Goal: Task Accomplishment & Management: Manage account settings

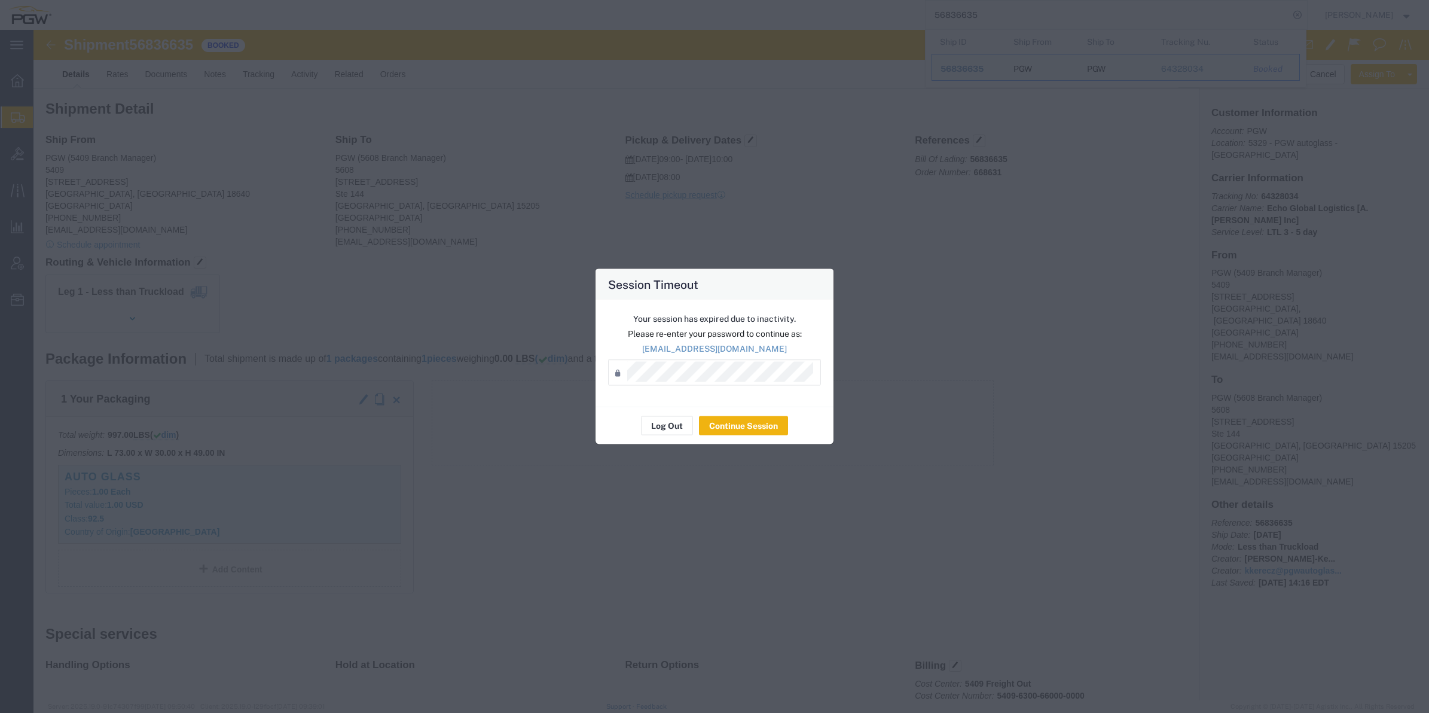
scroll to position [75, 0]
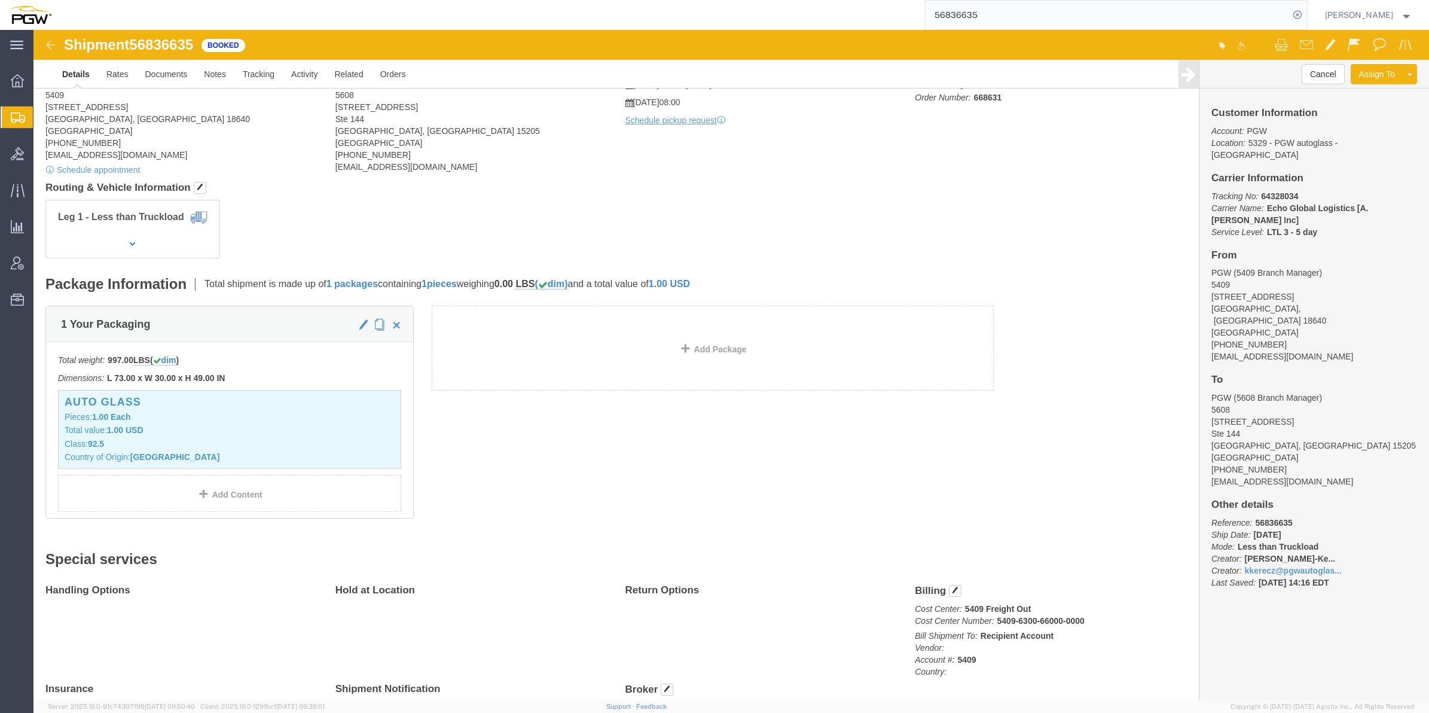
click at [18, 108] on div at bounding box center [17, 117] width 33 height 22
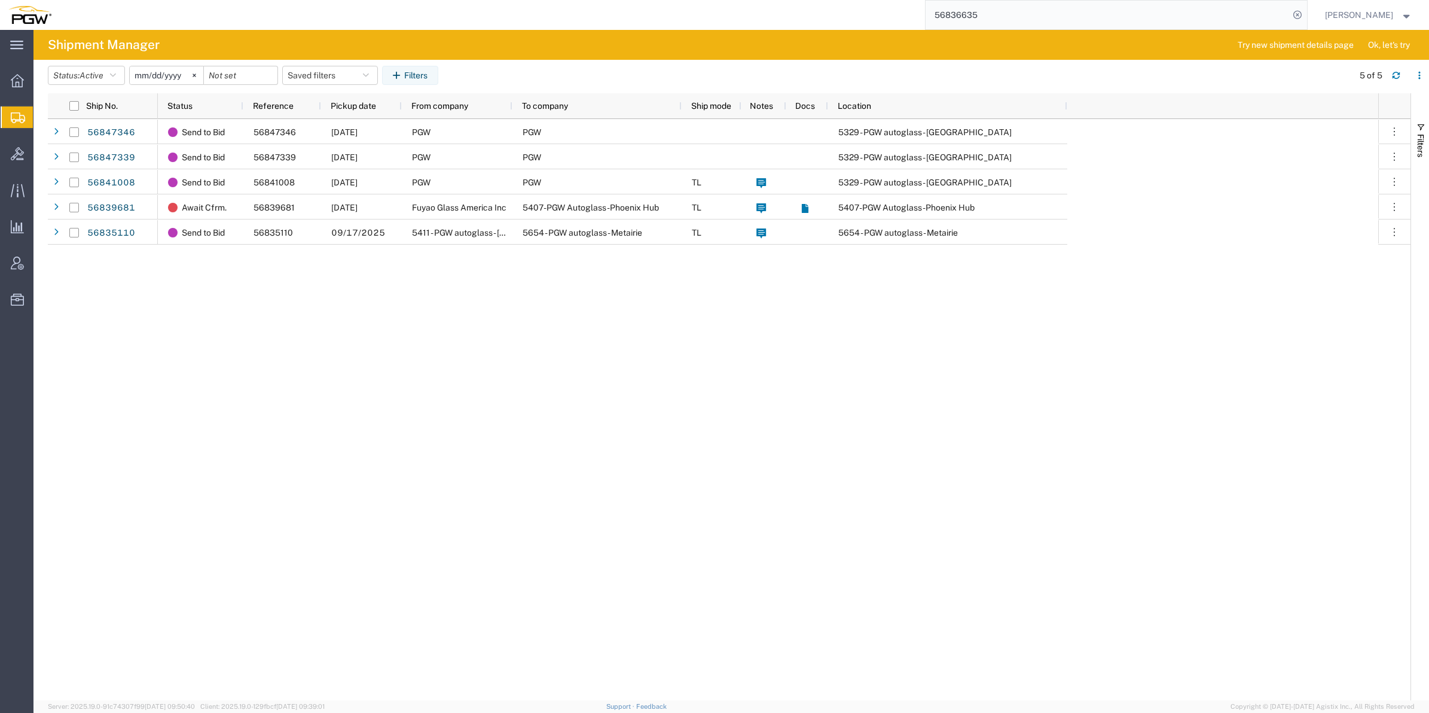
click at [0, 0] on span "Create from Template" at bounding box center [0, 0] width 0 height 0
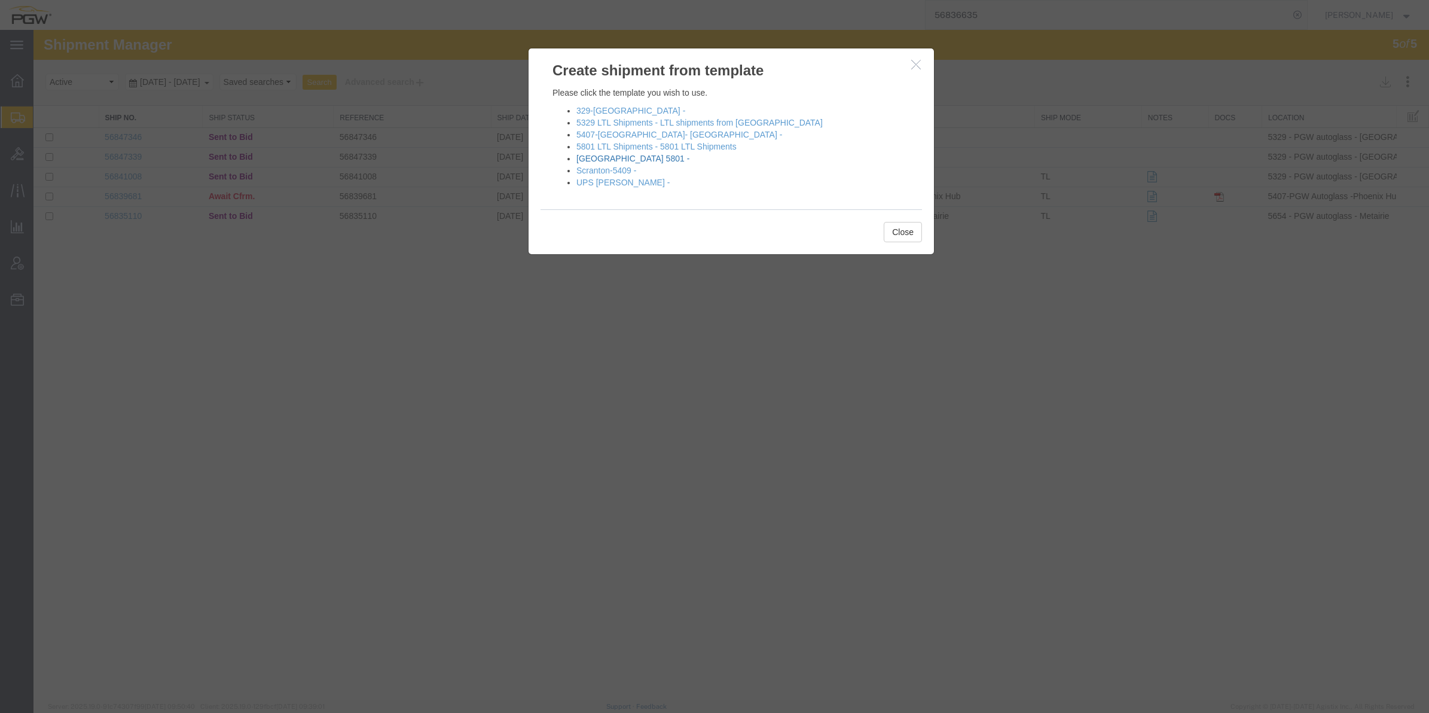
click at [605, 158] on link "[GEOGRAPHIC_DATA] 5801 -" at bounding box center [633, 159] width 113 height 10
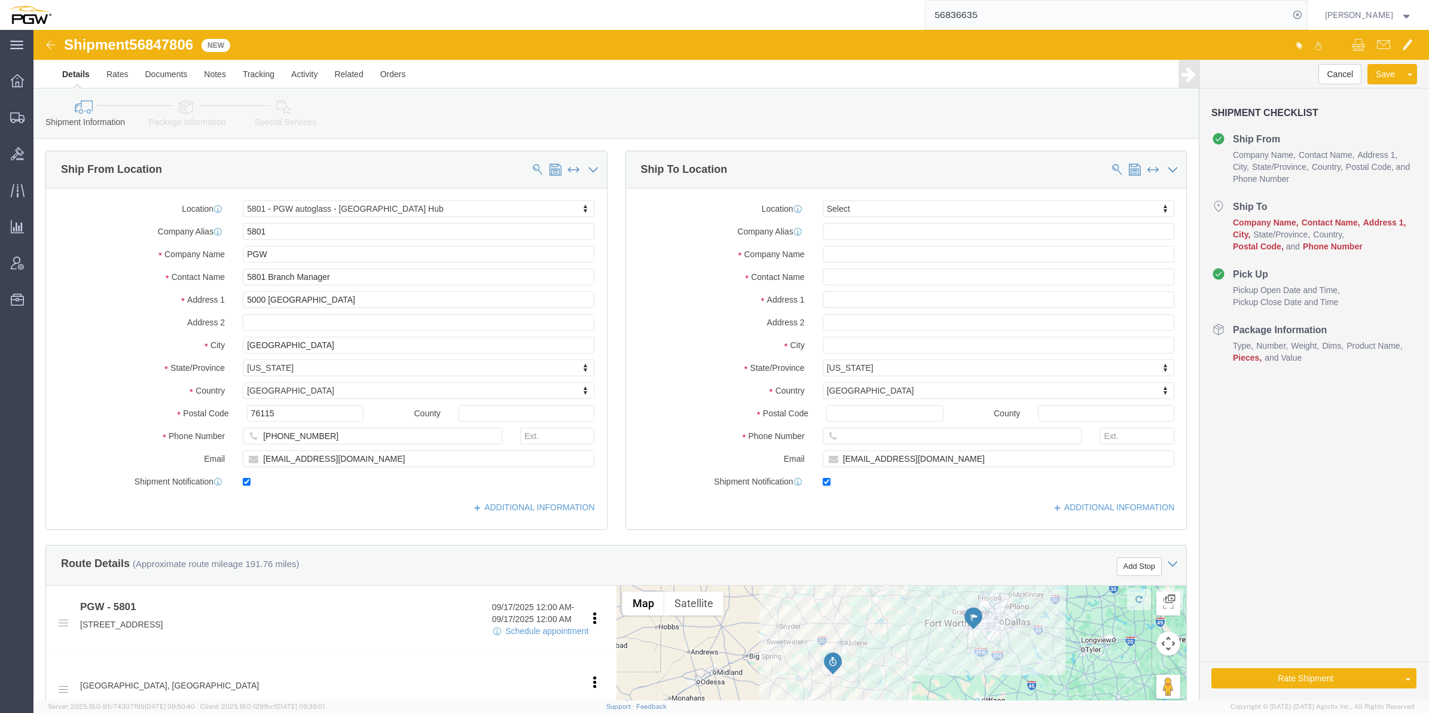
select select "62891"
select select
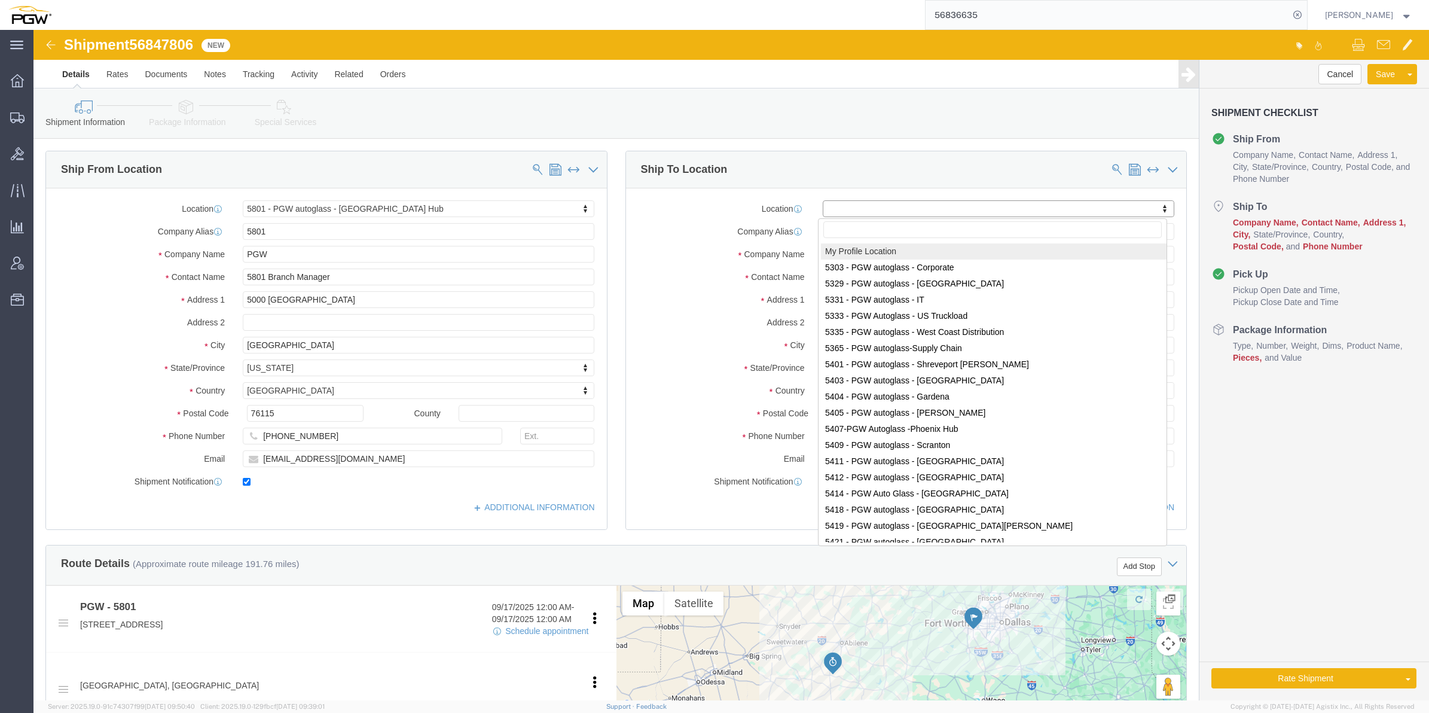
drag, startPoint x: 880, startPoint y: 180, endPoint x: 826, endPoint y: 173, distance: 54.2
paste input "403"
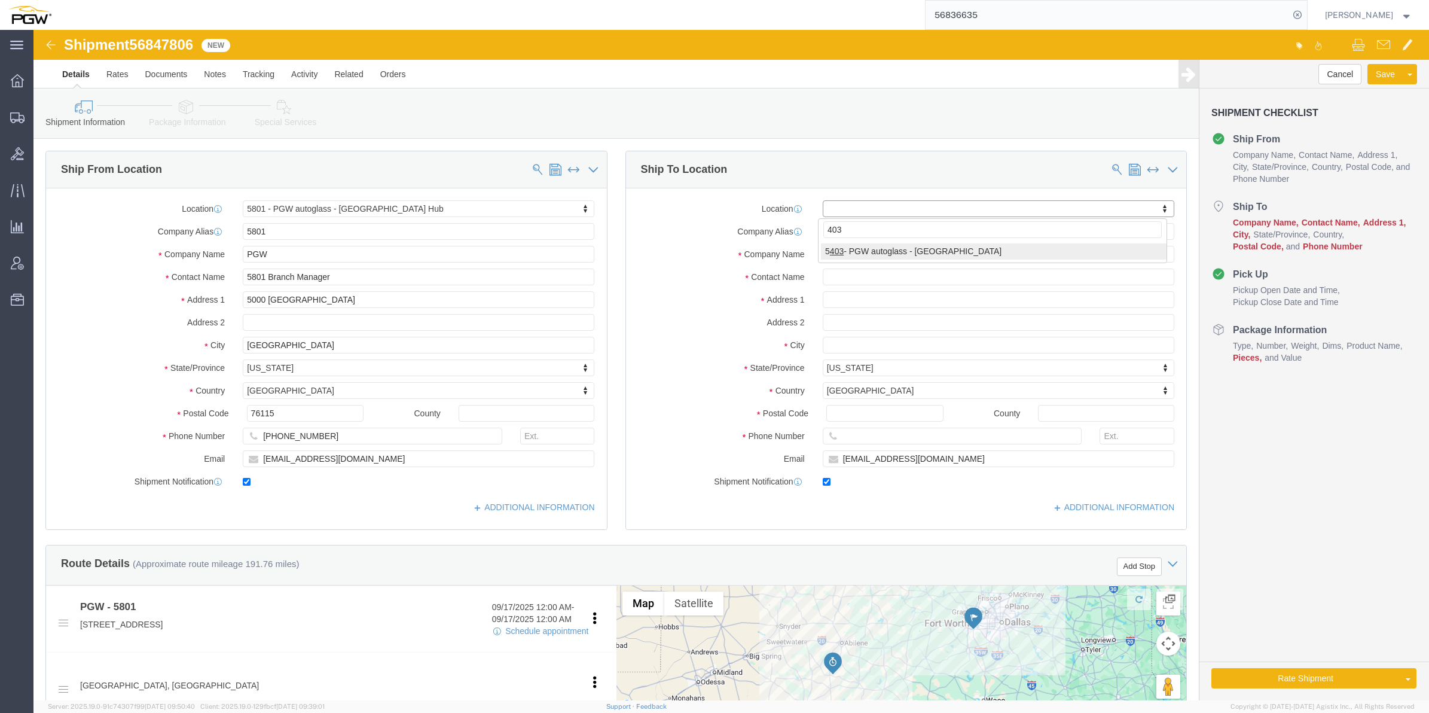
type input "403"
select select "28259"
type input "5403"
type input "PGW"
type input "5403 Branch Manager"
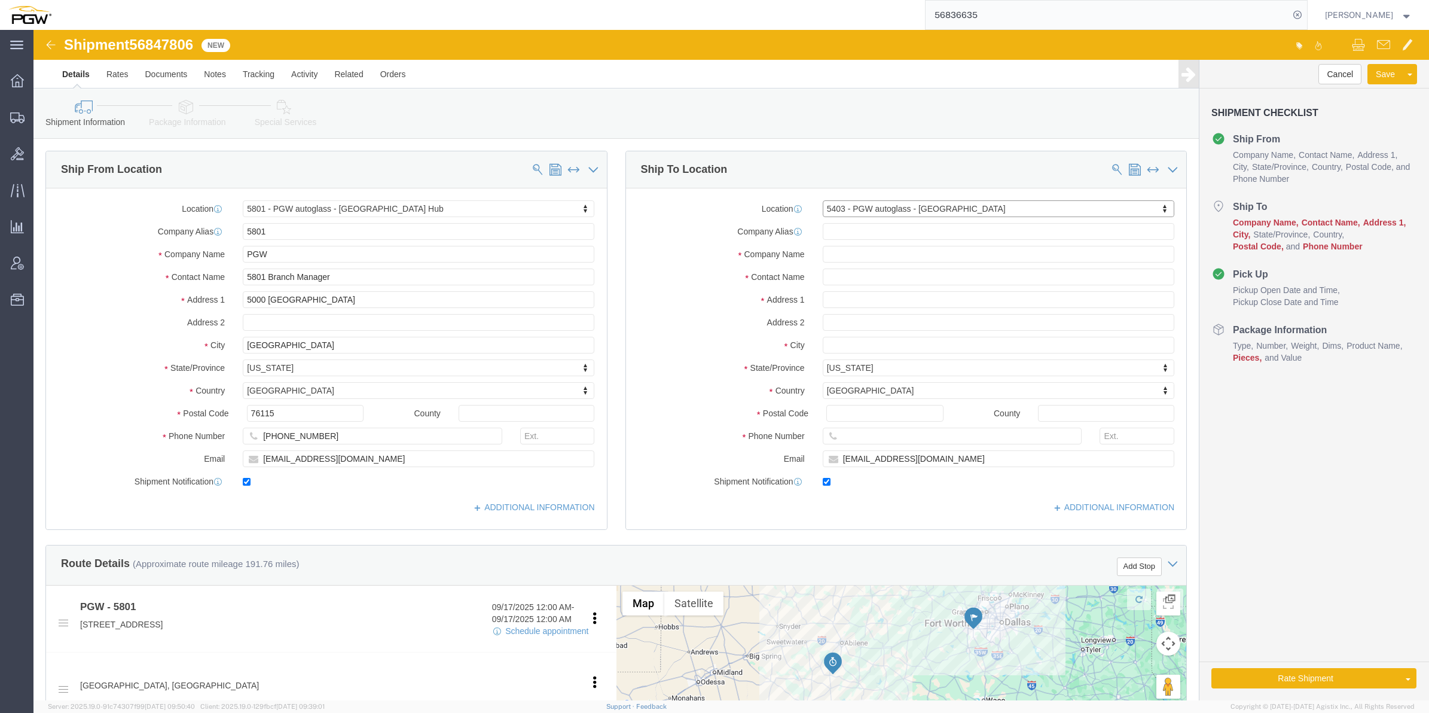
type input "[STREET_ADDRESS]"
type input "Amarillo"
type input "79101"
type input "[PHONE_NUMBER]"
type input "[EMAIL_ADDRESS][DOMAIN_NAME]"
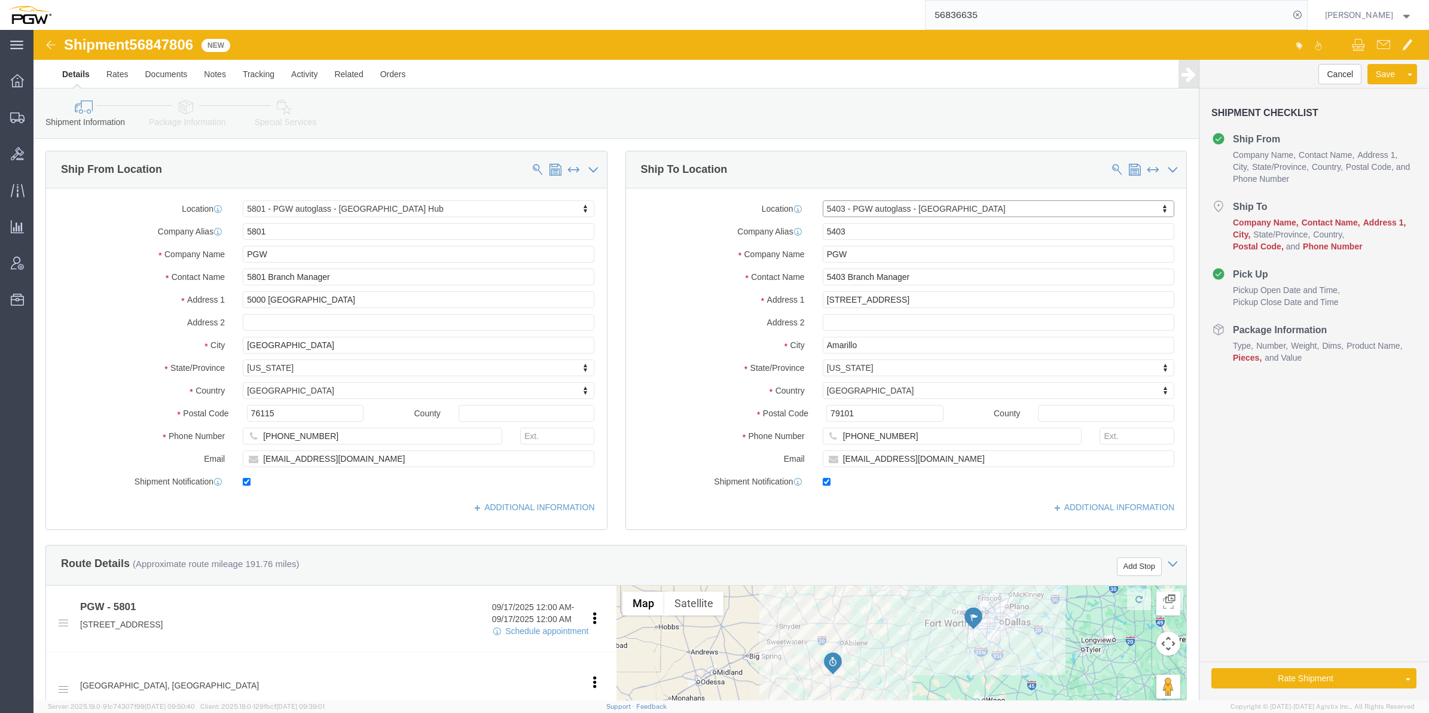
select select "[GEOGRAPHIC_DATA]"
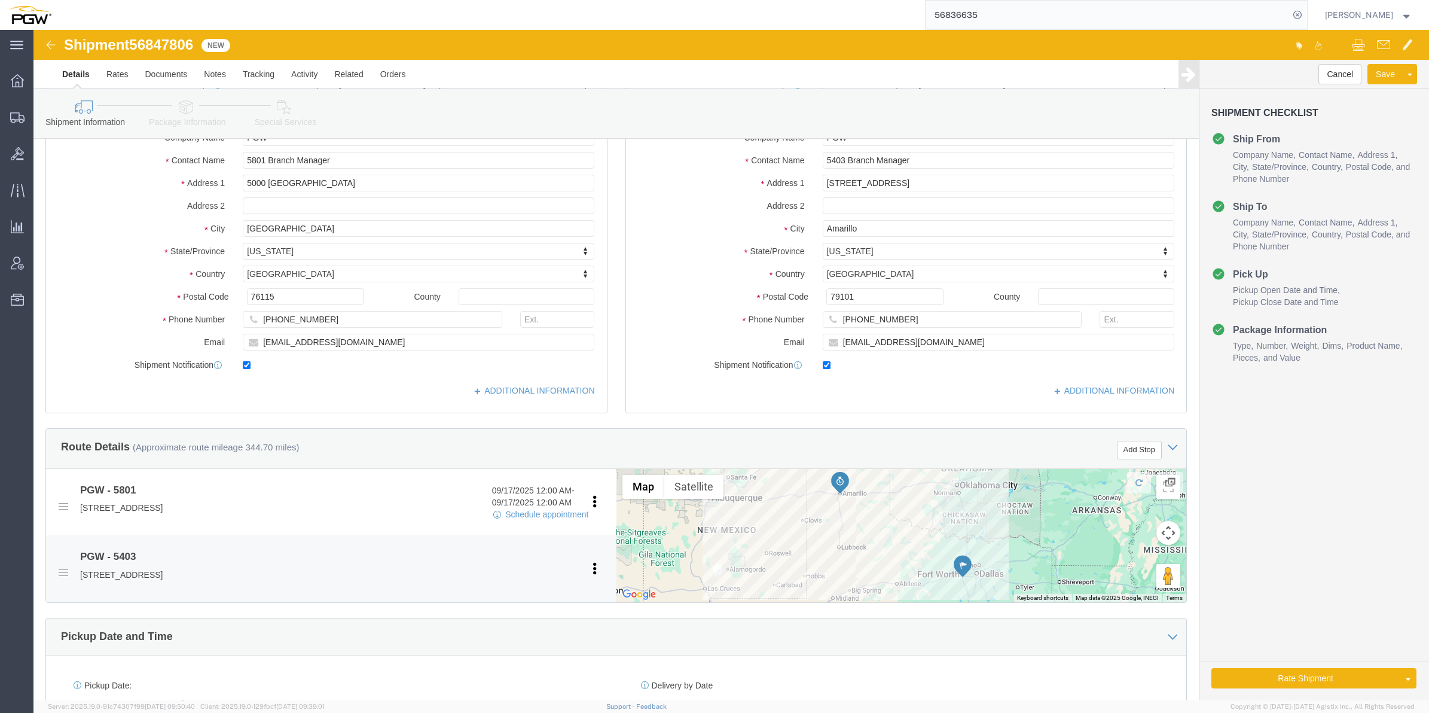
scroll to position [150, 0]
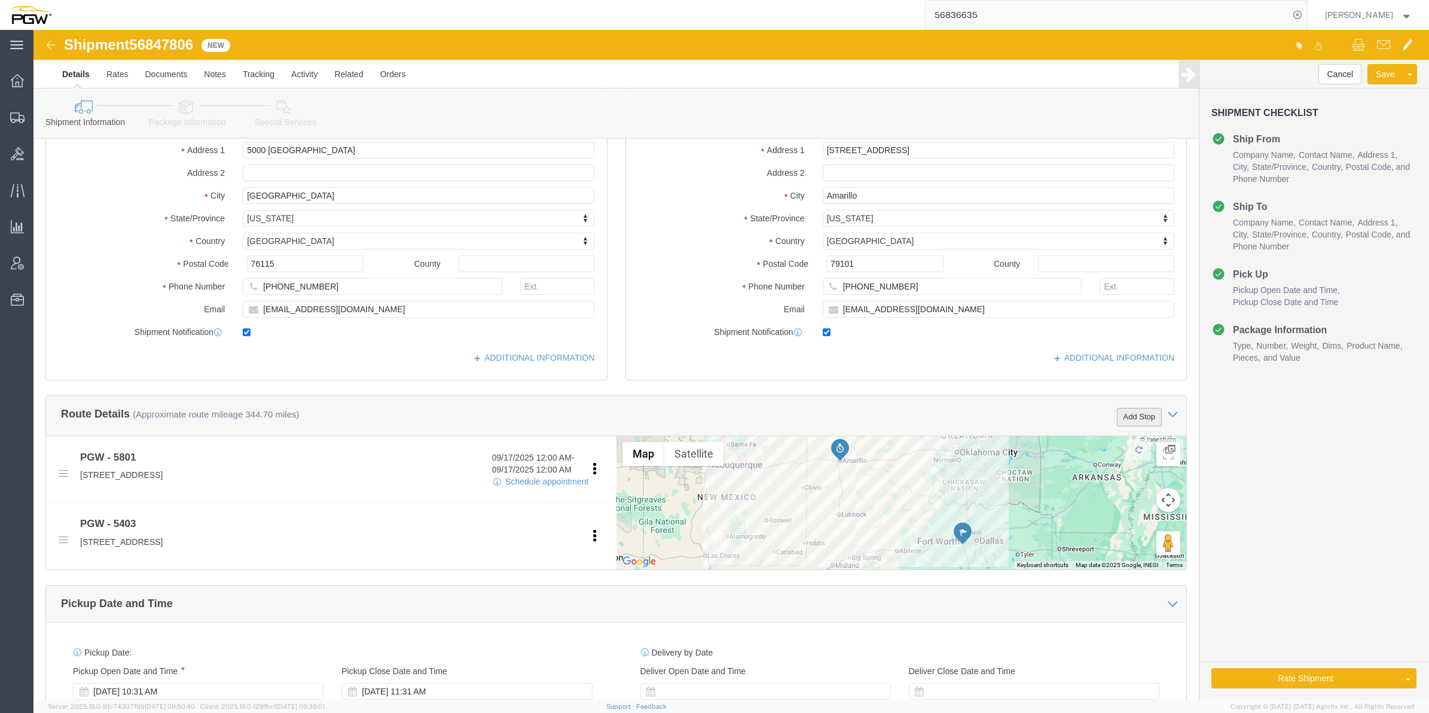
click button "Add Stop"
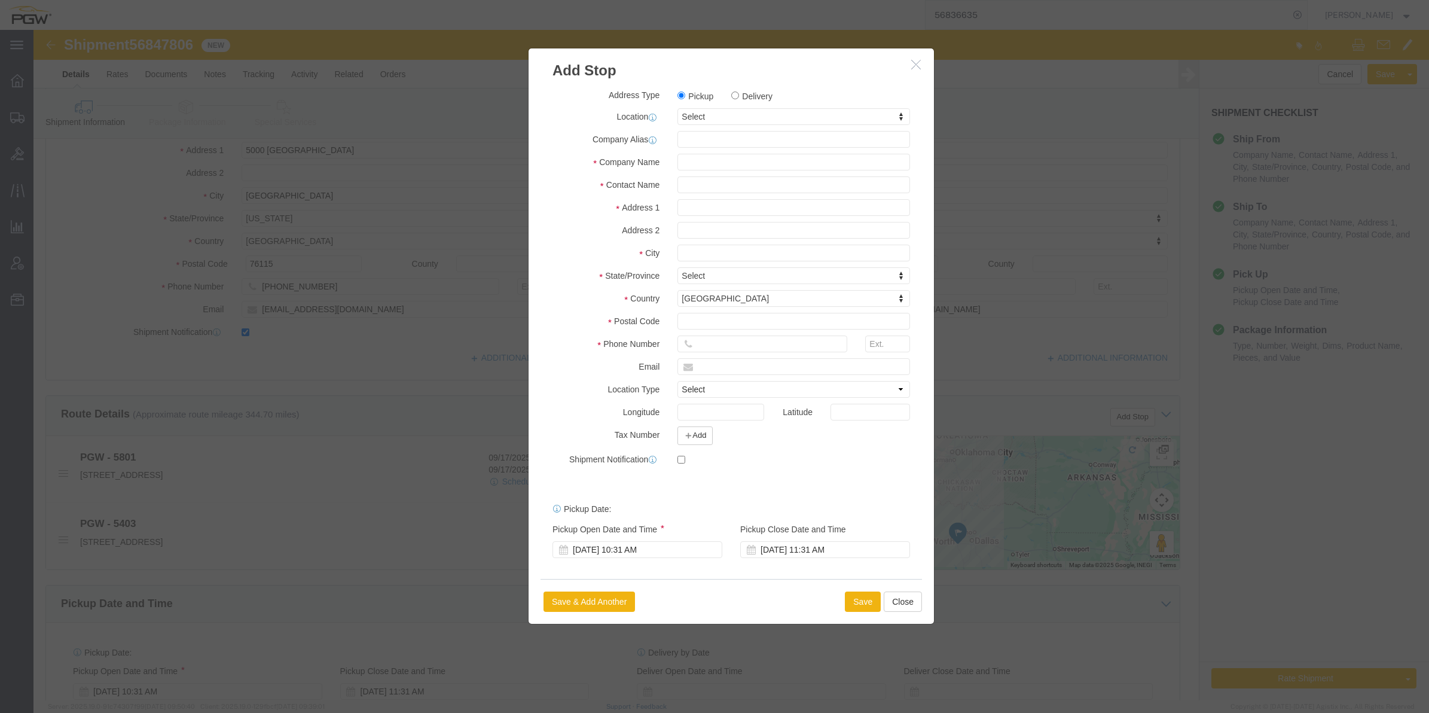
click label "Delivery"
click input "Delivery"
radio input "true"
select select
type input "812"
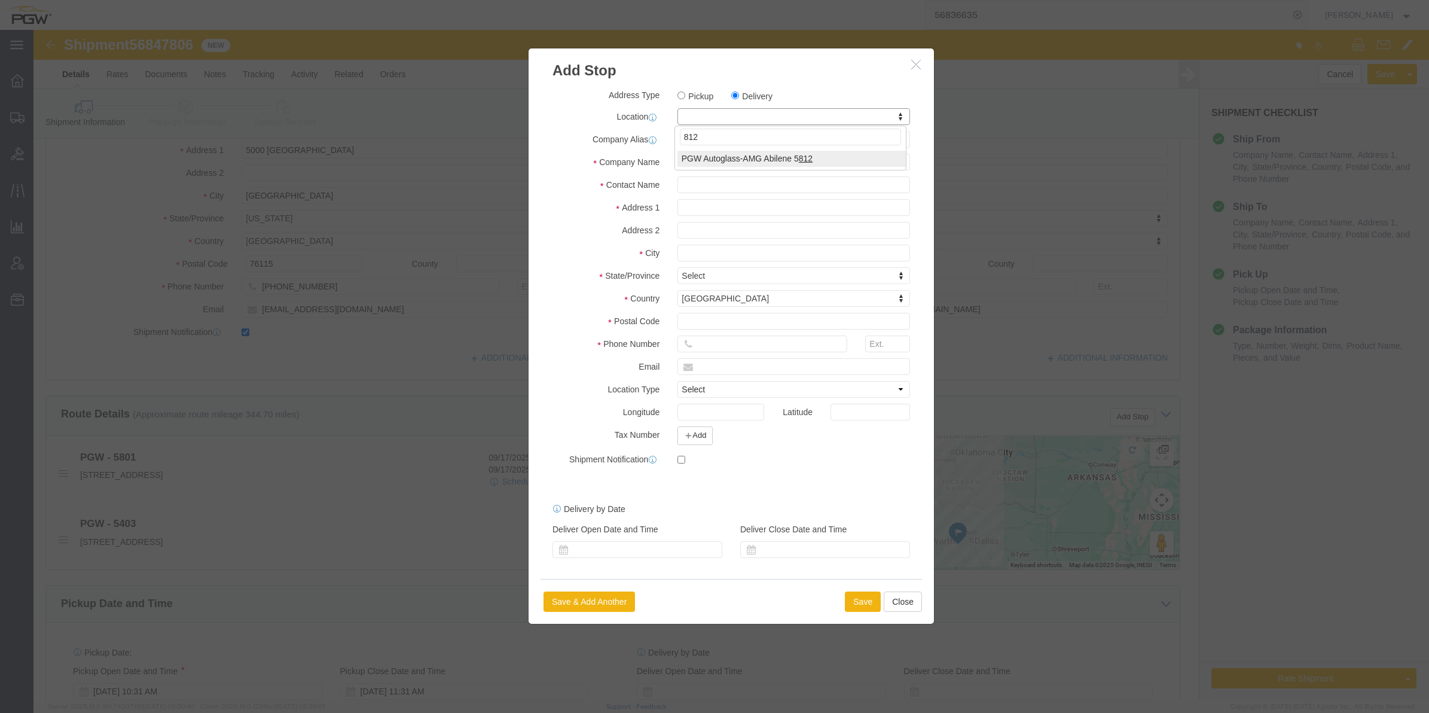
select select "62938"
type input "5812"
type input "PGW Autoglass-AMG Abilene 5812"
type input "[STREET_ADDRESS]"
type input "Abilene"
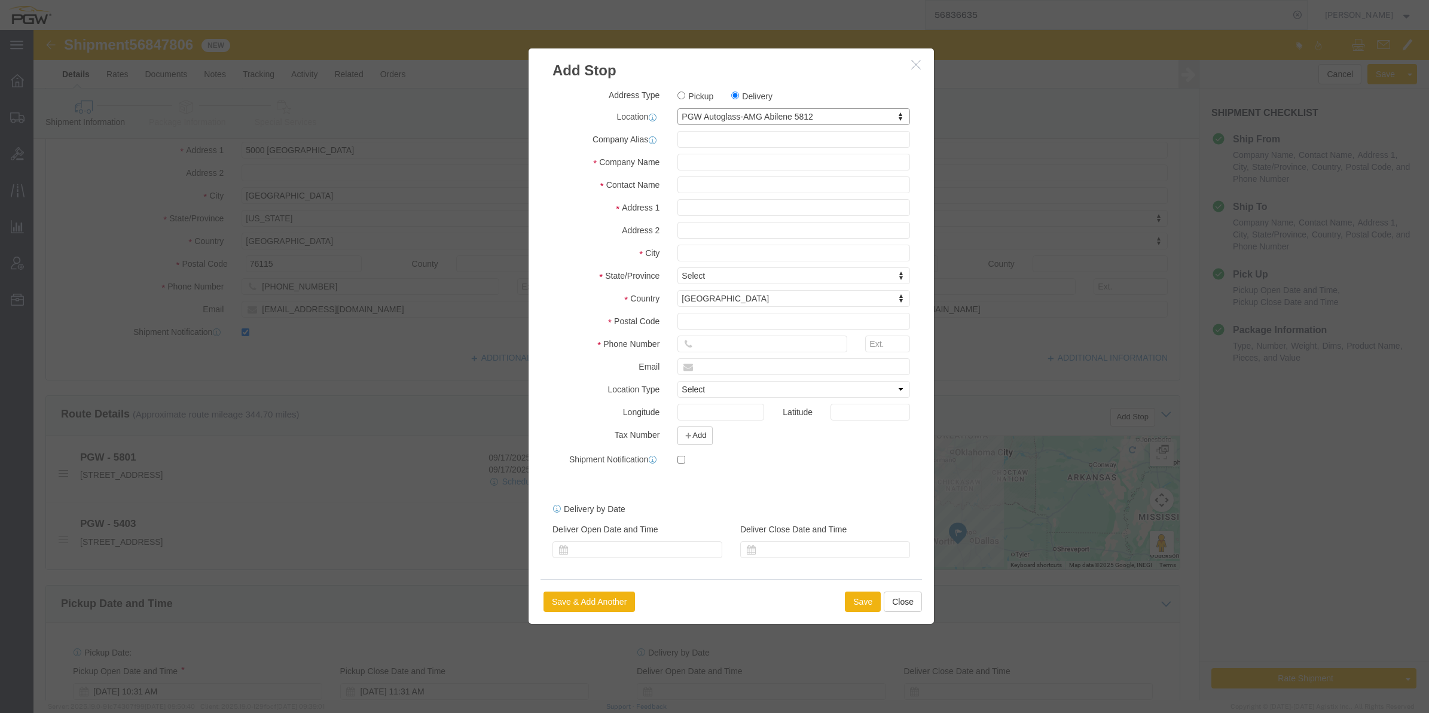
type input "79602"
type input "[PHONE_NUMBER]"
select select "[GEOGRAPHIC_DATA]"
click button "Save"
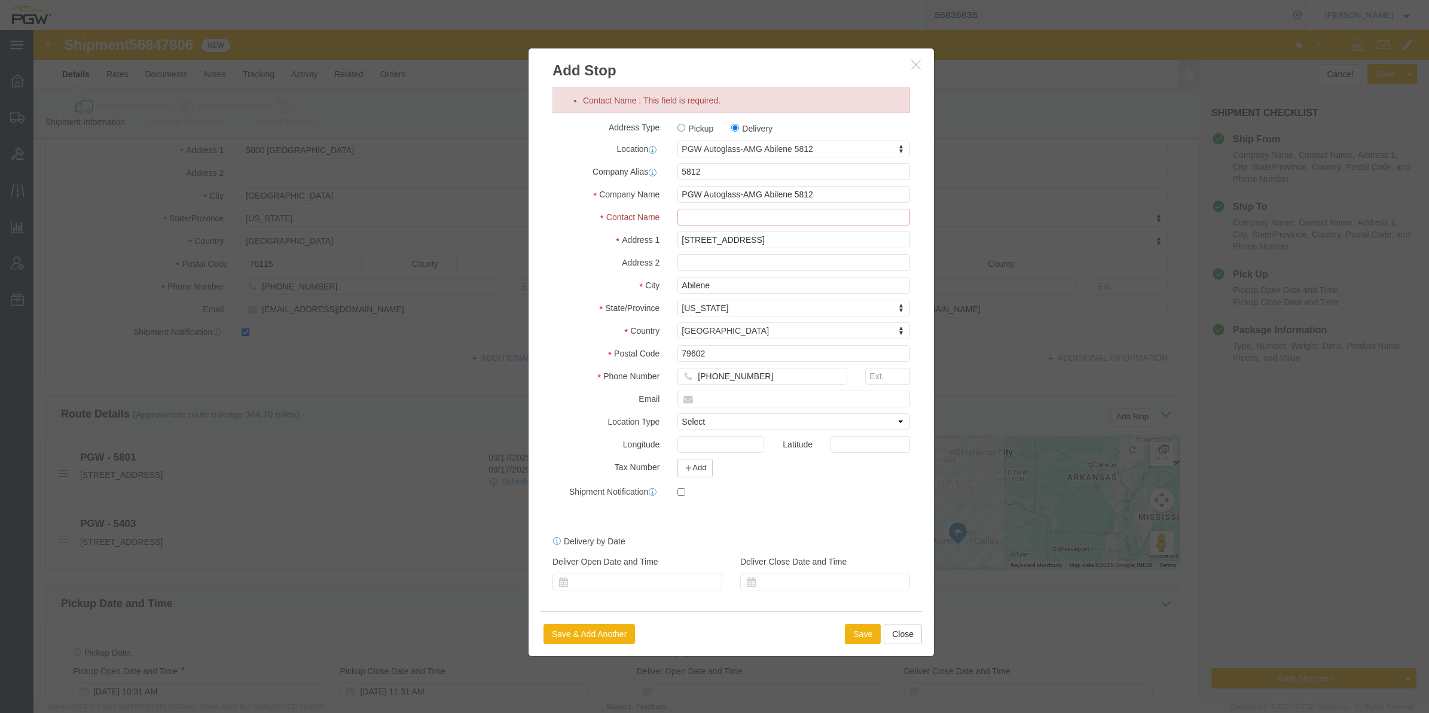
click input "Contact Name : This field is required."
type input "Branch manager"
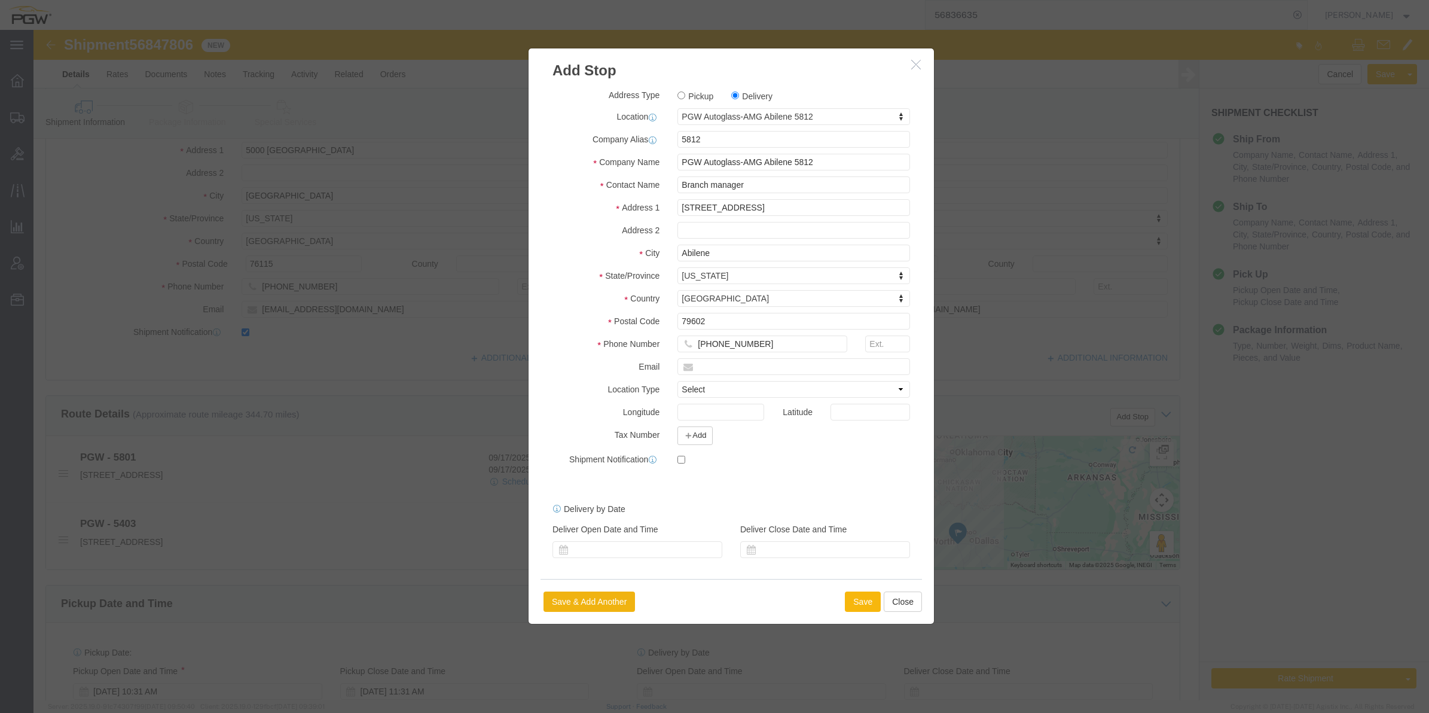
click button "Save"
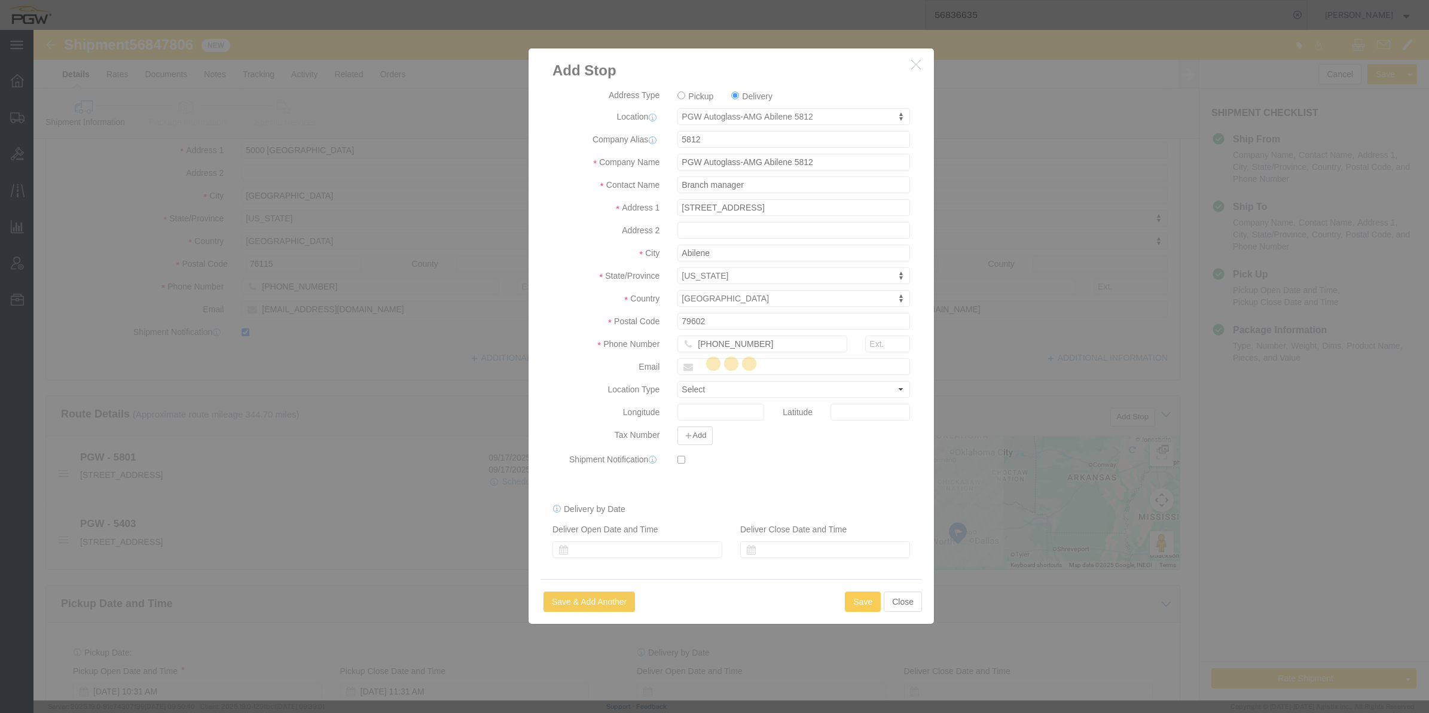
select select "D"
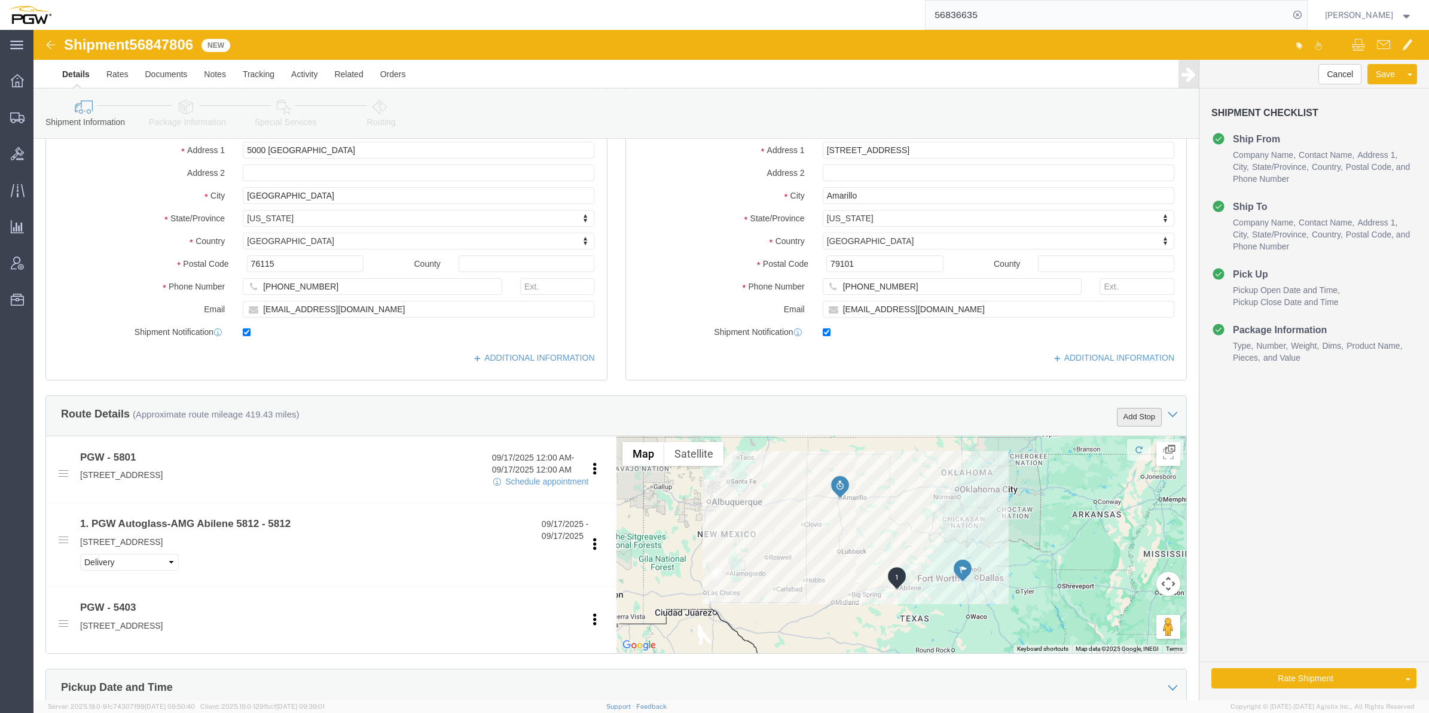
click button "Add Stop"
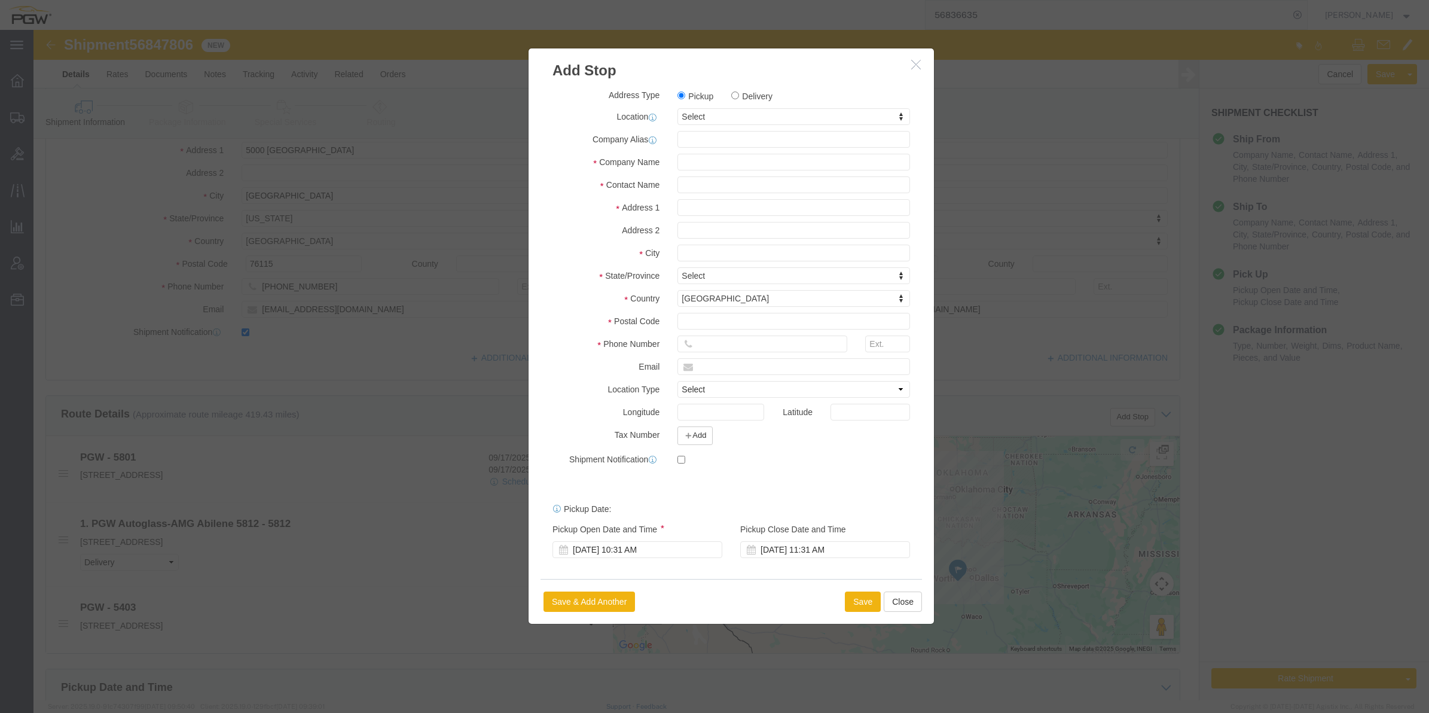
click label "Delivery"
click input "Delivery"
radio input "true"
select select
drag, startPoint x: 663, startPoint y: 89, endPoint x: 658, endPoint y: 85, distance: 6.5
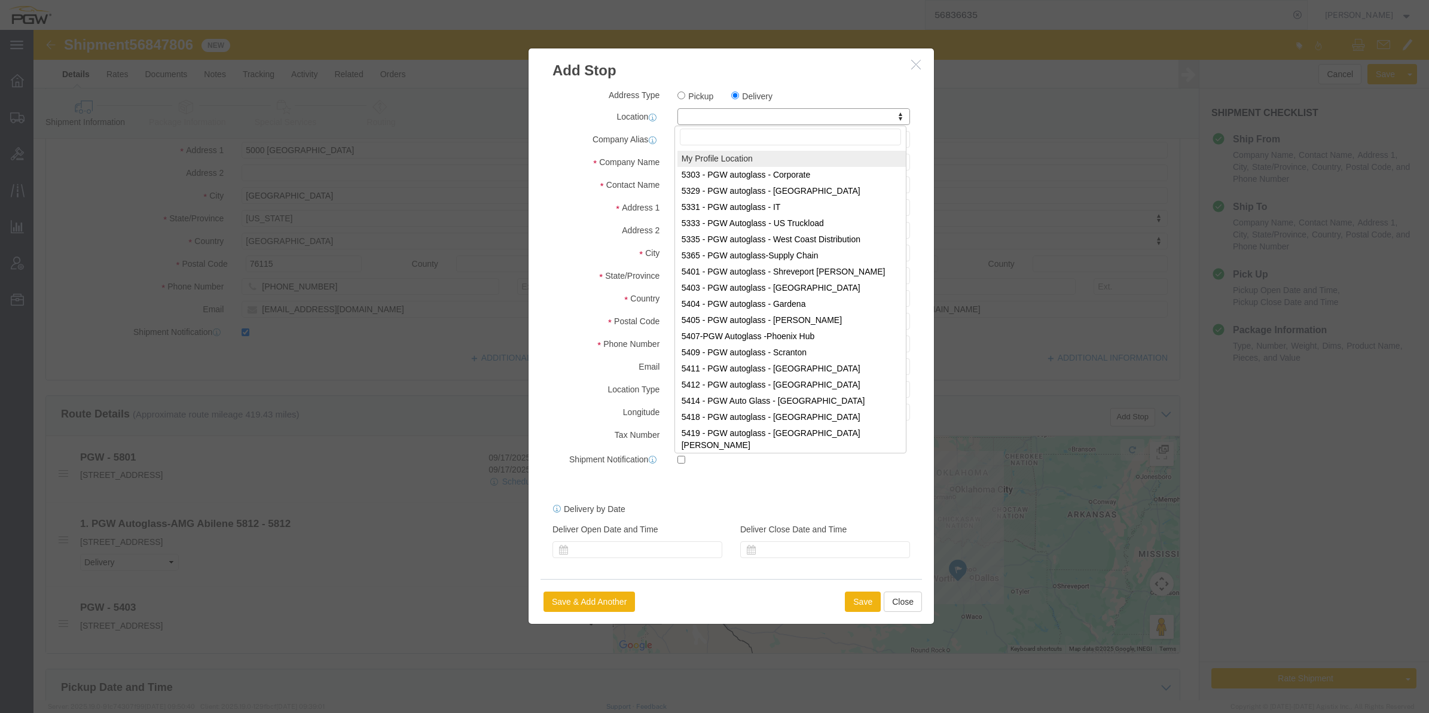
drag, startPoint x: 658, startPoint y: 79, endPoint x: 795, endPoint y: 54, distance: 139.2
paste input "811"
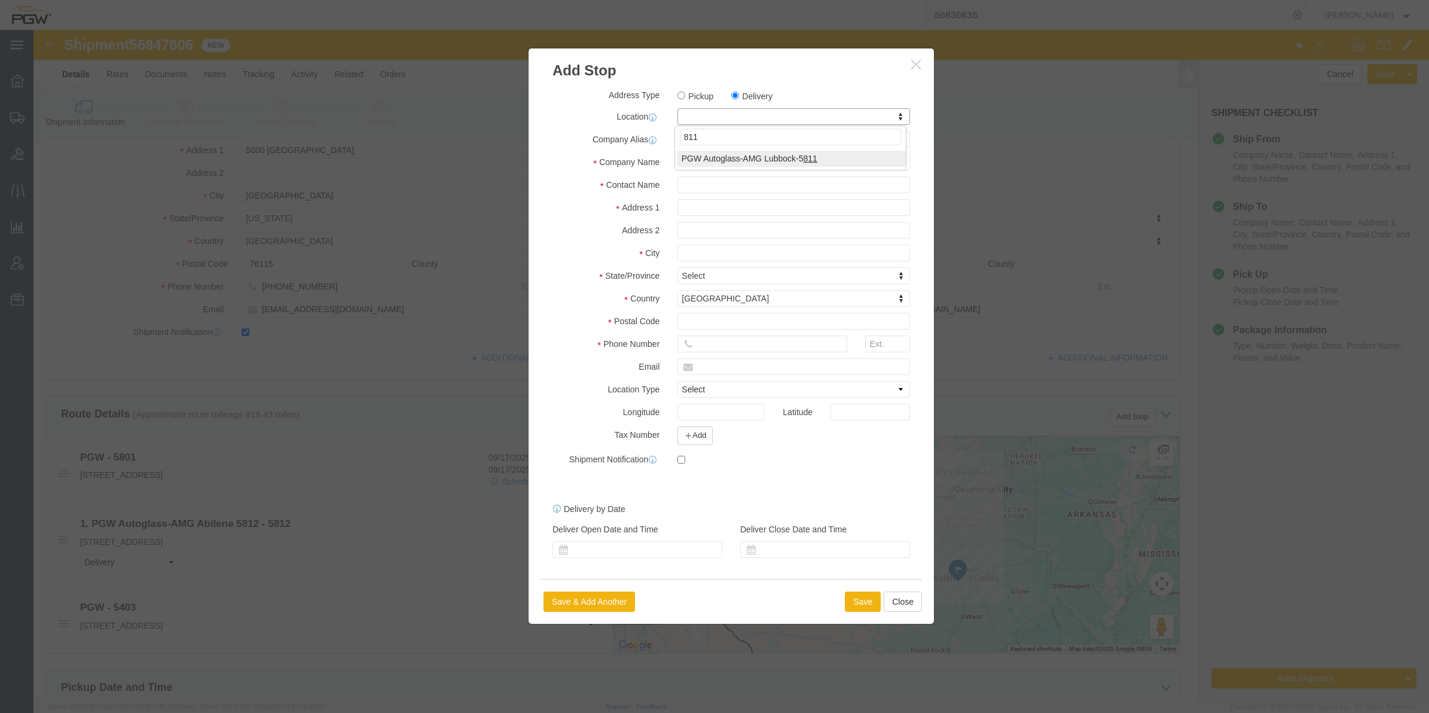
type input "811"
select select "62051"
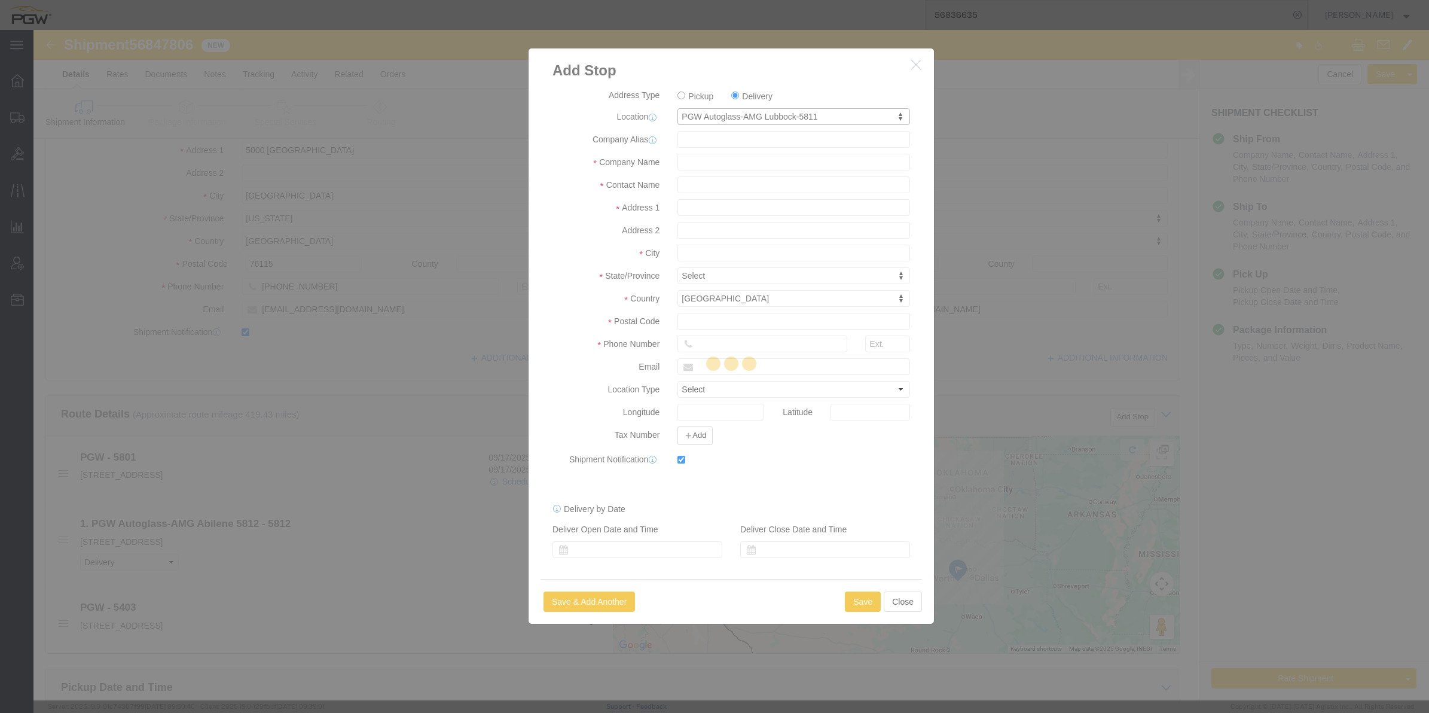
type input "5811"
type input "PGW"
type input "[PERSON_NAME]"
type input "[STREET_ADDRESS]"
type input "Lubbock"
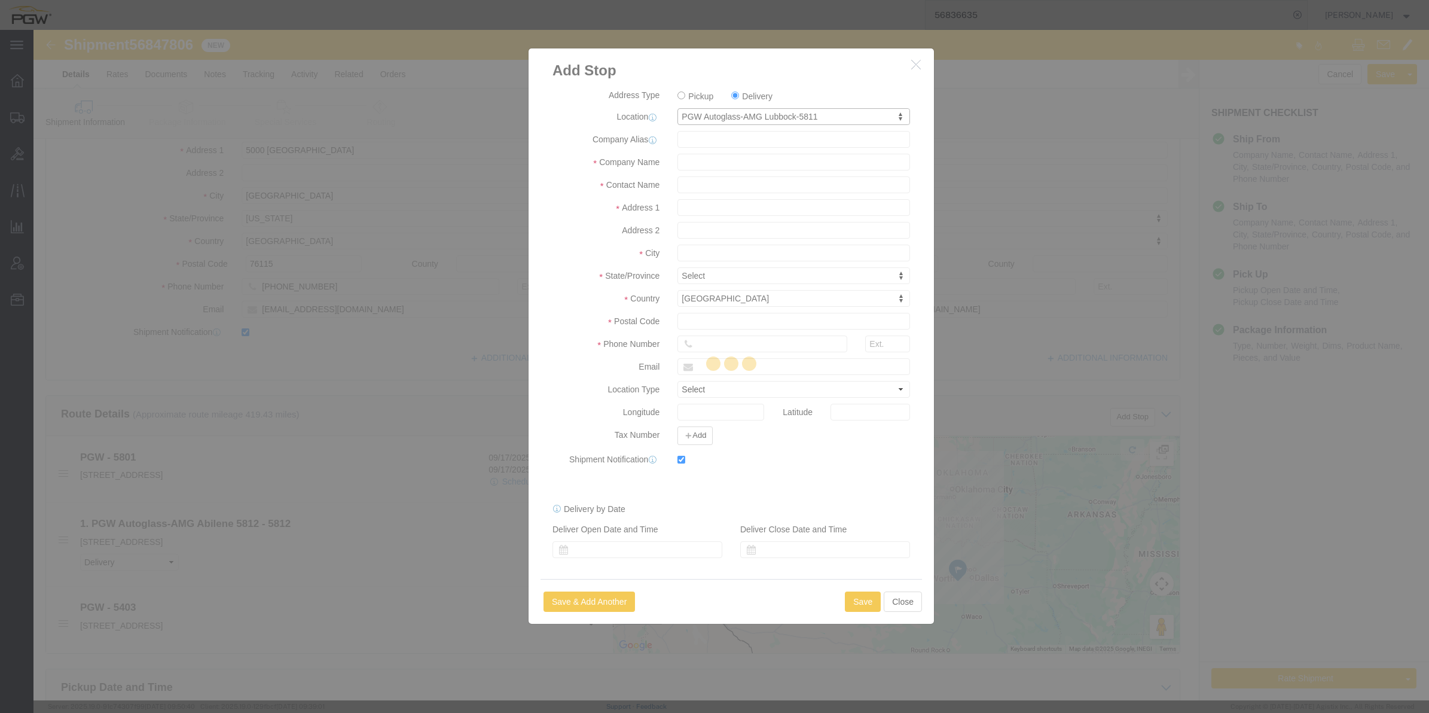
type input "79423"
type input "[PHONE_NUMBER]"
type input "[EMAIL_ADDRESS][DOMAIN_NAME]"
checkbox input "true"
select select "[GEOGRAPHIC_DATA]"
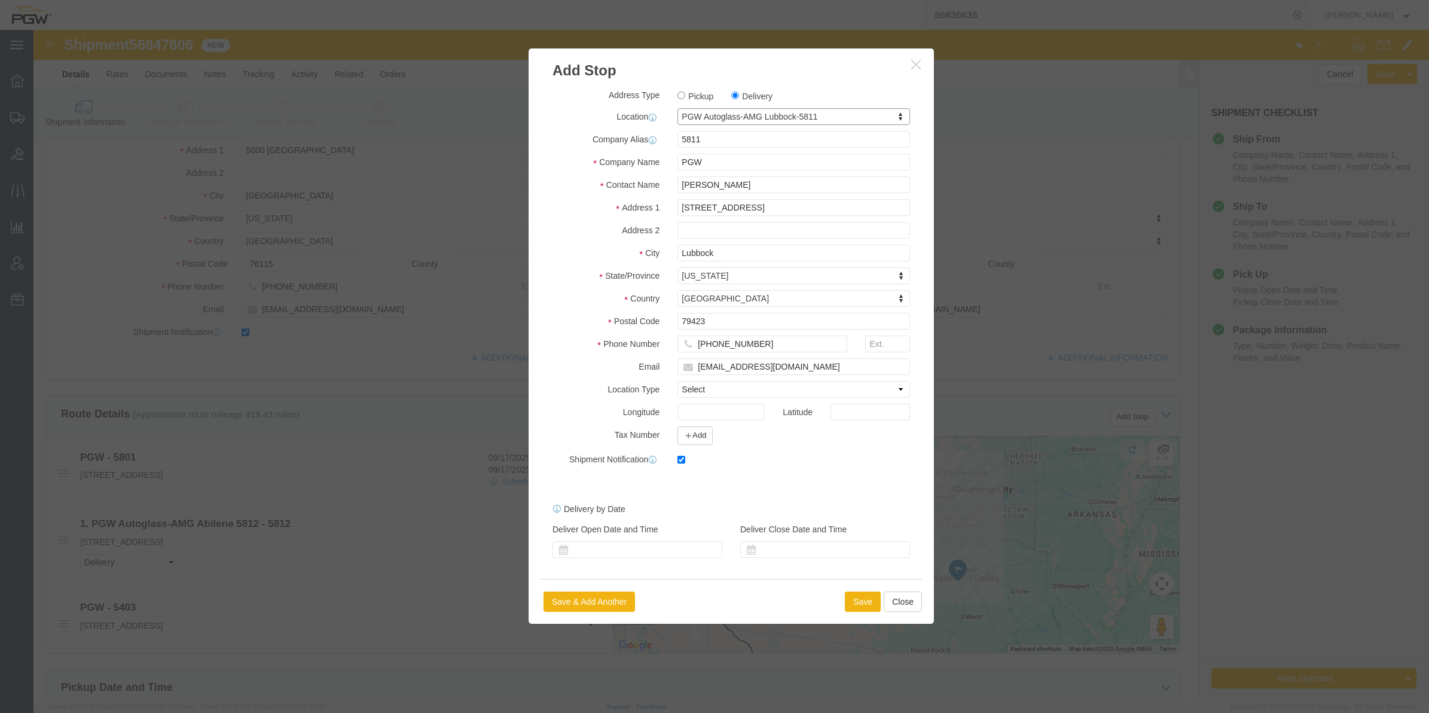
click div "Save Save & Add Another Close"
click button "Save"
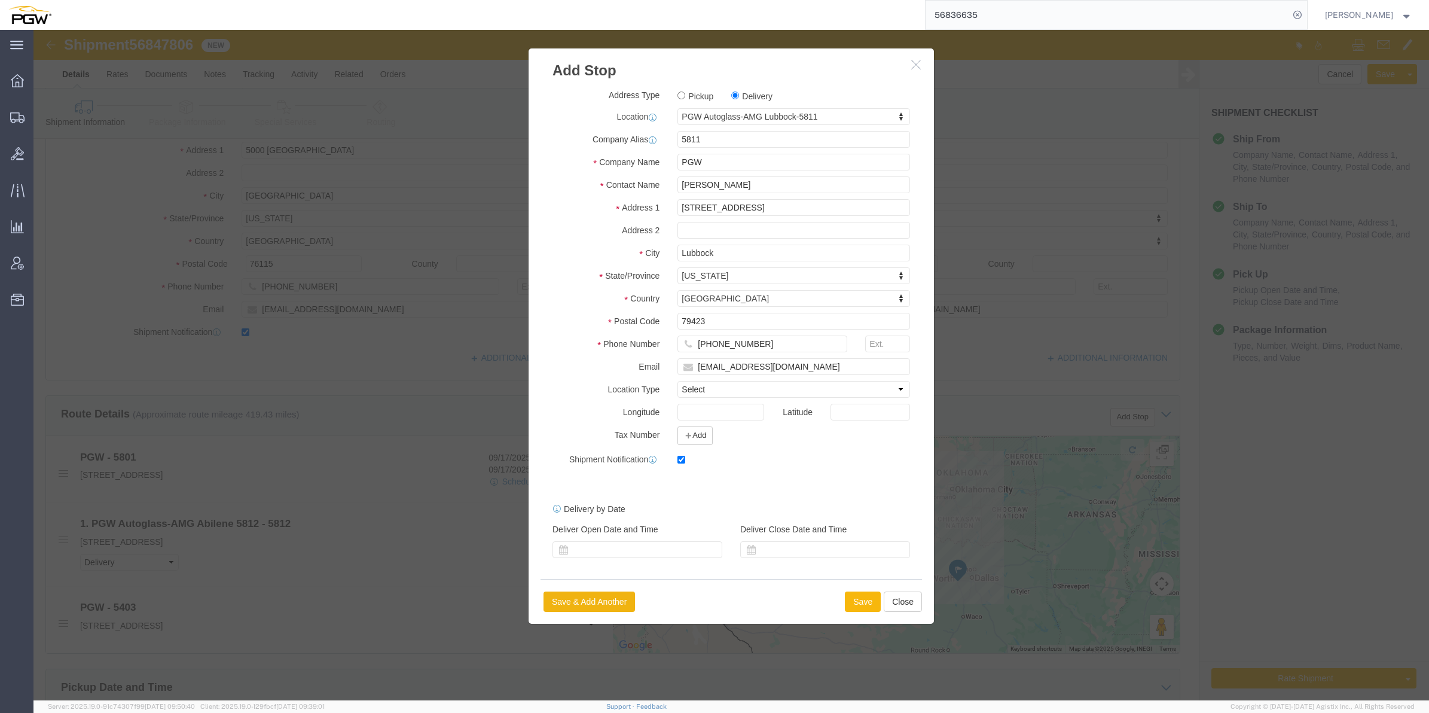
select select "D"
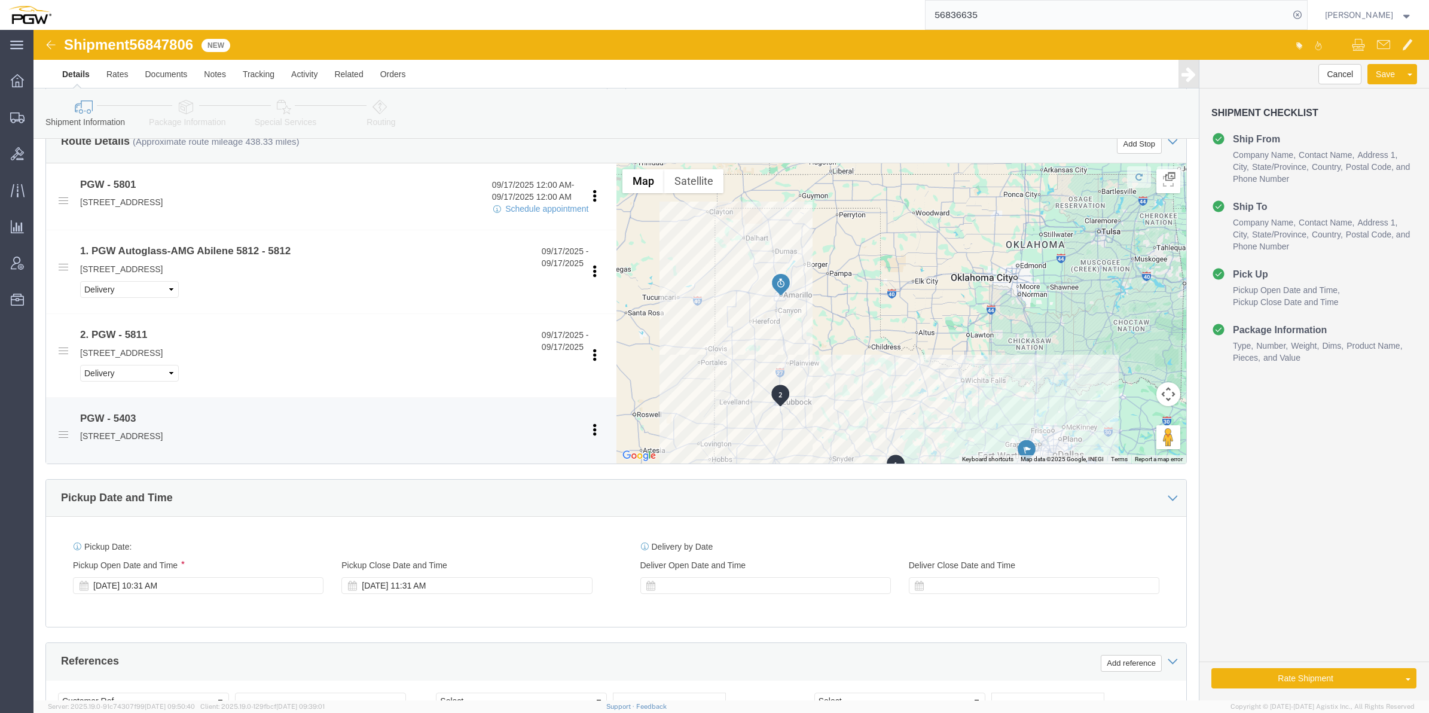
scroll to position [449, 0]
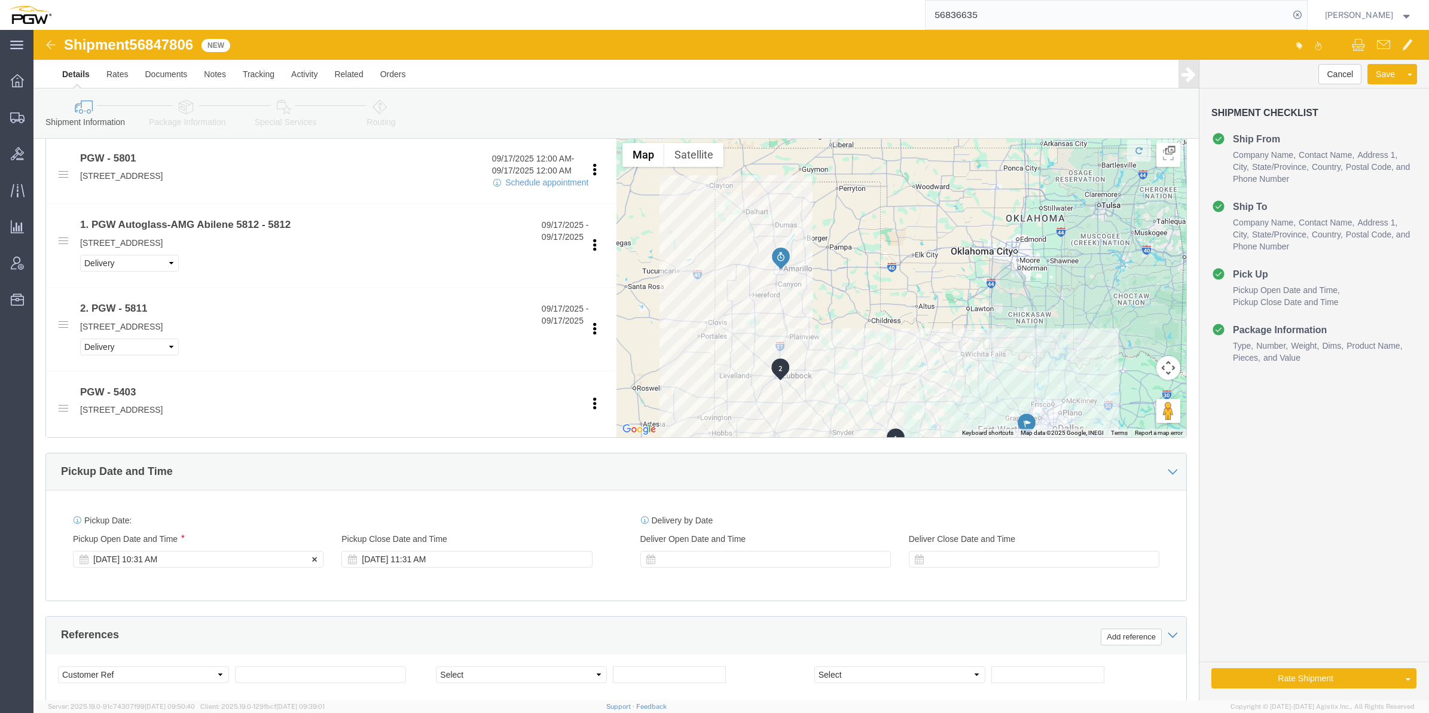
click div "Pickup Start Date Pickup Start Time Pickup Open Date and Time [DATE] 10:31 AM"
click div "[DATE] 10:31 AM"
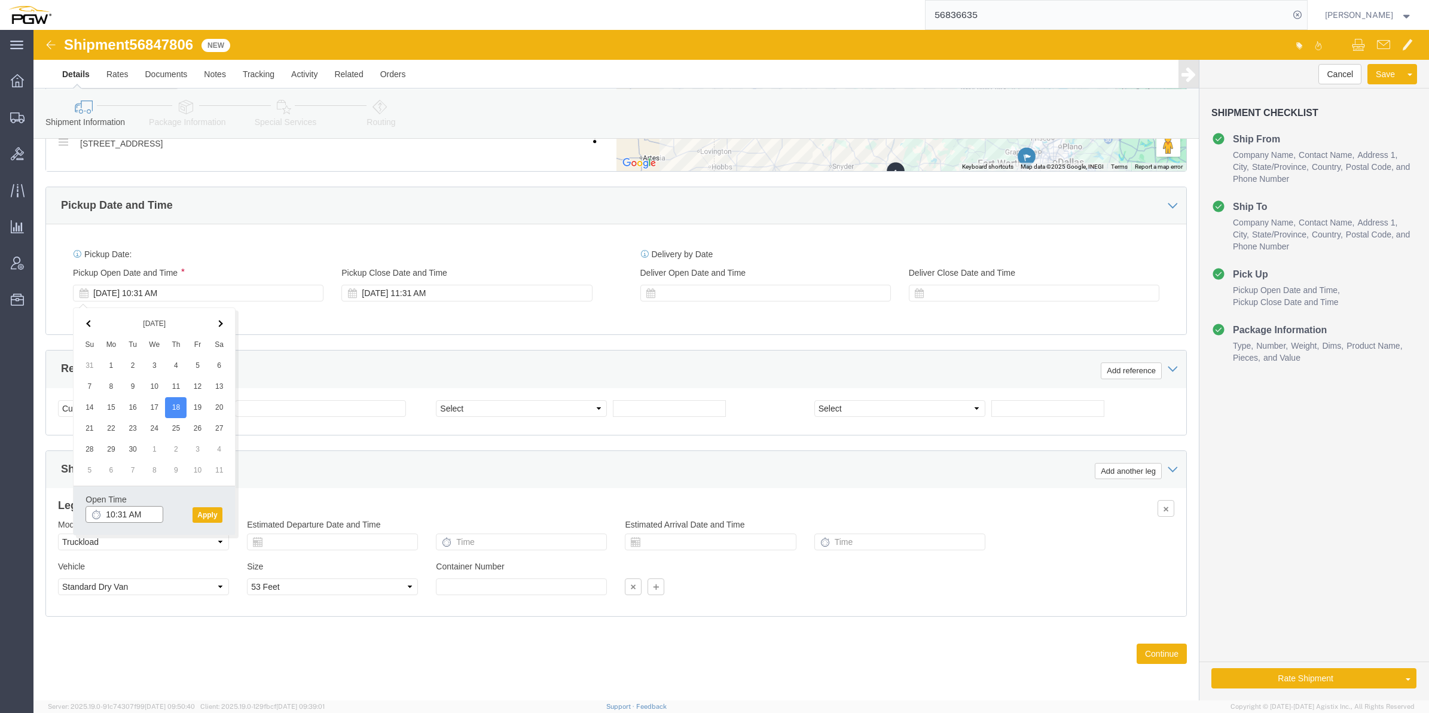
click input "10:31 AM"
type input "8:00 AM"
click button "Apply"
click select "Select Account Type Activity ID Airline Appointment Number ASN Batch Request # …"
select select "BOL"
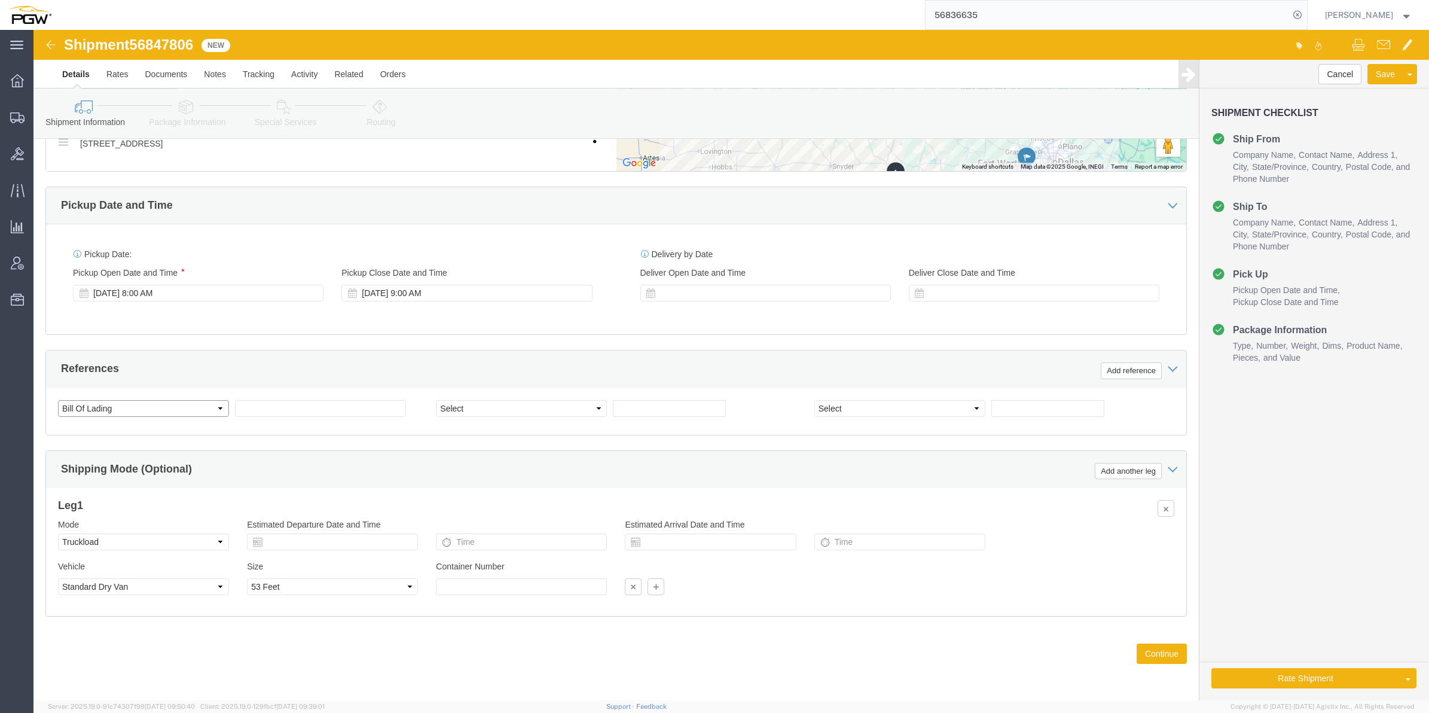
click select "Select Account Type Activity ID Airline Appointment Number ASN Batch Request # …"
click span "56847806"
copy span "56847806"
click input "text"
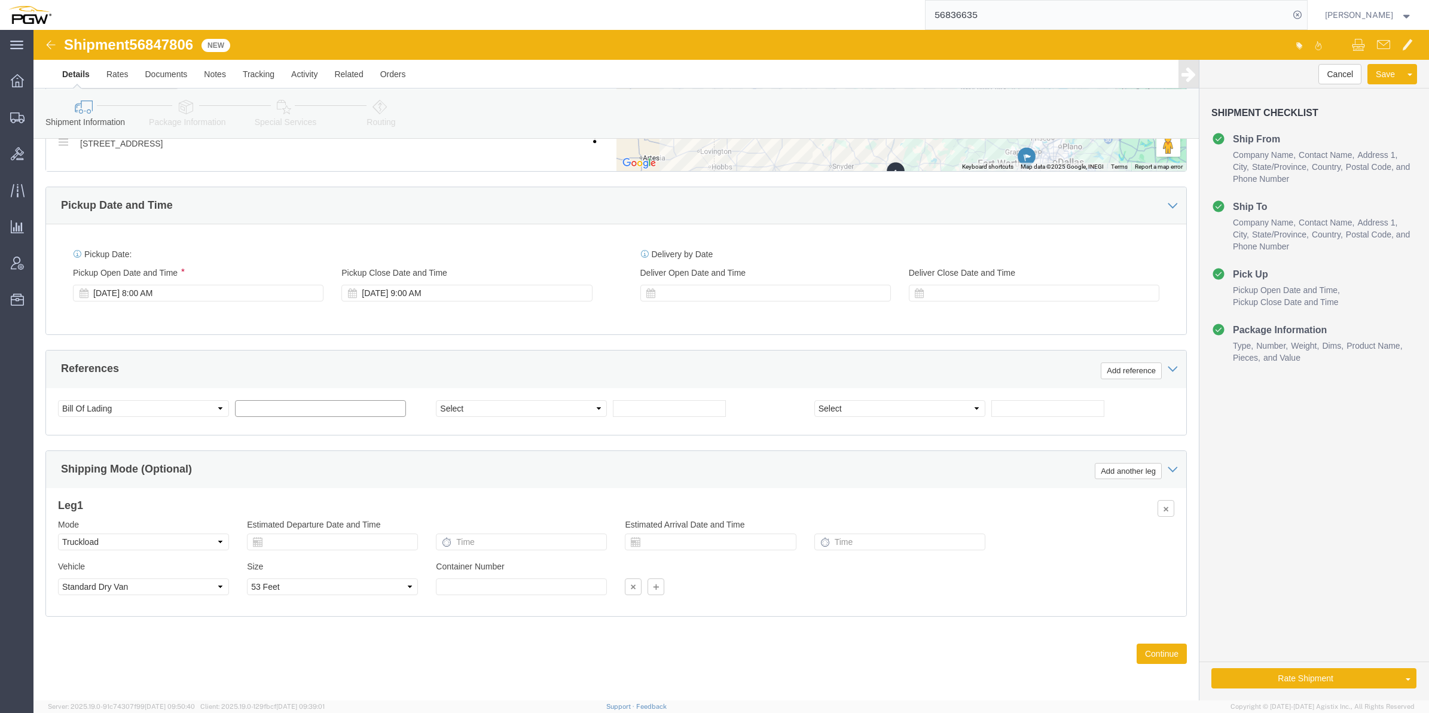
paste input "56847806"
type input "56847806"
click input "text"
paste input "668571"
type input "668571"
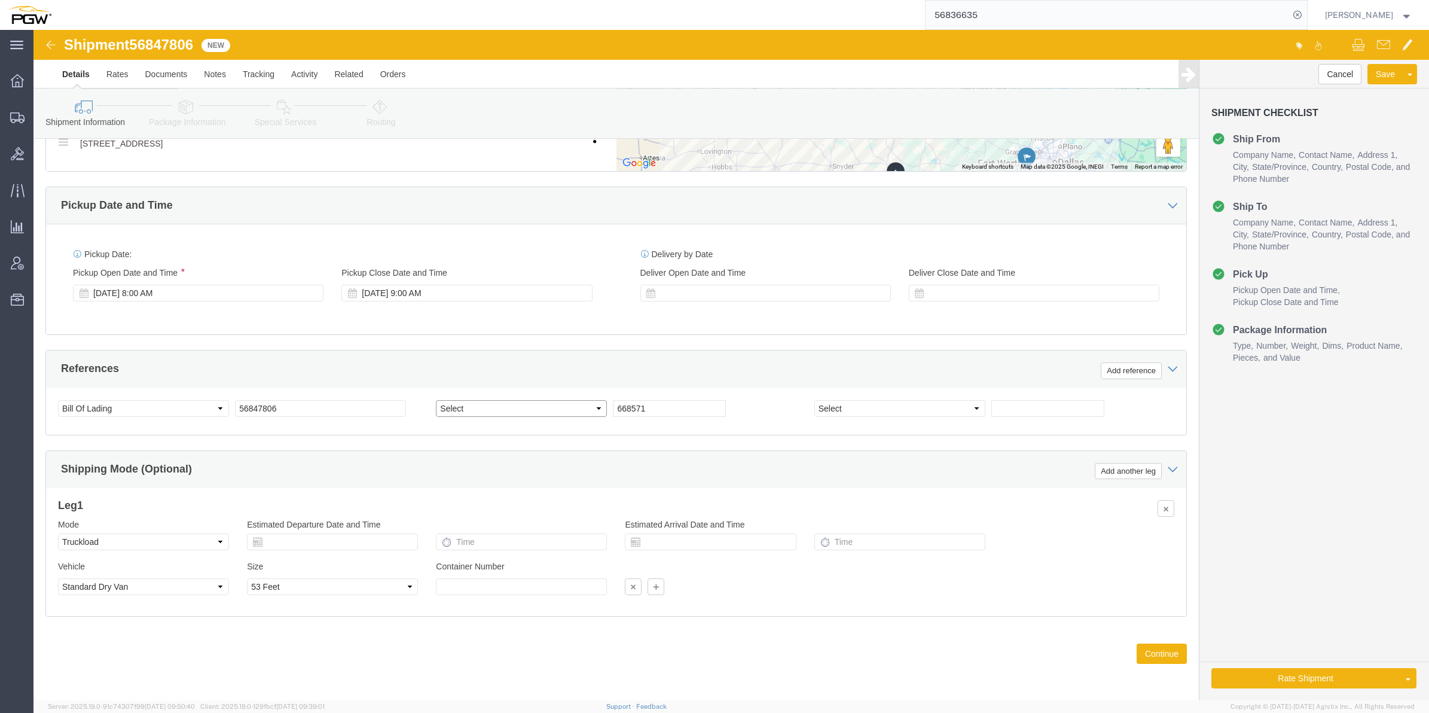
click select "Select Account Type Activity ID Airline Appointment Number ASN Batch Request # …"
select select "ORDERNUM"
click select "Select Account Type Activity ID Airline Appointment Number ASN Batch Request # …"
click input "text"
paste input "668597"
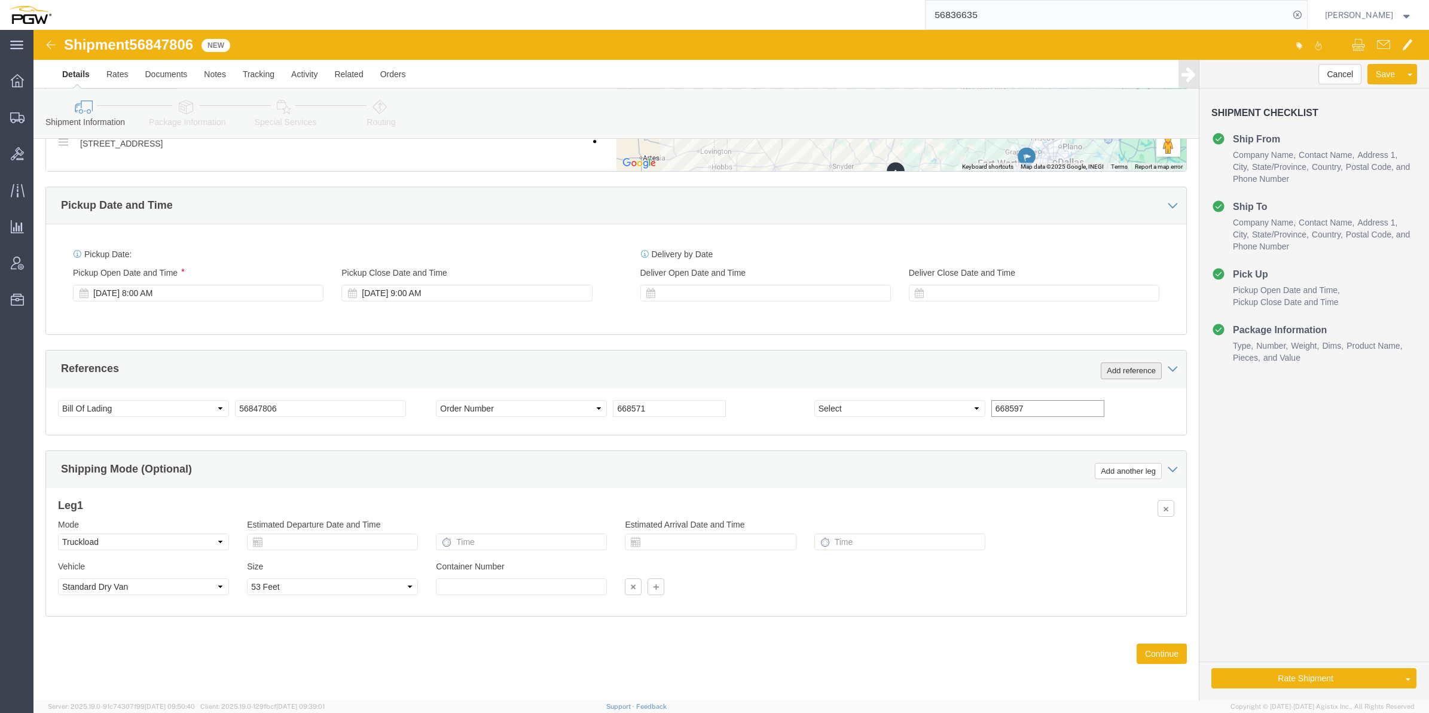
type input "668597"
click button "Add reference"
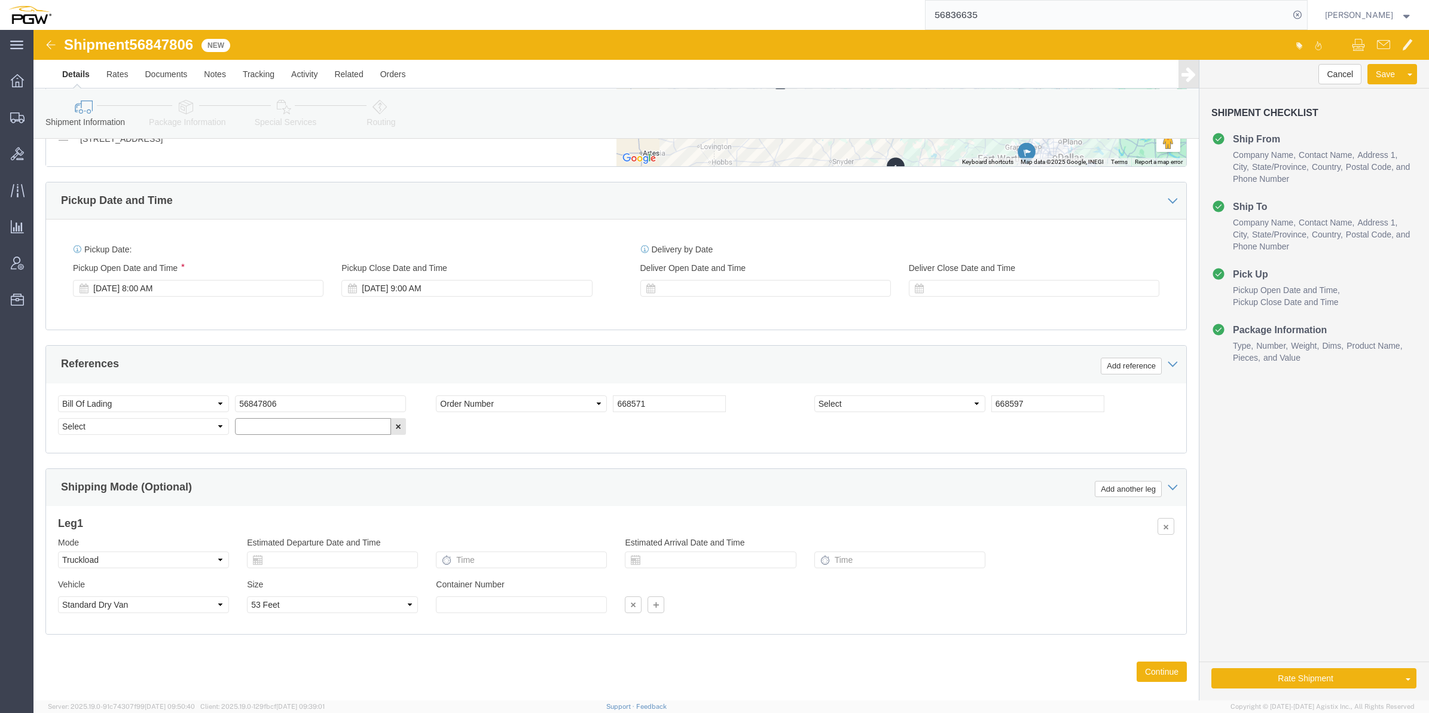
click input "text"
paste input "668575"
type input "668575"
click button "Add reference"
click input "text"
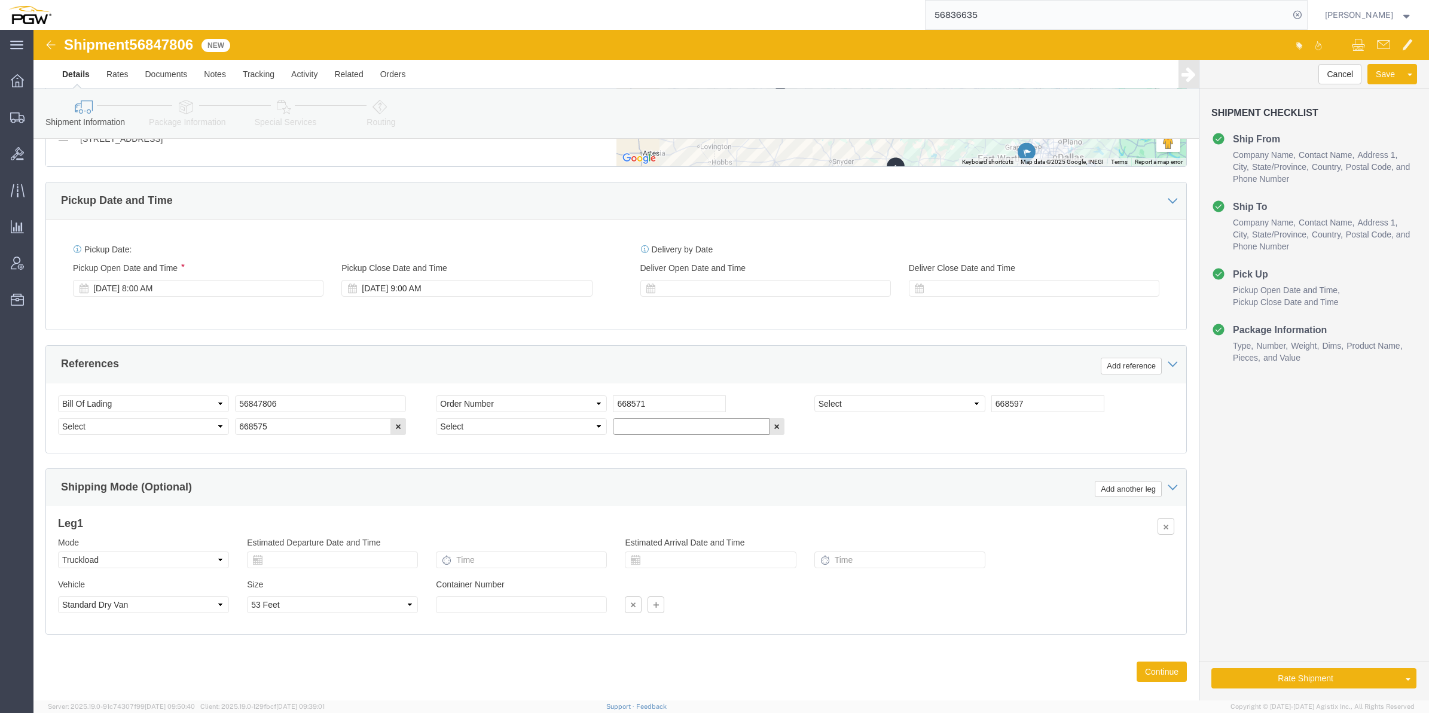
paste input "668579"
type input "668579"
click select "Select Account Type Activity ID Airline Appointment Number ASN Batch Request # …"
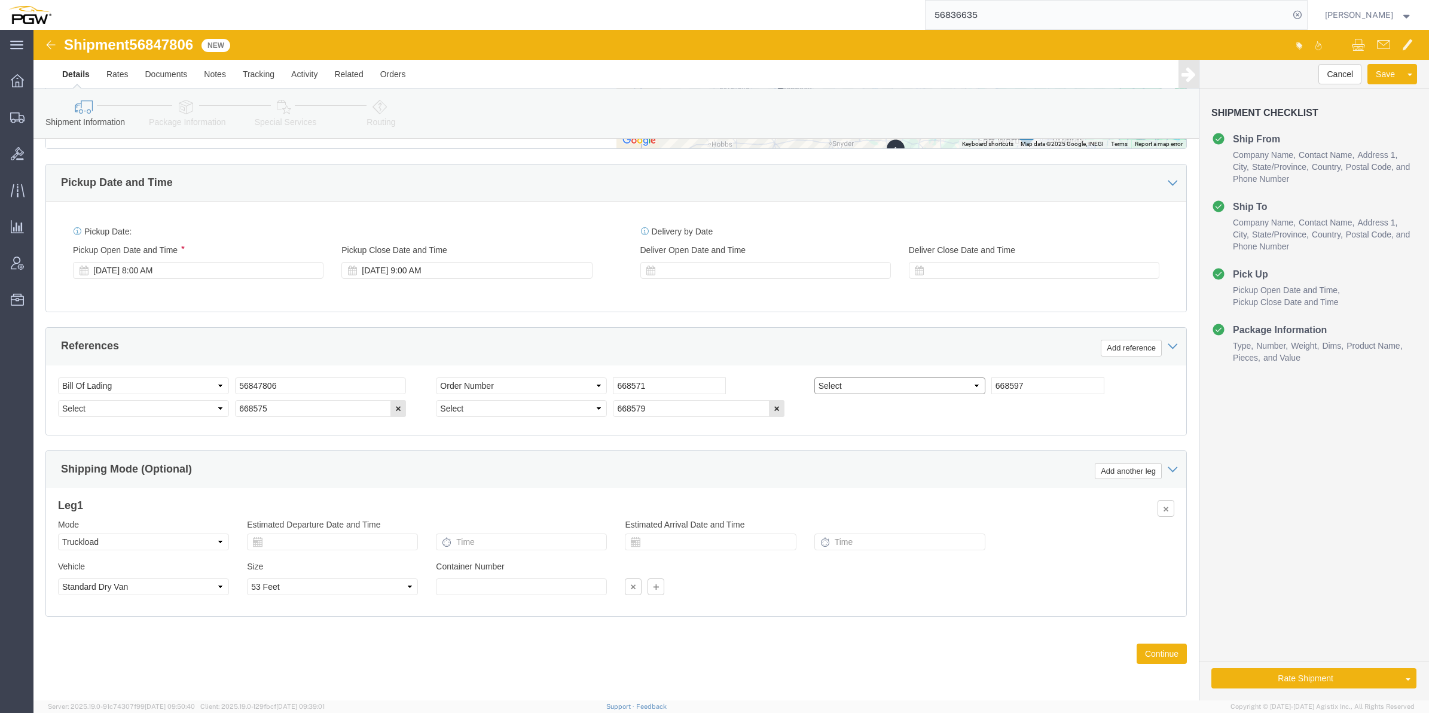
scroll to position [742, 0]
click select "Select Account Type Activity ID Airline Appointment Number ASN Batch Request # …"
select select "ORDERNUM"
click select "Select Account Type Activity ID Airline Appointment Number ASN Batch Request # …"
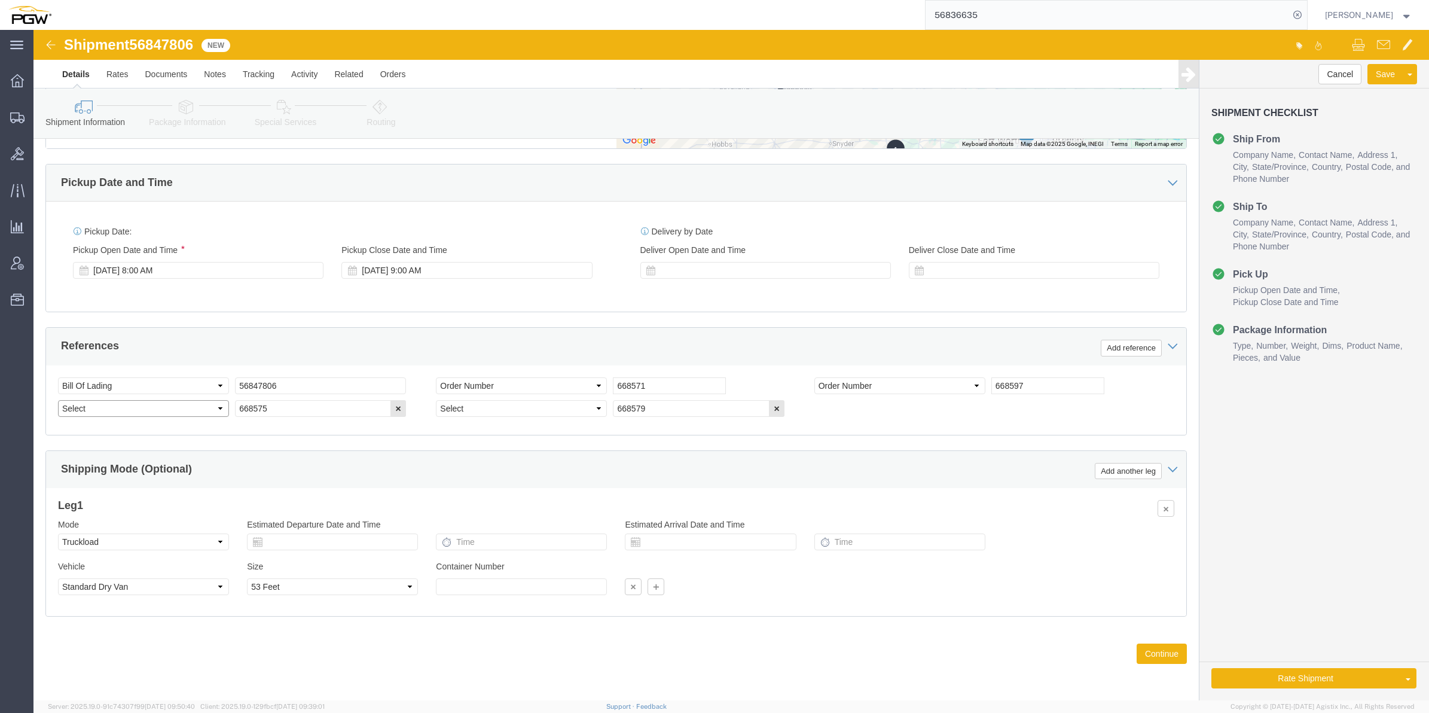
select select "ORDERNUM"
click select "Select Account Type Activity ID Airline Appointment Number ASN Batch Request # …"
select select "ORDERNUM"
click select "Select Account Type Activity ID Airline Appointment Number ASN Batch Request # …"
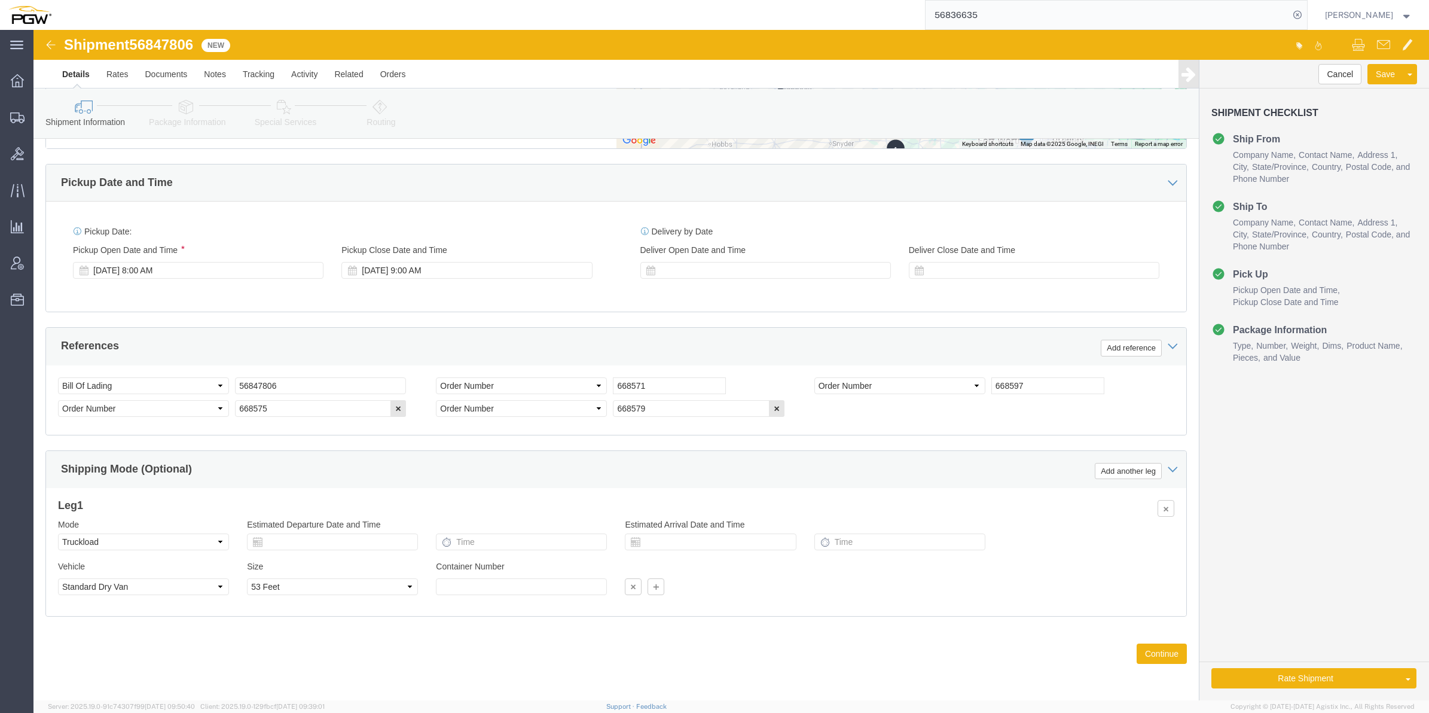
click div "References Add reference"
click button "Continue"
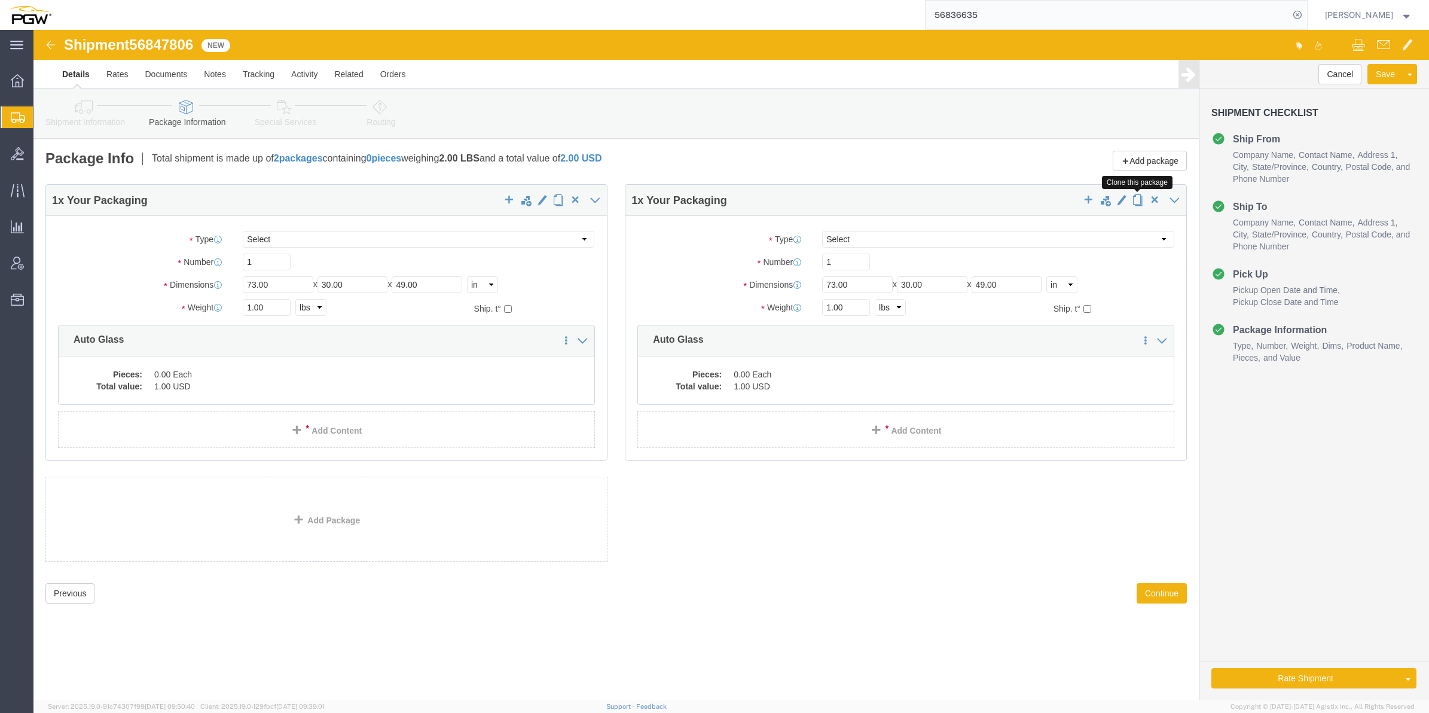
click button "button"
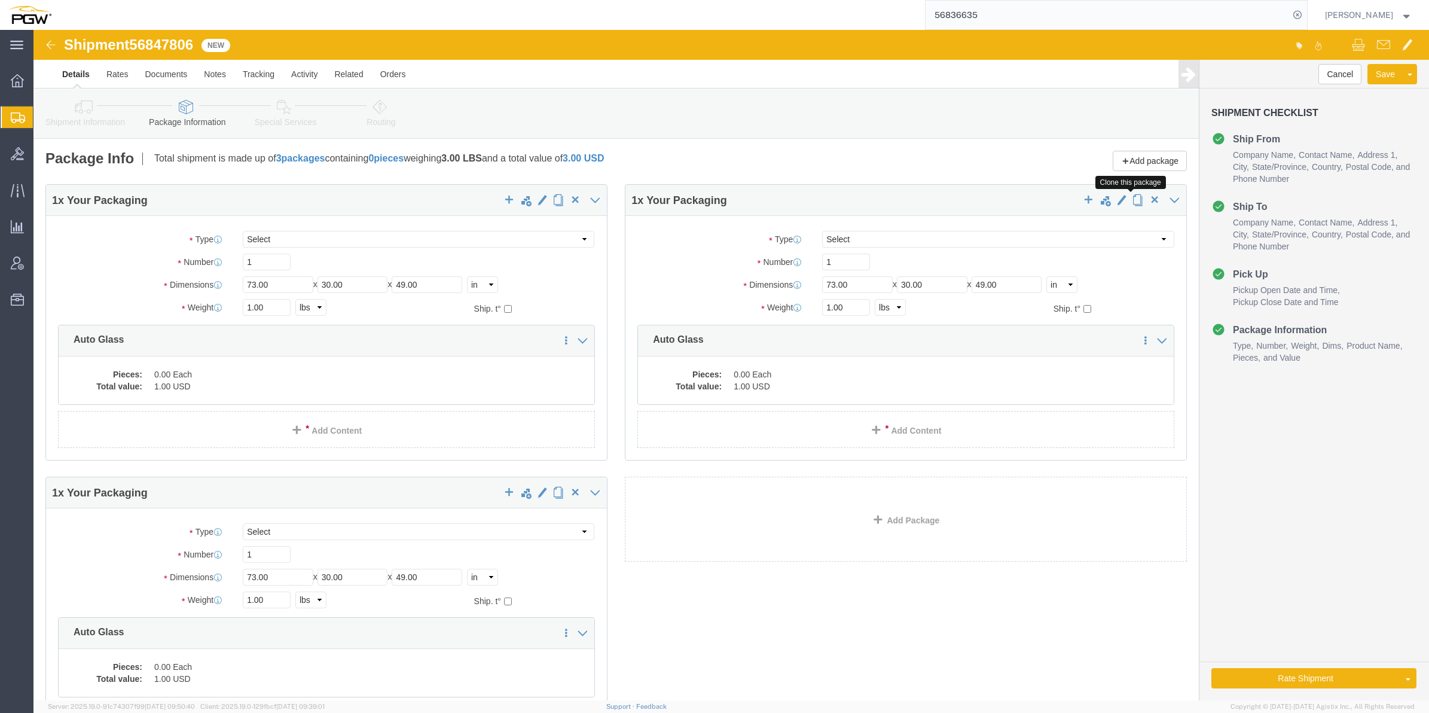
click button "button"
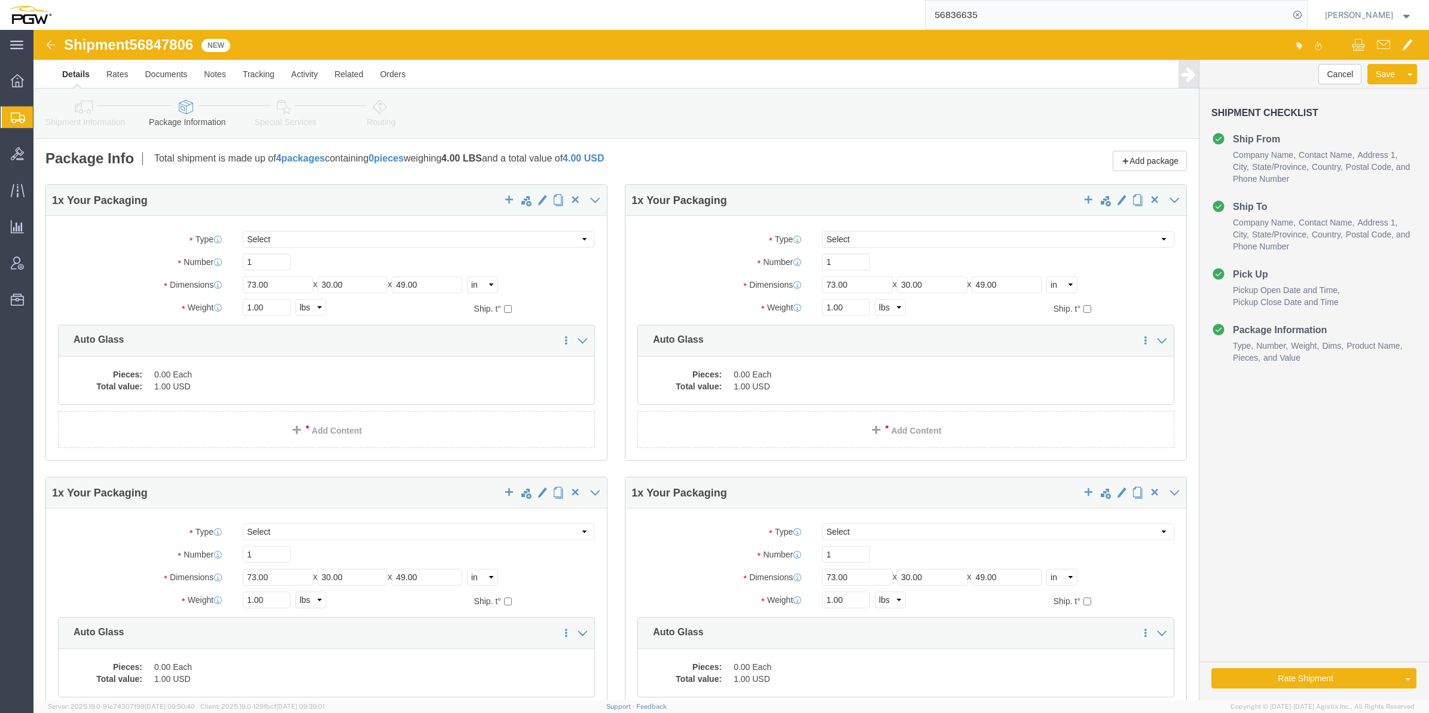
click div "Package Type Select Bale(s) Basket(s) Bolt(s) Bottle(s) Buckets Bulk Bundle(s) …"
drag, startPoint x: 228, startPoint y: 231, endPoint x: 212, endPoint y: 225, distance: 17.0
click input "1"
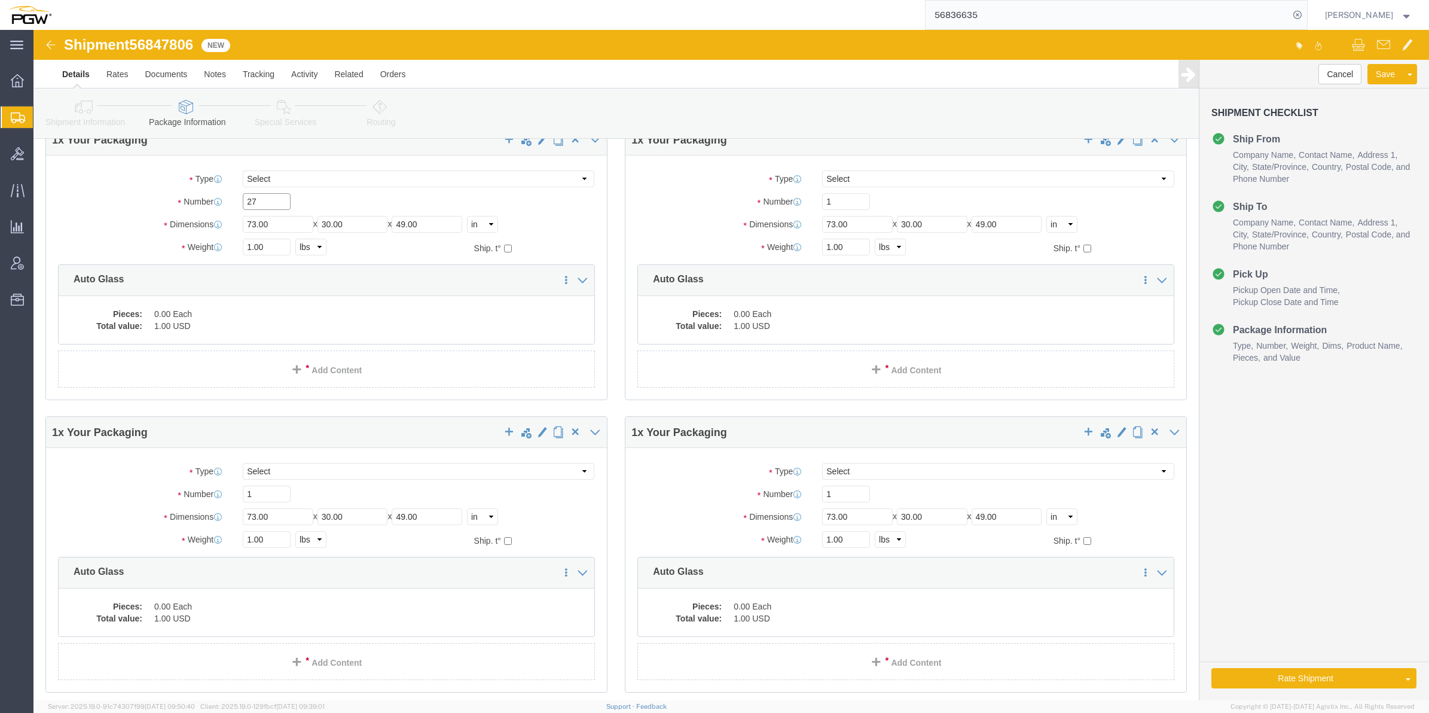
scroll to position [150, 0]
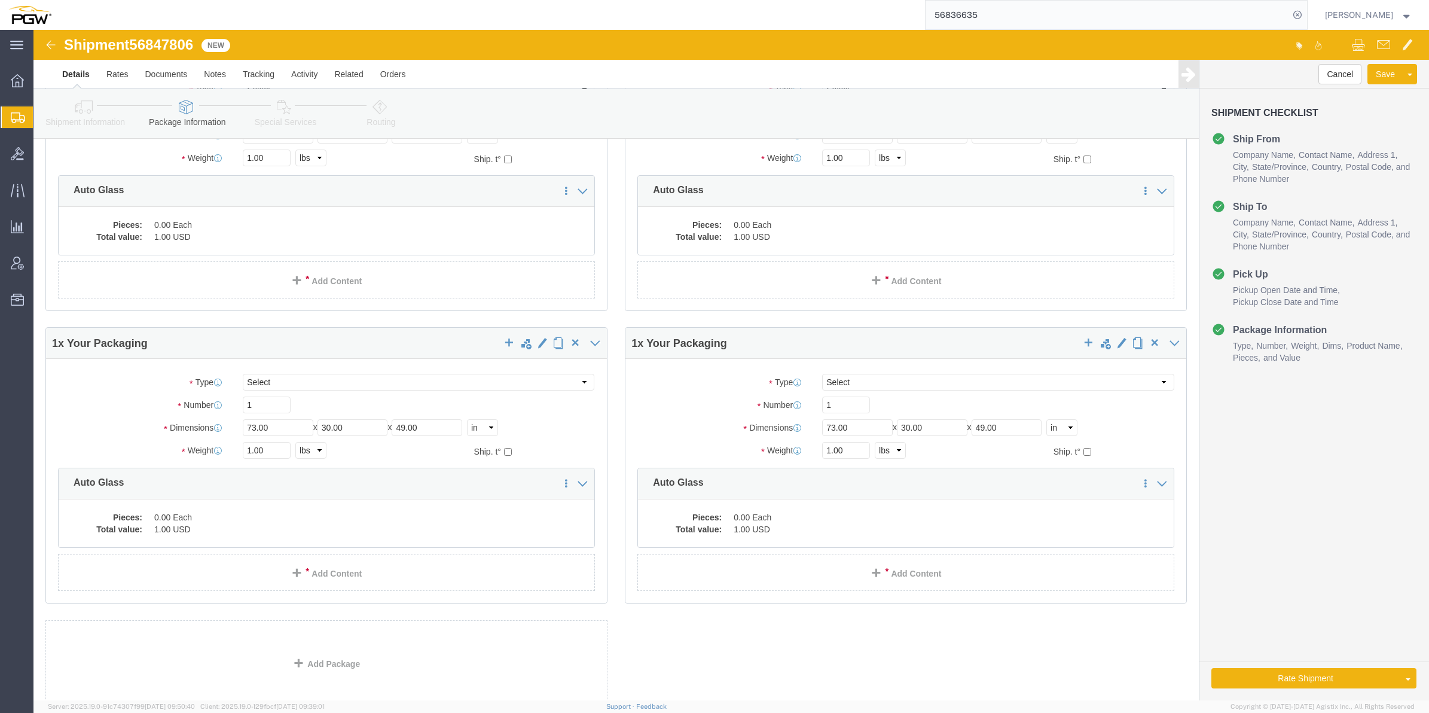
type input "27"
drag, startPoint x: 222, startPoint y: 378, endPoint x: 203, endPoint y: 369, distance: 21.1
click div "1"
type input "9"
drag, startPoint x: 813, startPoint y: 374, endPoint x: 786, endPoint y: 374, distance: 26.9
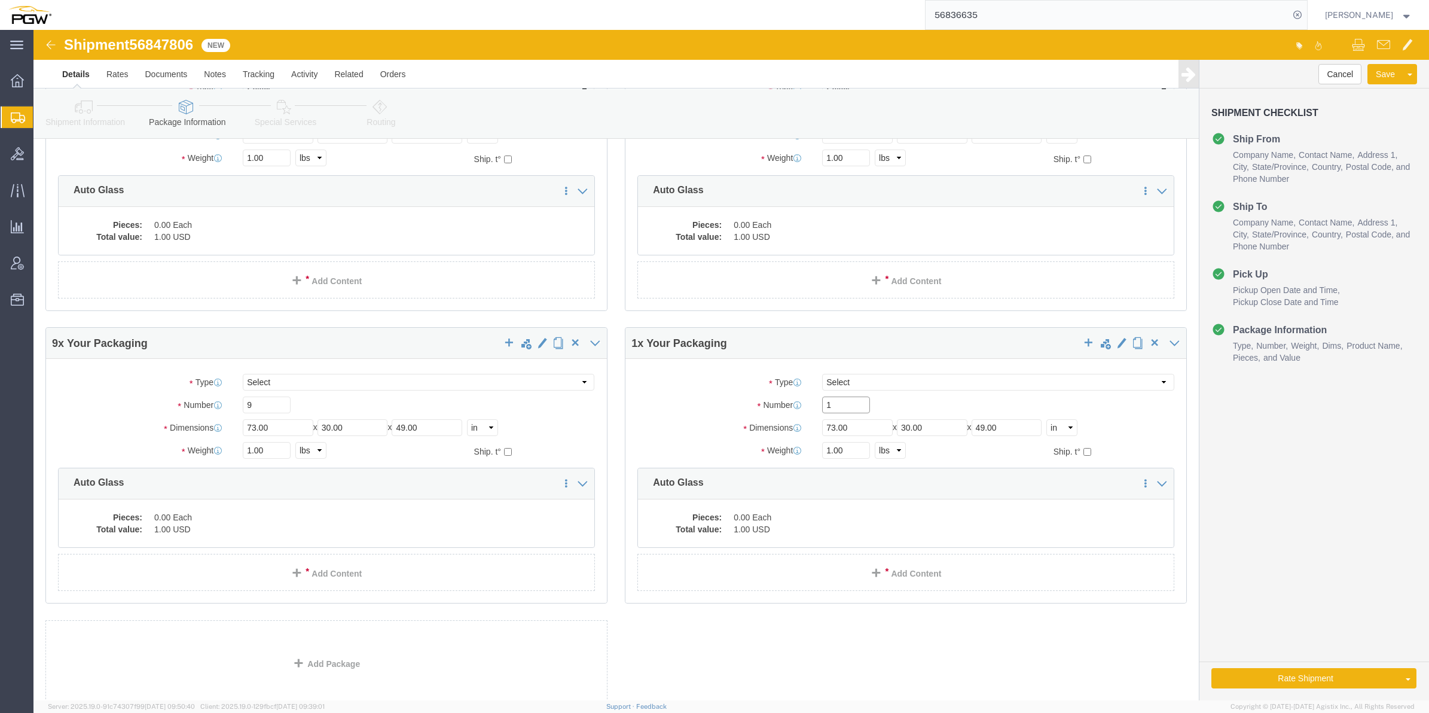
click input "1"
type input "5"
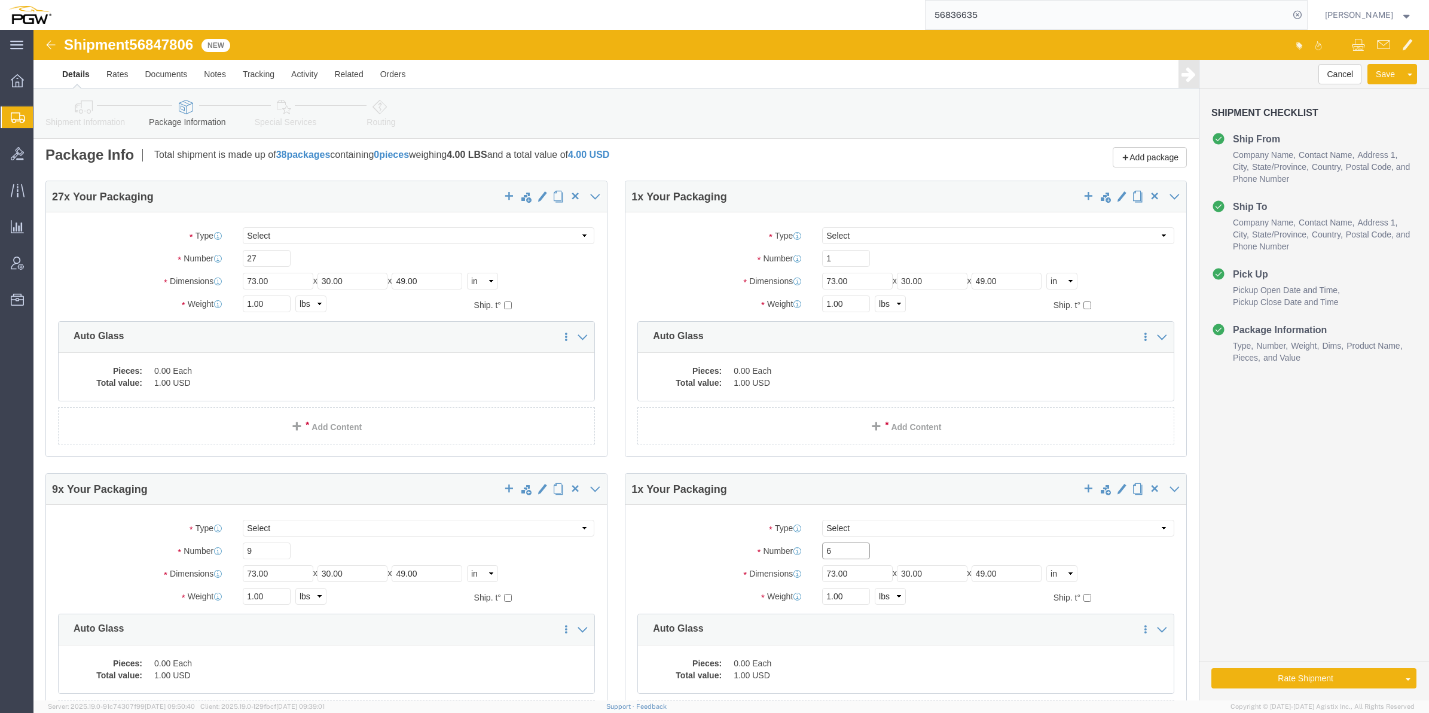
scroll to position [0, 0]
type input "6"
click div "27 x Your Packaging Package Type Select Bale(s) Basket(s) Bolt(s) Bottle(s) Buc…"
click dd "0.00 Each"
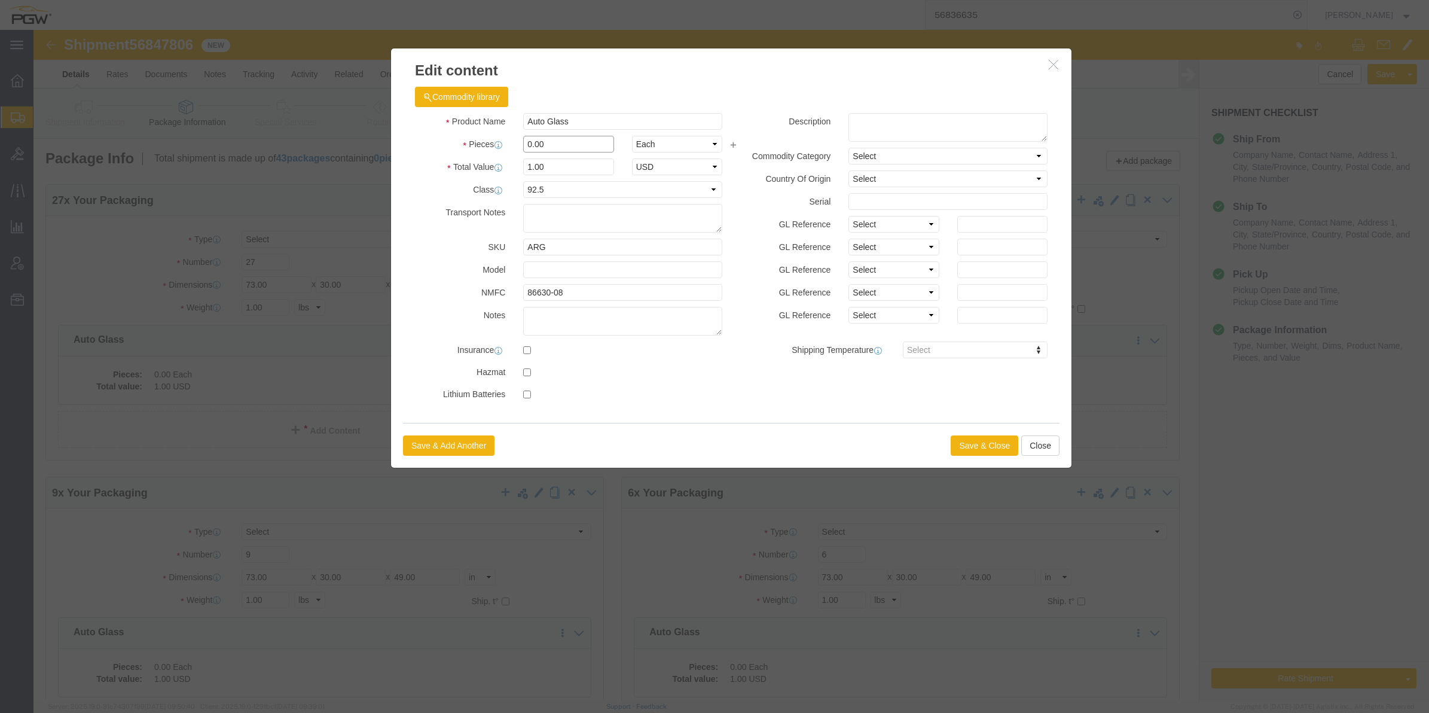
drag, startPoint x: 493, startPoint y: 111, endPoint x: 486, endPoint y: 109, distance: 8.1
click input "0.00"
type input "27.00"
type input "27"
click button "Save & Close"
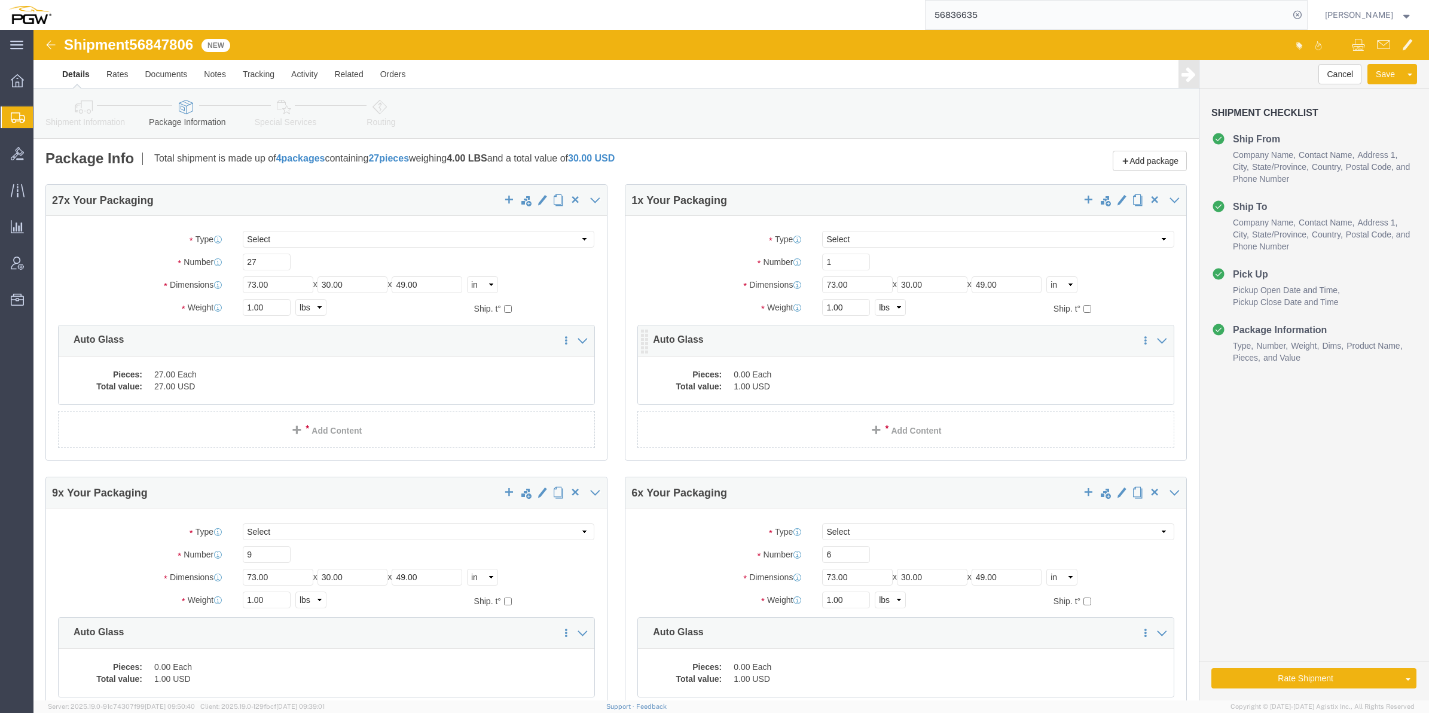
click dd "0.00 Each"
click div "27 x Your Packaging Package Type Select Bale(s) Basket(s) Bolt(s) Bottle(s) Buc…"
click dd "1.00 USD"
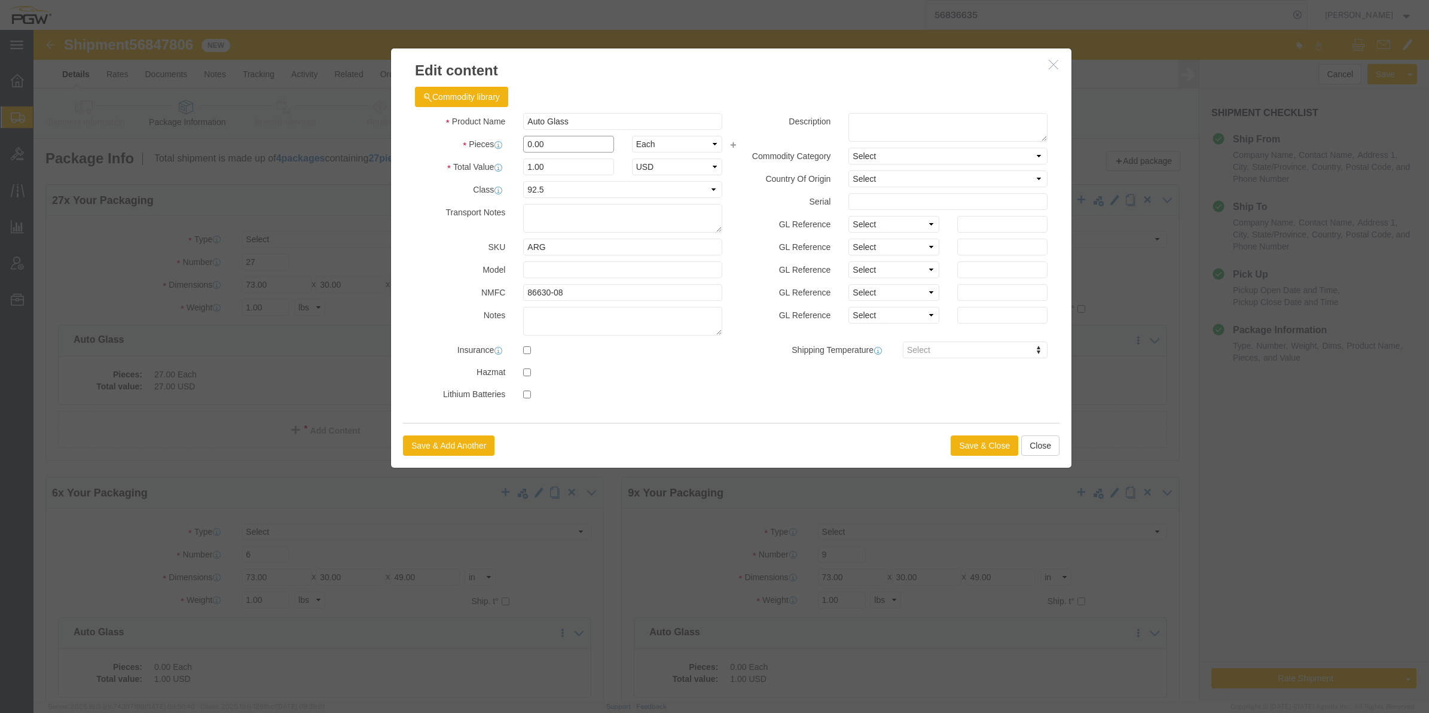
drag, startPoint x: 495, startPoint y: 109, endPoint x: 485, endPoint y: 105, distance: 10.7
click input "0.00"
type input "1.00"
type input "1"
click button "Save & Close"
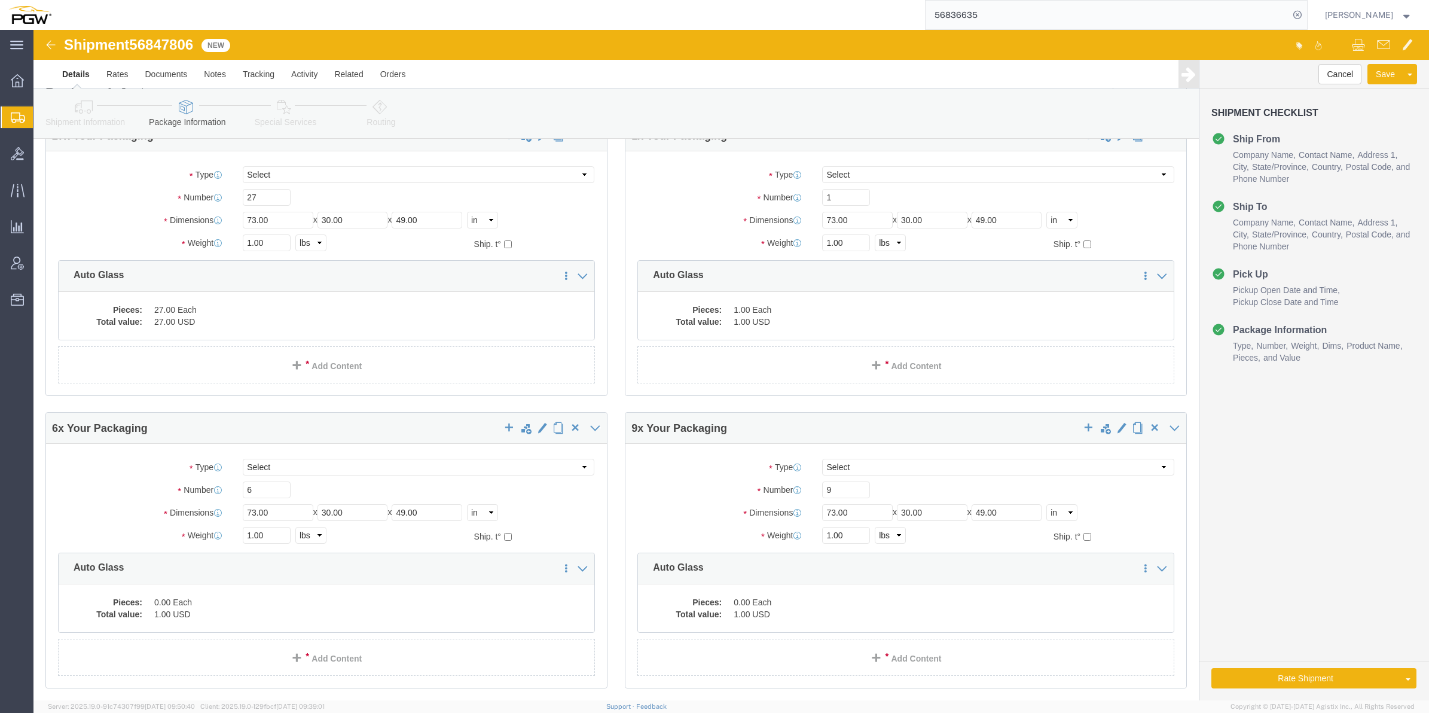
scroll to position [150, 0]
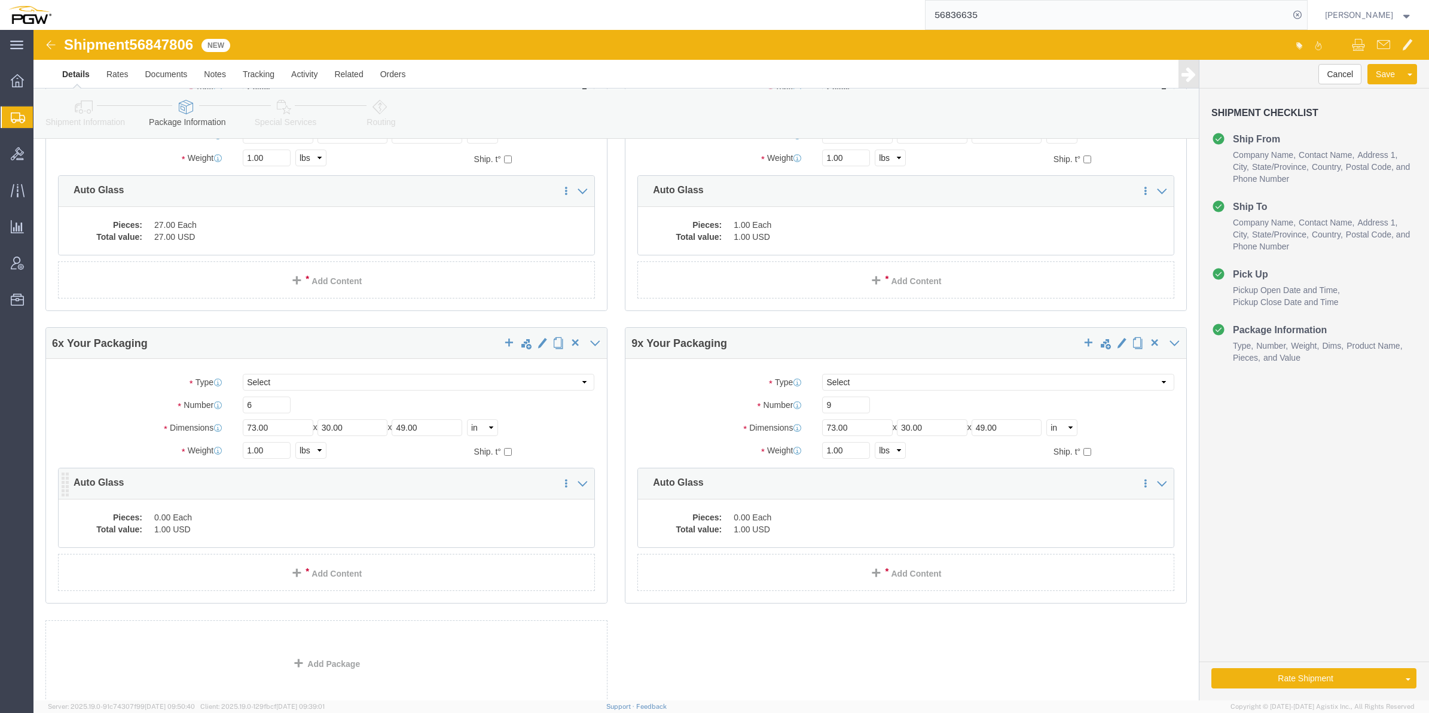
click div "27 x Your Packaging Package Type Select Bale(s) Basket(s) Bolt(s) Bottle(s) Buc…"
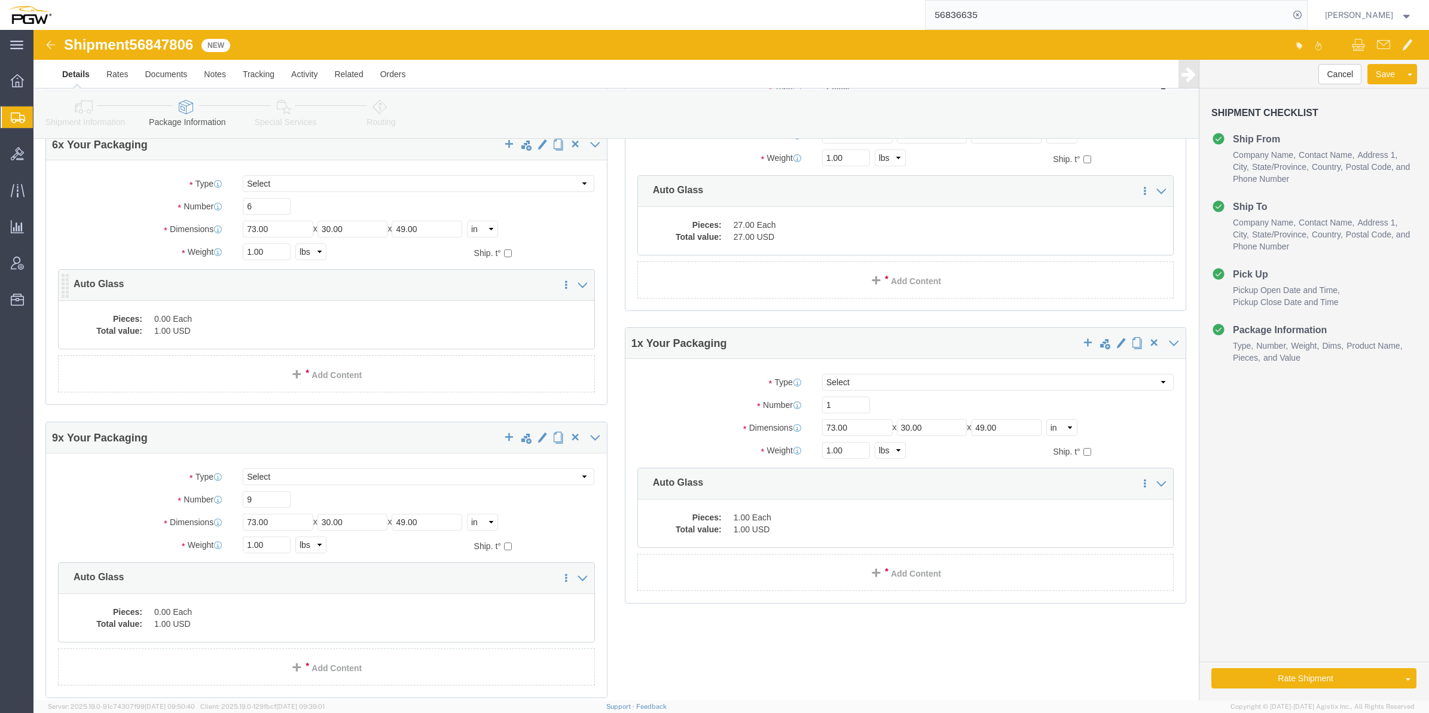
click dd "1.00 USD"
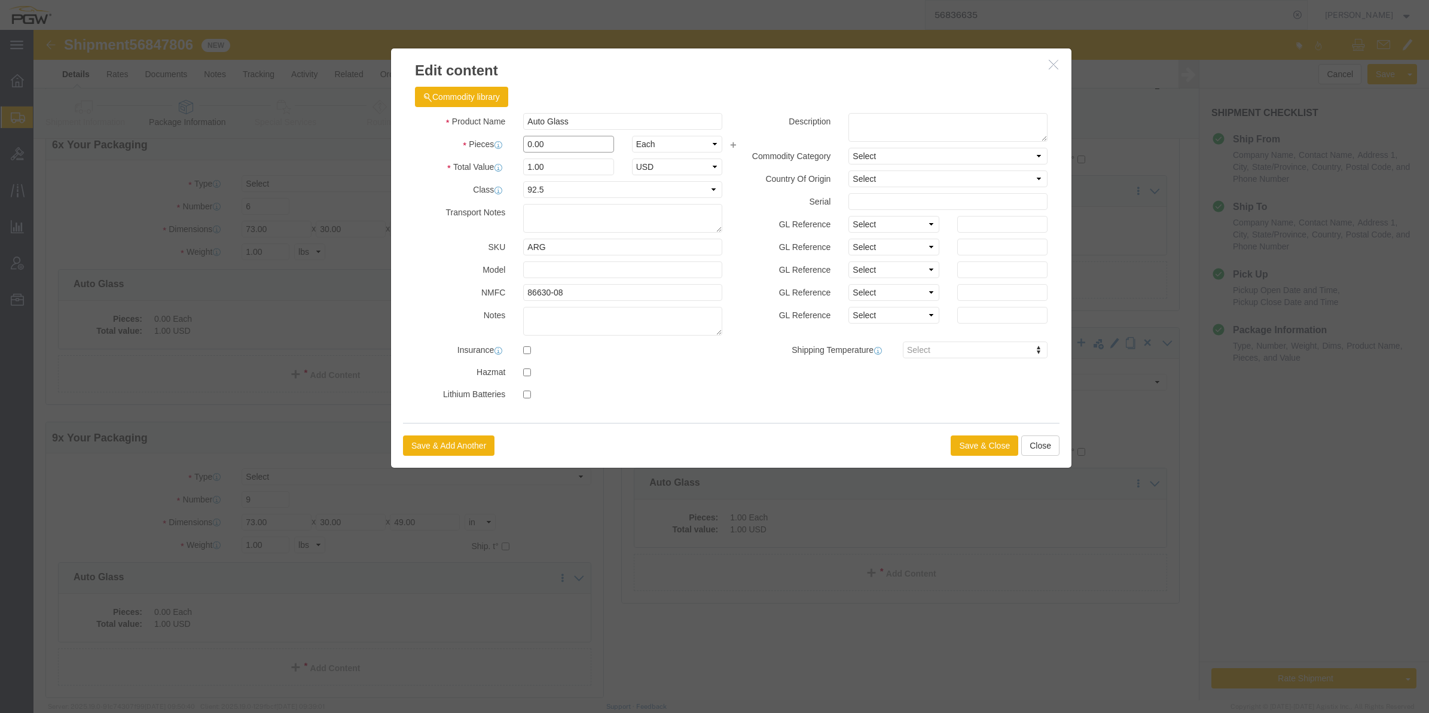
click input "0.00"
type input "6.00"
type input "6"
click button "Save & Close"
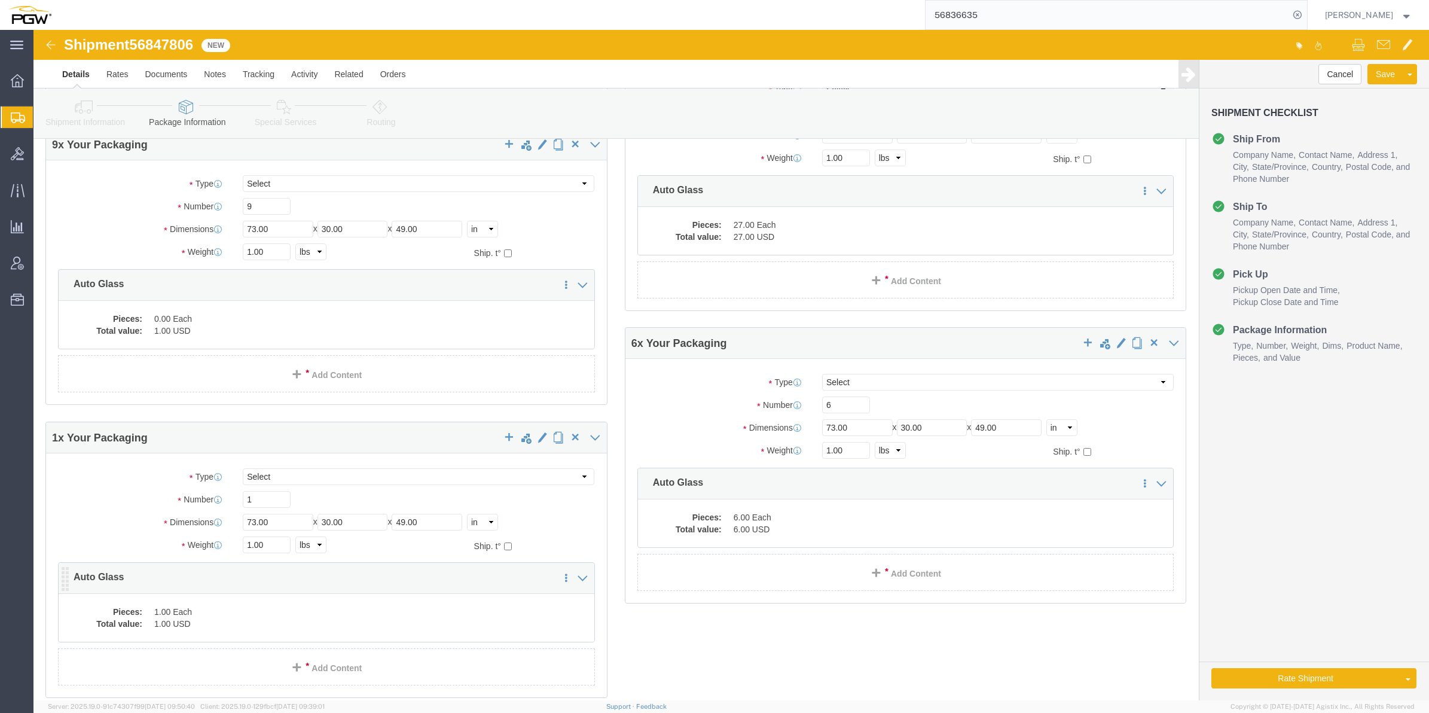
scroll to position [75, 0]
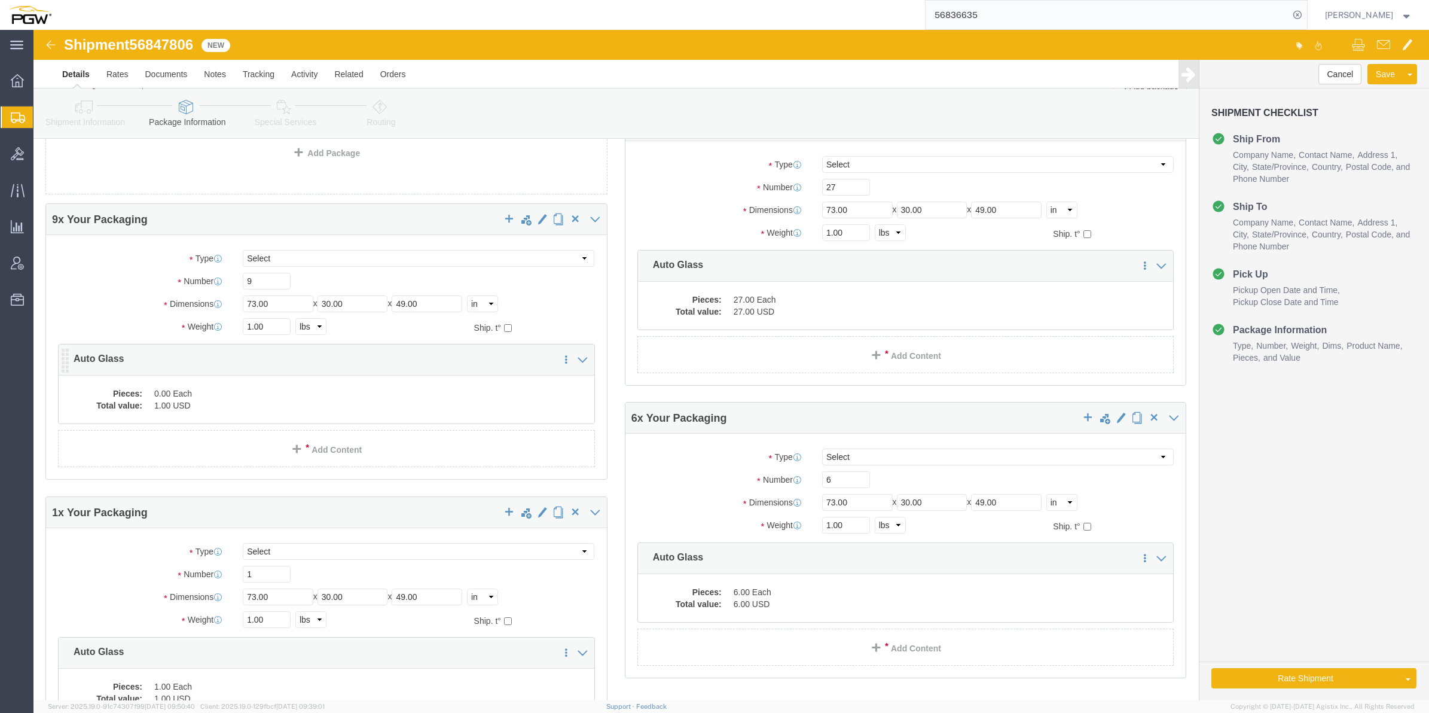
click div "Pieces: 0.00 Each Total value: 1.00 USD"
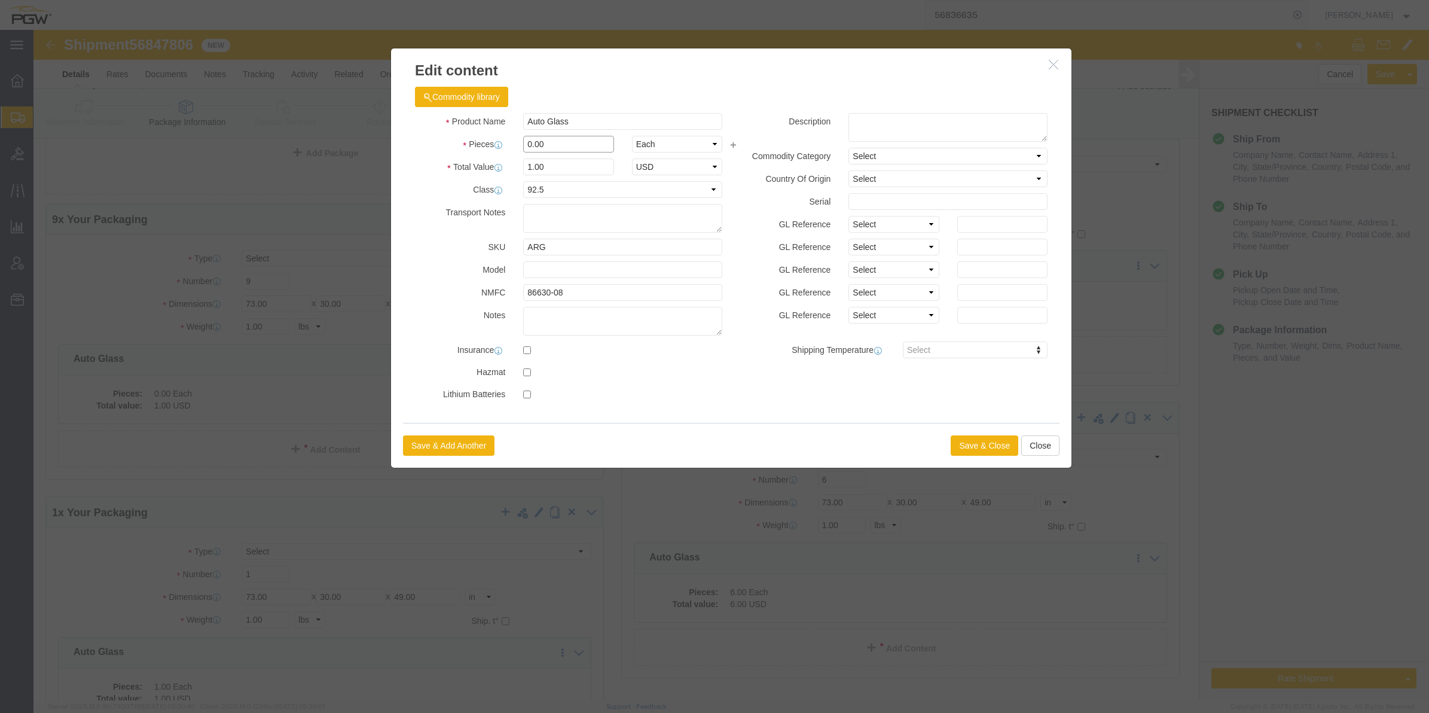
drag, startPoint x: 493, startPoint y: 109, endPoint x: 484, endPoint y: 108, distance: 9.1
click div "0.00"
type input "9.00"
type input "9"
click button "Save & Close"
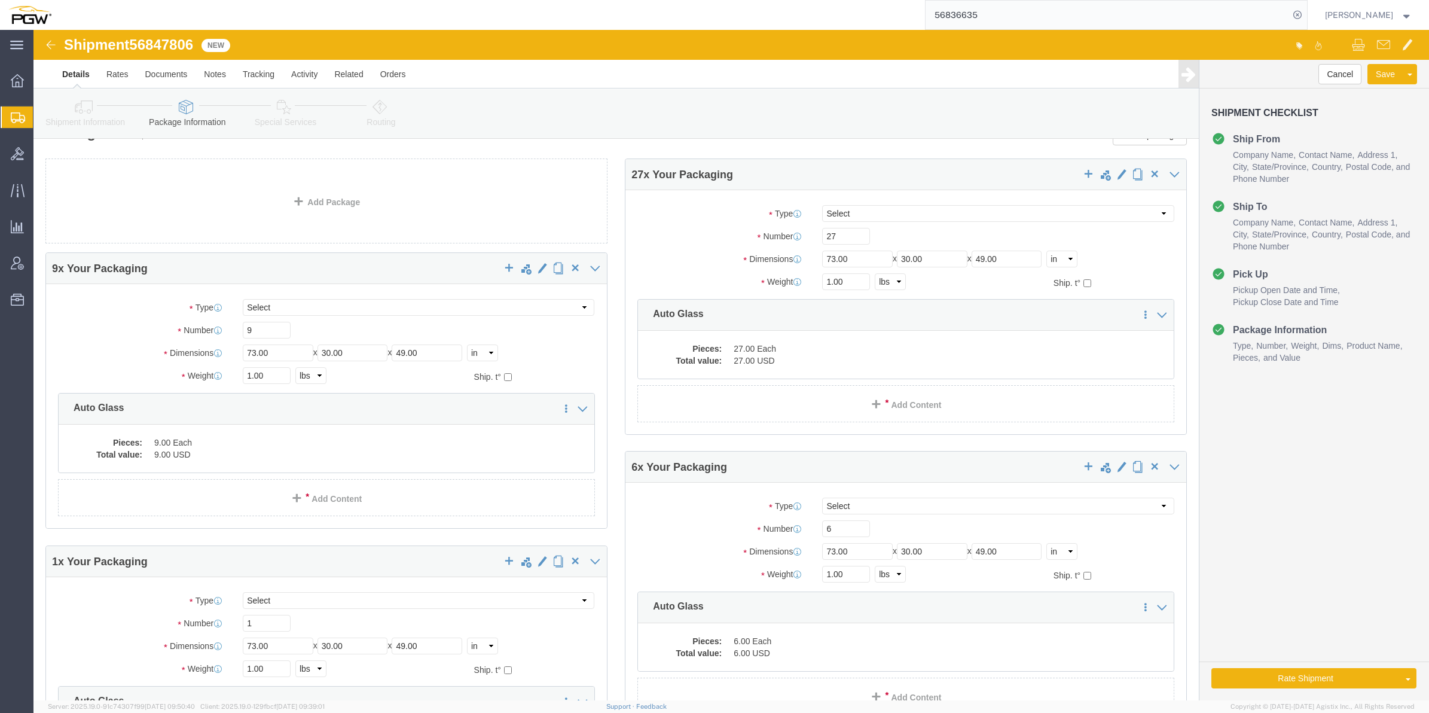
scroll to position [0, 0]
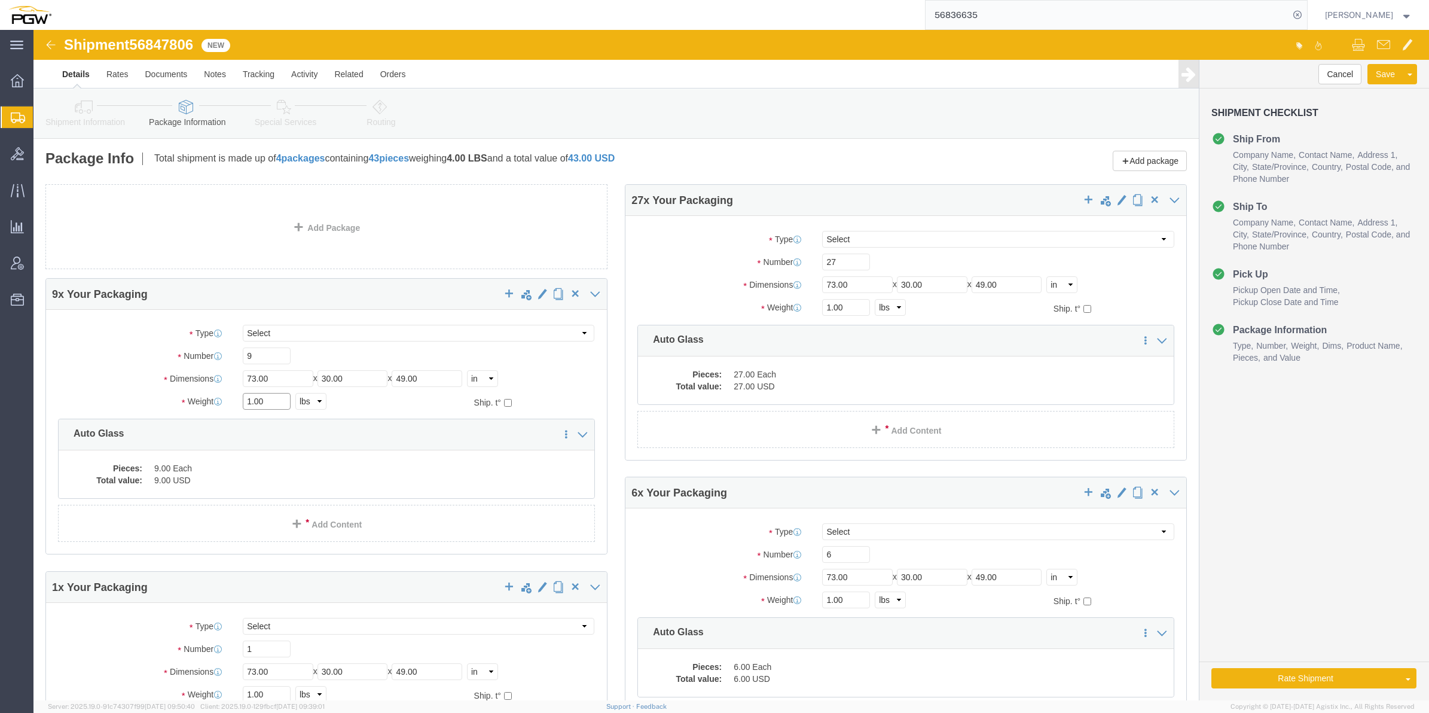
drag, startPoint x: 215, startPoint y: 369, endPoint x: 207, endPoint y: 368, distance: 8.5
click div "1.00 Select kgs lbs"
paste input "5923"
type input "5923.00"
click input "1.00"
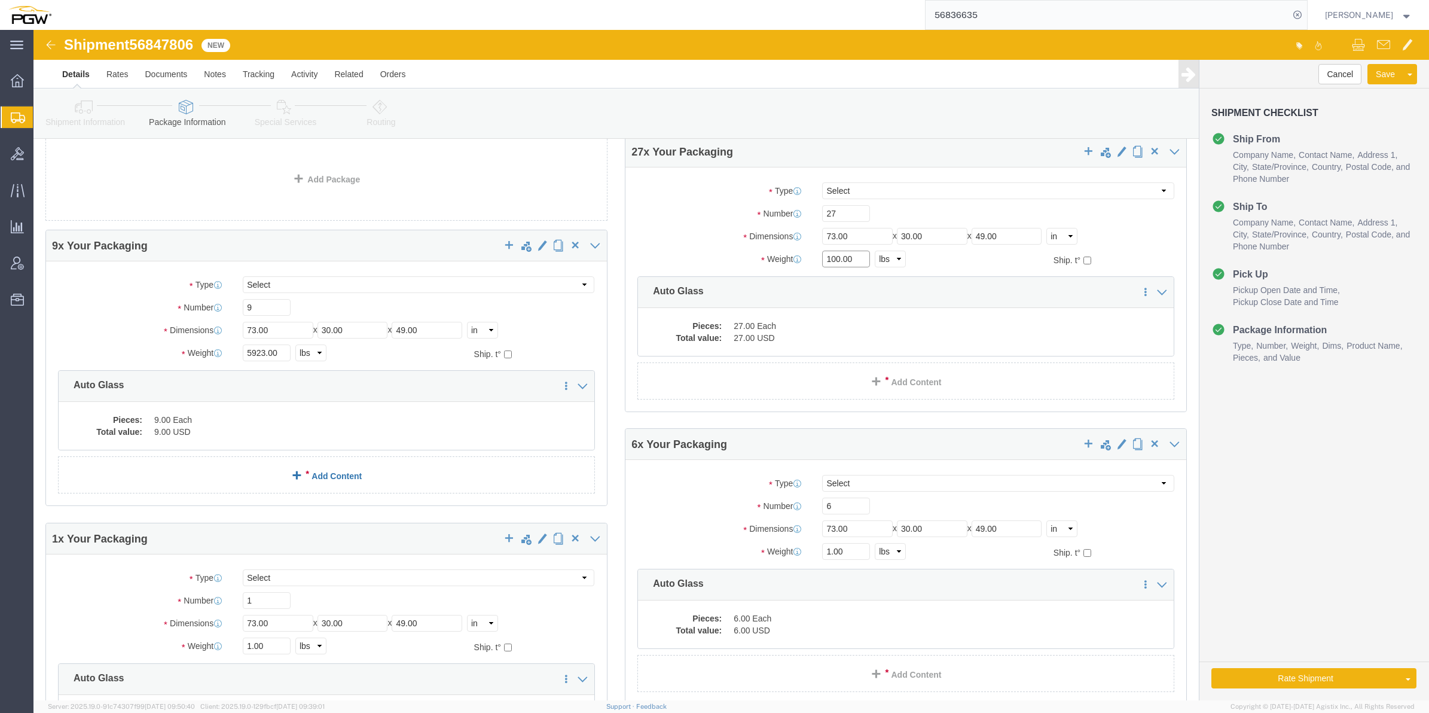
scroll to position [75, 0]
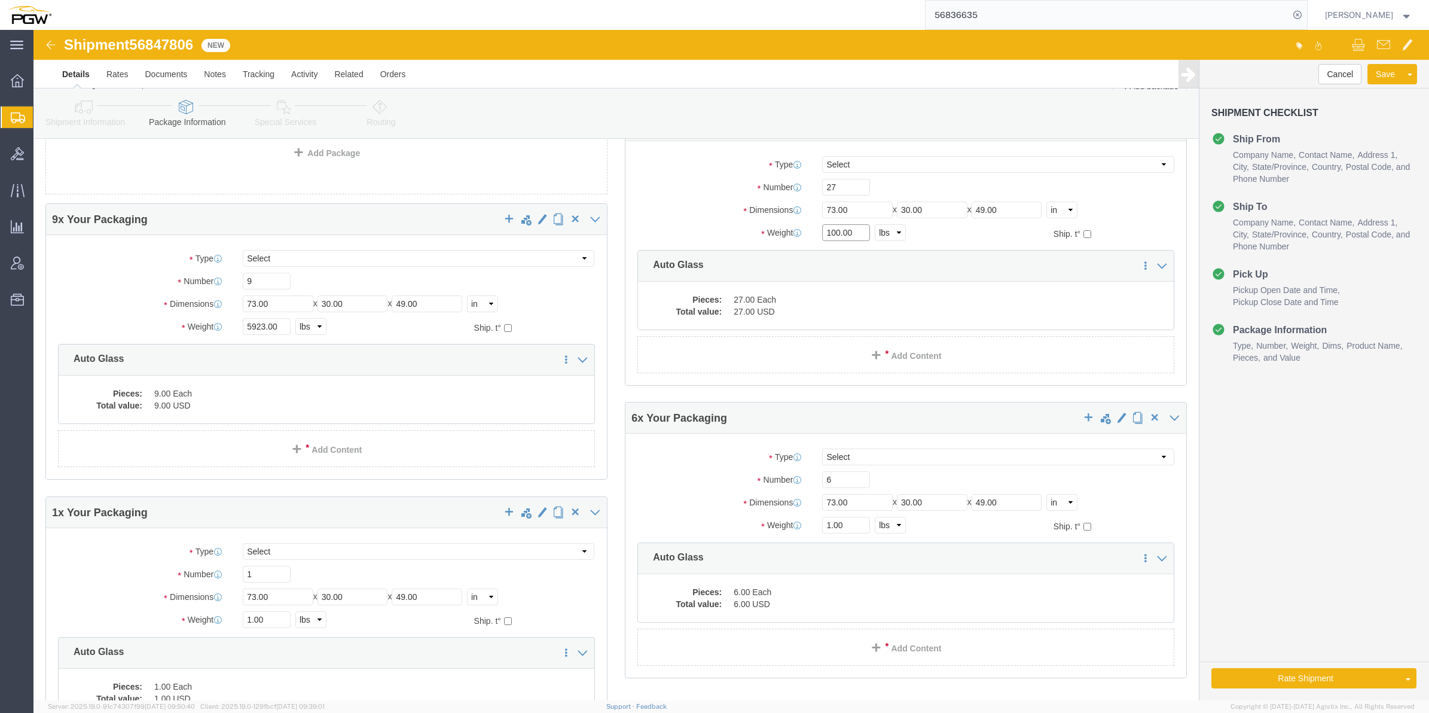
type input "100.00"
click input "1.00"
type input "100.00"
drag, startPoint x: 792, startPoint y: 493, endPoint x: 786, endPoint y: 493, distance: 6.6
click input "1.00"
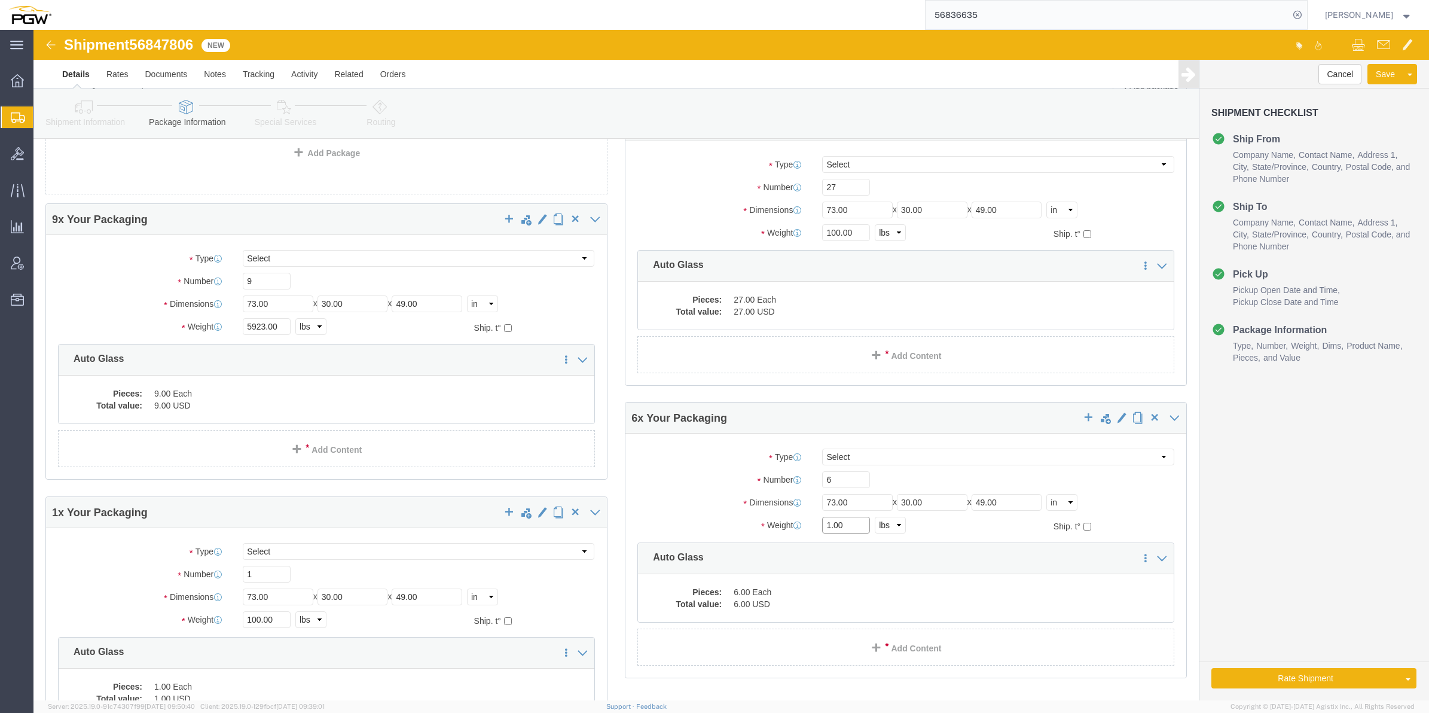
paste input "3344"
type input "3344.00"
drag, startPoint x: 801, startPoint y: 199, endPoint x: 784, endPoint y: 198, distance: 16.8
click div "100.00 Select kgs lbs"
paste input "9938"
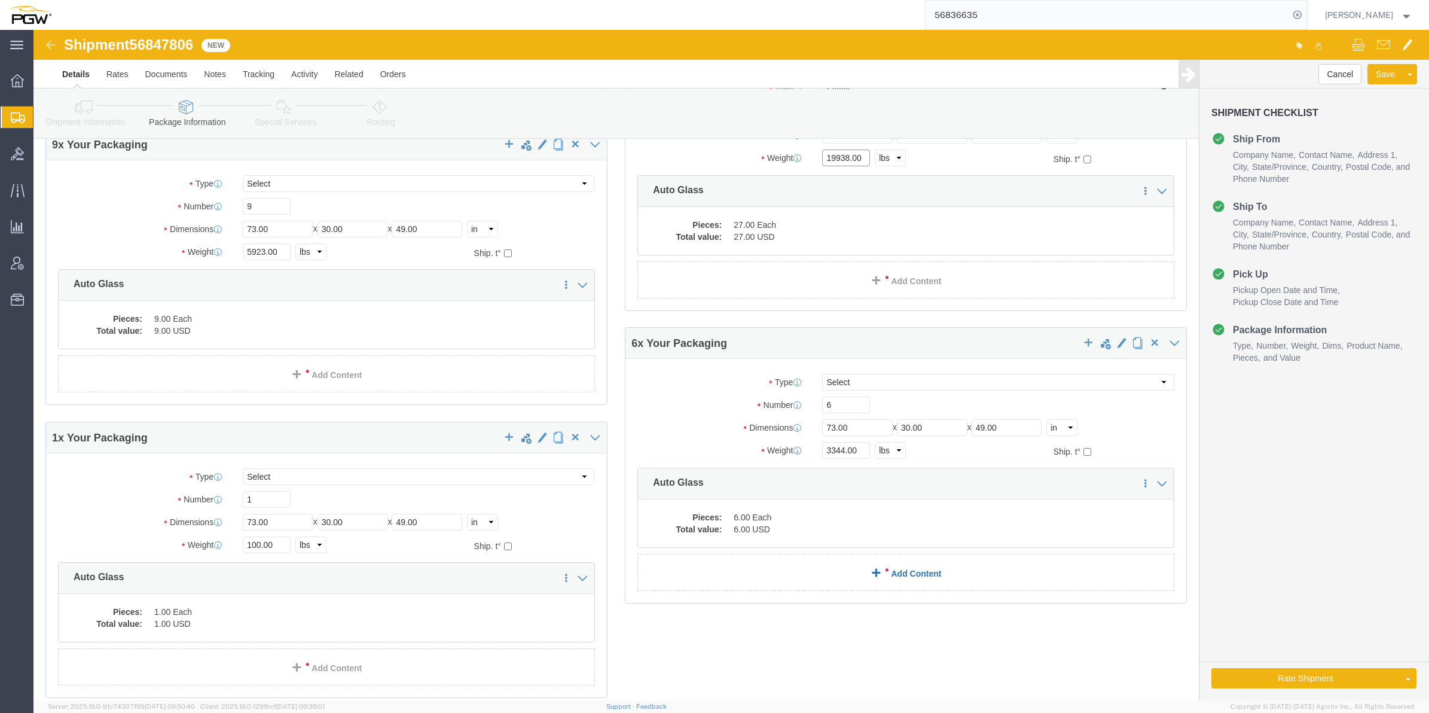
scroll to position [224, 0]
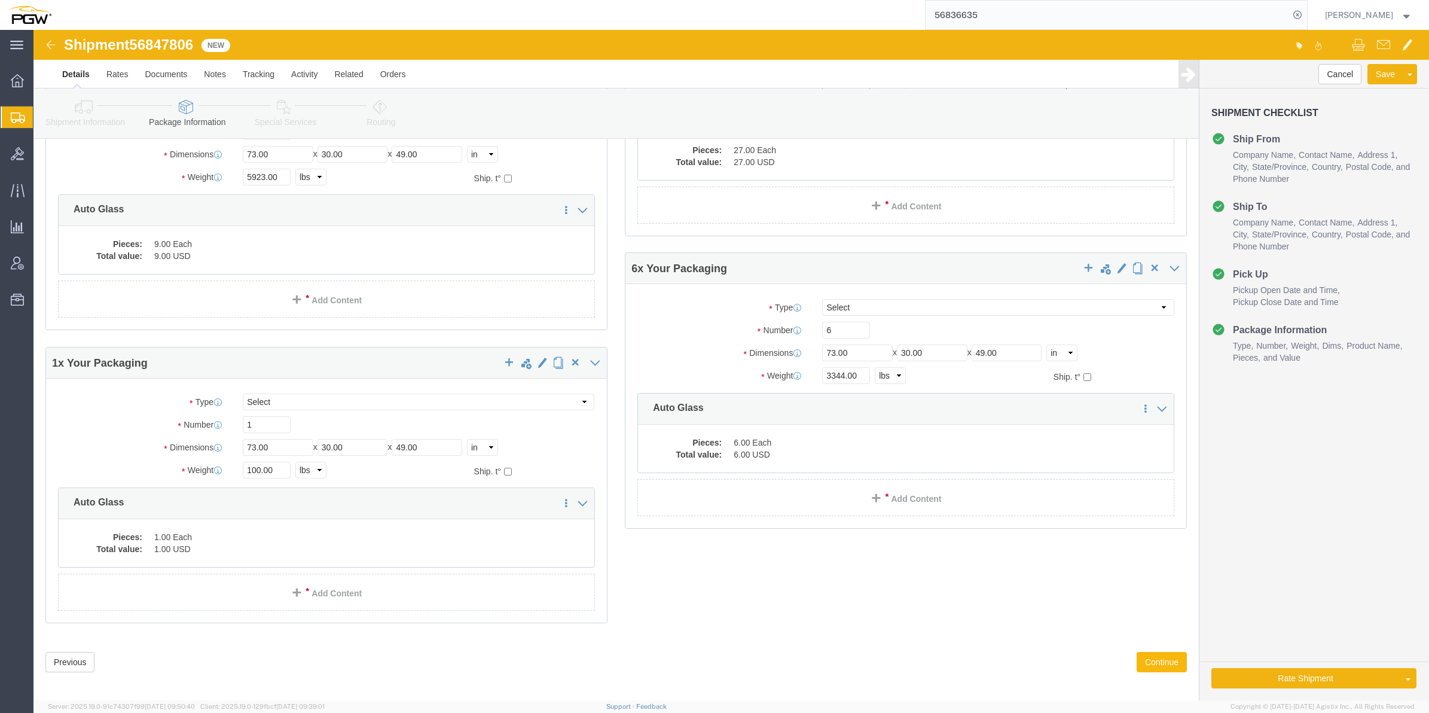
type input "19938.00"
click button "Continue"
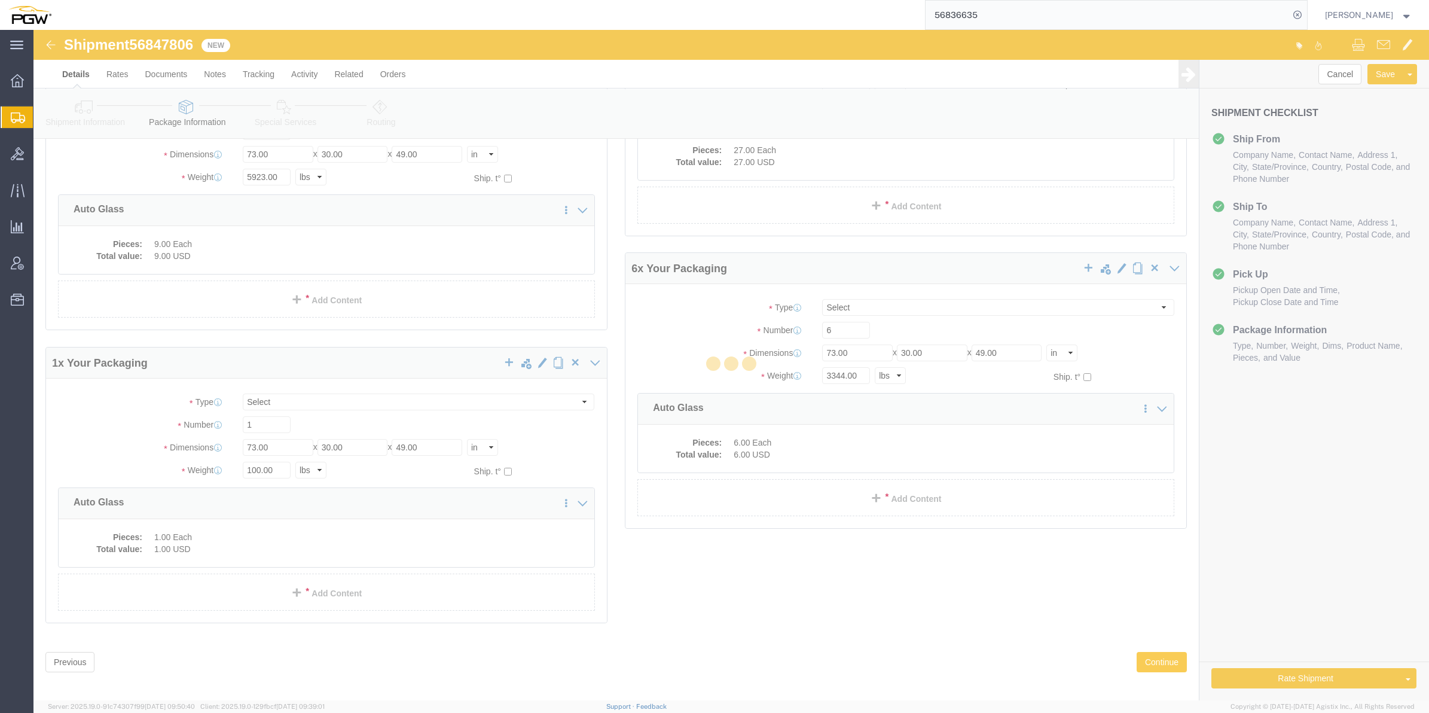
select select
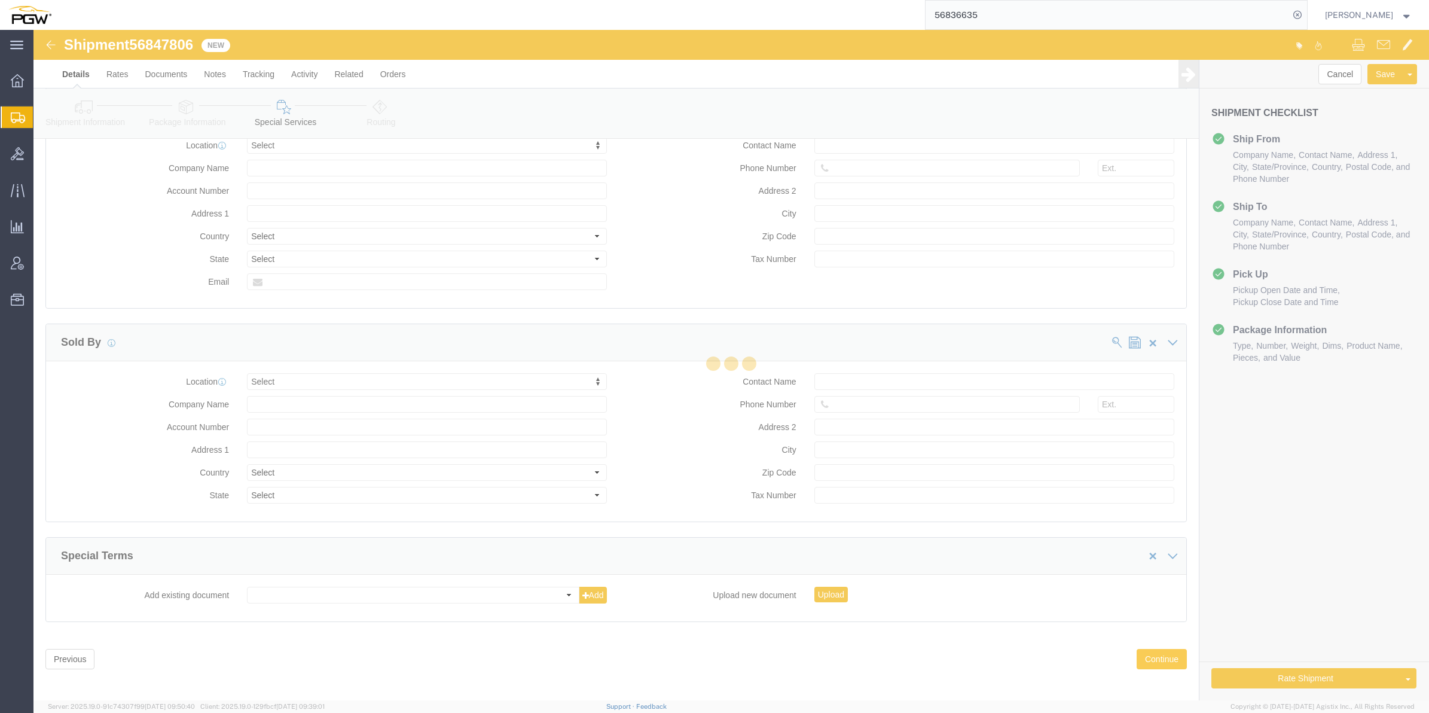
select select "COSTCENTER"
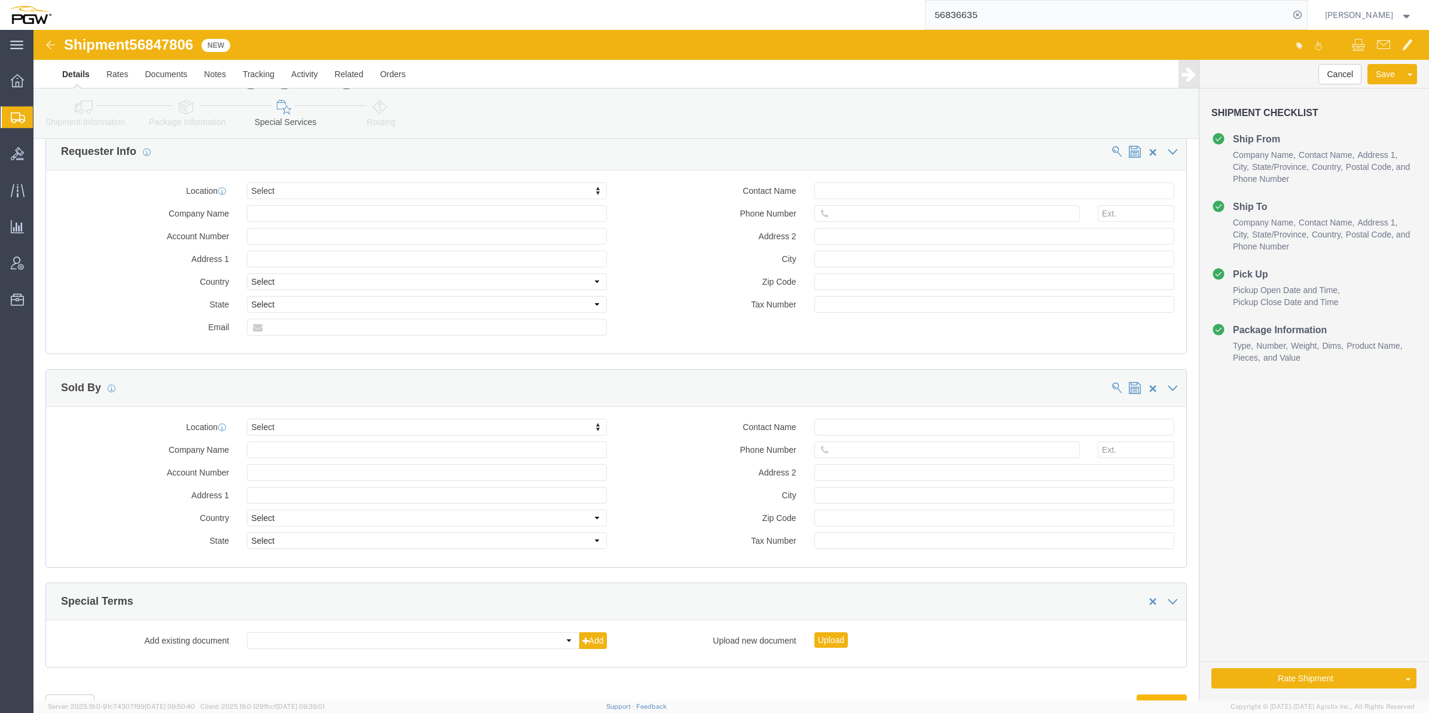
scroll to position [1143, 0]
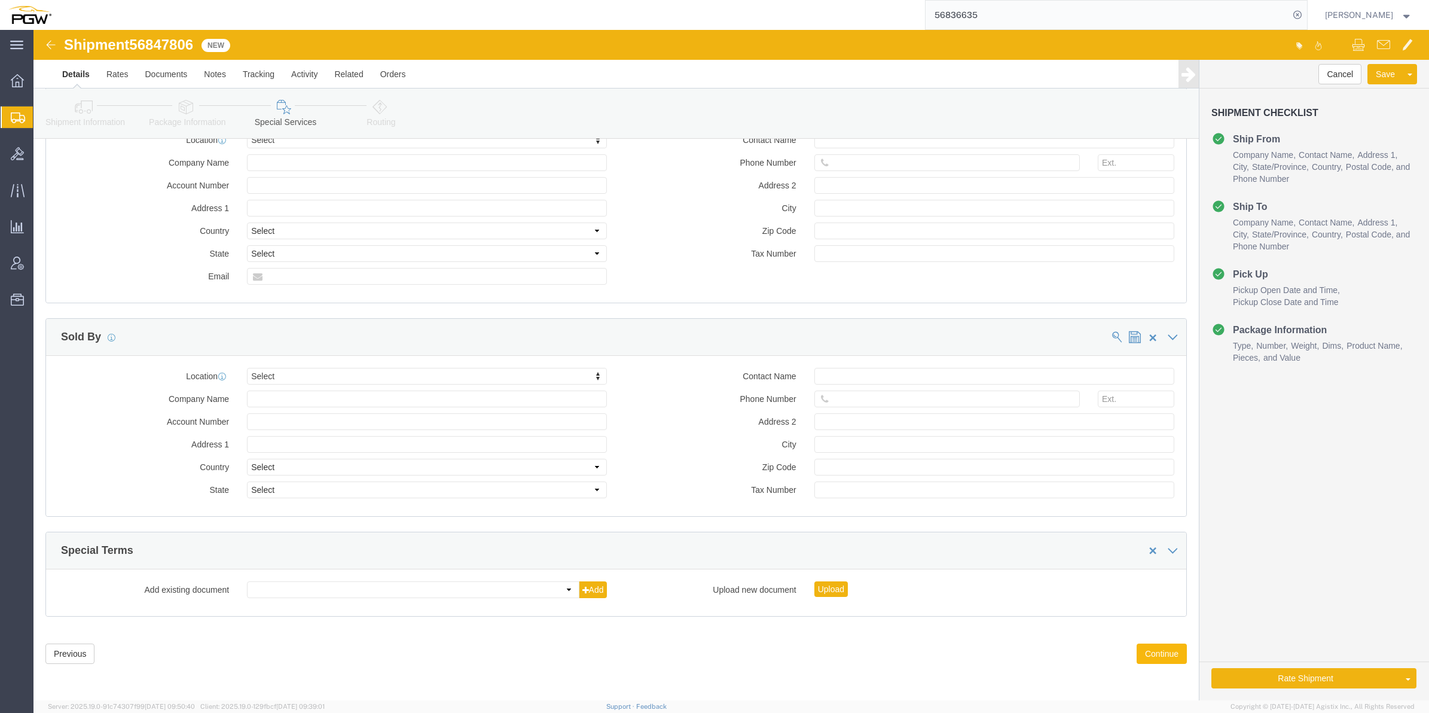
click button "Continue"
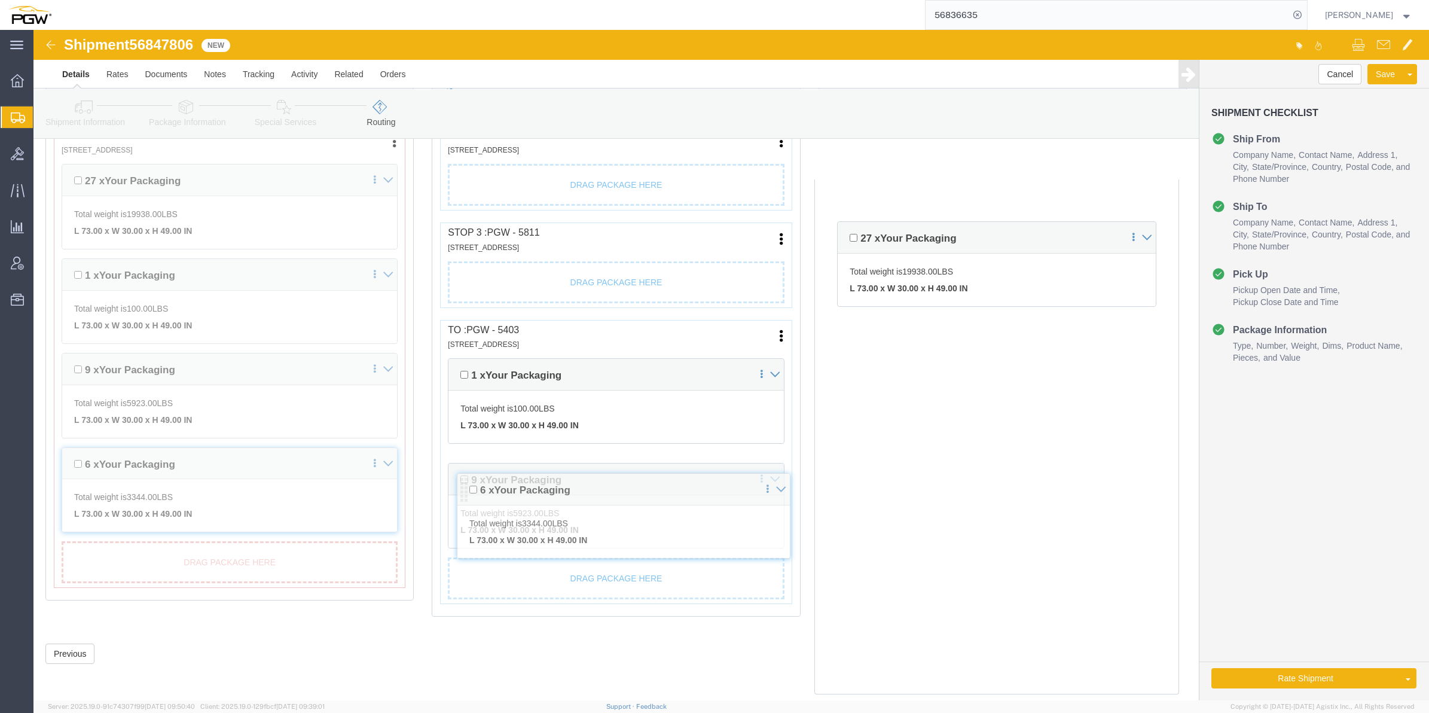
scroll to position [369, 0]
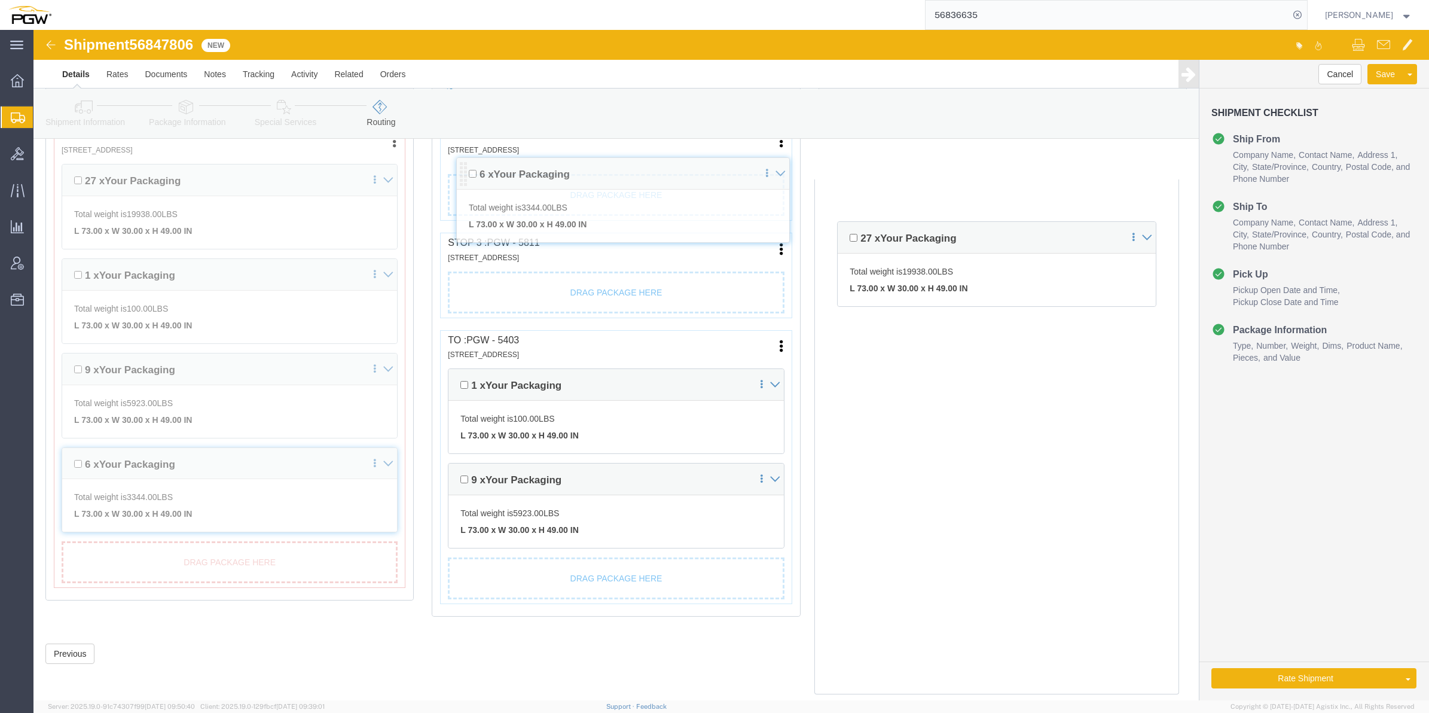
drag, startPoint x: 417, startPoint y: 525, endPoint x: 426, endPoint y: 141, distance: 384.1
click div "Pickups + Add Stop From : PGW - 5801 [STREET_ADDRESS] Edit Move to top Move to …"
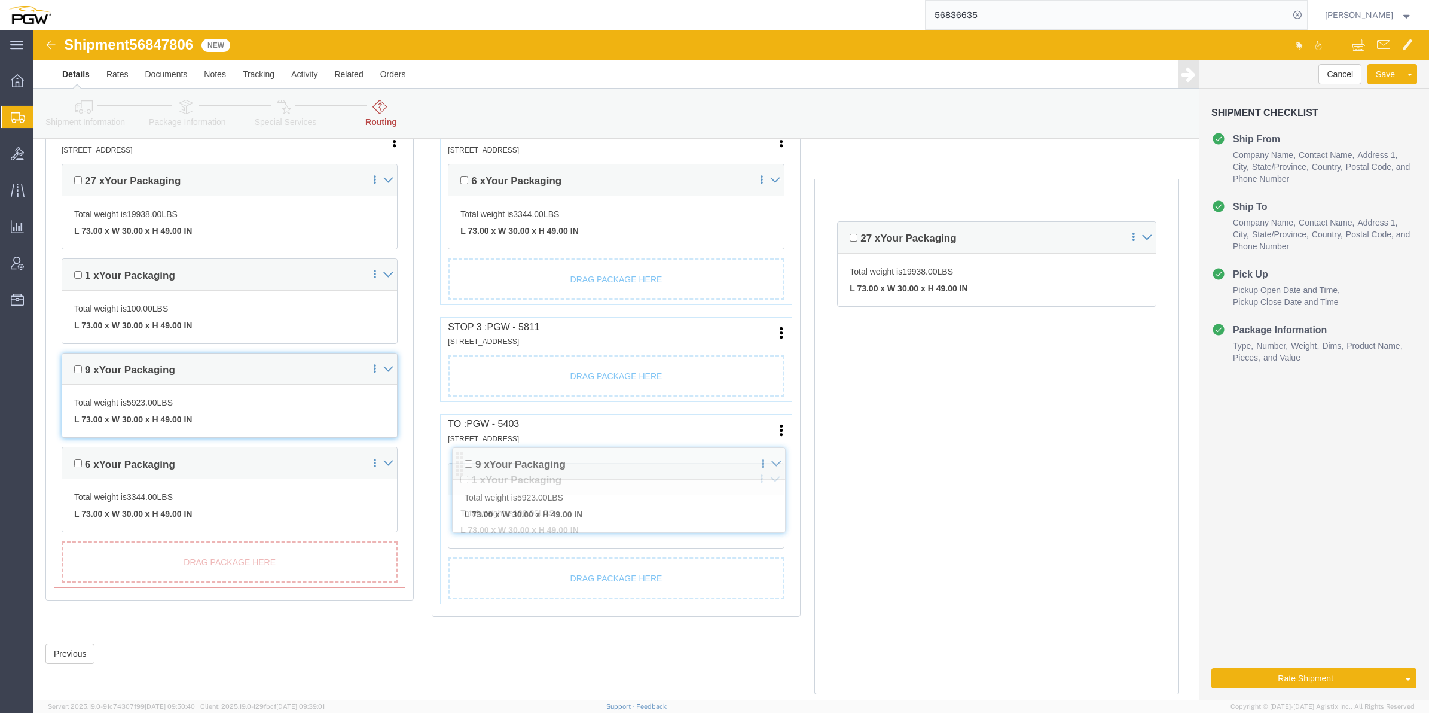
scroll to position [432, 0]
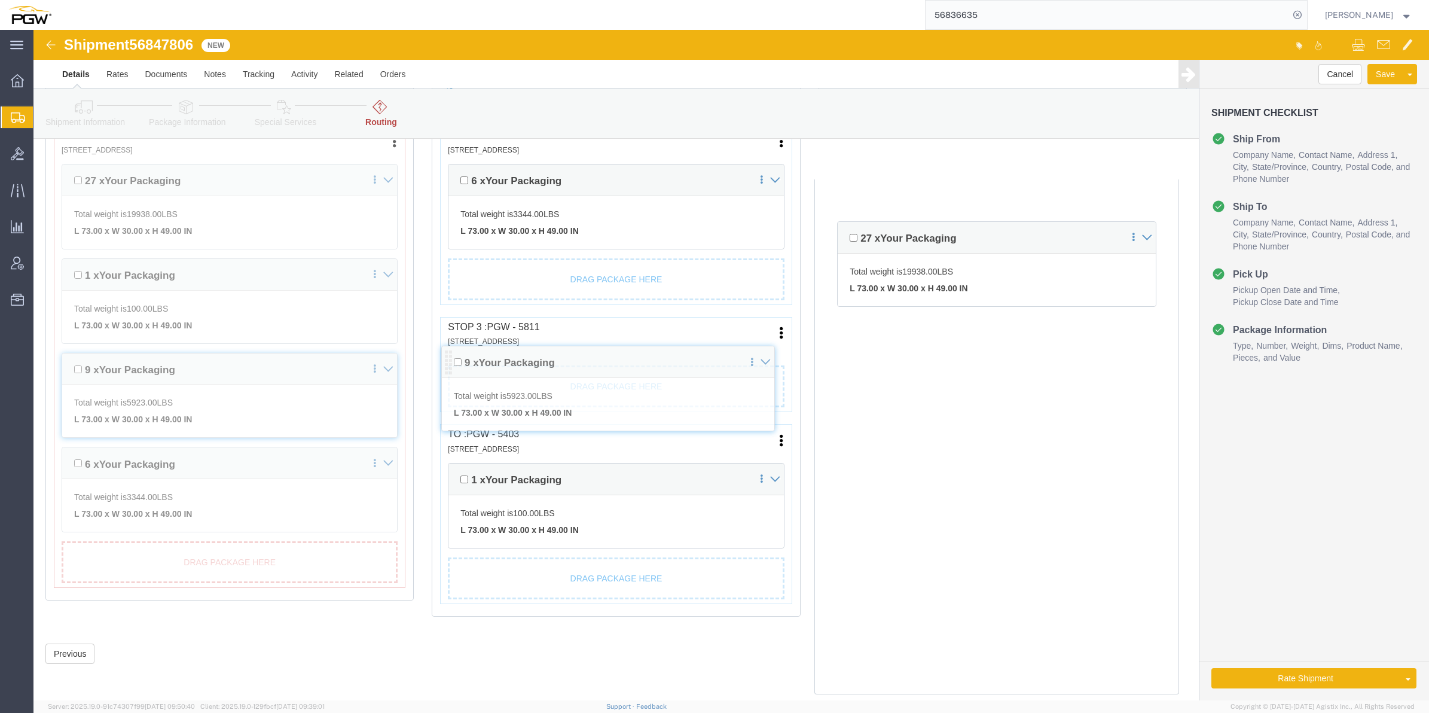
drag, startPoint x: 419, startPoint y: 447, endPoint x: 410, endPoint y: 327, distance: 120.5
click div "Pickups + Add Stop From : PGW - 5801 [STREET_ADDRESS] Edit Move to top Move to …"
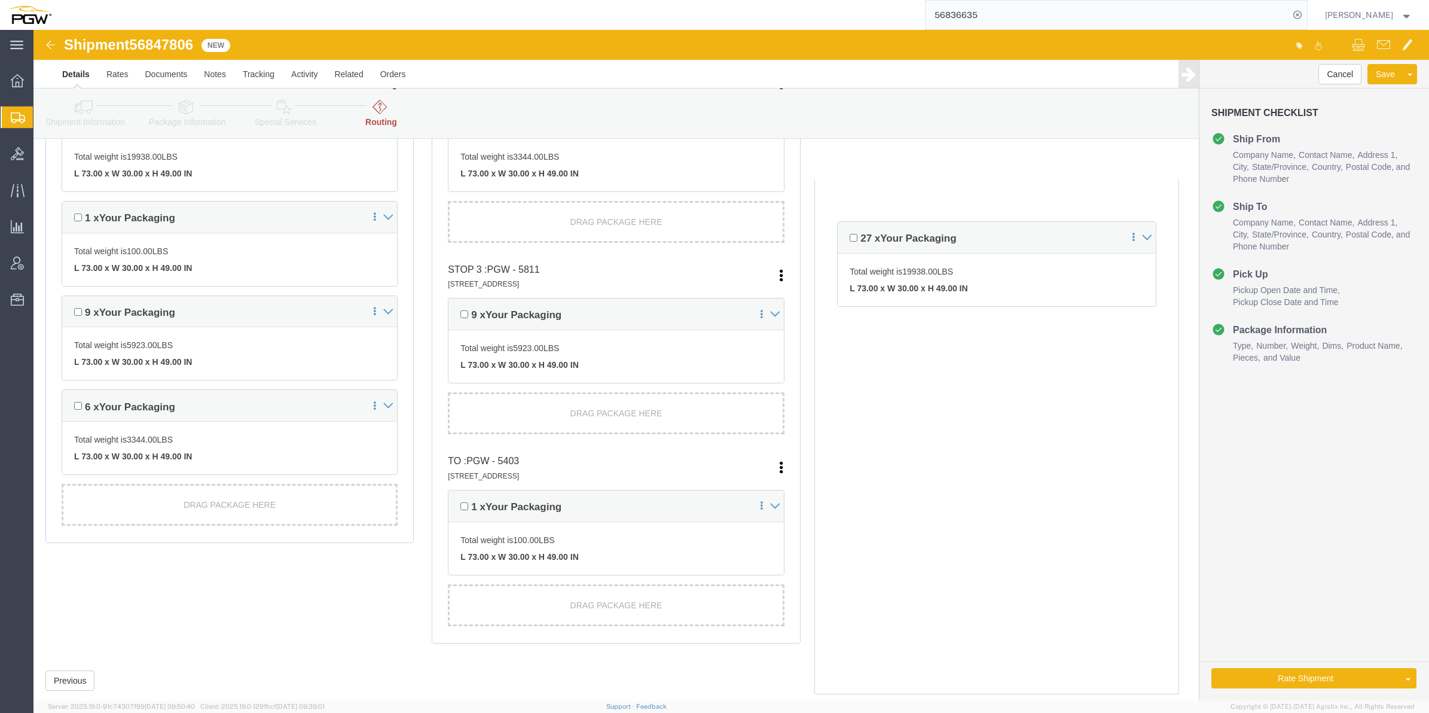
scroll to position [504, 0]
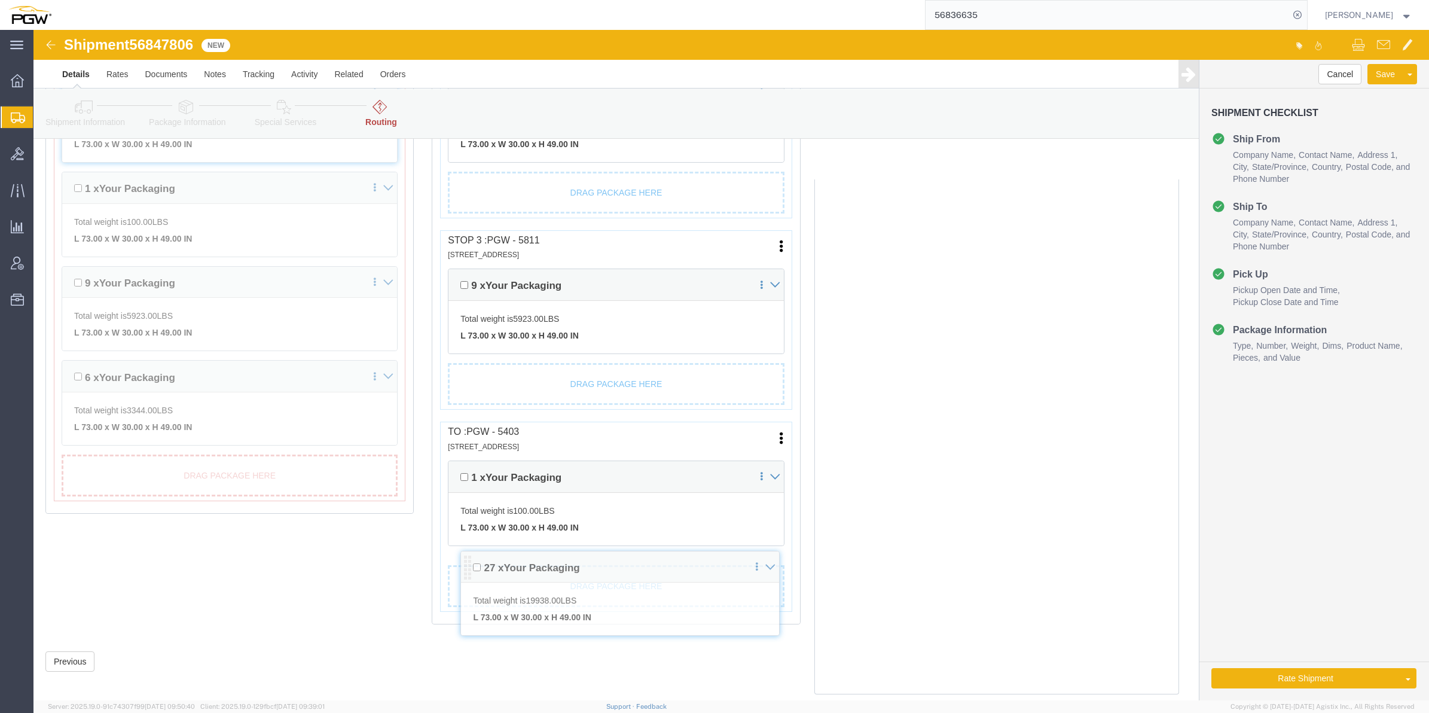
drag, startPoint x: 809, startPoint y: 203, endPoint x: 425, endPoint y: 532, distance: 505.6
click div "Pickups + Add Stop From : PGW - 5801 [STREET_ADDRESS] Edit Move to top Move to …"
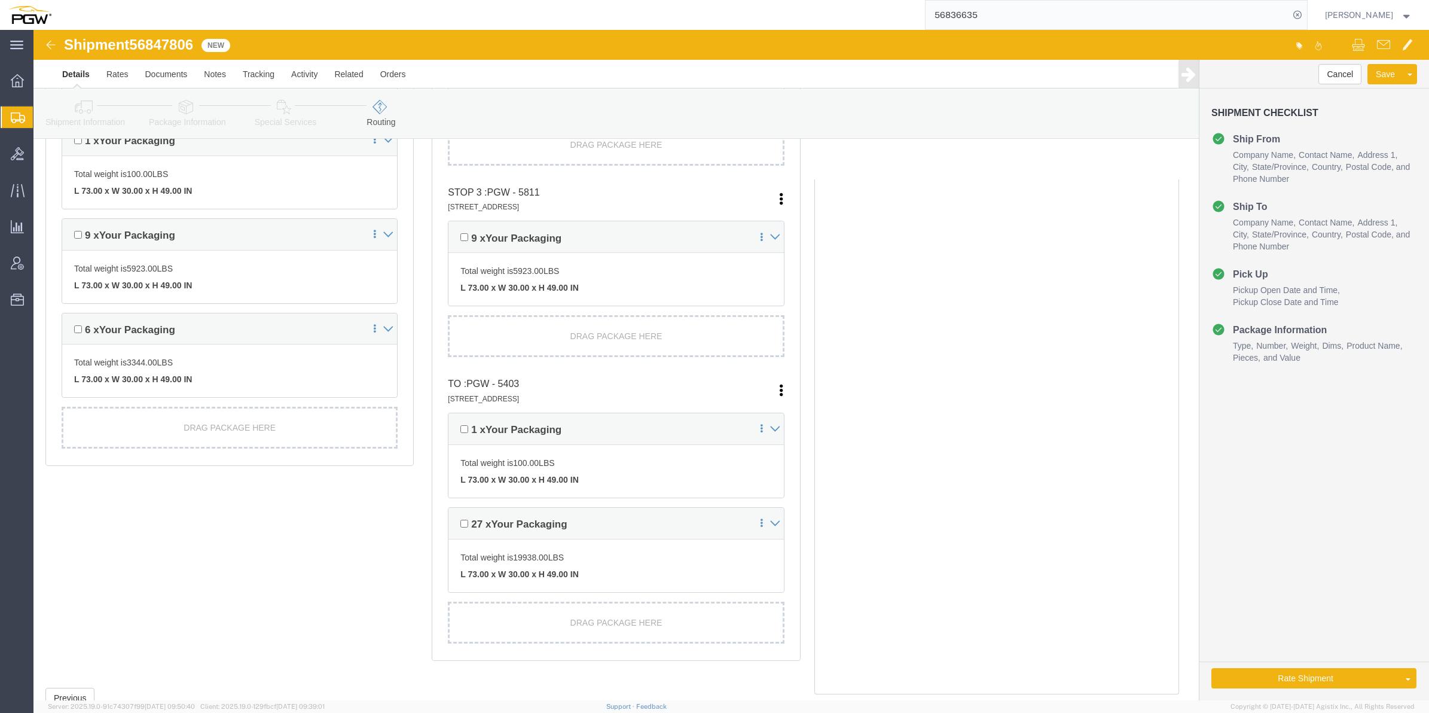
scroll to position [527, 0]
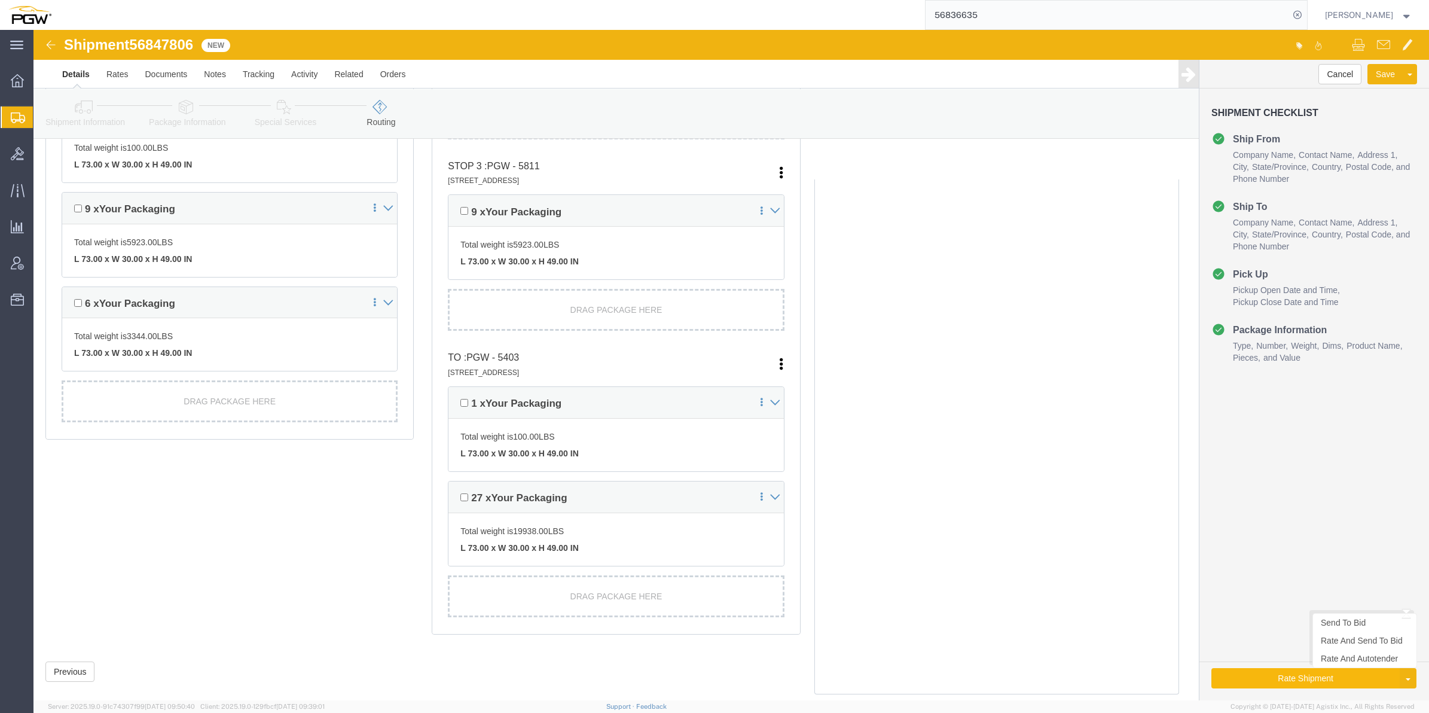
click button "Rate Shipment"
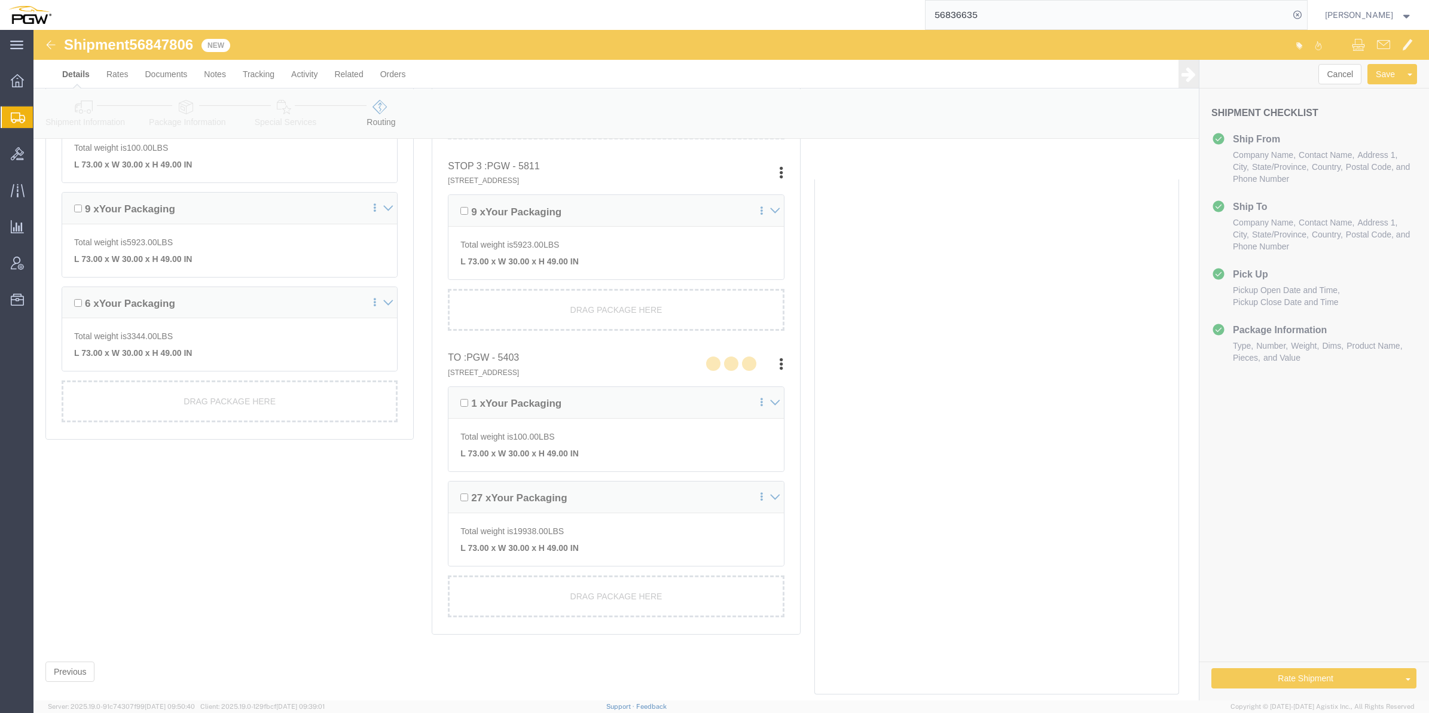
scroll to position [0, 0]
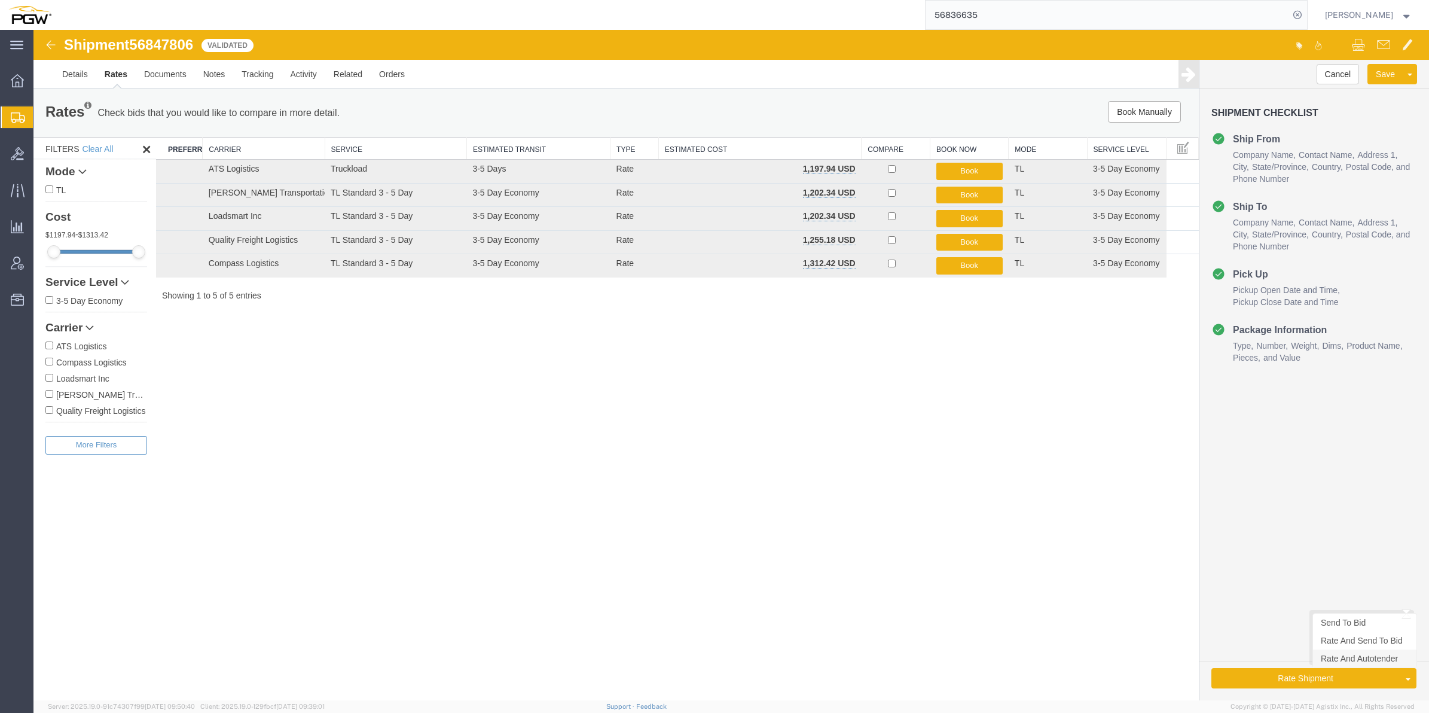
click at [1349, 663] on link "Rate And Autotender" at bounding box center [1364, 658] width 103 height 18
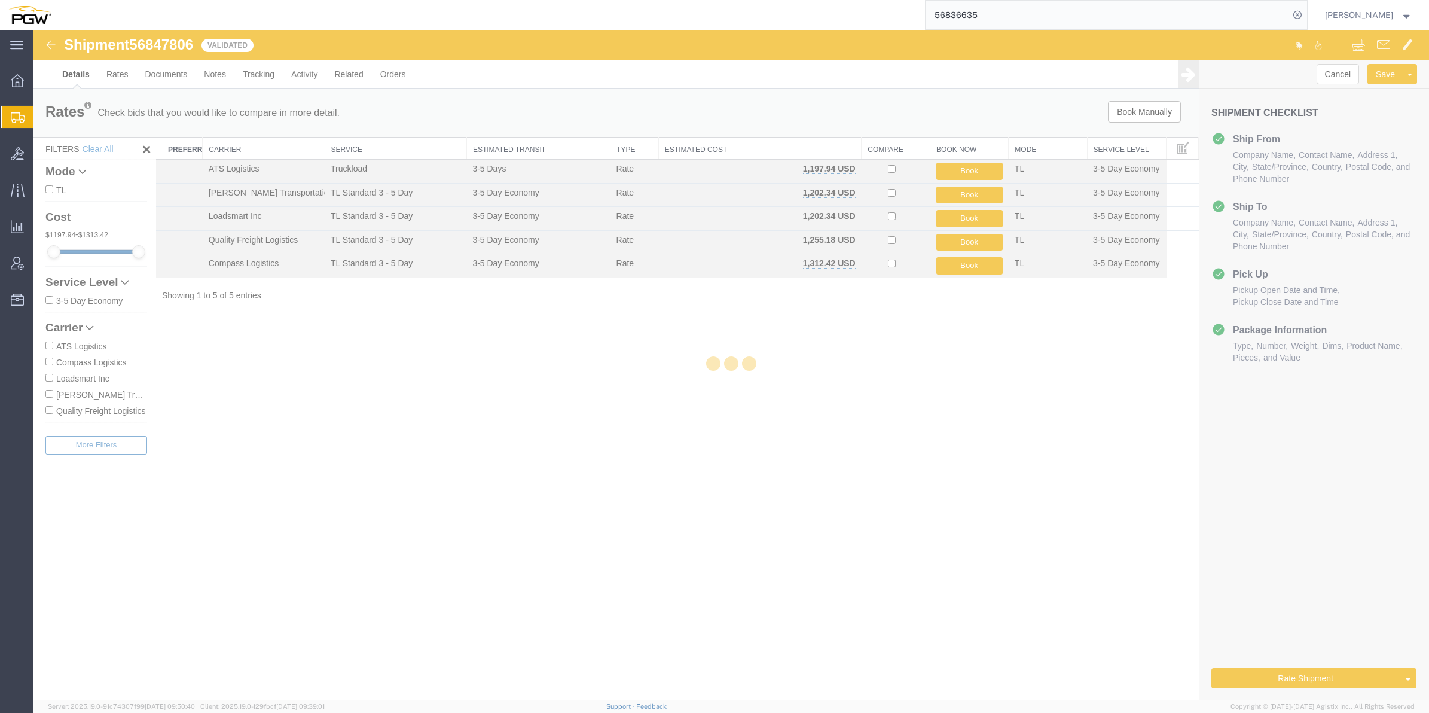
select select "62891"
select select "28259"
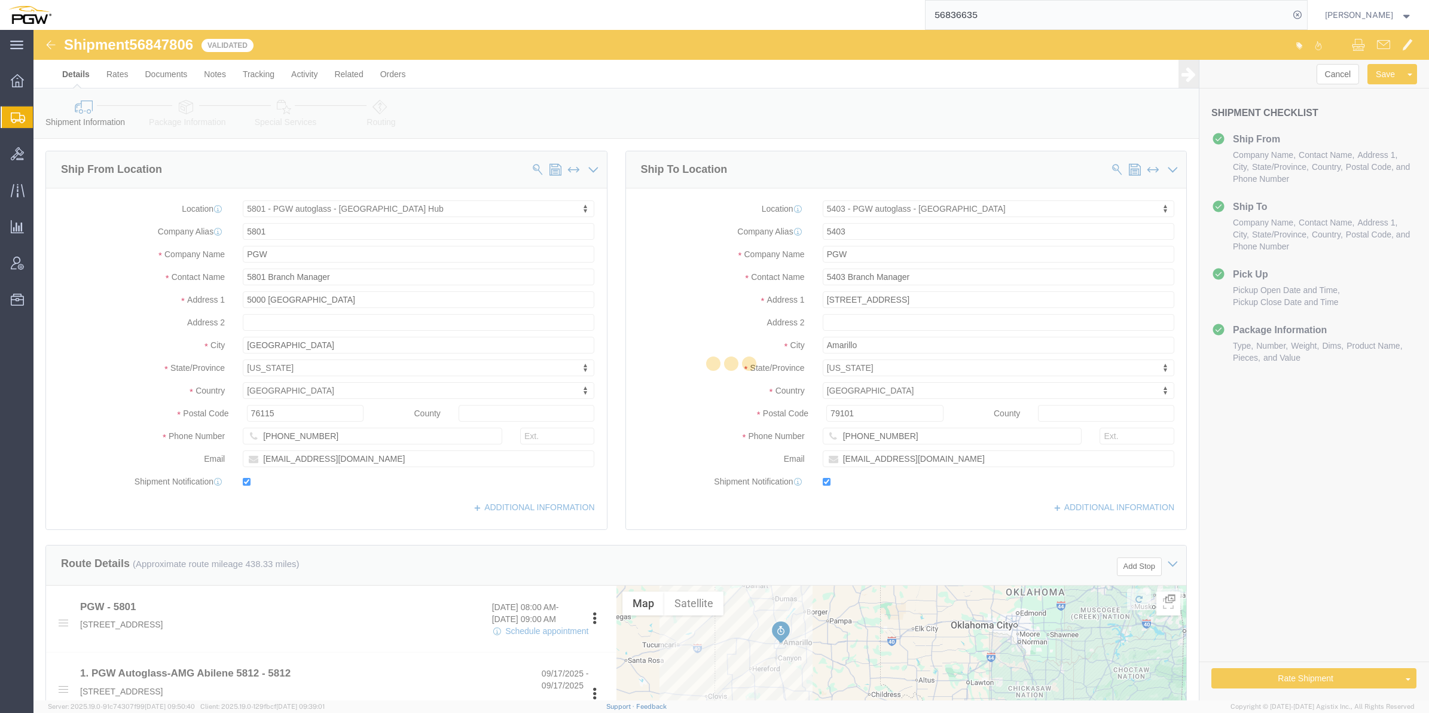
select select "62891"
select select "28259"
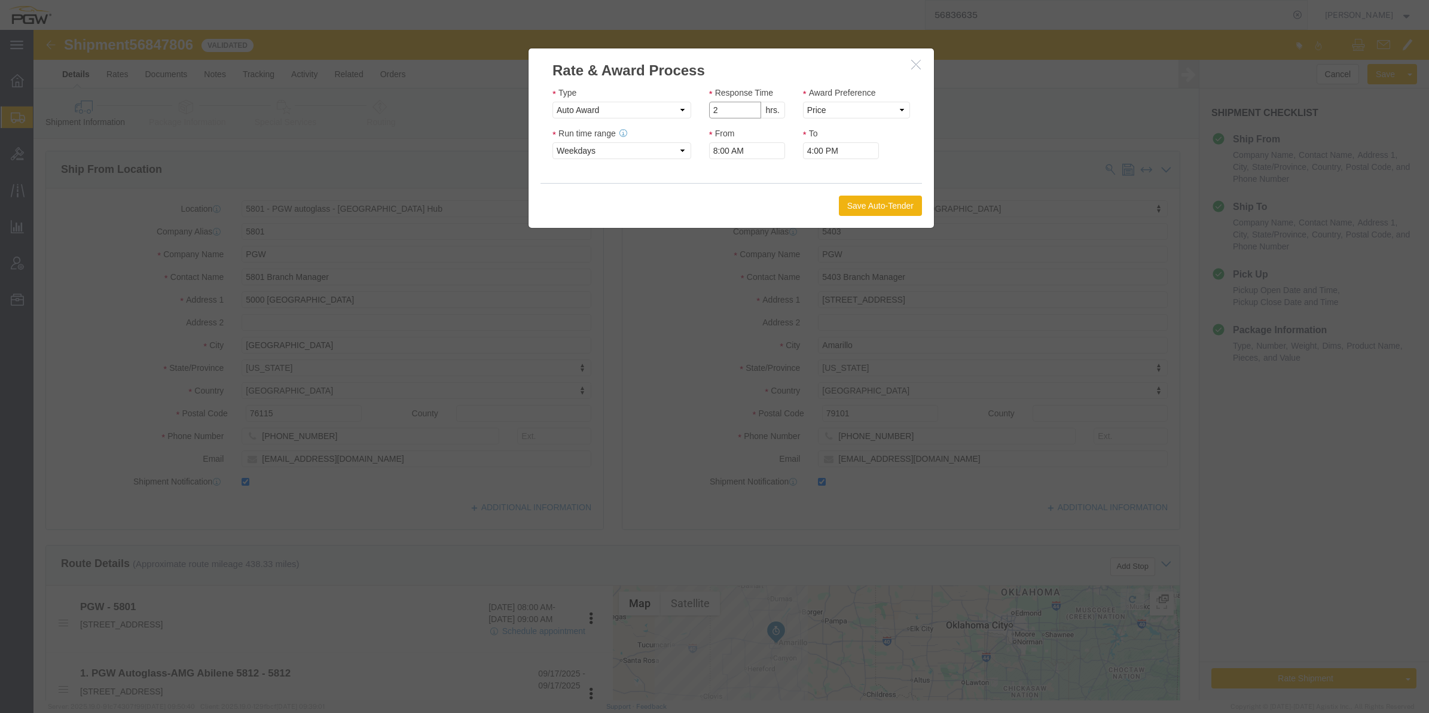
type input "2"
click input "2"
click select "Price Carrier Rank"
select select "LANE_RANK"
click select "Price Carrier Rank"
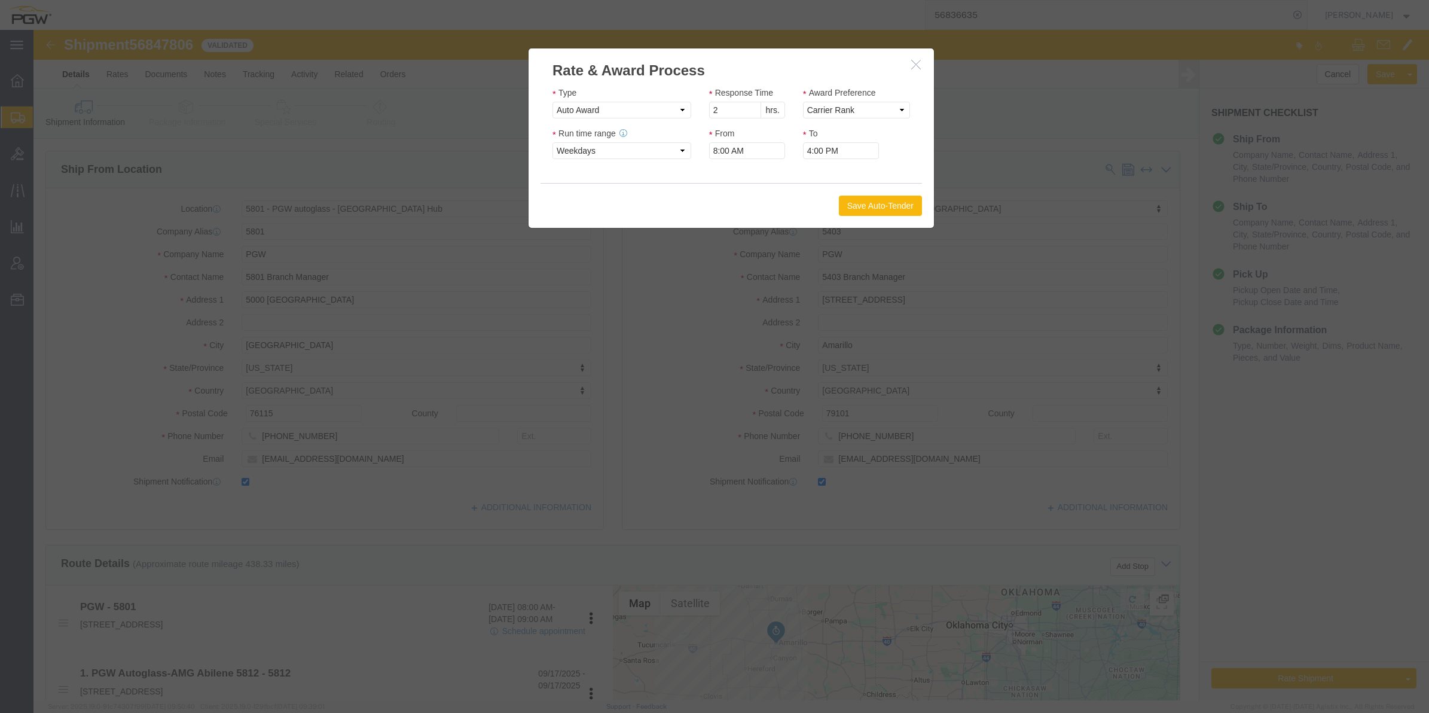
click button "Save Auto-Tender"
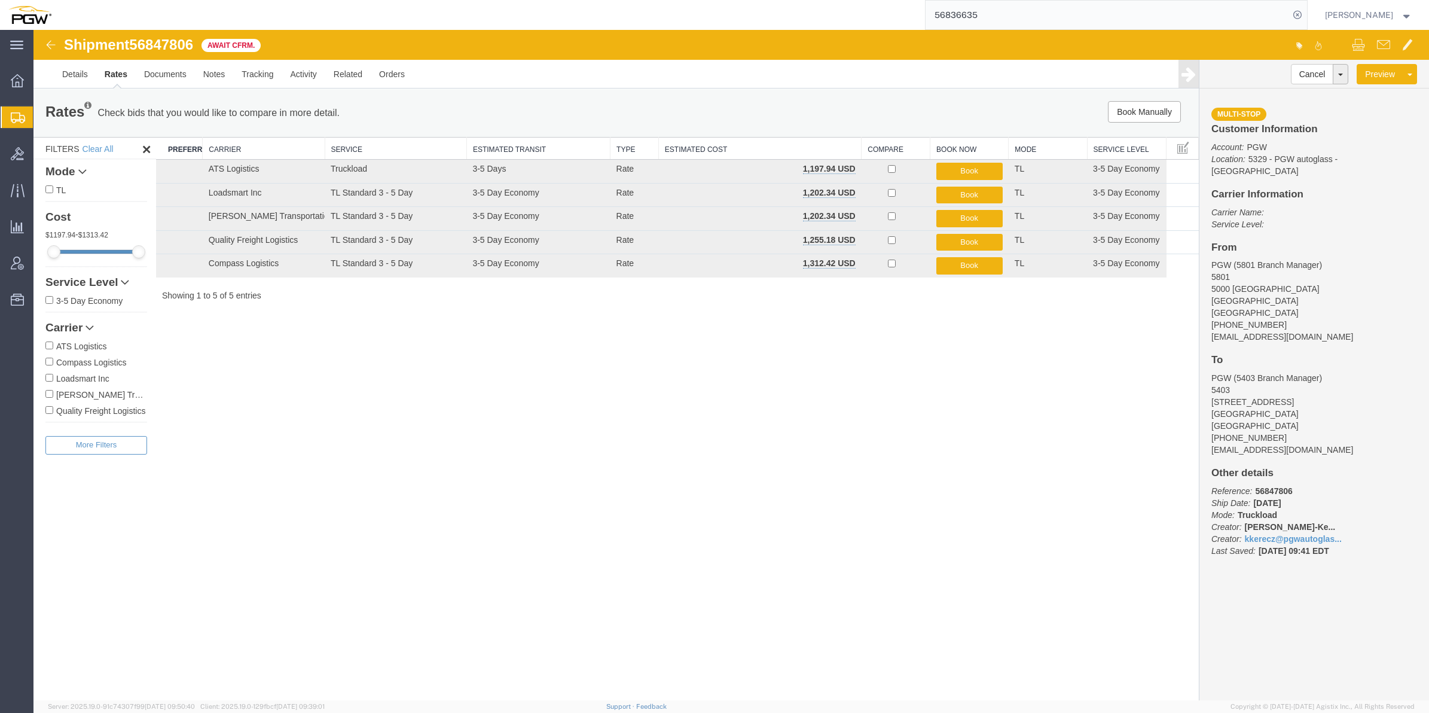
click at [0, 0] on span "Create from Template" at bounding box center [0, 0] width 0 height 0
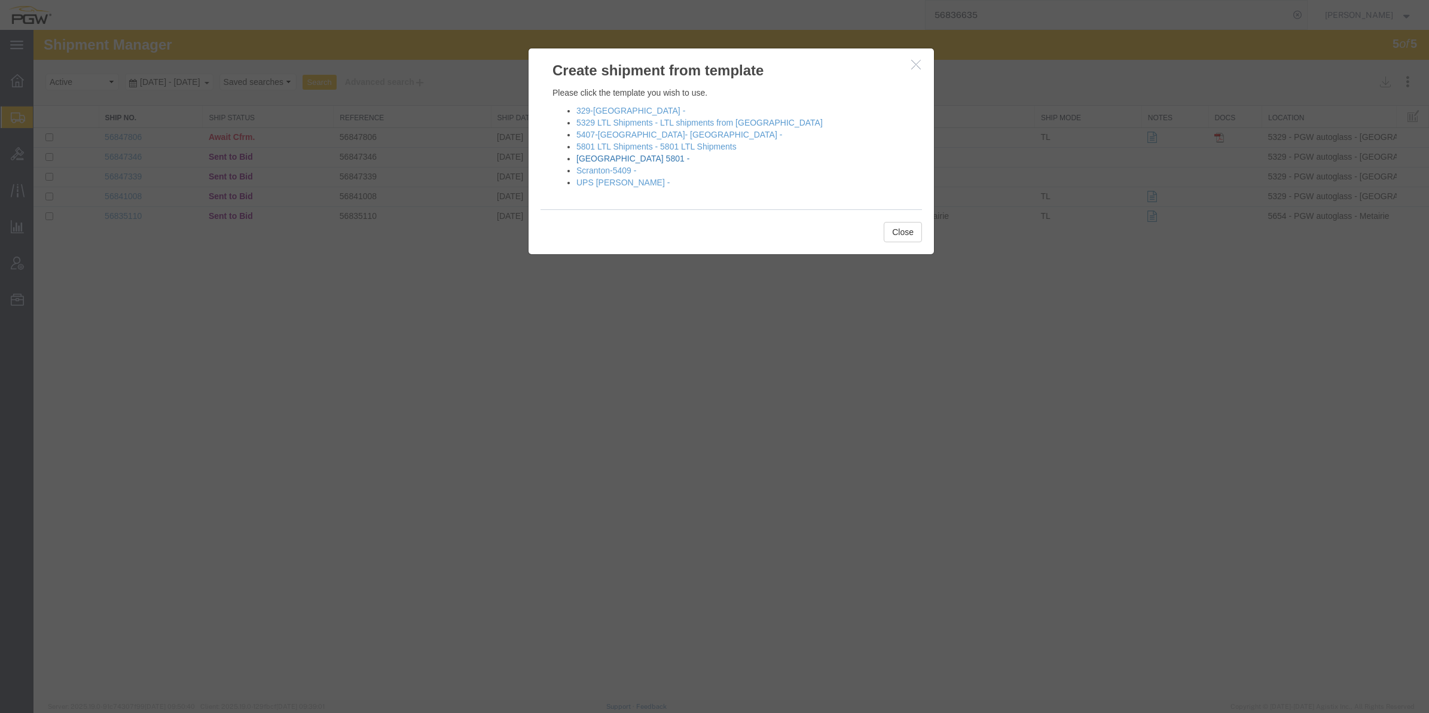
click at [604, 159] on link "[GEOGRAPHIC_DATA] 5801 -" at bounding box center [633, 159] width 113 height 10
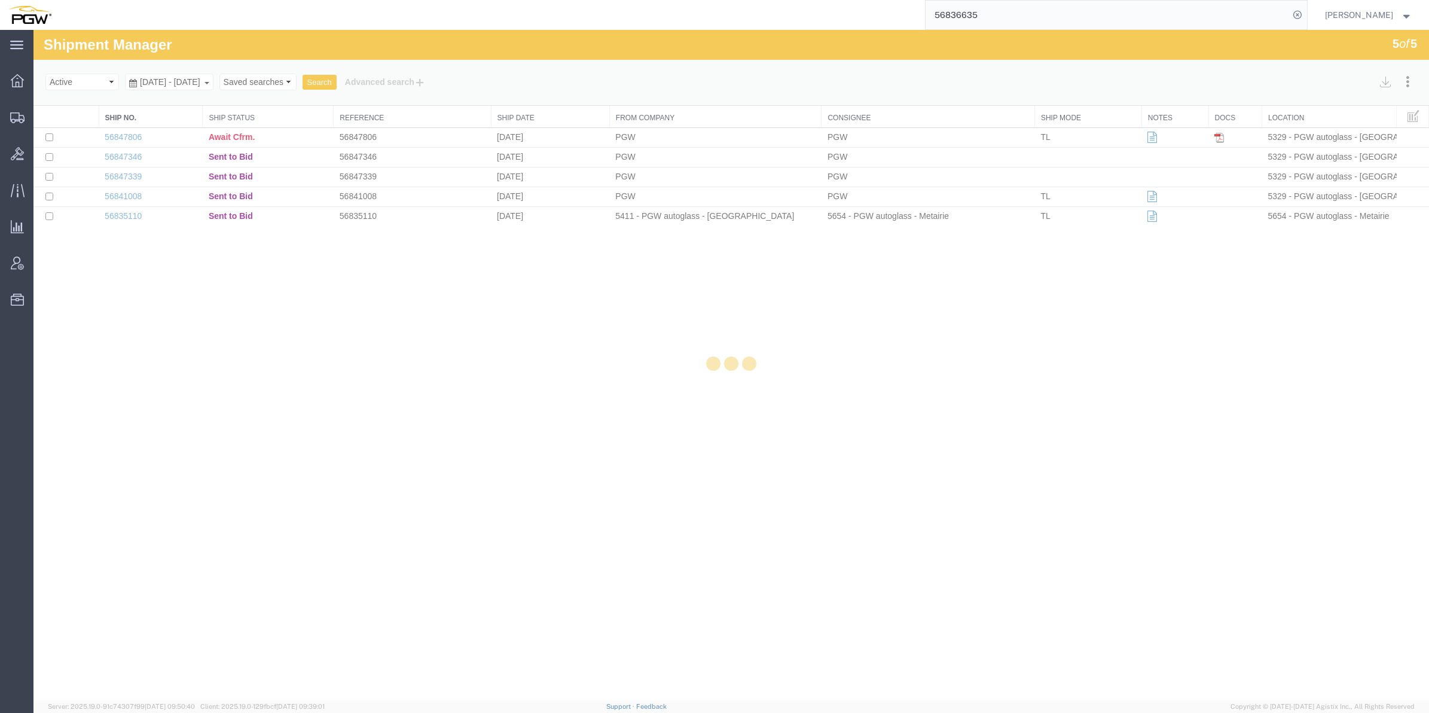
select select "62891"
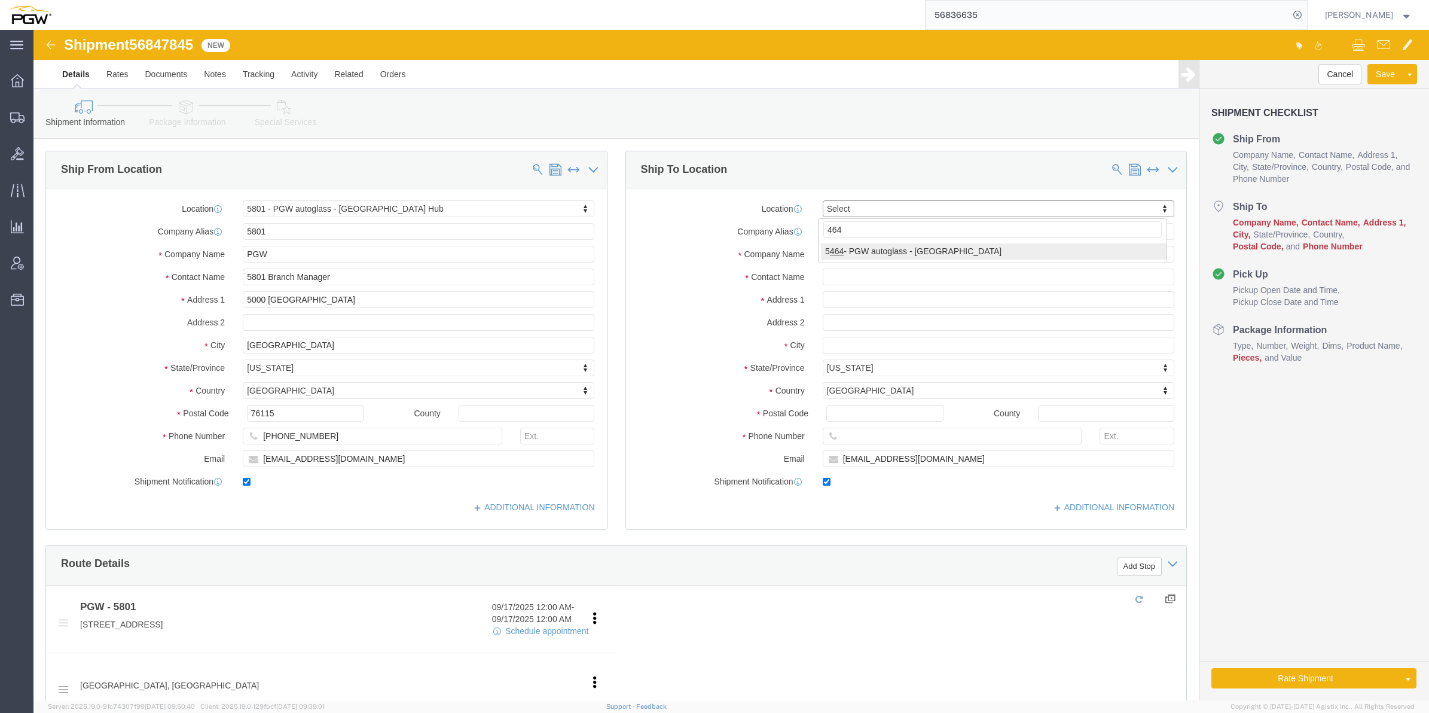
type input "464"
select select "28771"
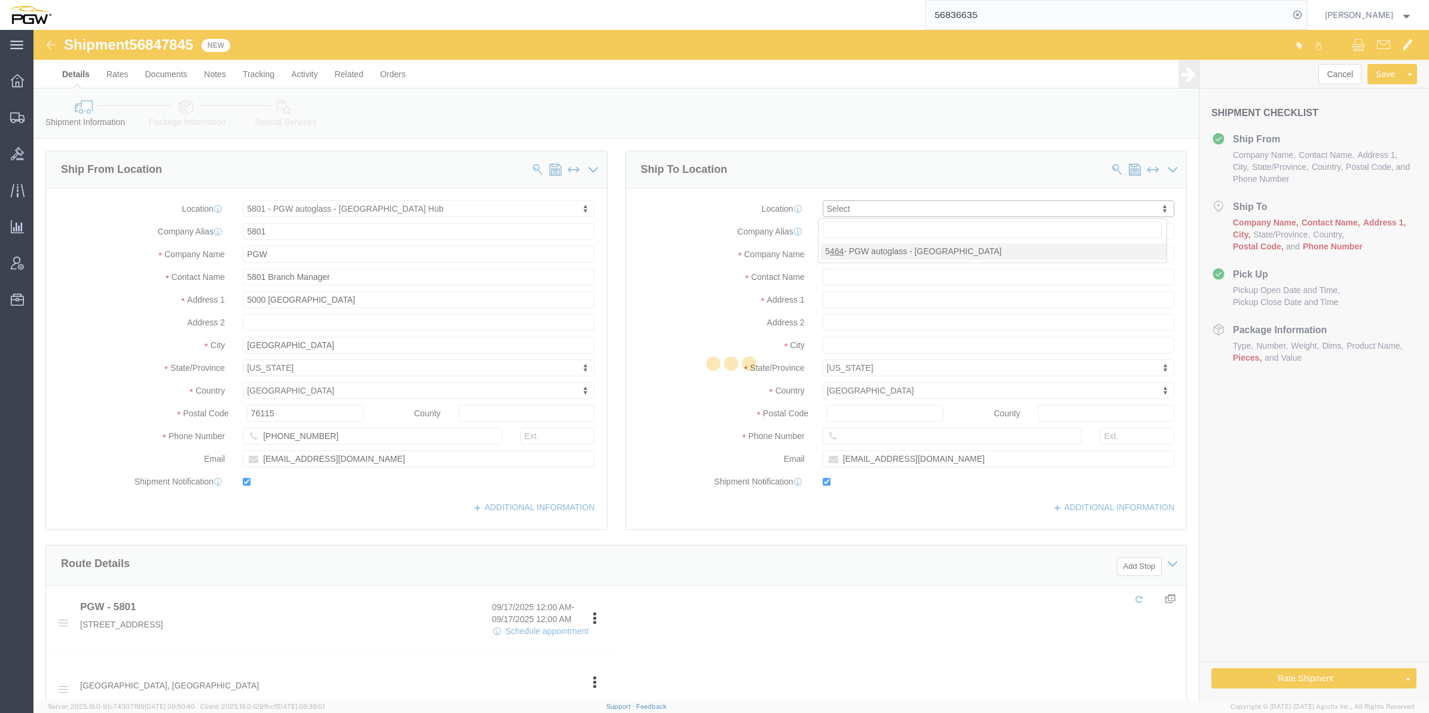
type input "5464"
type input "PGW"
type input "5464 Branch Manager"
type input "[STREET_ADDRESS]"
type input "Suite 300"
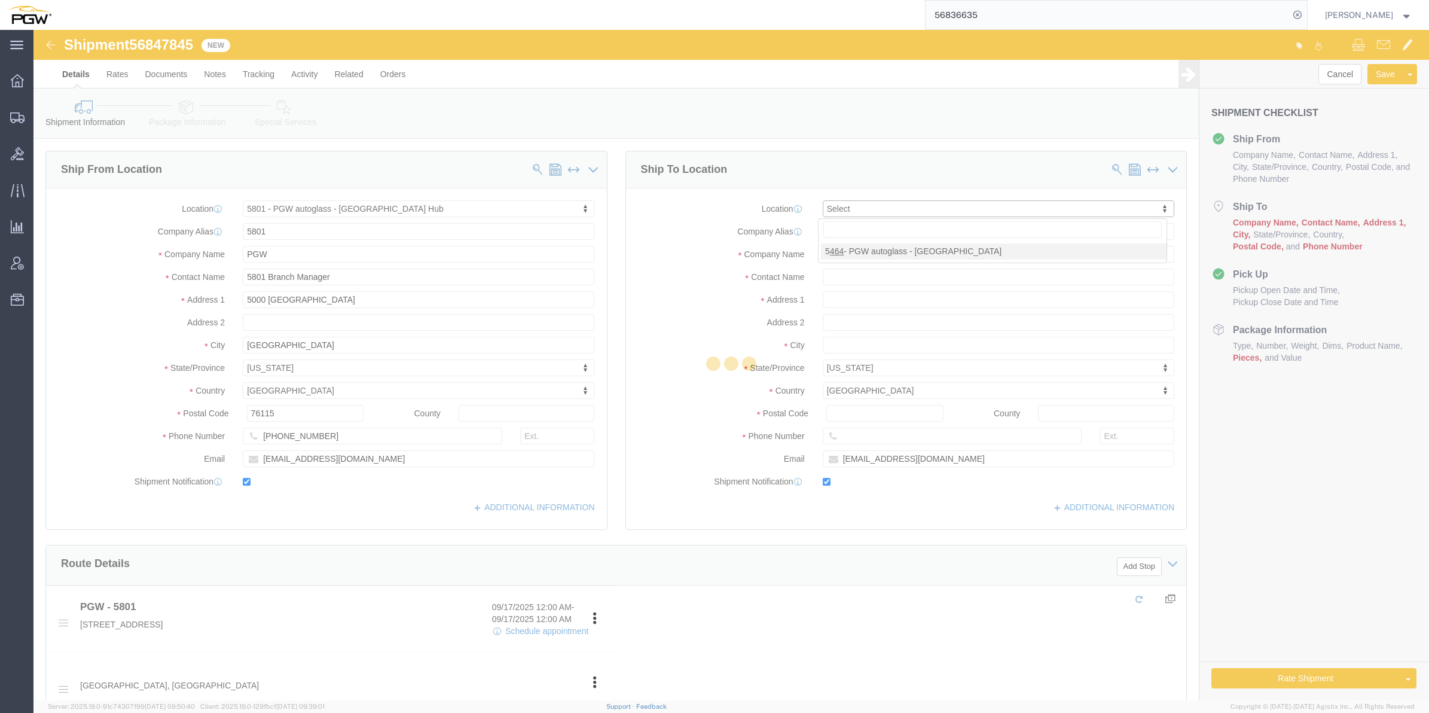
type input "Wichita"
type input "67226"
type input "[PHONE_NUMBER]"
type input "[EMAIL_ADDRESS][DOMAIN_NAME]"
select select "KS"
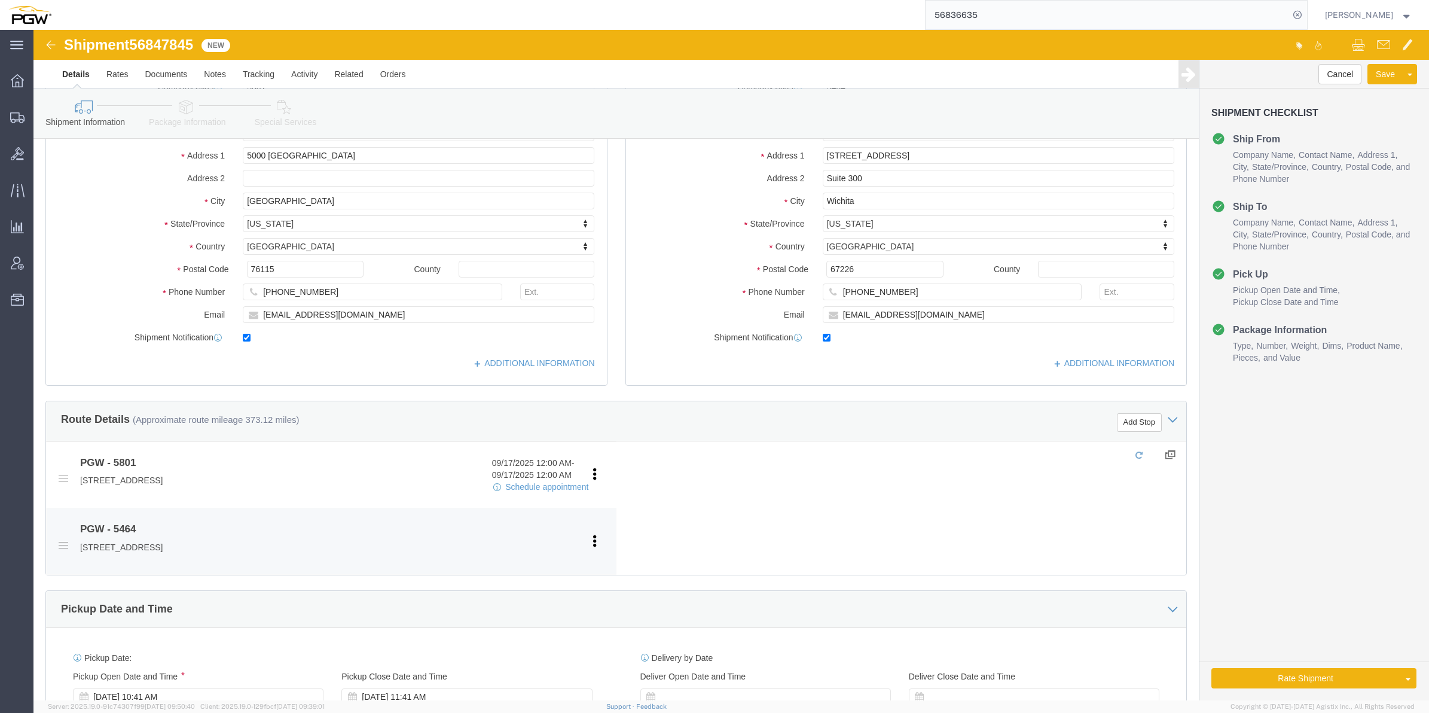
scroll to position [224, 0]
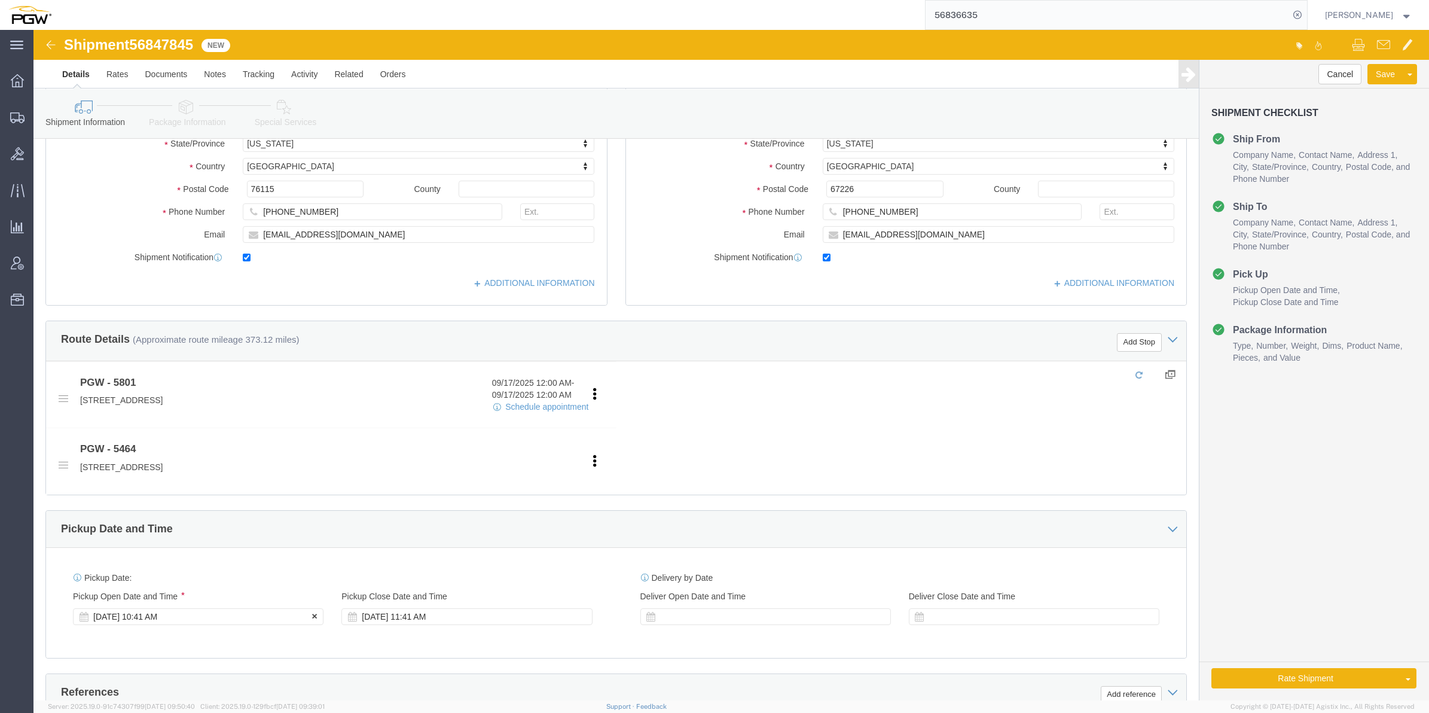
click div "[DATE] 10:41 AM"
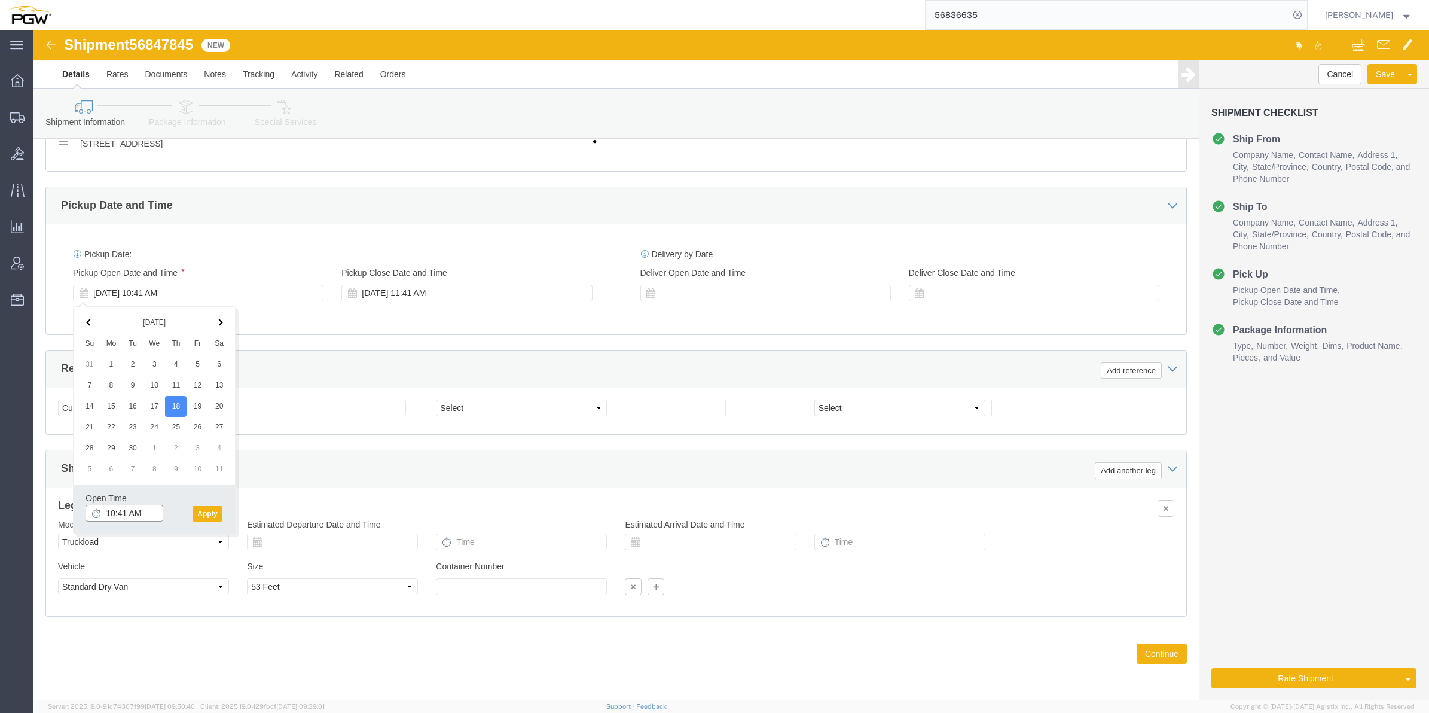
click input "10:41 AM"
type input "9:00 AM"
click button "Apply"
click span "56847845"
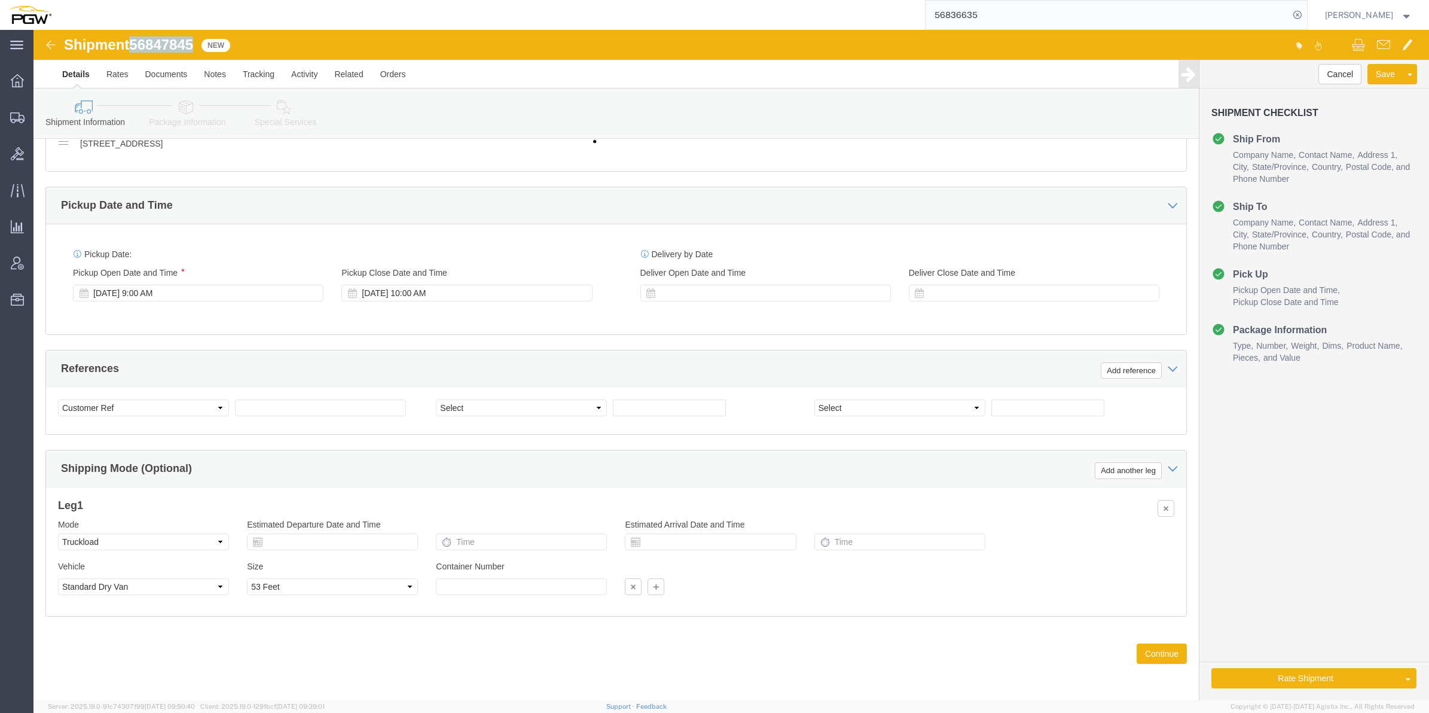
copy span "56847845"
click input "text"
paste input "56847845"
type input "56847845"
click select "Select Account Type Activity ID Airline Appointment Number ASN Batch Request # …"
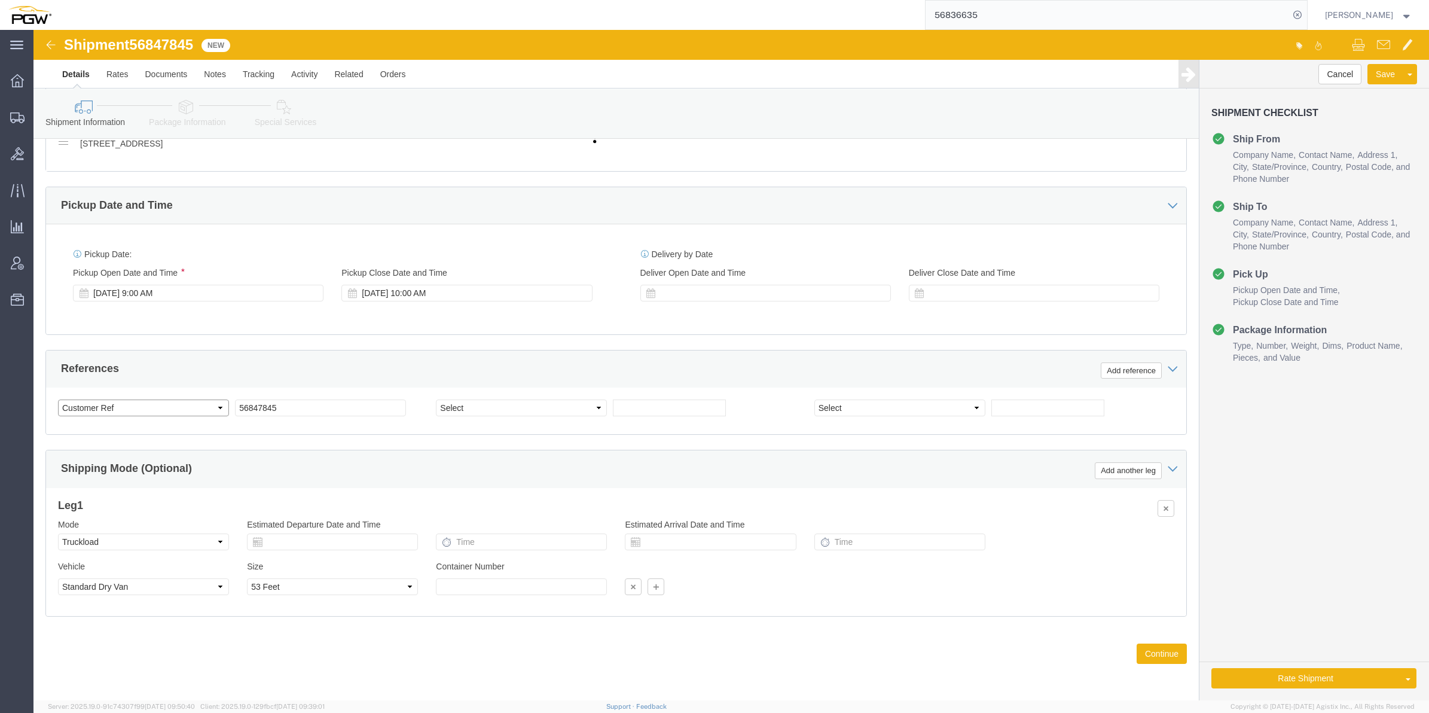
select select "BOL"
click select "Select Account Type Activity ID Airline Appointment Number ASN Batch Request # …"
click input "text"
paste input "668583"
type input "668583"
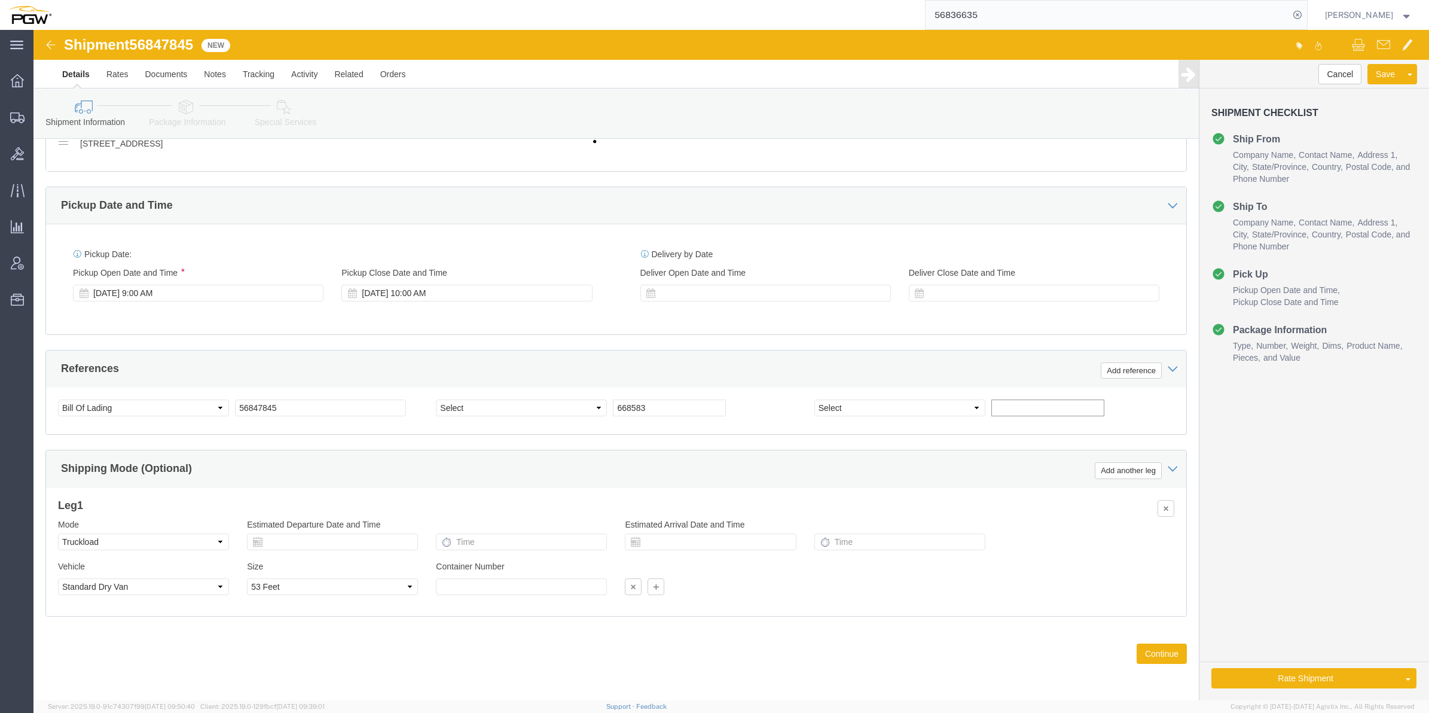
click input "text"
paste input "668587"
type input "668587"
click select "Select Account Type Activity ID Airline Appointment Number ASN Batch Request # …"
select select "ORDERNUM"
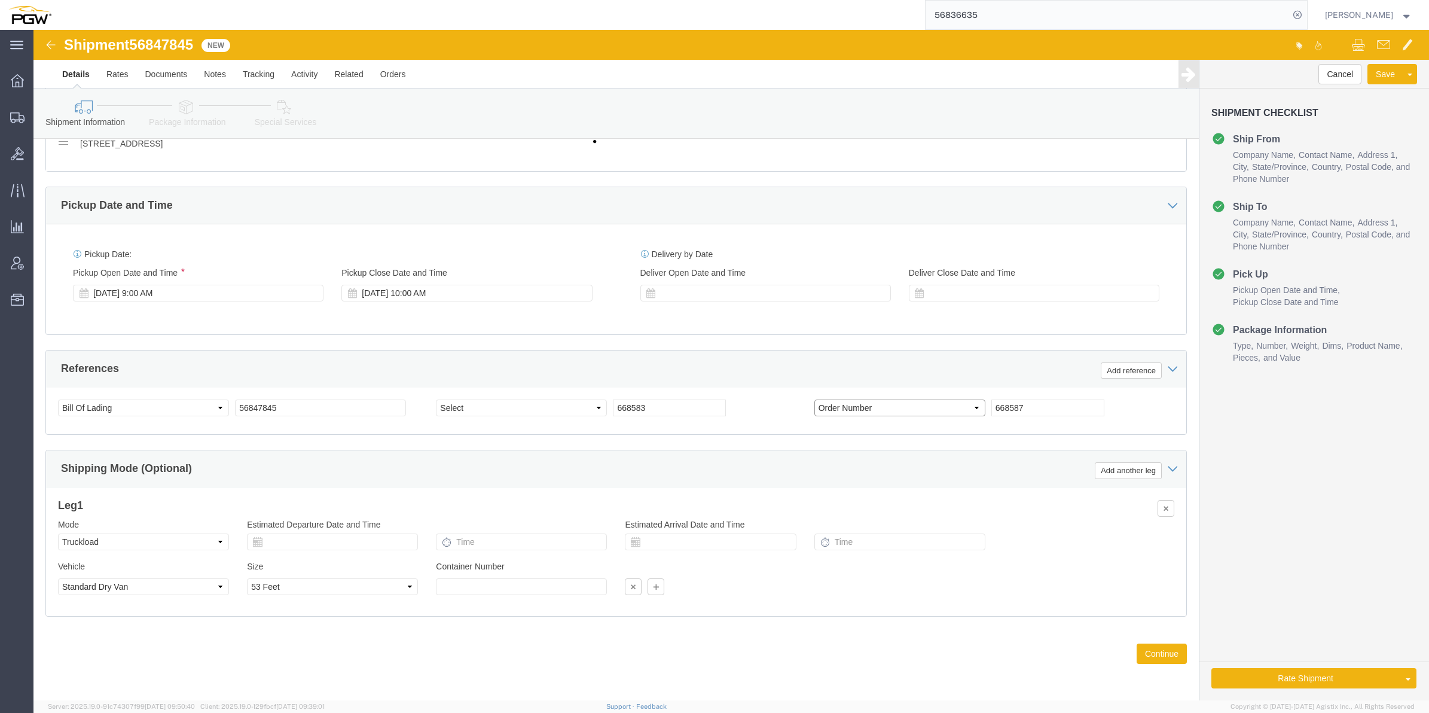
click select "Select Account Type Activity ID Airline Appointment Number ASN Batch Request # …"
select select "ORDERNUM"
click select "Select Account Type Activity ID Airline Appointment Number ASN Batch Request # …"
click div "Shipping Mode (Optional) Add another leg"
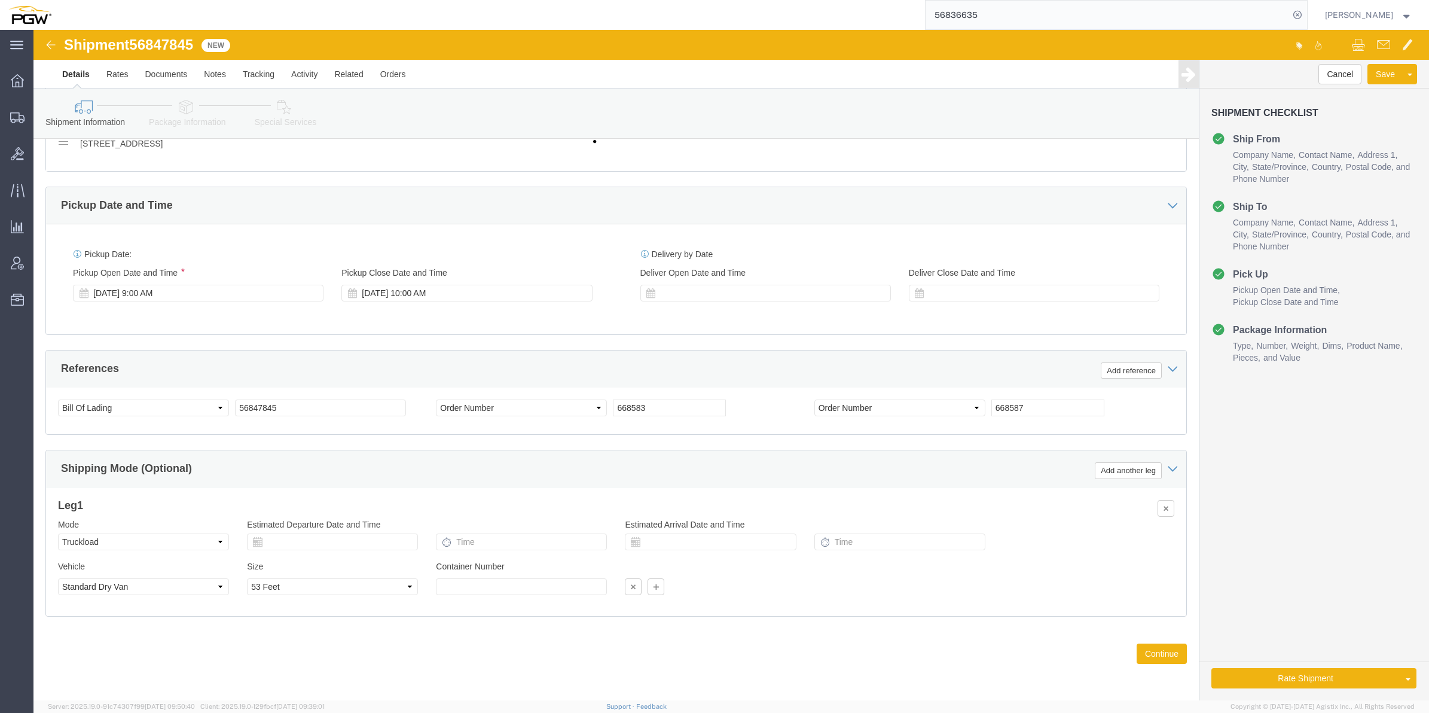
click span "56847845"
copy span "56847845"
click button "Continue"
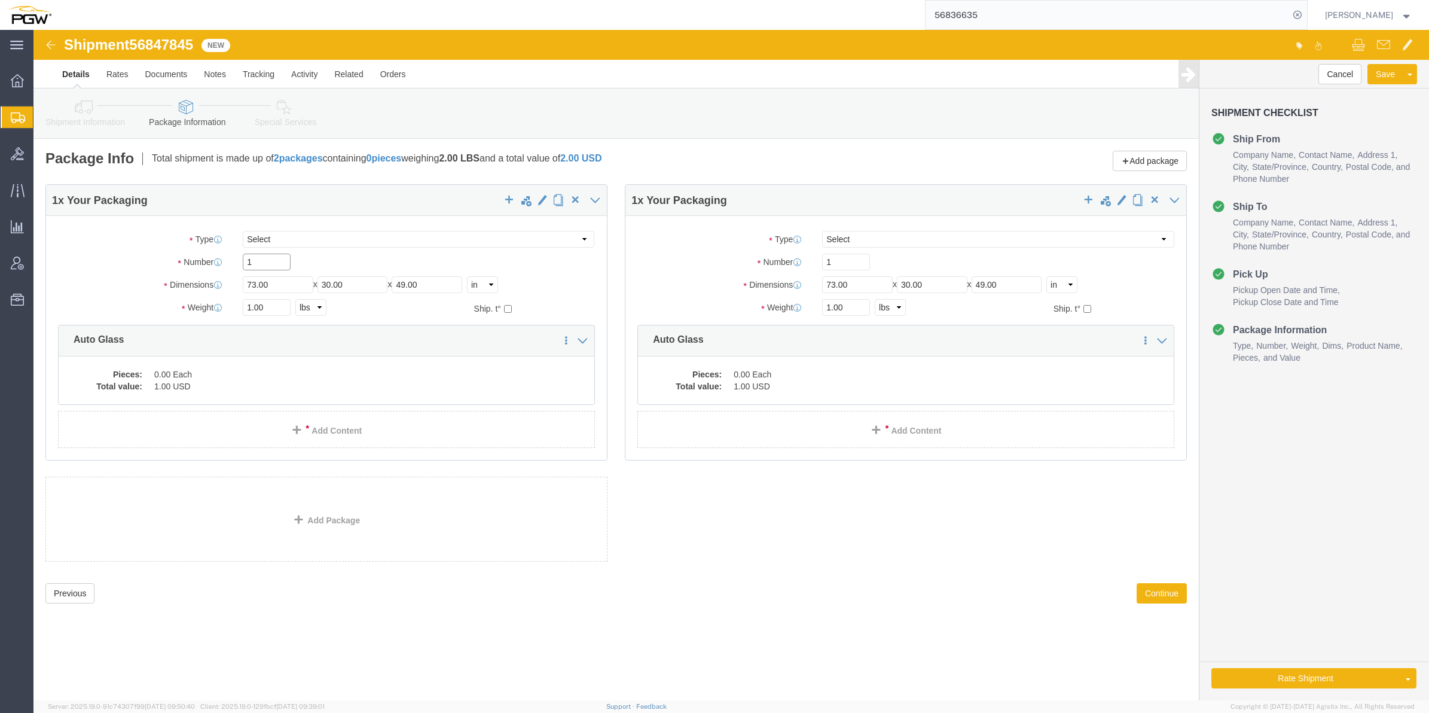
click input "1"
type input "17"
drag, startPoint x: 810, startPoint y: 233, endPoint x: 777, endPoint y: 219, distance: 35.9
click div "Package Type Select Bale(s) Basket(s) Bolt(s) Bottle(s) Buckets Bulk Bundle(s) …"
type input "24"
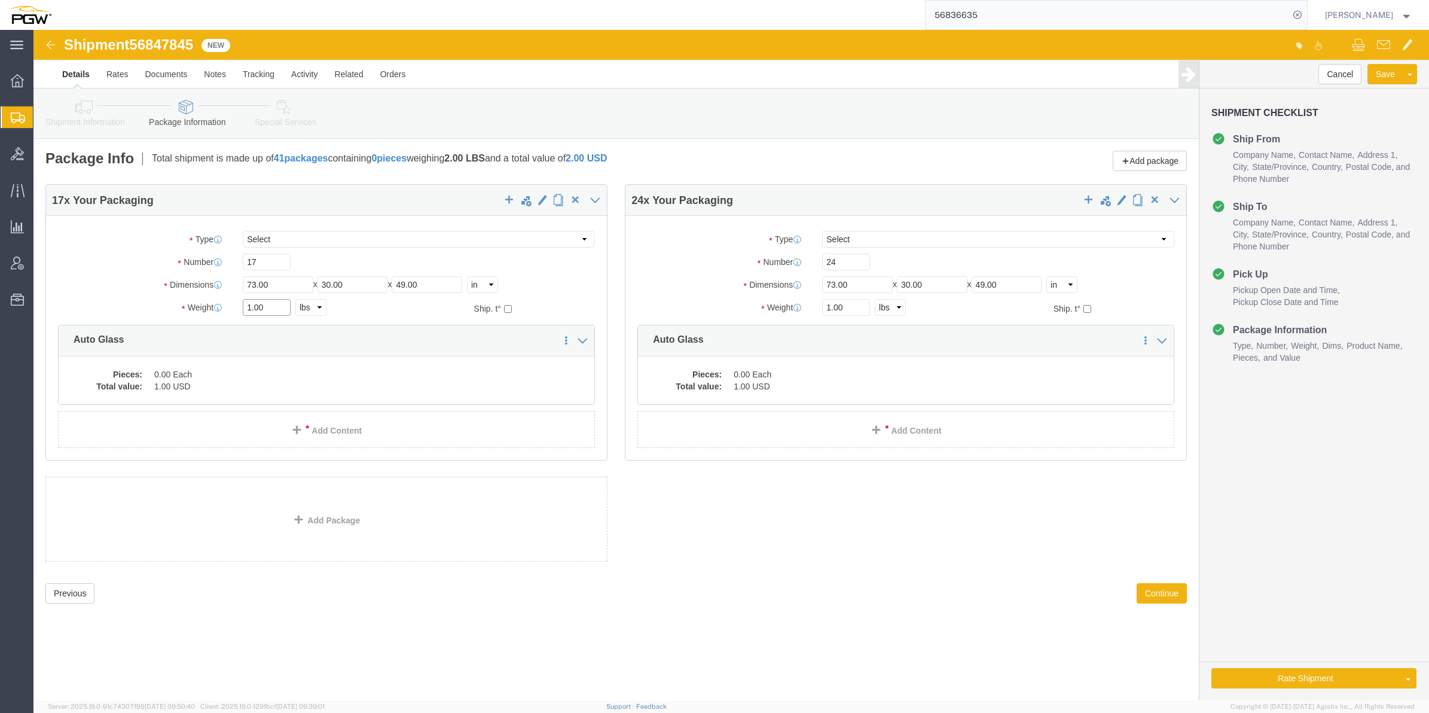
click input "1.00"
paste input "3073"
type input "13073.00"
drag, startPoint x: 798, startPoint y: 278, endPoint x: 791, endPoint y: 276, distance: 7.4
click input "1.00"
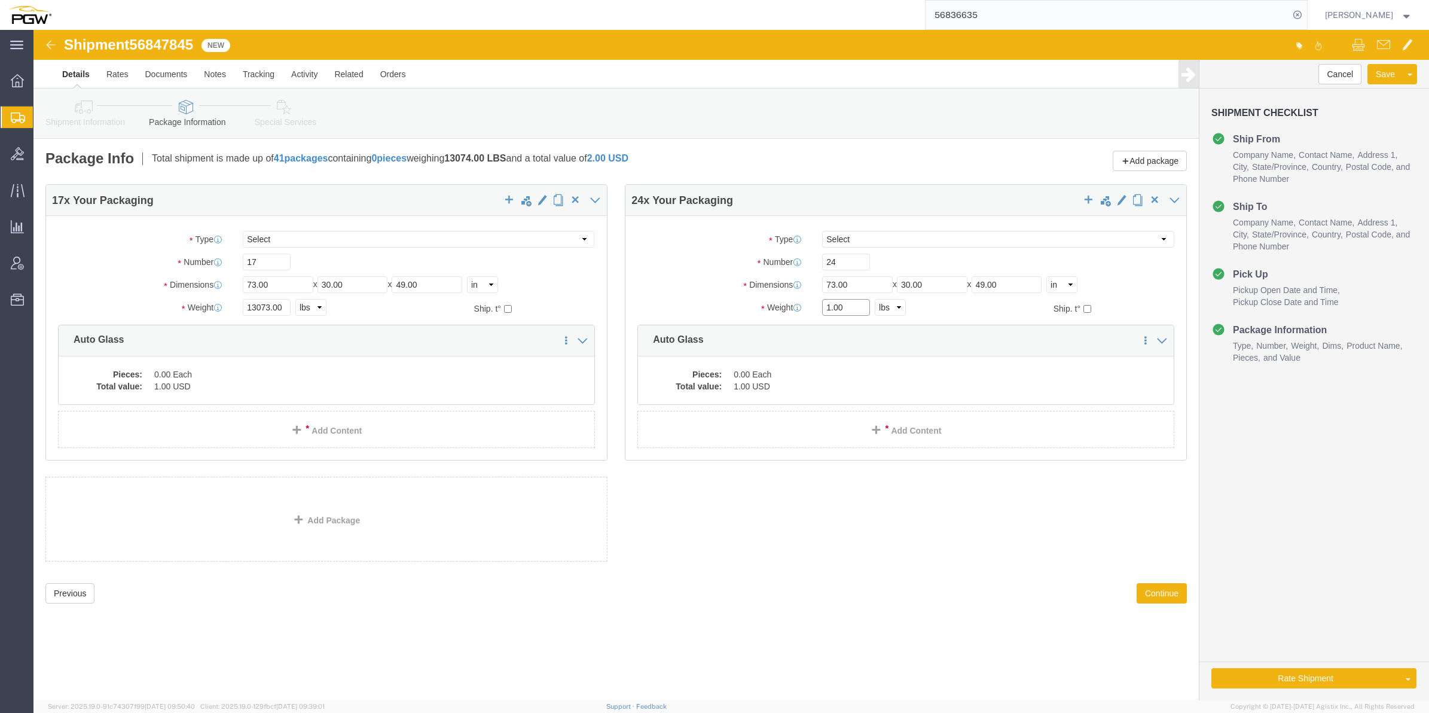
paste input "1818"
type input "18181.00"
click dd "0.00 Each"
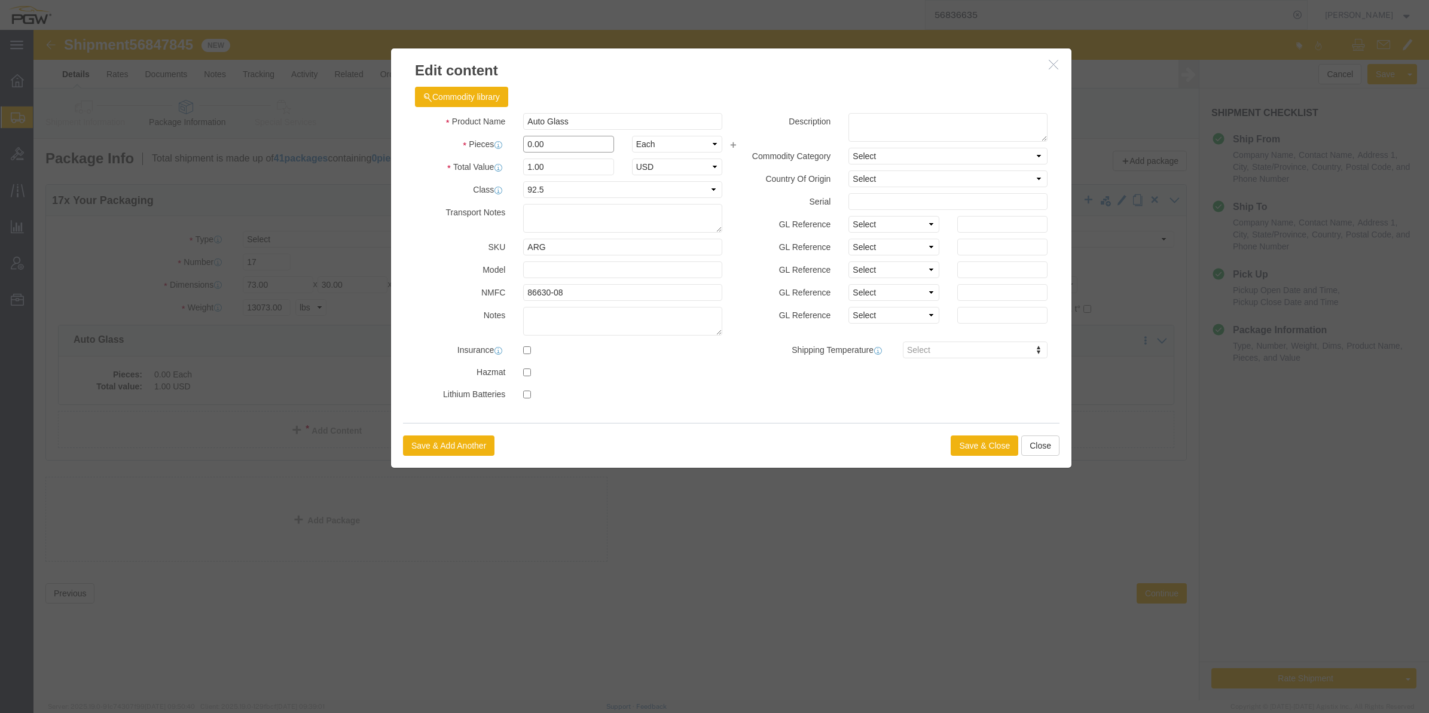
click input "0.00"
type input "17.00"
type input "17"
click button "Save & Close"
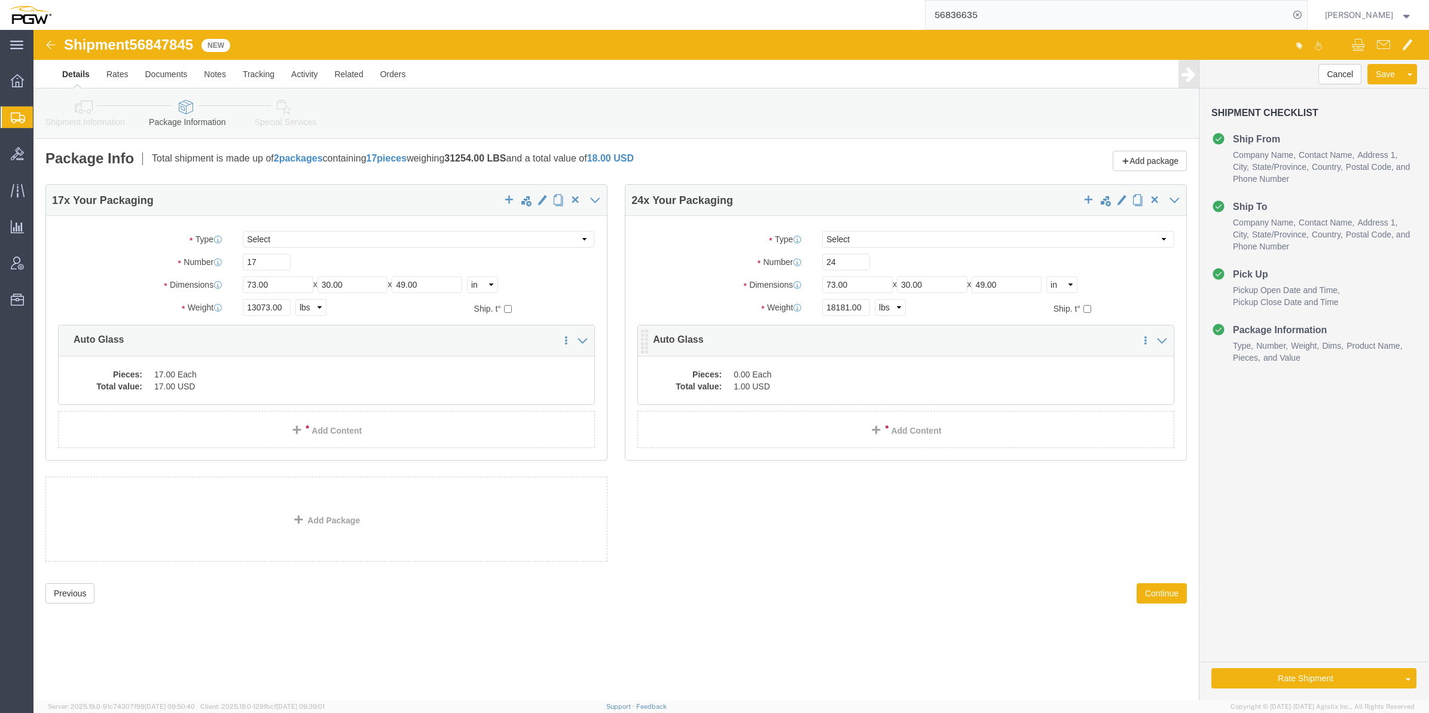
click dd "1.00 USD"
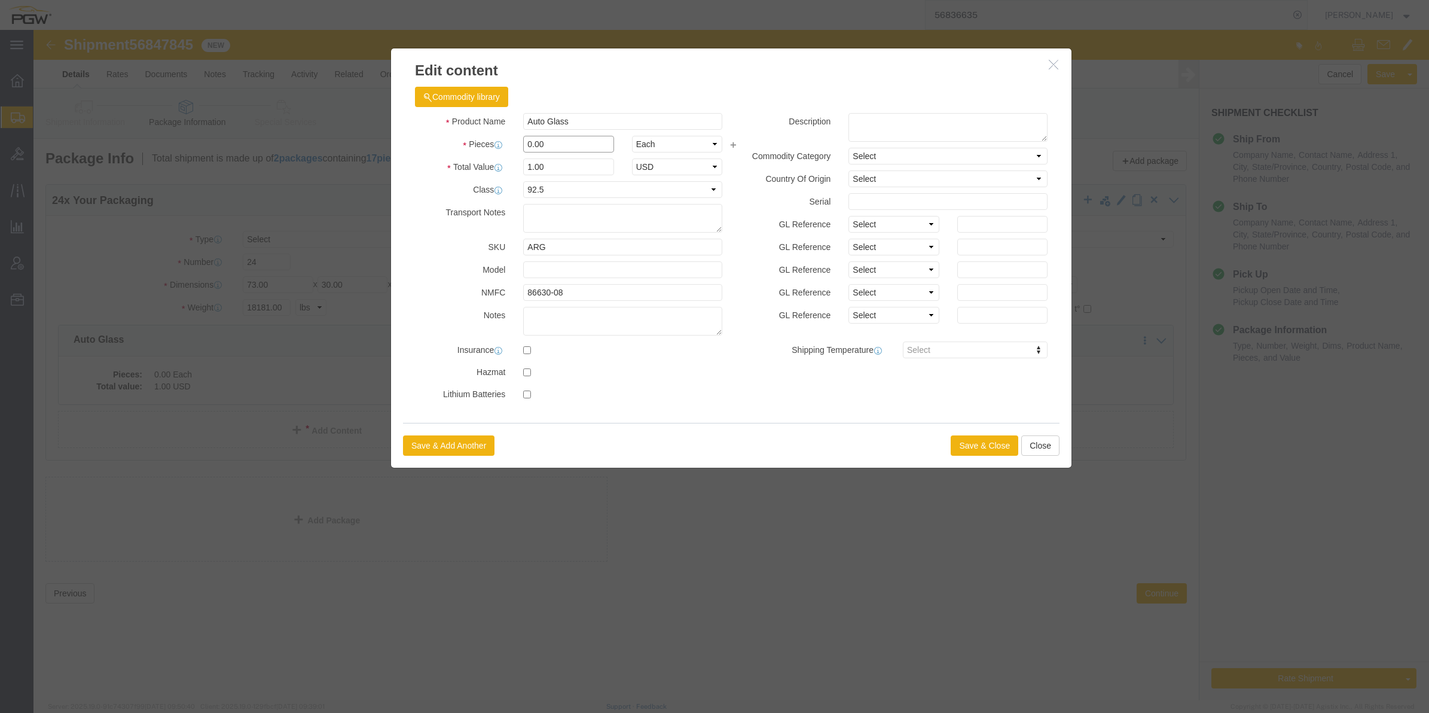
drag, startPoint x: 498, startPoint y: 109, endPoint x: 492, endPoint y: 103, distance: 8.5
click div "Product Name Auto Glass Pieces 0.00 Select Bag Barrels 100Board Feet Bottle Box…"
type input "24.00"
type input "24"
click button "Save & Close"
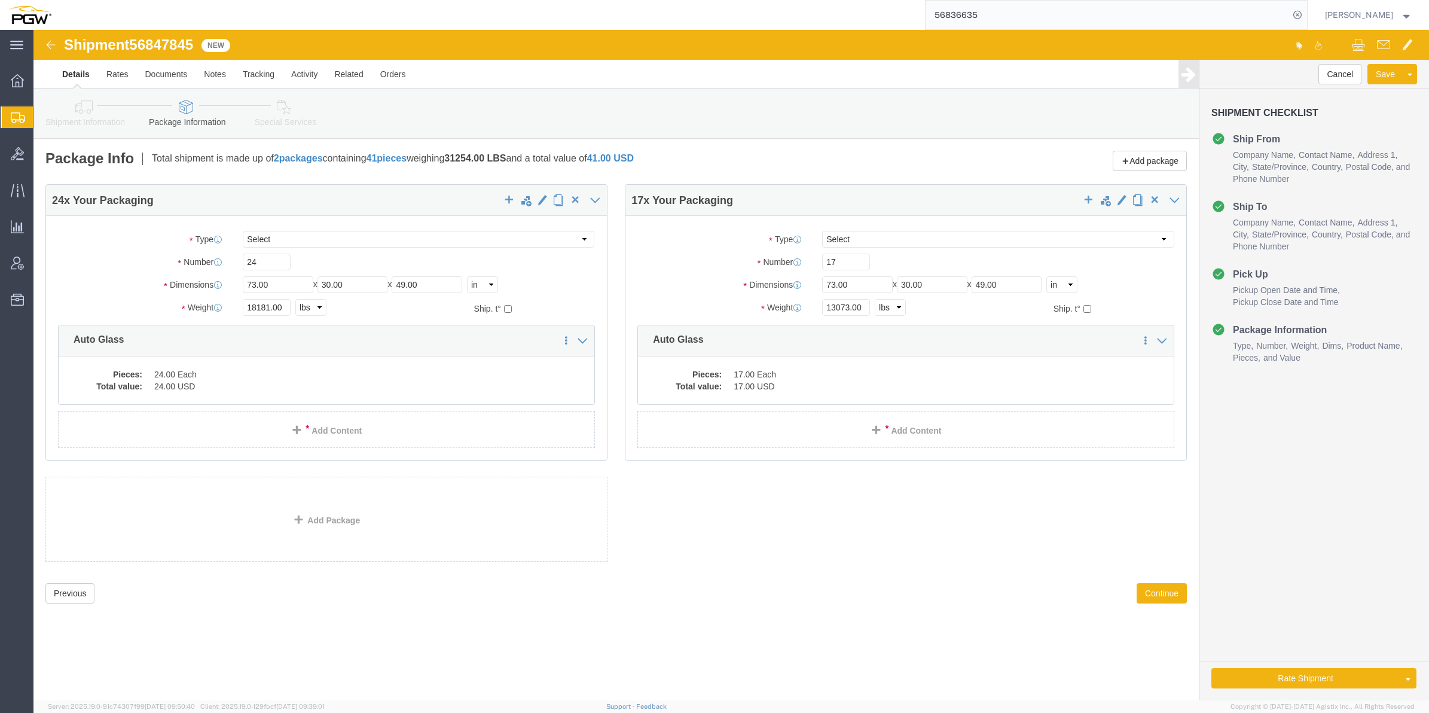
click link "Special Services"
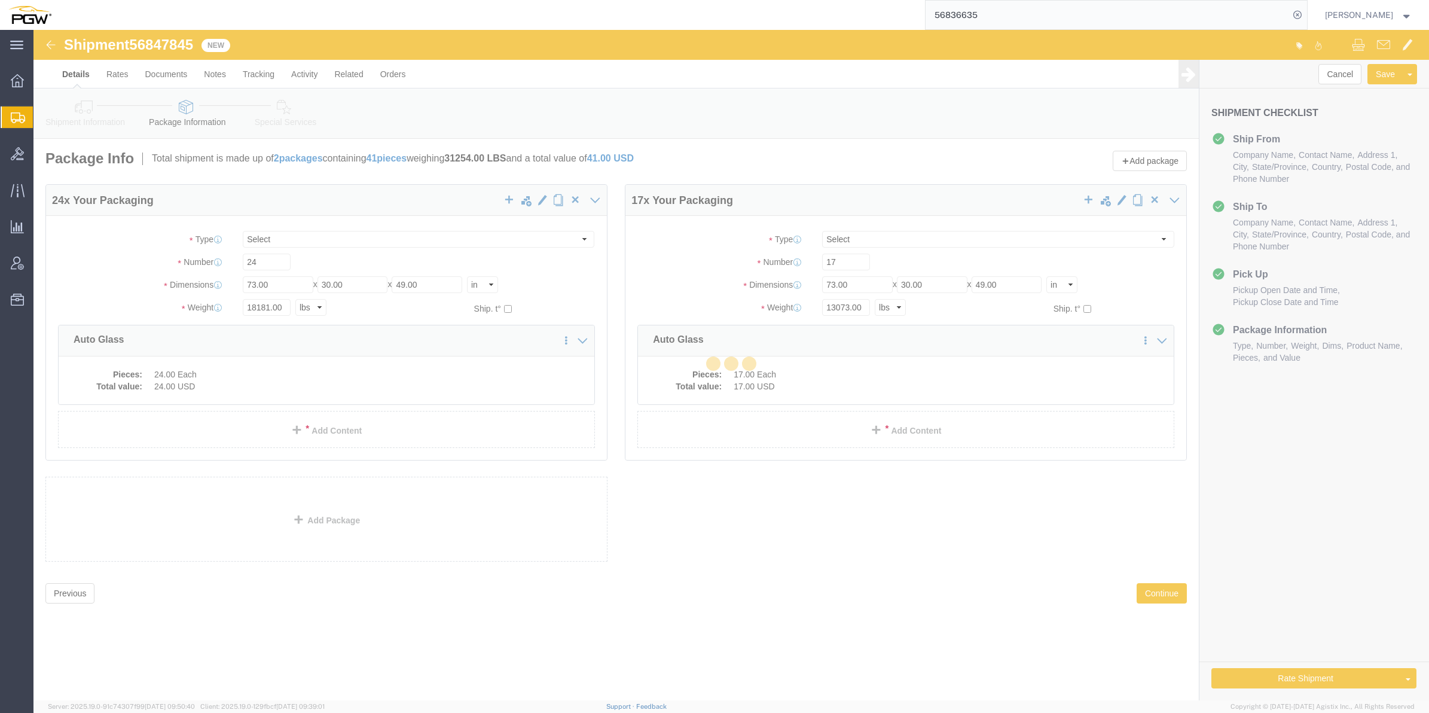
select select
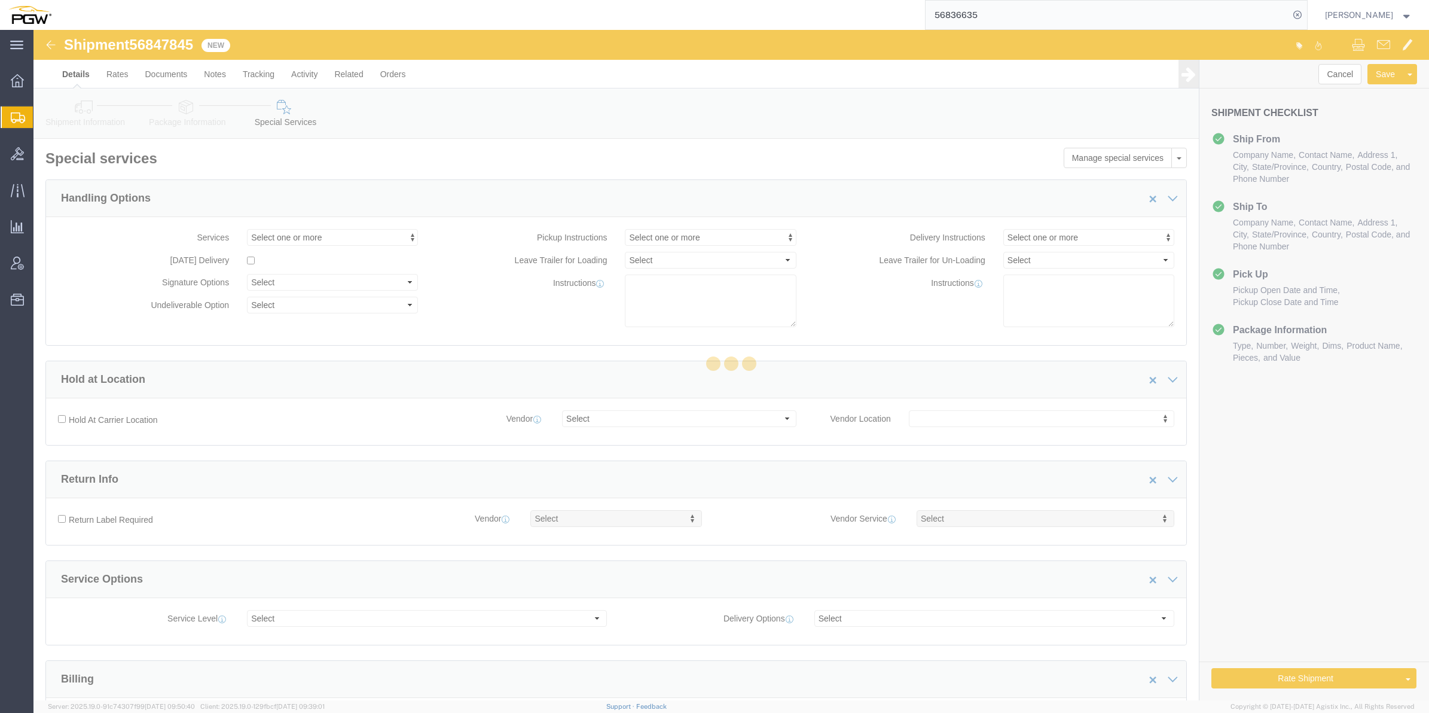
select select "COSTCENTER"
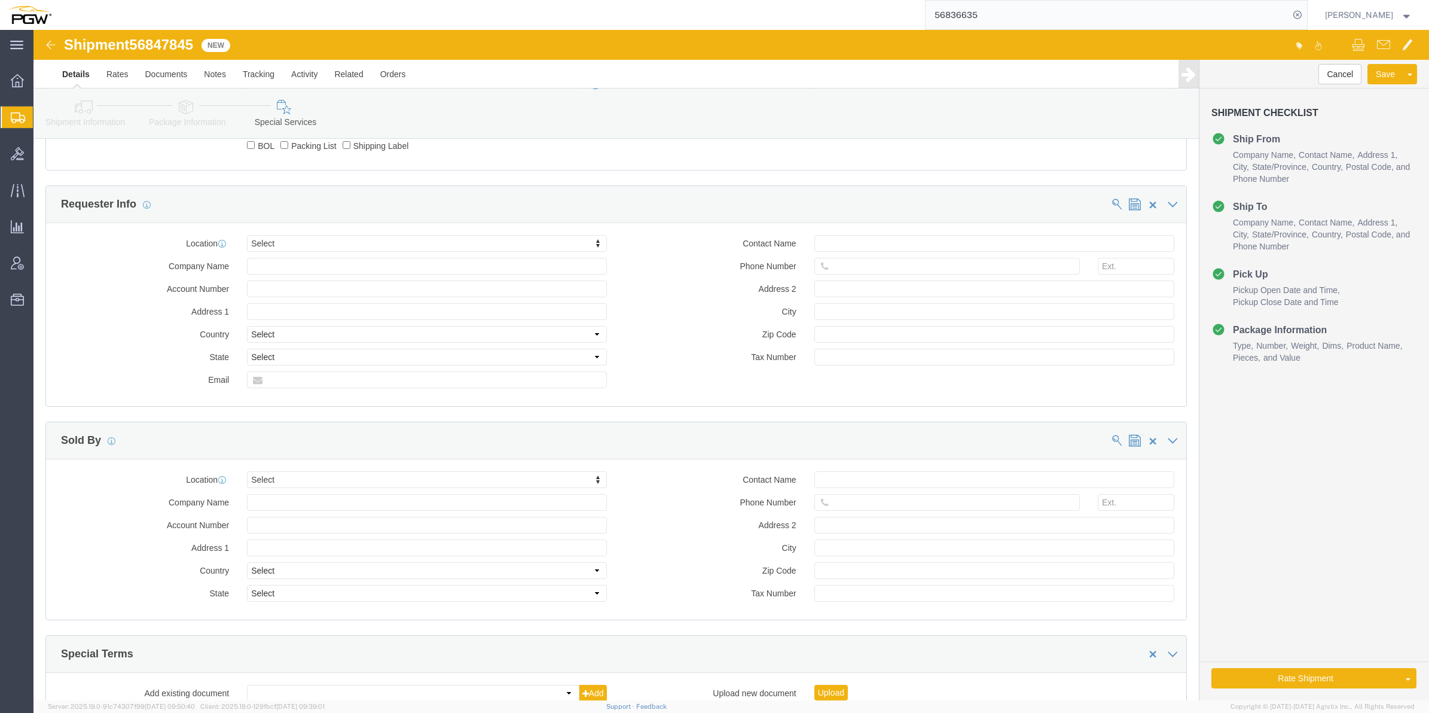
scroll to position [1143, 0]
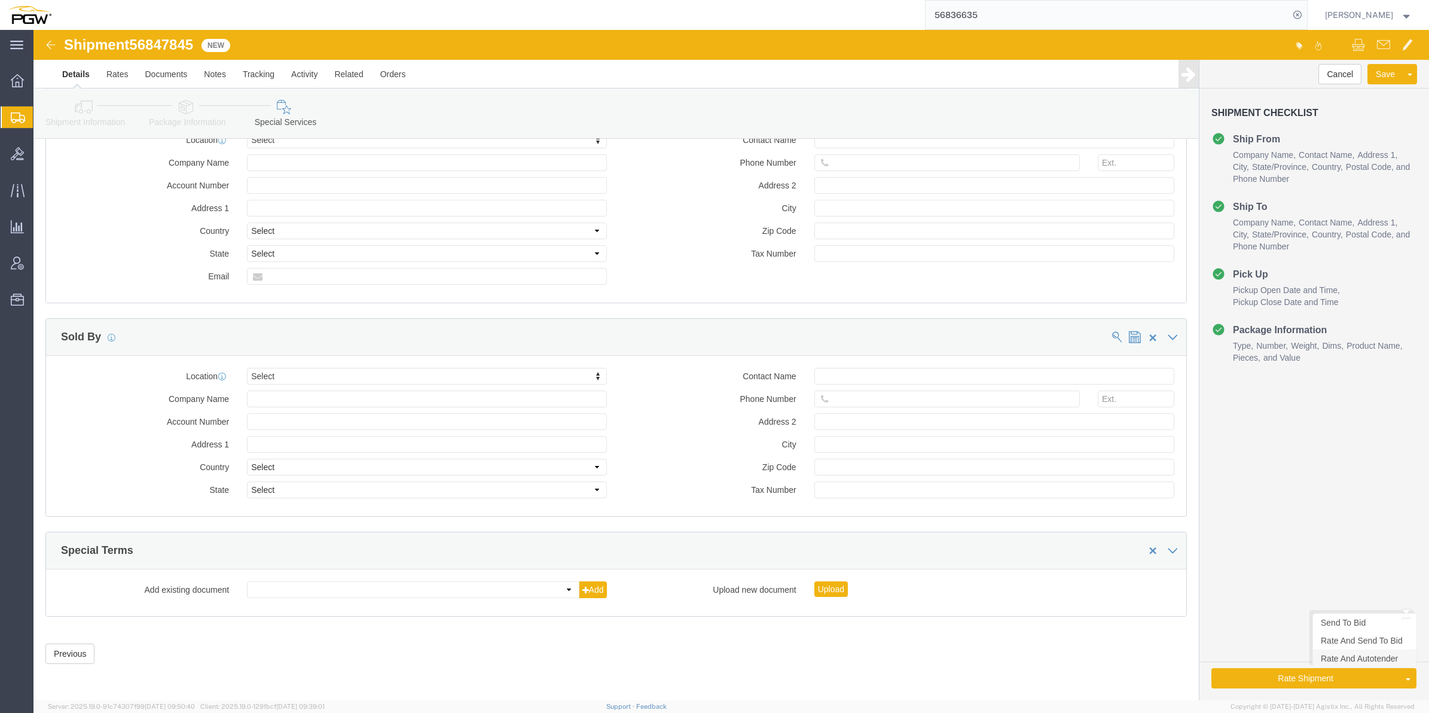
click link "Rate And Autotender"
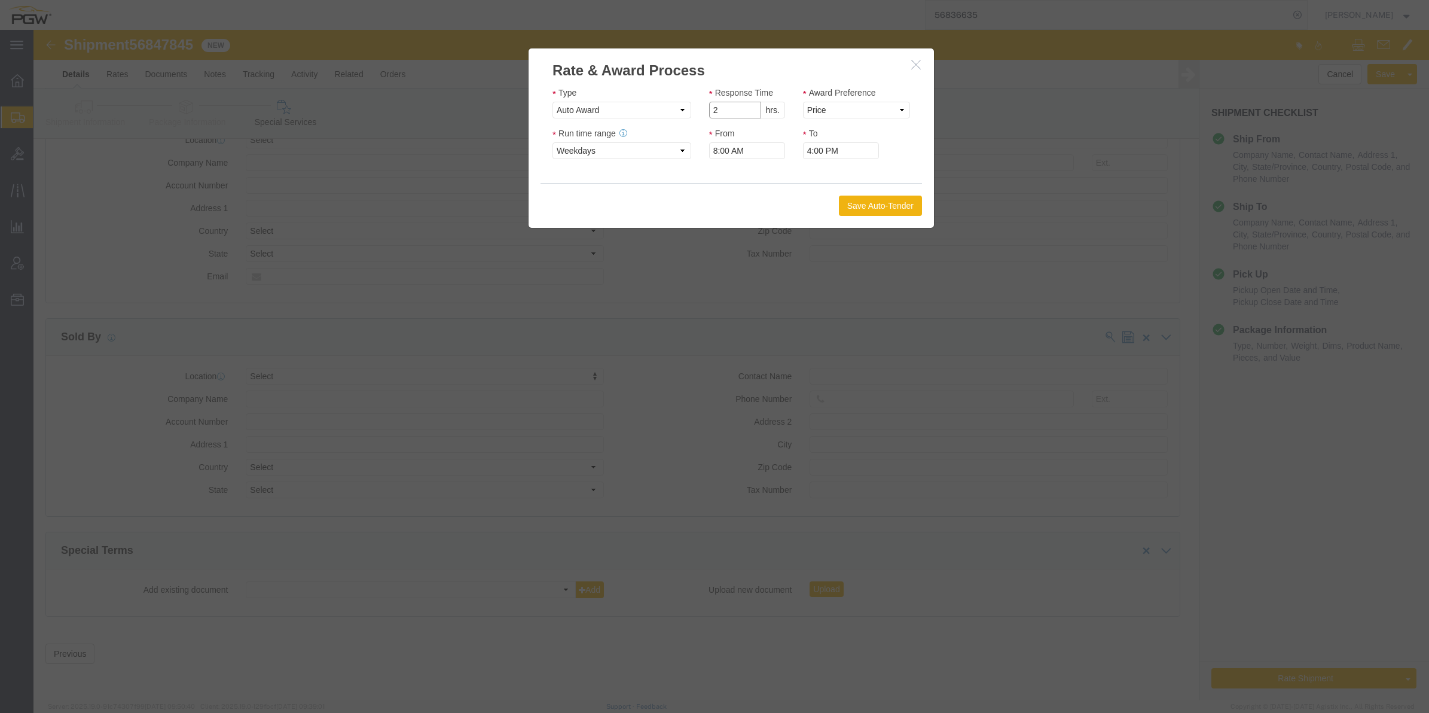
type input "2"
click input "2"
click select "Price Carrier Rank"
select select "LANE_RANK"
click select "Price Carrier Rank"
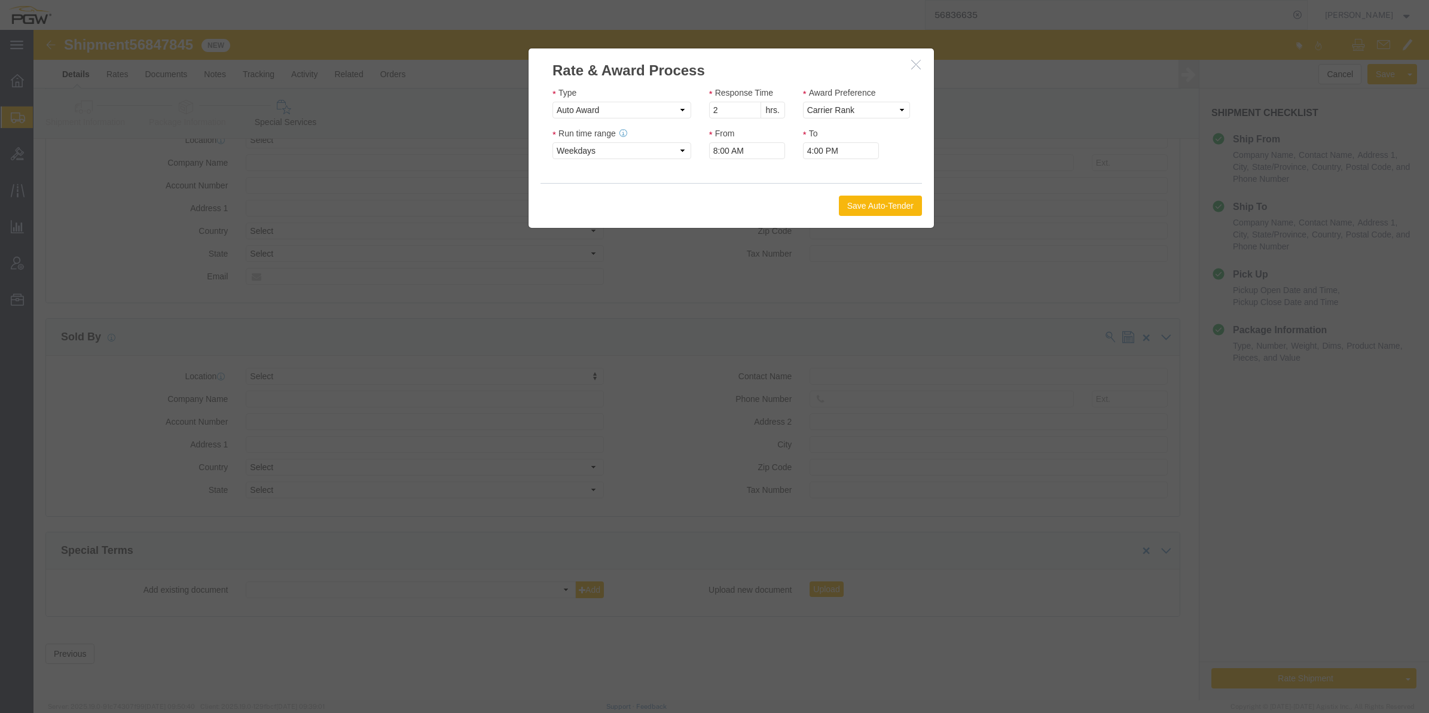
click button "Save Auto-Tender"
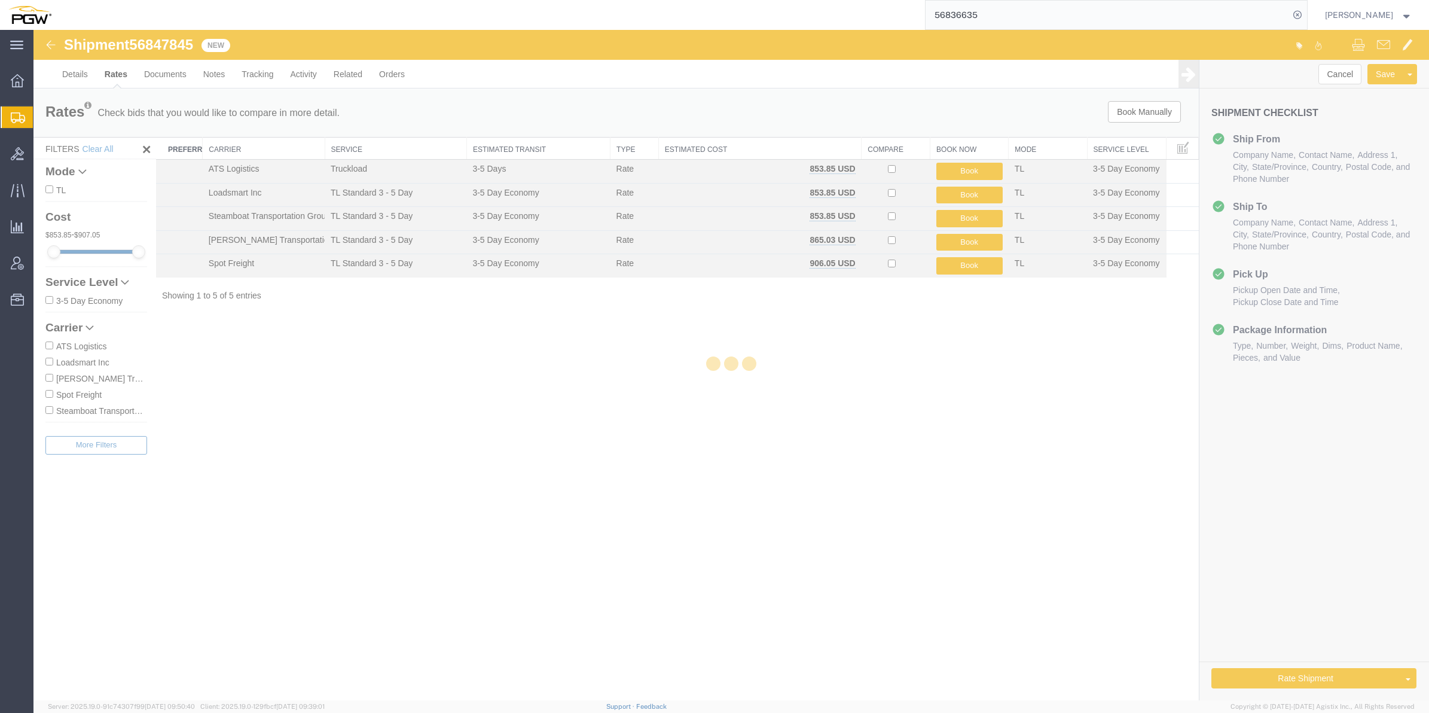
scroll to position [0, 0]
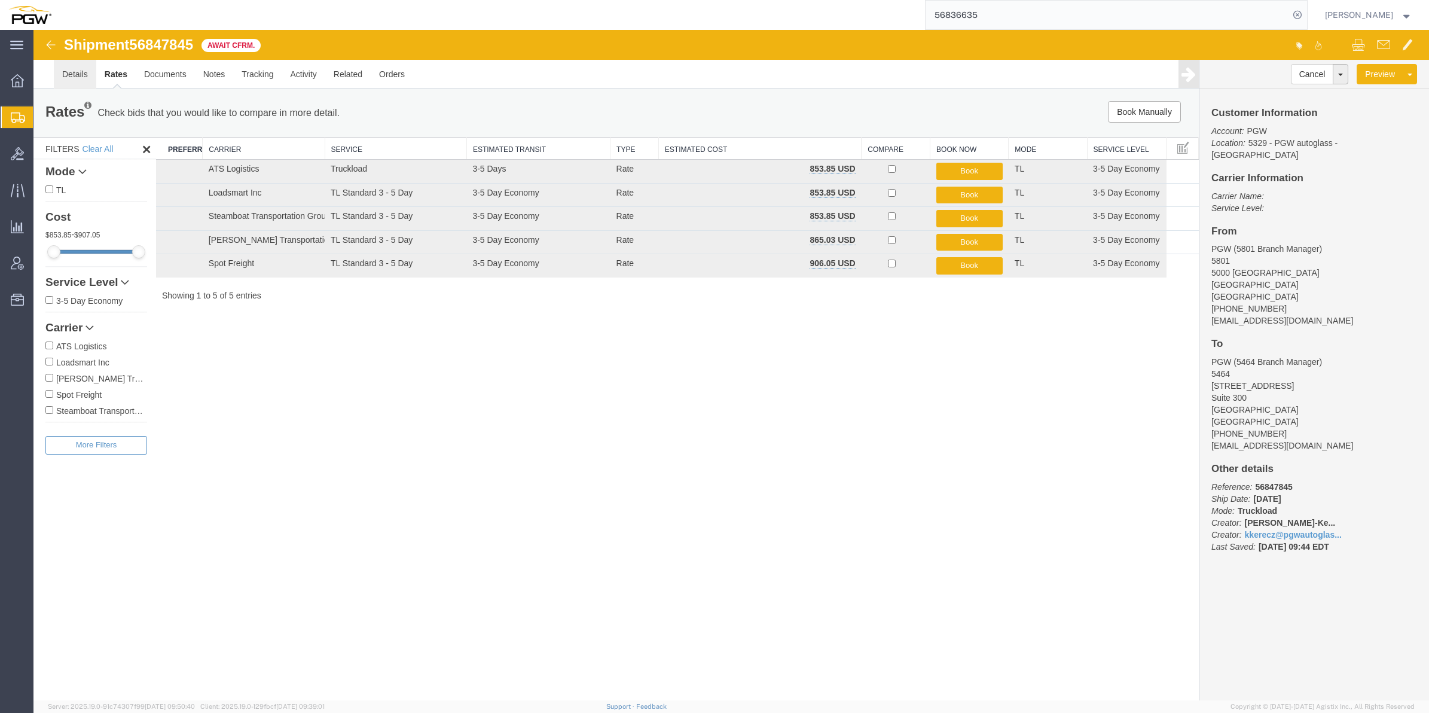
click at [75, 75] on link "Details" at bounding box center [75, 74] width 42 height 29
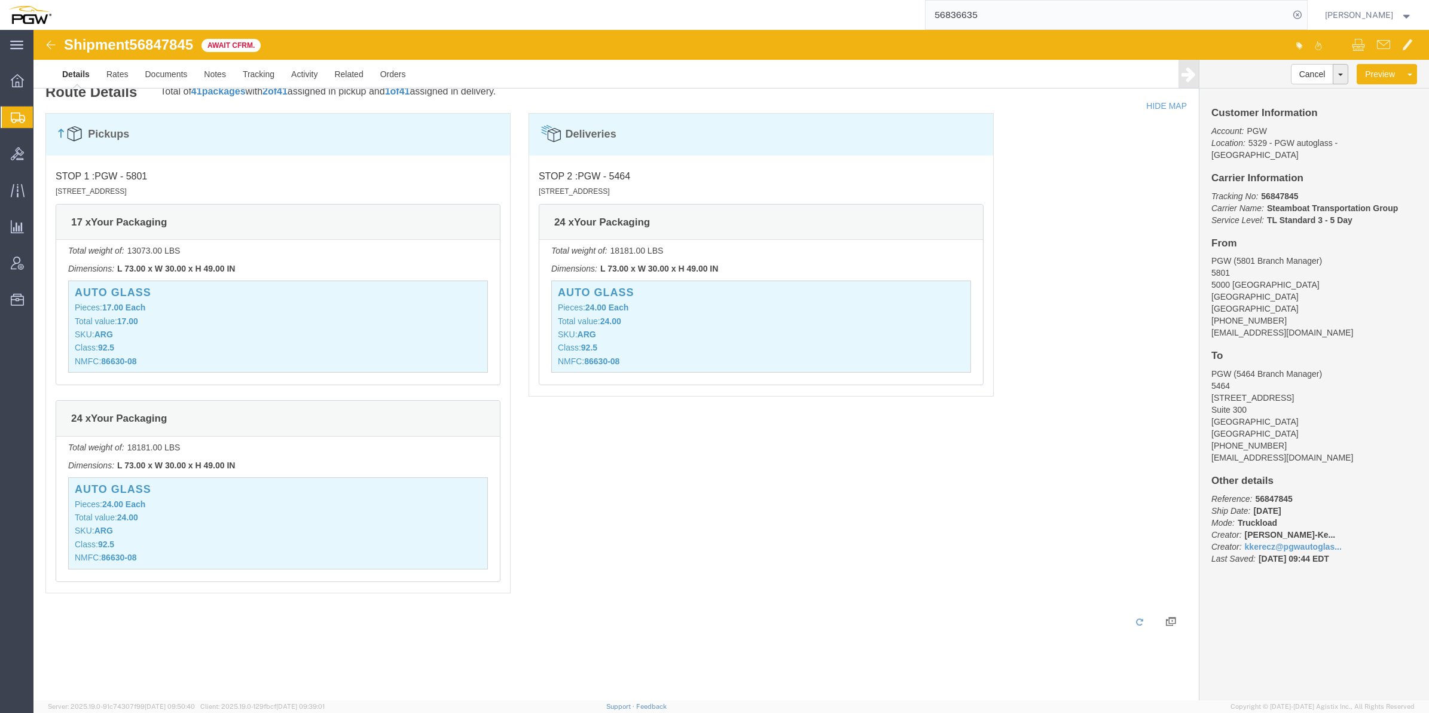
scroll to position [661, 0]
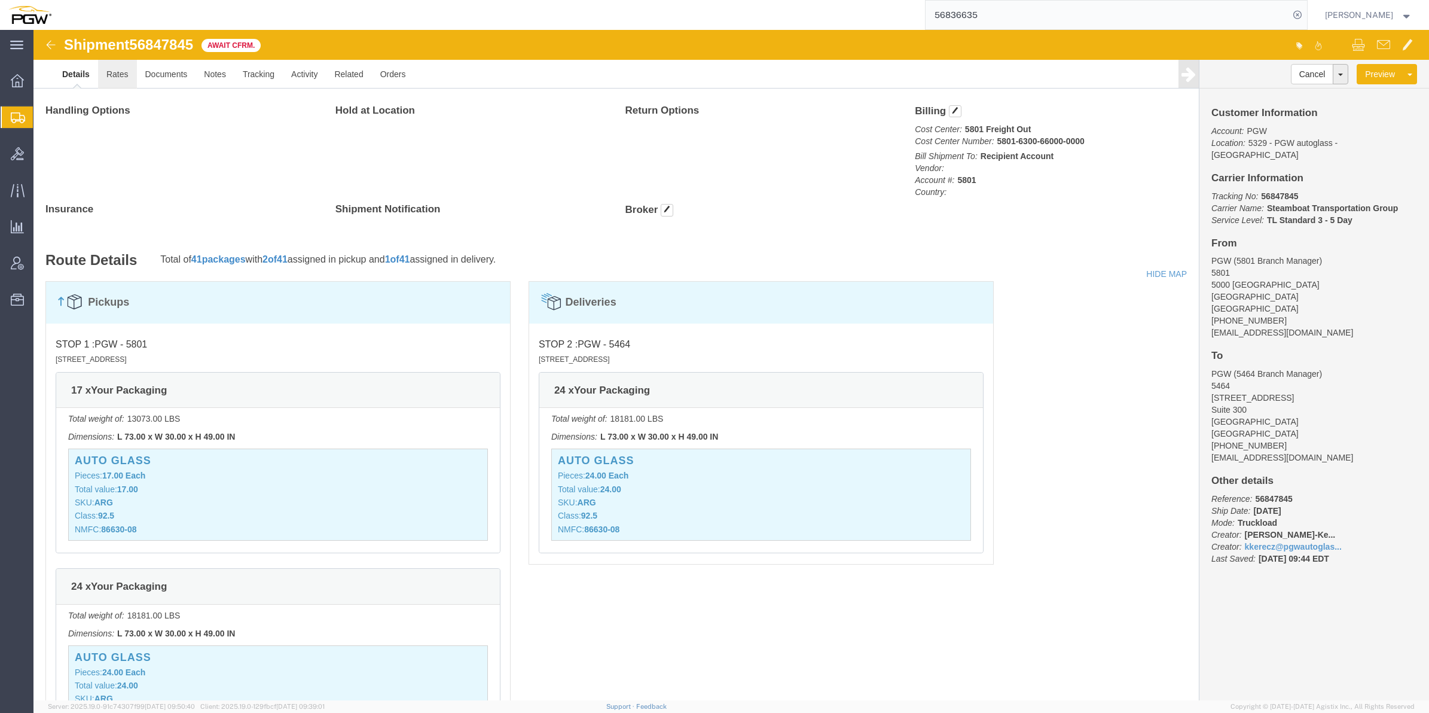
click link "Rates"
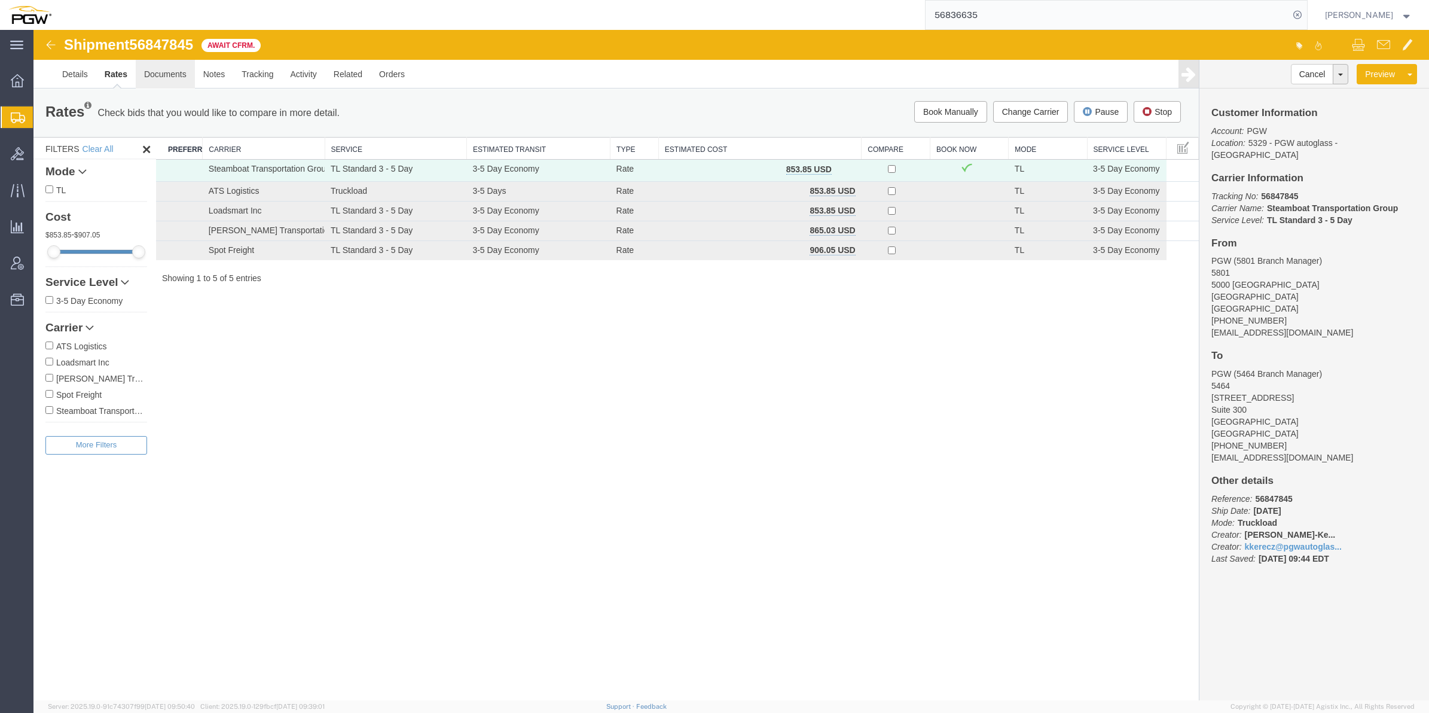
click at [162, 78] on link "Documents" at bounding box center [165, 74] width 59 height 29
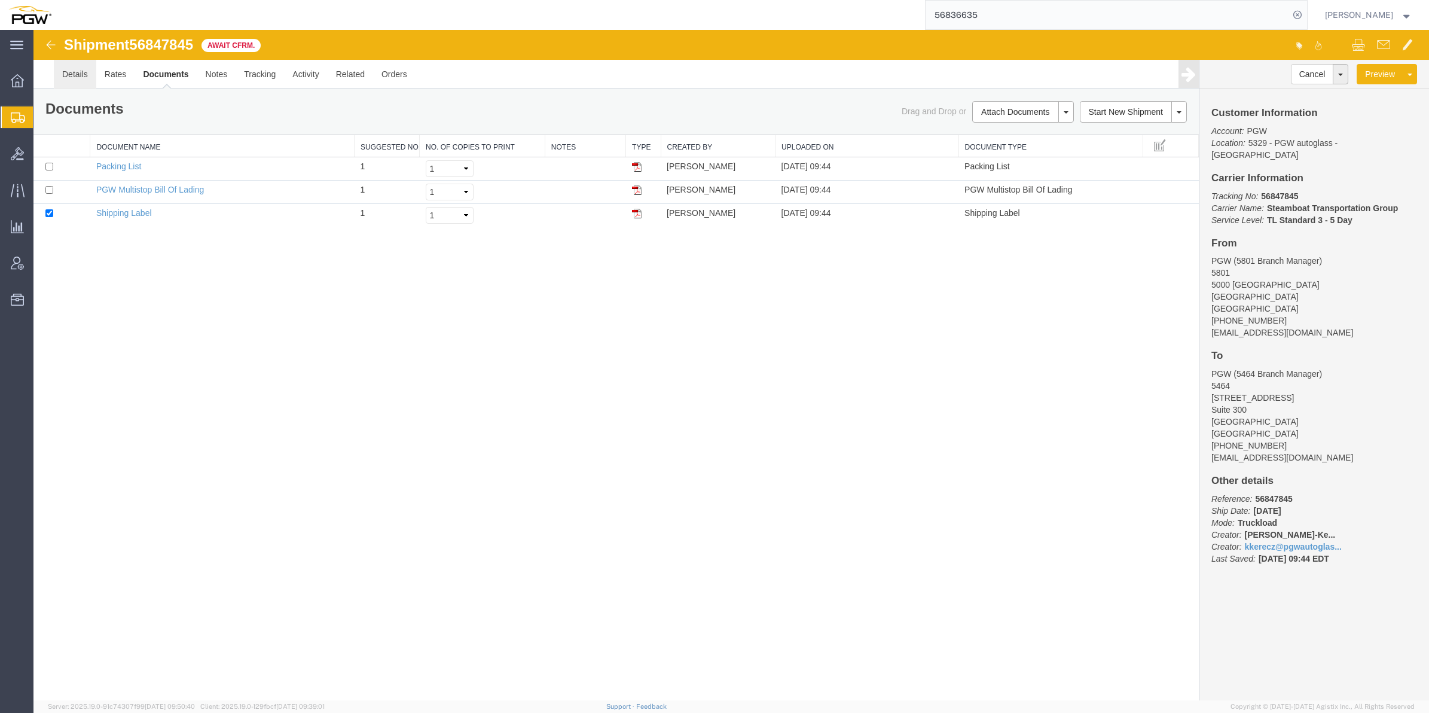
click at [74, 76] on link "Details" at bounding box center [75, 74] width 42 height 29
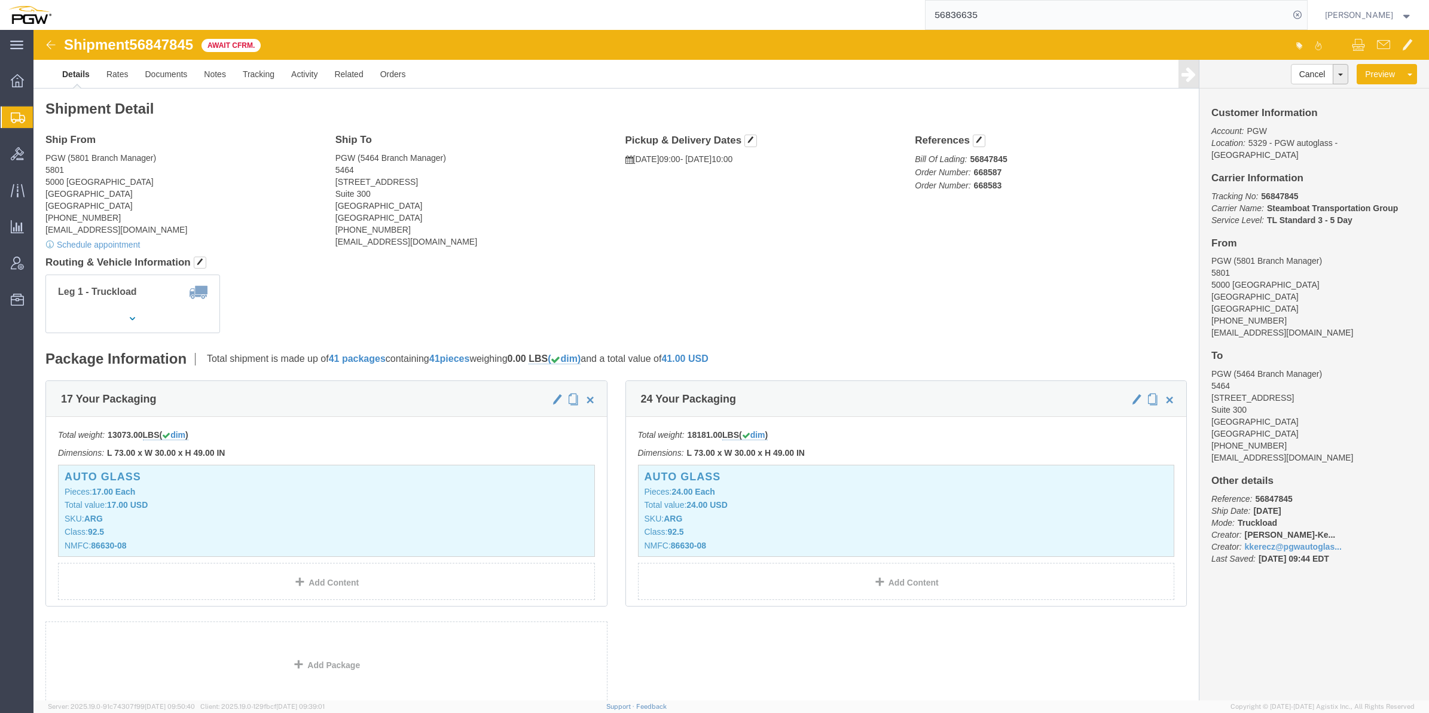
drag, startPoint x: 511, startPoint y: 364, endPoint x: 446, endPoint y: 273, distance: 111.9
click div "Leg 1 - Truckload Vehicle 1: Standard Dry Van (53 Feet) Number of trucks: 1"
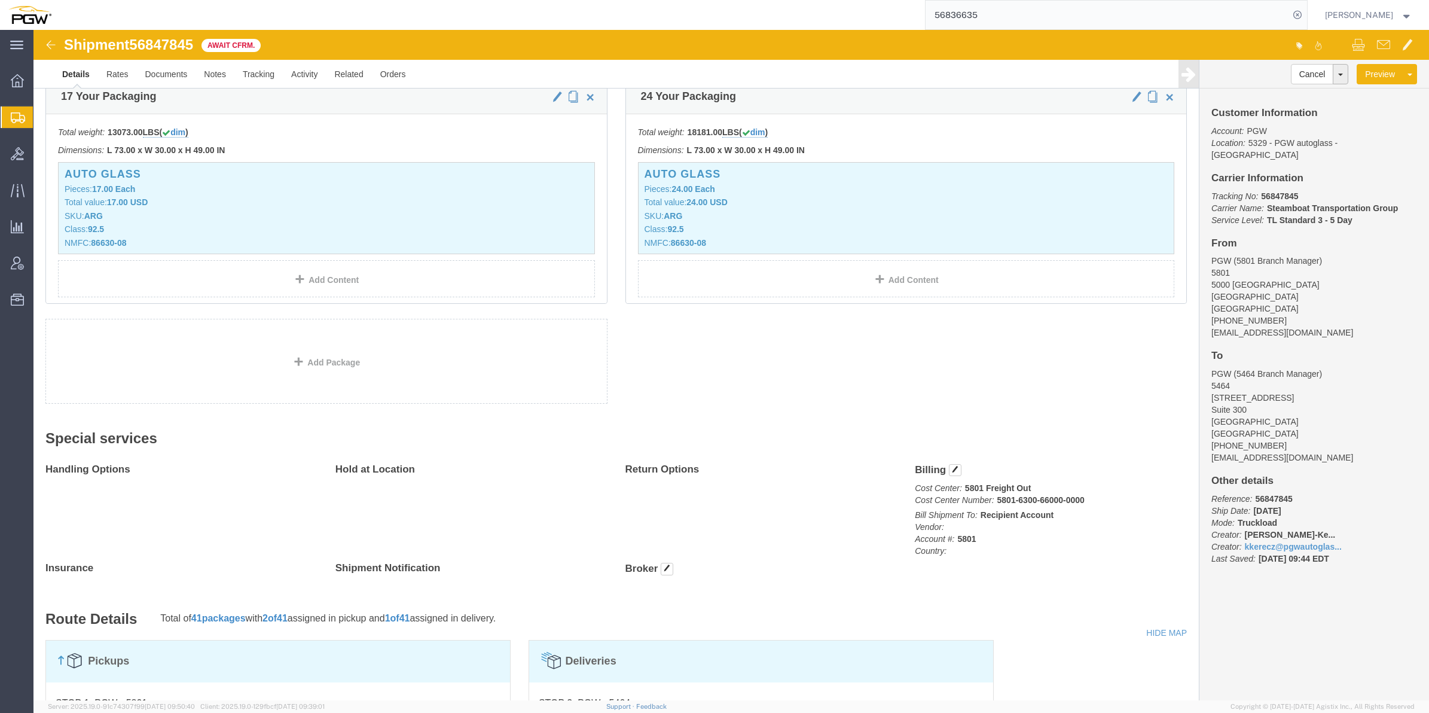
scroll to position [224, 0]
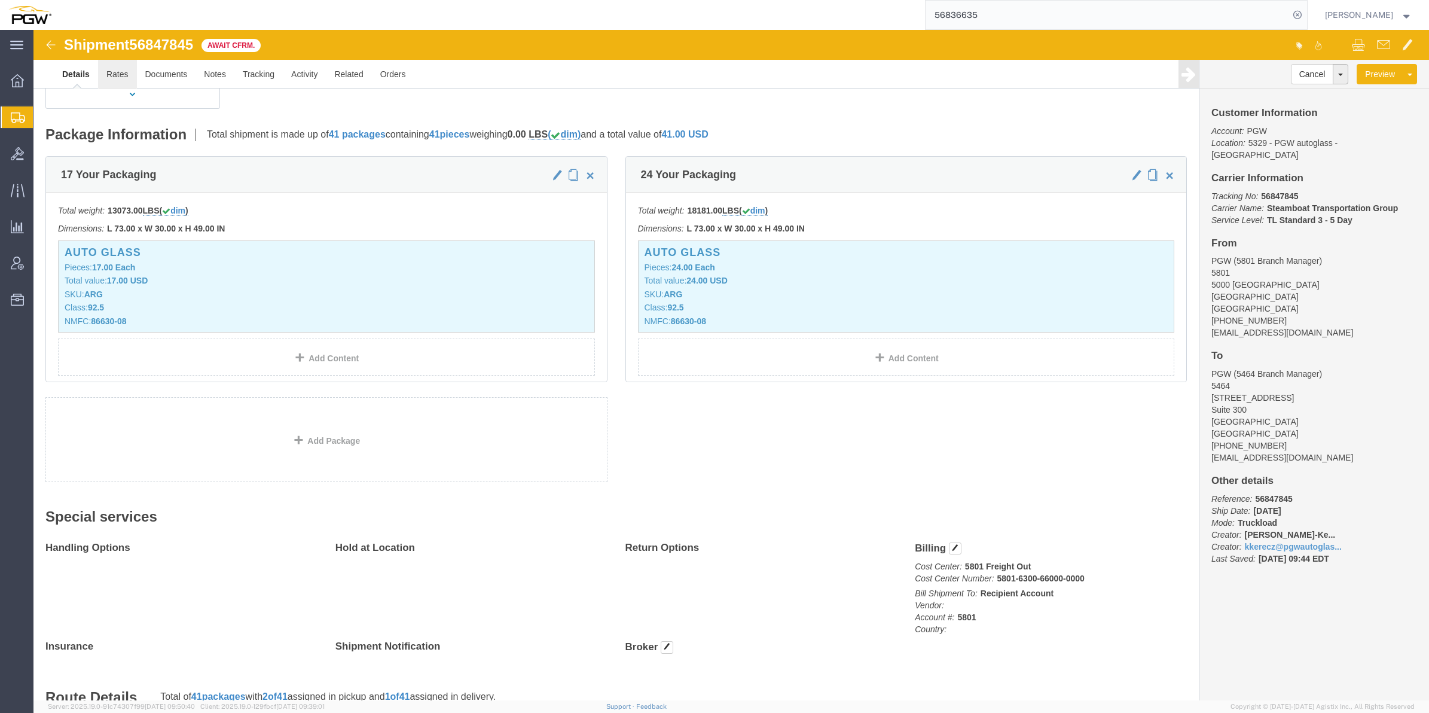
click link "Rates"
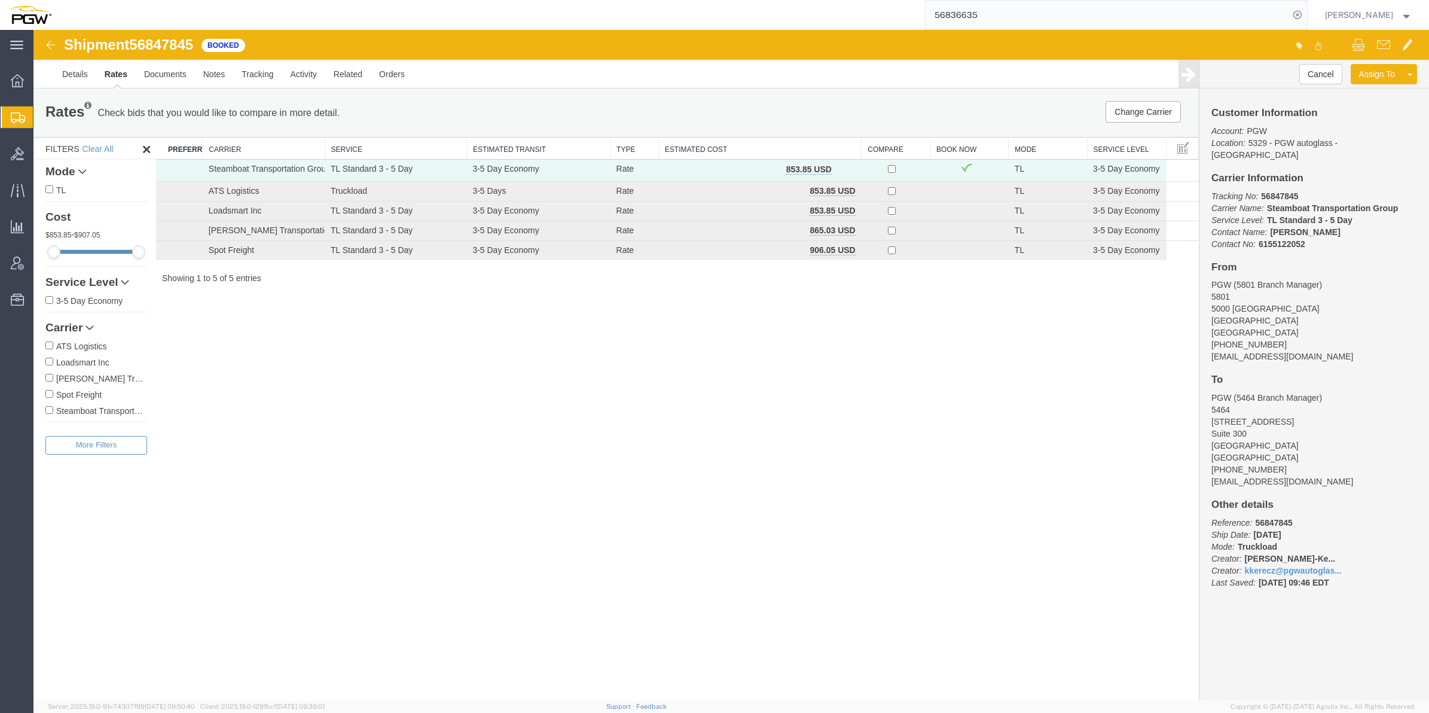
drag, startPoint x: 478, startPoint y: 420, endPoint x: 114, endPoint y: 167, distance: 443.6
click at [471, 408] on div "Shipment 56847845 5 of 5 Booked Details Rates Documents Notes Tracking Activity…" at bounding box center [731, 365] width 1396 height 670
click at [46, 45] on img at bounding box center [51, 45] width 14 height 14
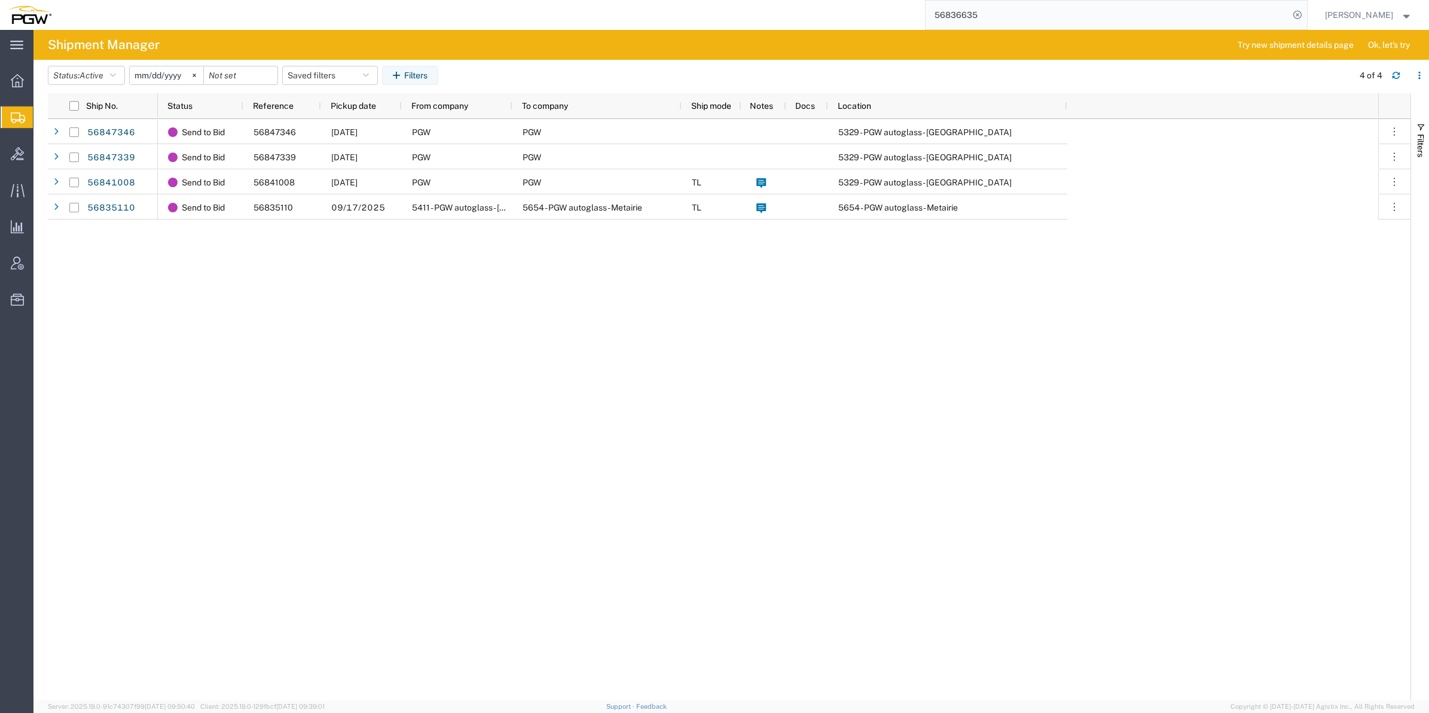
click at [952, 10] on input "56836635" at bounding box center [1108, 15] width 364 height 29
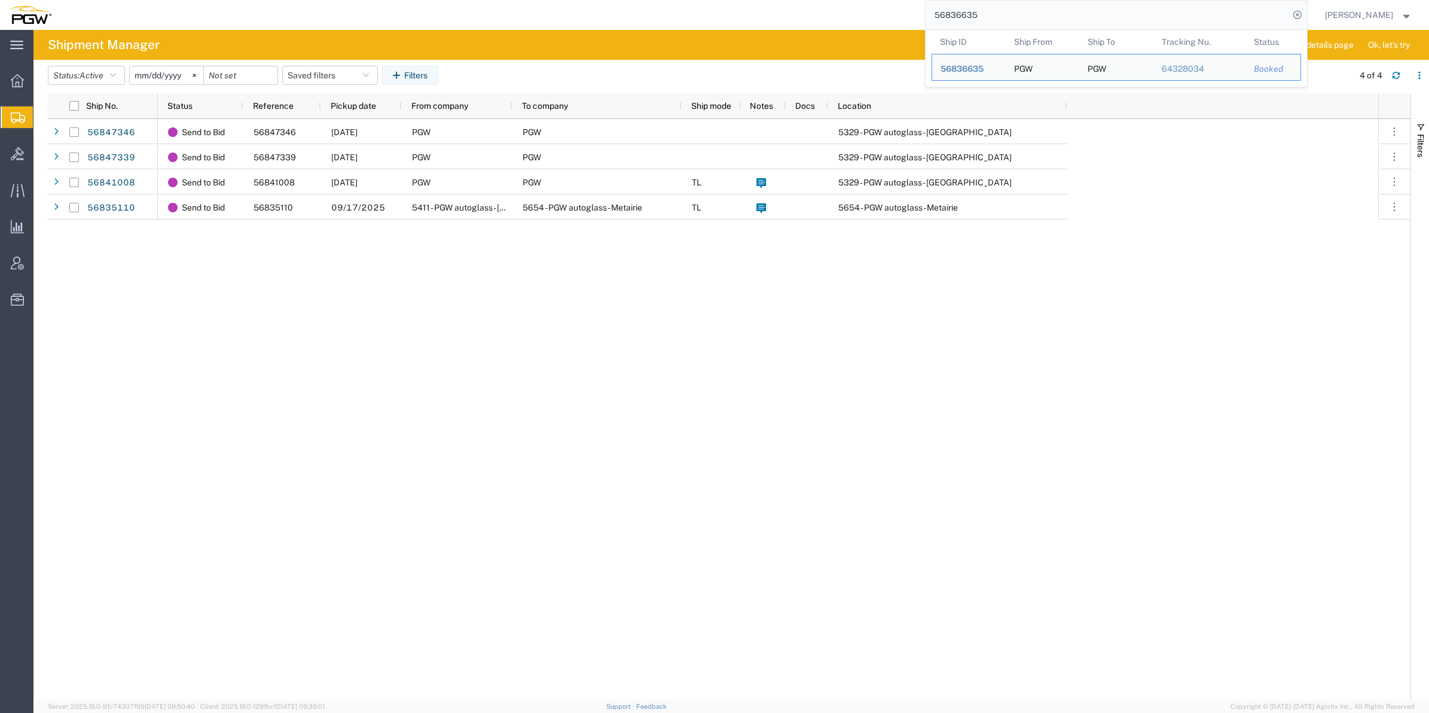
drag, startPoint x: 955, startPoint y: 13, endPoint x: 890, endPoint y: 9, distance: 64.7
click at [890, 9] on div "56836635 Ship ID Ship From Ship To Tracking Nu. Status Ship ID 56836635 Ship Fr…" at bounding box center [684, 15] width 1248 height 30
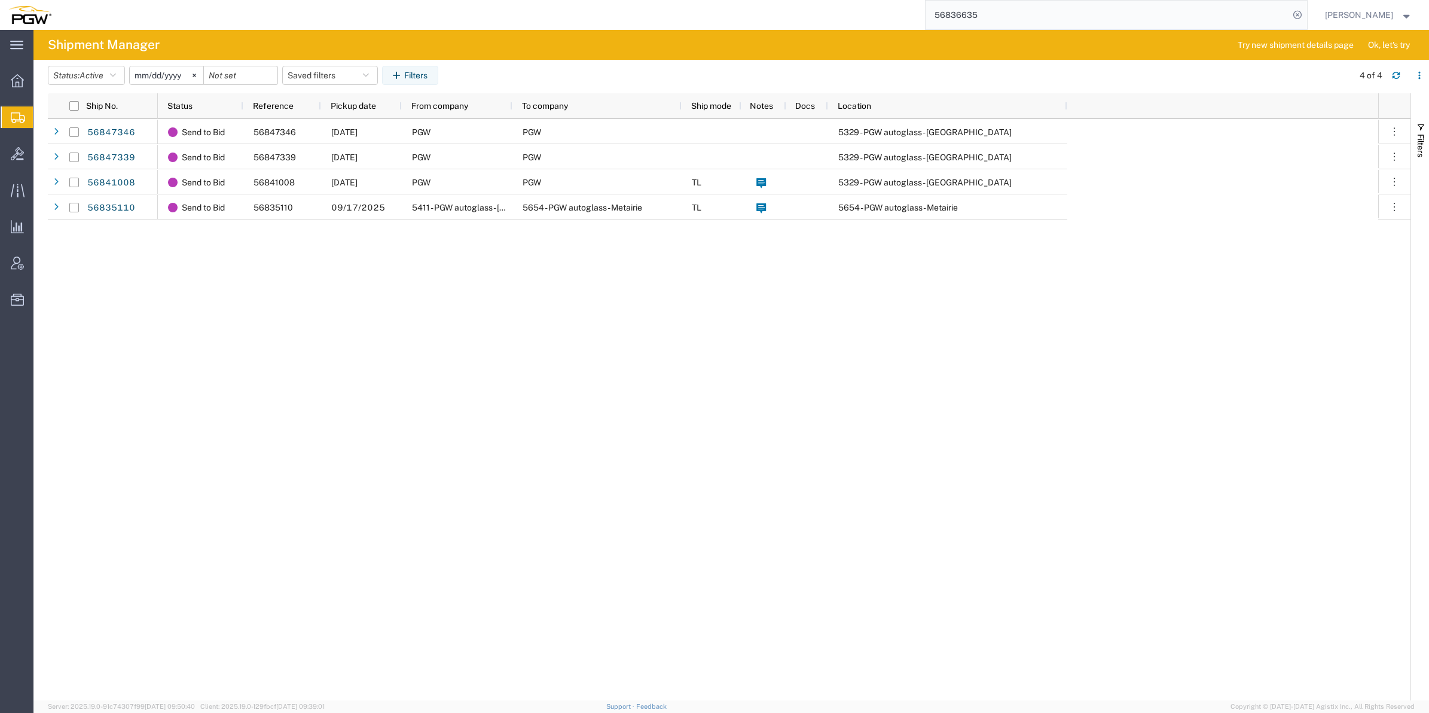
paste input "5675963"
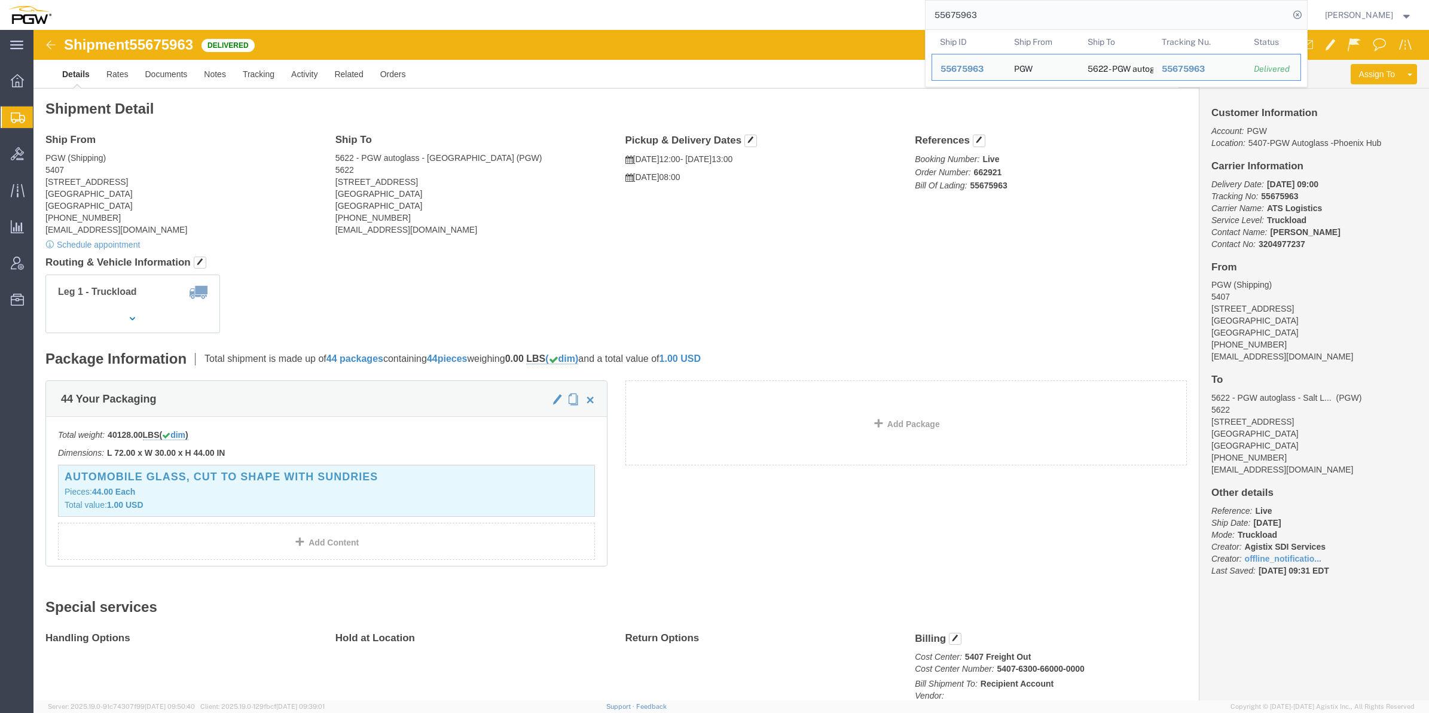
click at [868, 17] on div "55675963 Ship ID Ship From Ship To Tracking Nu. Status Ship ID 55675963 Ship Fr…" at bounding box center [684, 15] width 1248 height 30
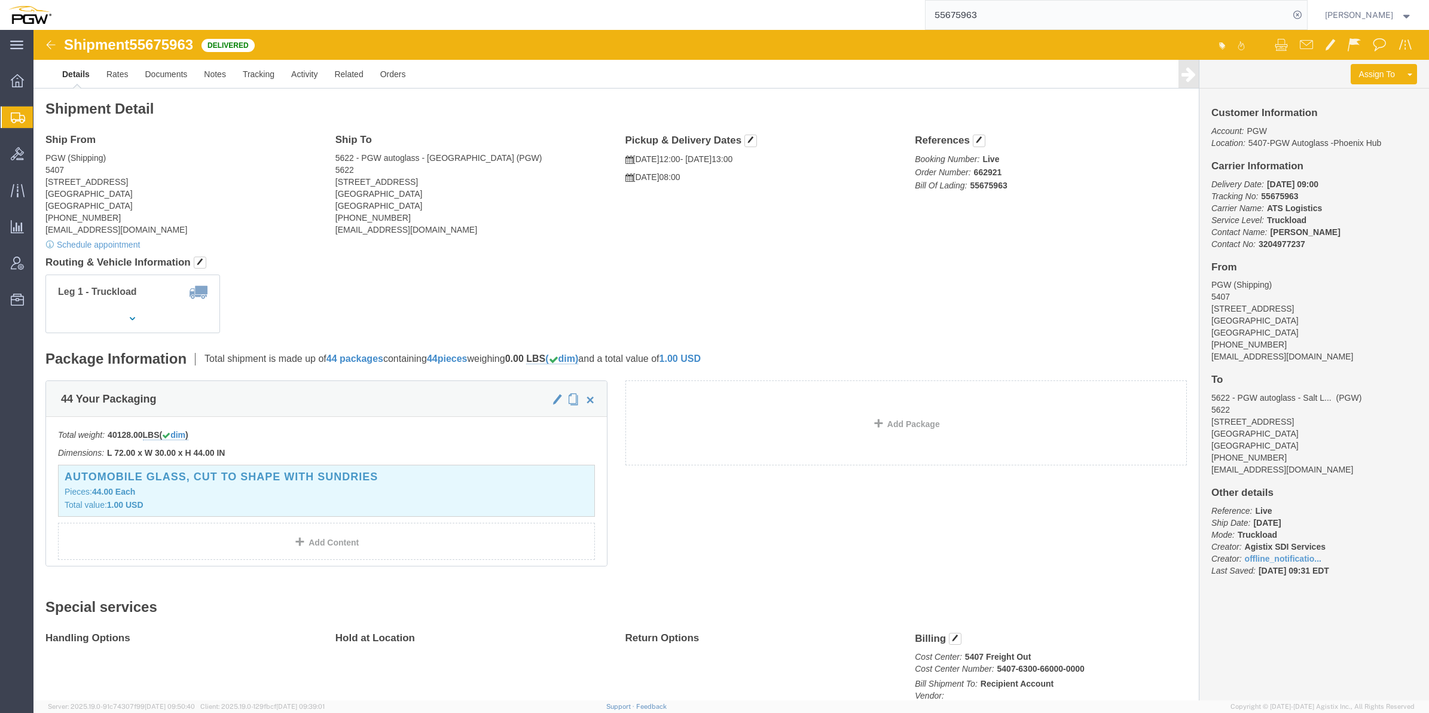
paste input "6847845"
type input "56847845"
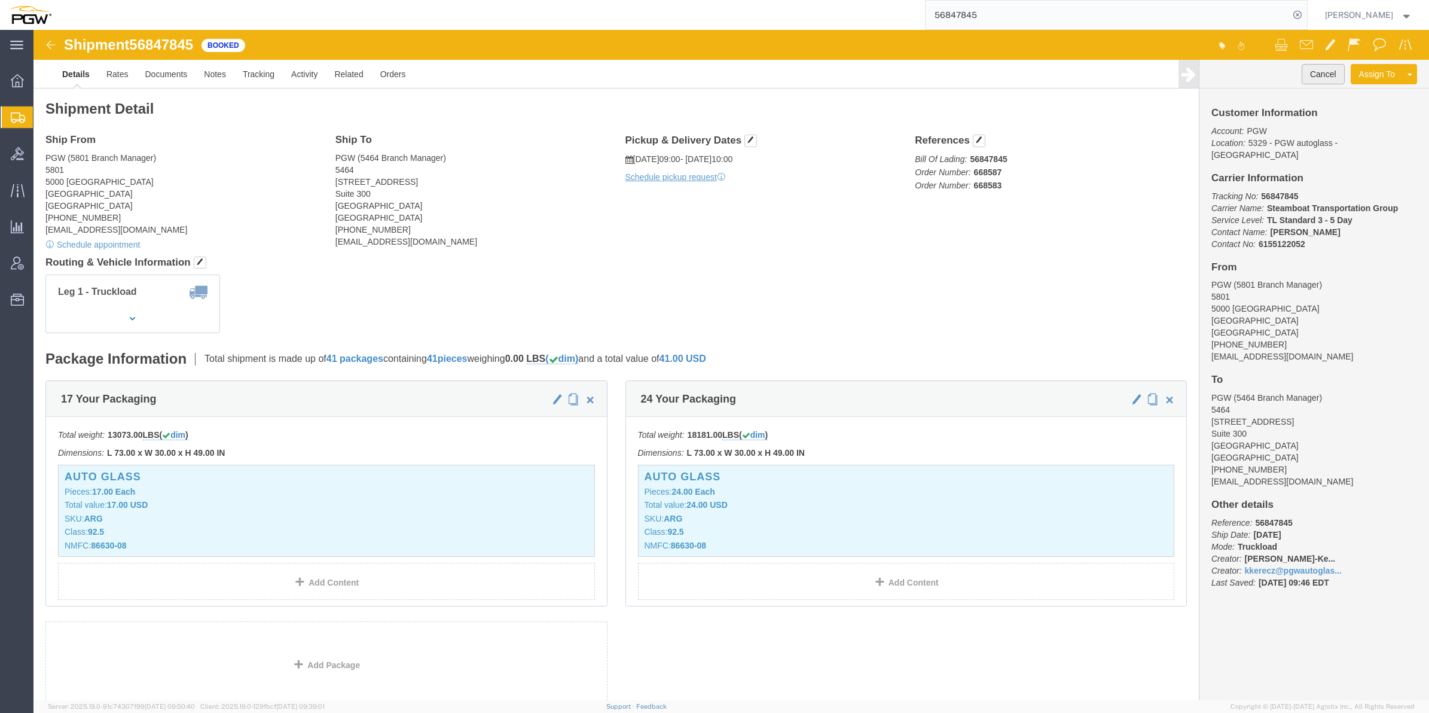
click button "Cancel"
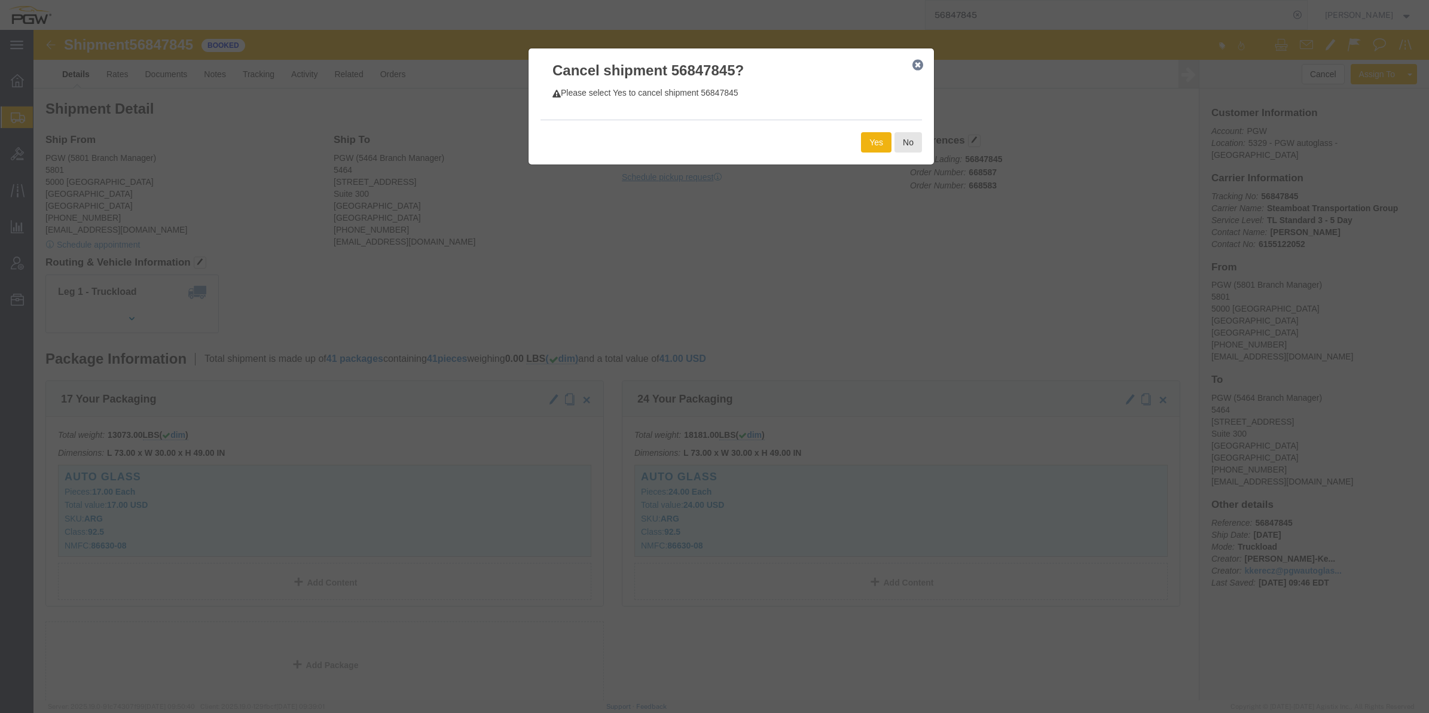
click icon "button"
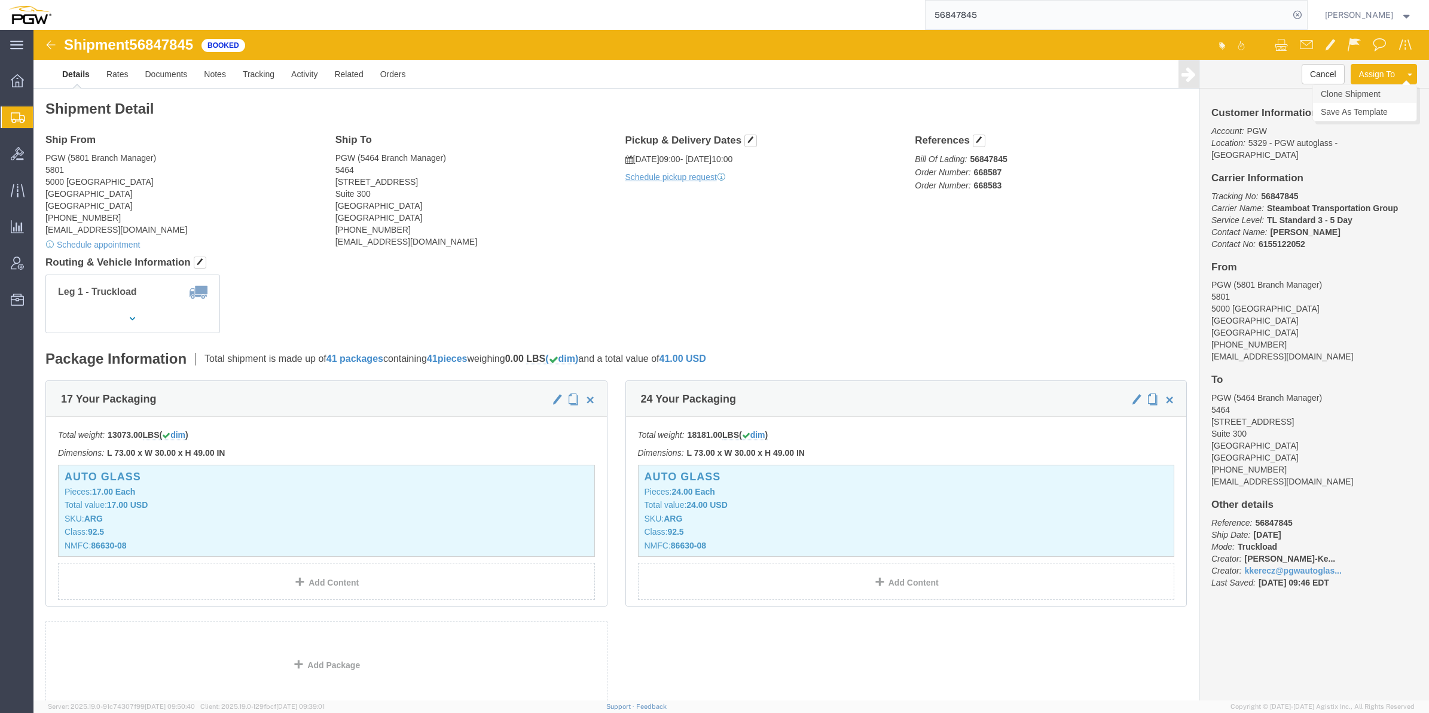
click link "Clone Shipment"
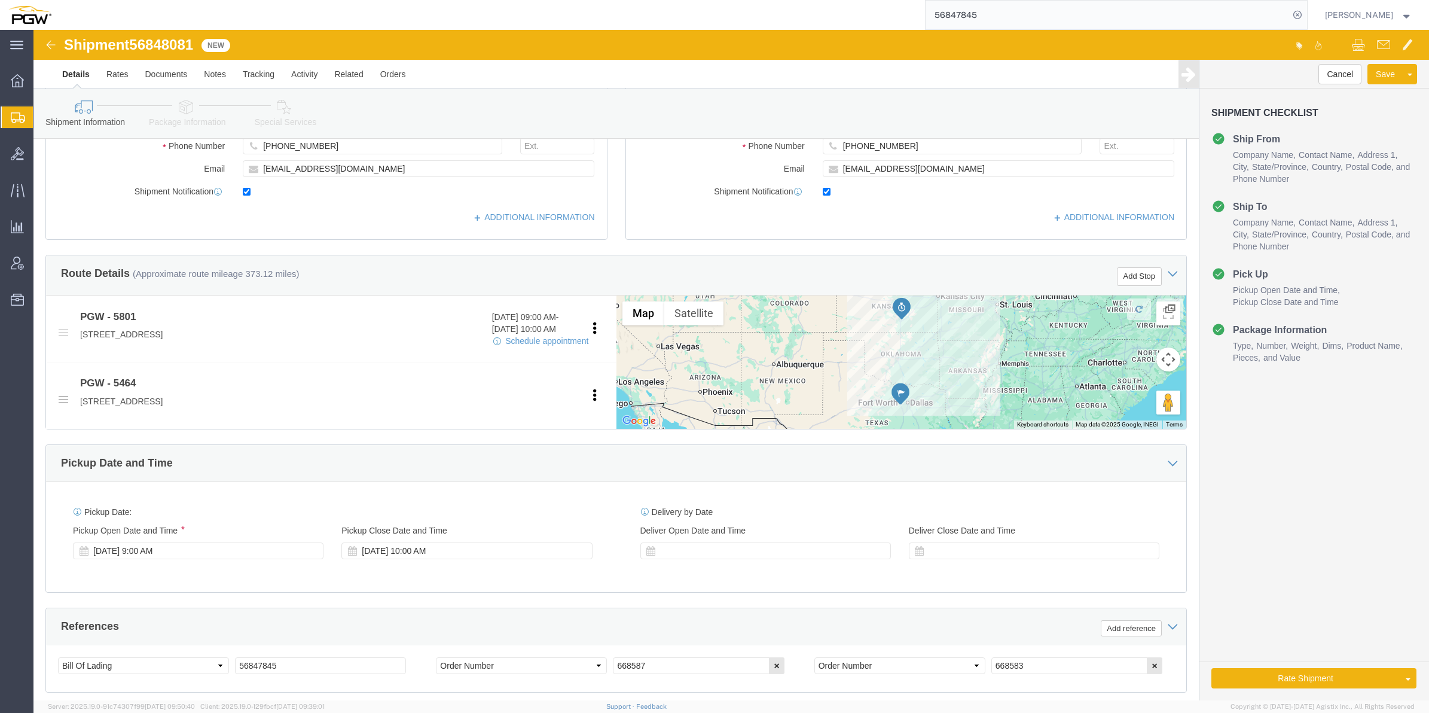
scroll to position [299, 0]
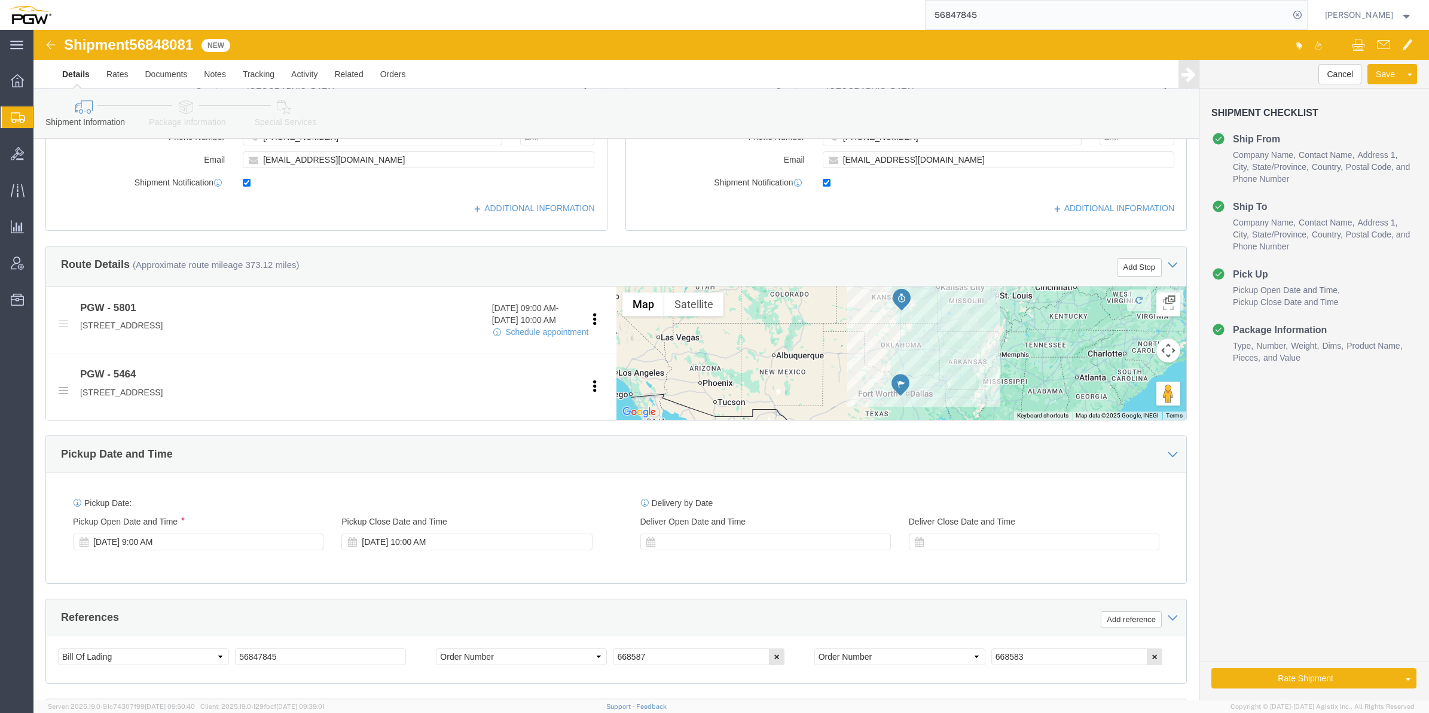
select select "62891"
select select "28771"
click button "Add Stop"
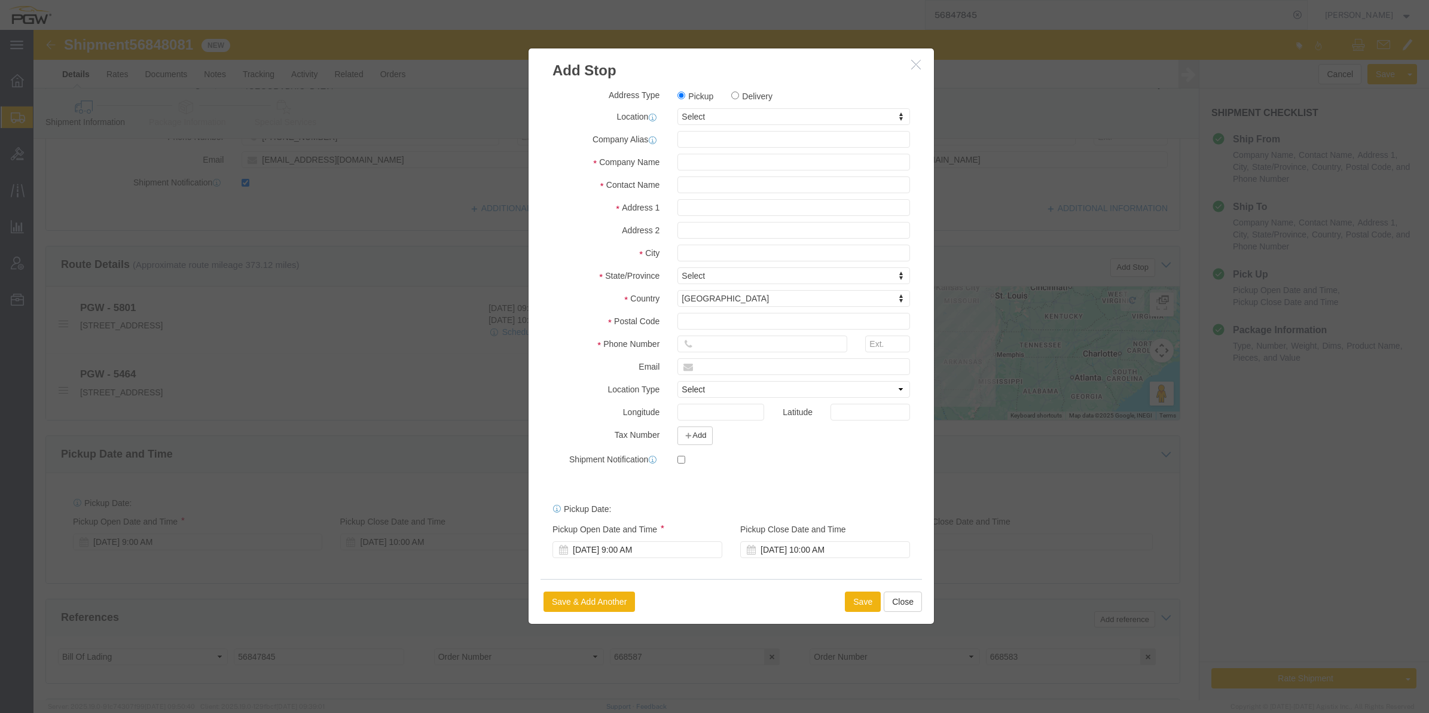
click label "Delivery"
click input "Delivery"
radio input "true"
select select
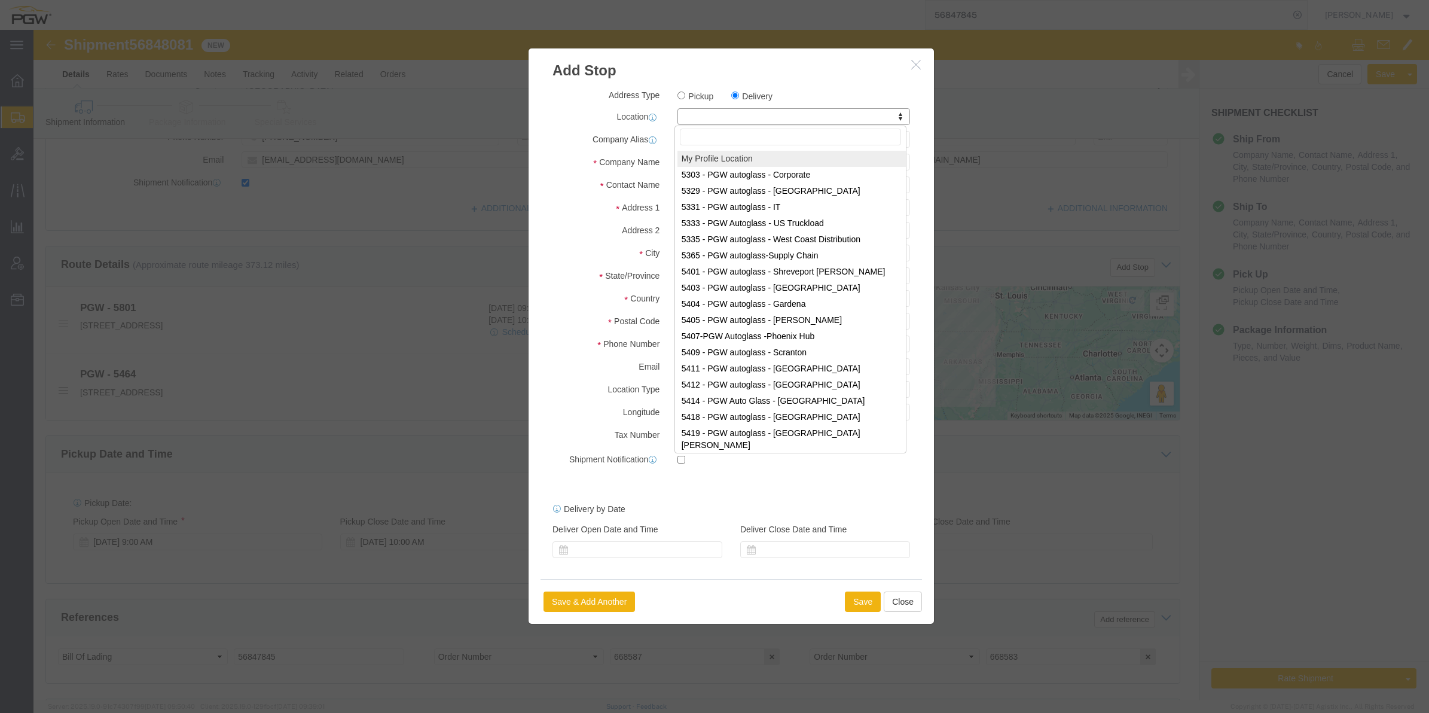
drag, startPoint x: 686, startPoint y: 90, endPoint x: 659, endPoint y: 84, distance: 27.7
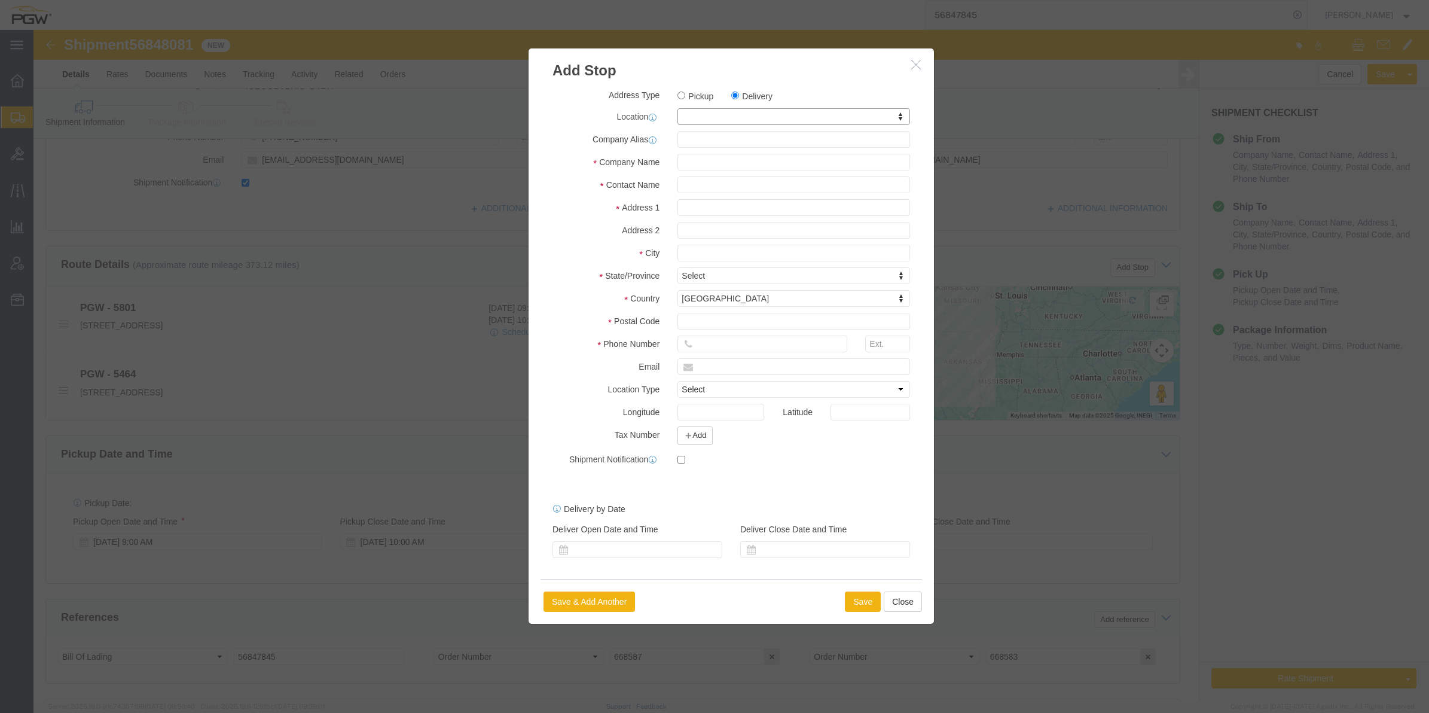
drag, startPoint x: 659, startPoint y: 83, endPoint x: 643, endPoint y: 89, distance: 17.2
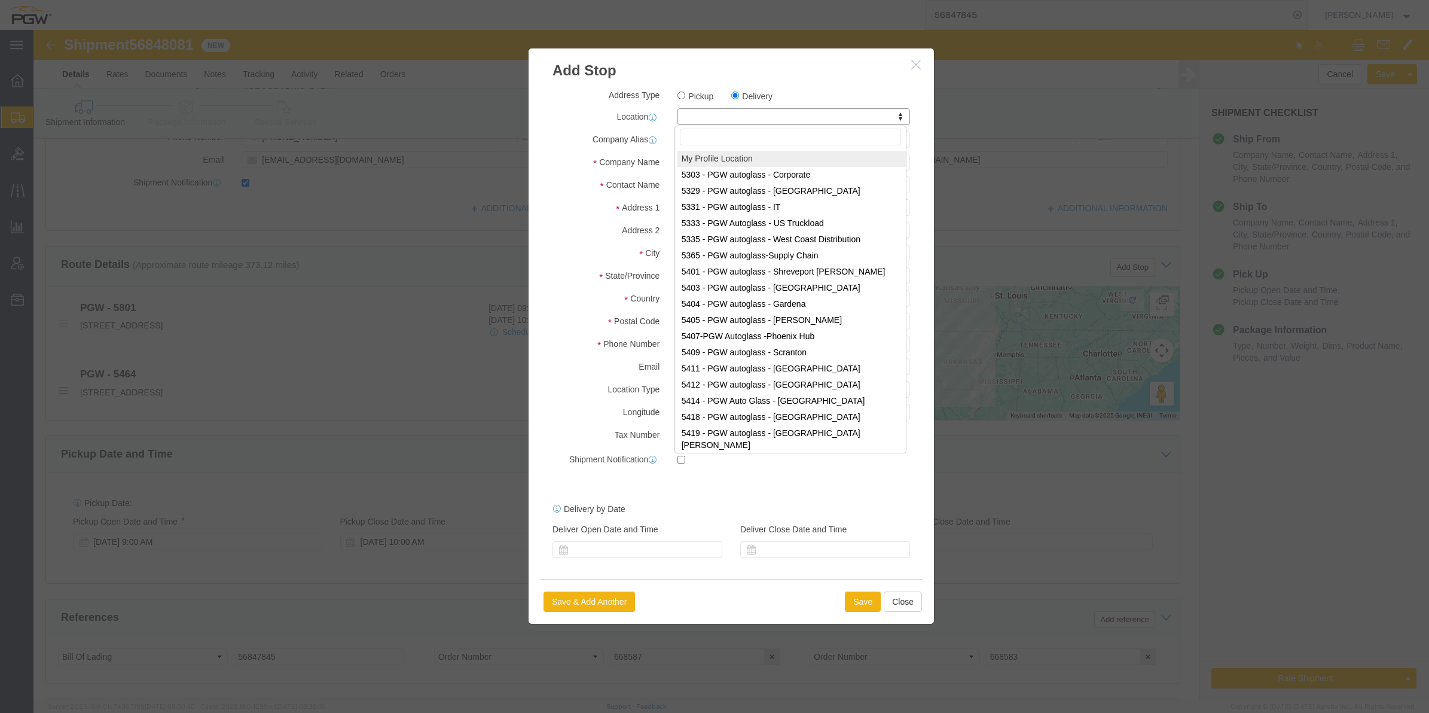
paste input "56847845"
type input "56847845"
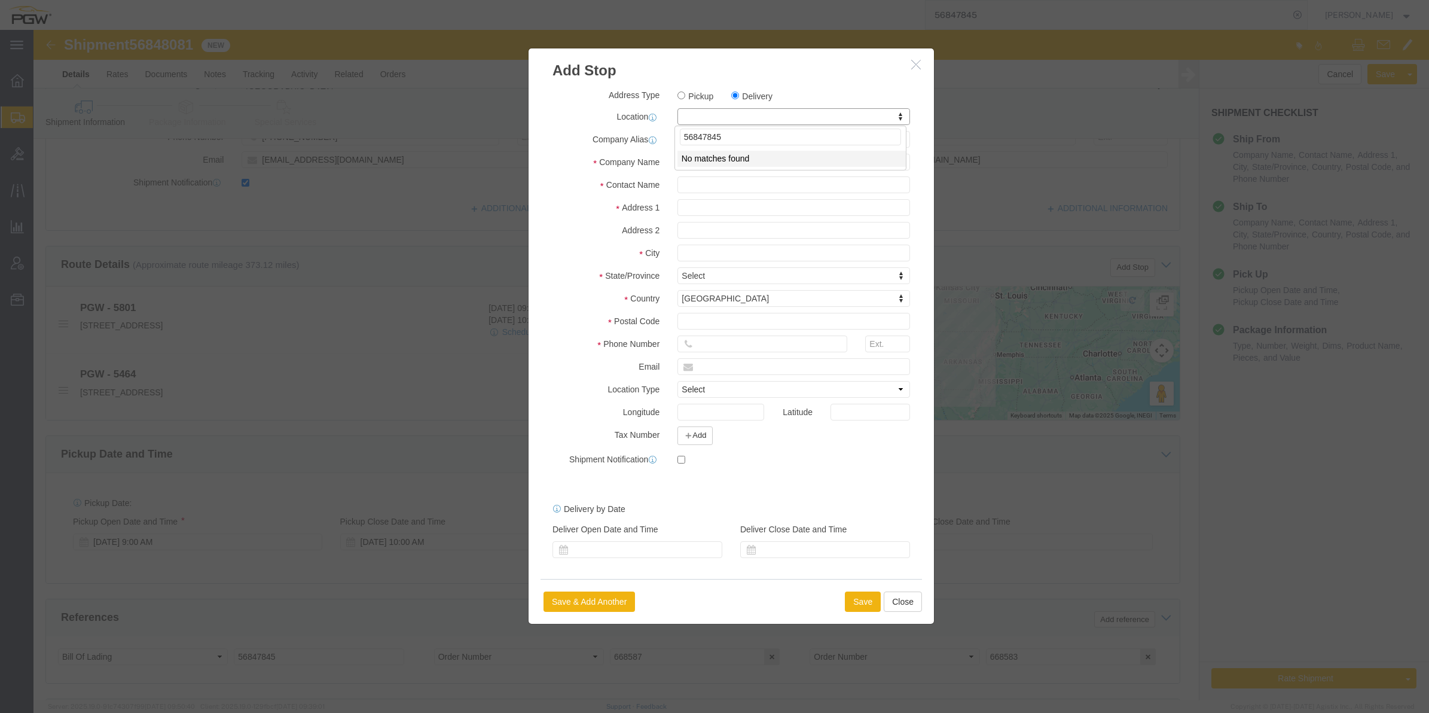
drag, startPoint x: 698, startPoint y: 105, endPoint x: 581, endPoint y: 99, distance: 117.4
click body "Shipment 56848081 New Details Rates Documents Notes Tracking Activity Related O…"
type input "4"
type input "459"
select select "28301"
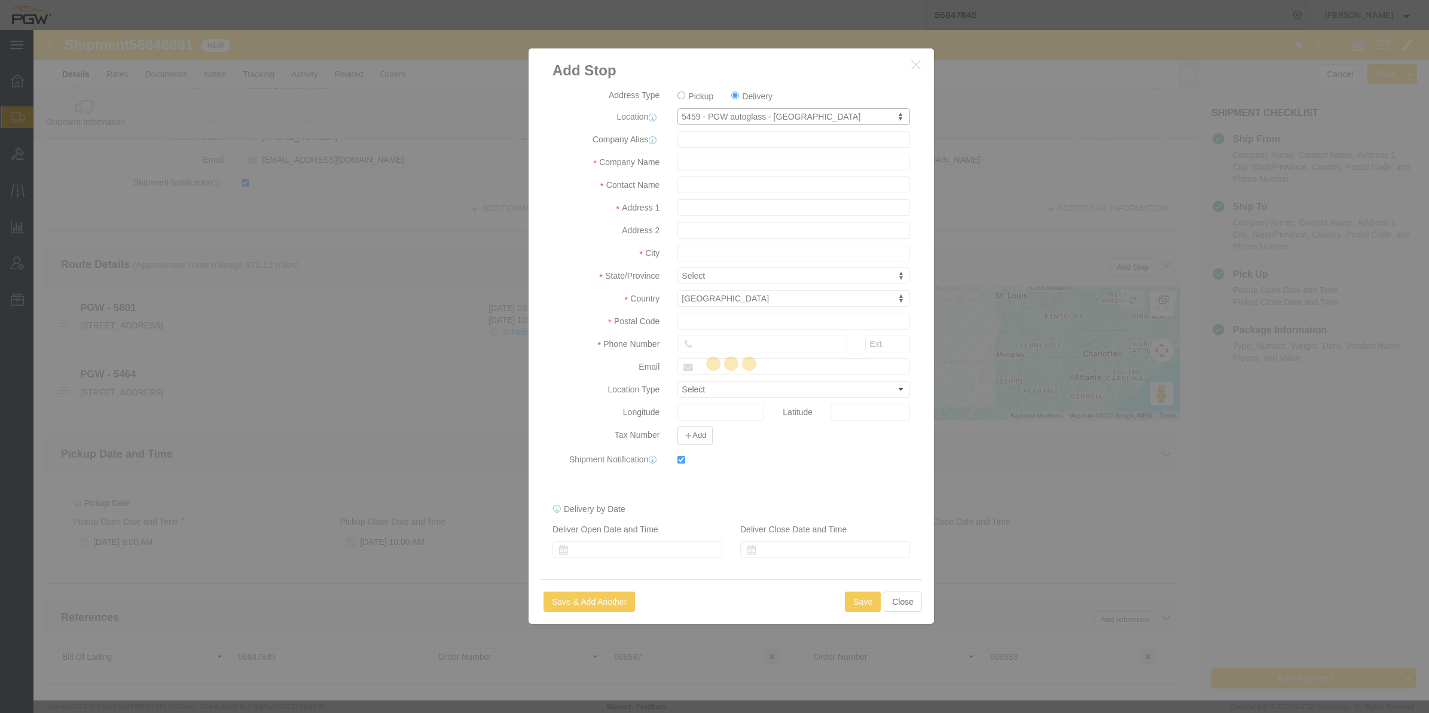
type input "5459"
type input "PGW"
type input "5459 Branch Manager"
type input "[STREET_ADDRESS]"
type input "Tulsa"
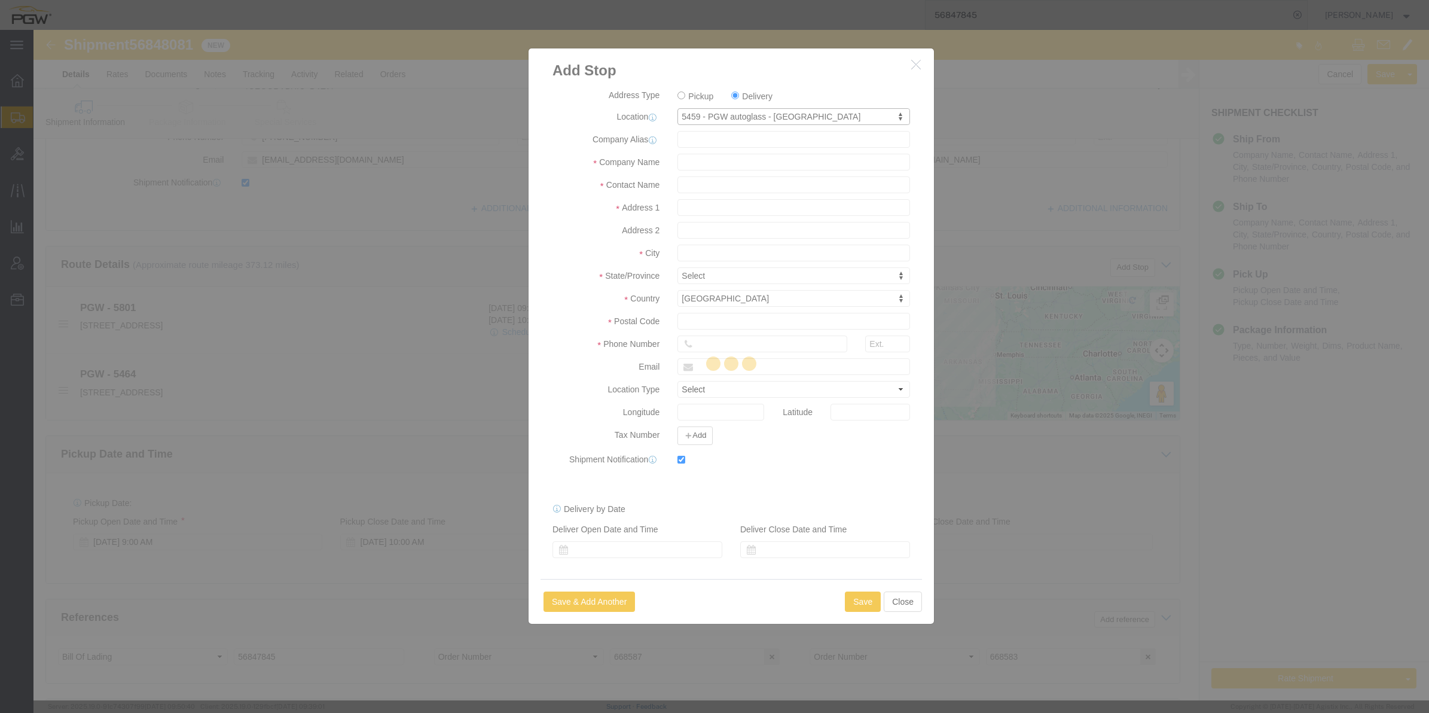
type input "74116"
type input "[PHONE_NUMBER]"
type input "[EMAIL_ADDRESS][DOMAIN_NAME]"
checkbox input "true"
select select "OK"
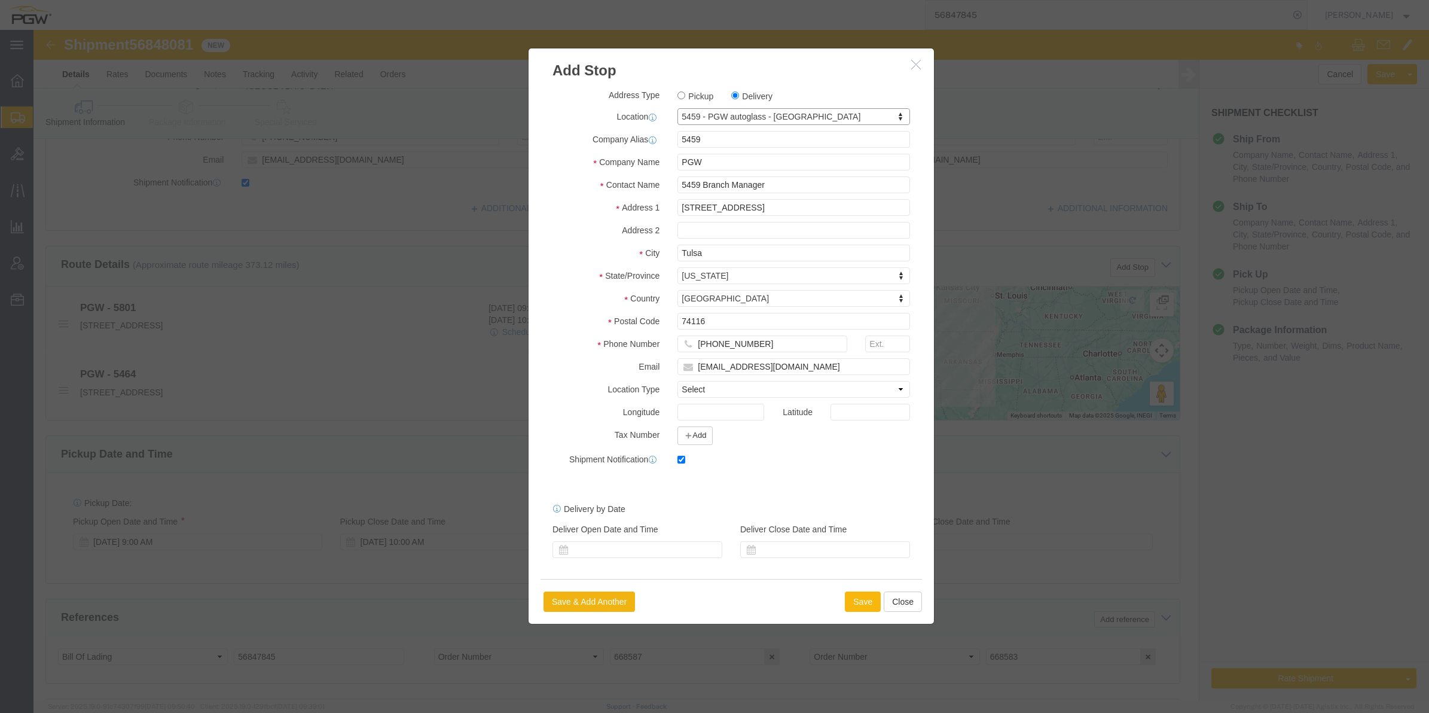
click button "Save"
select select "D"
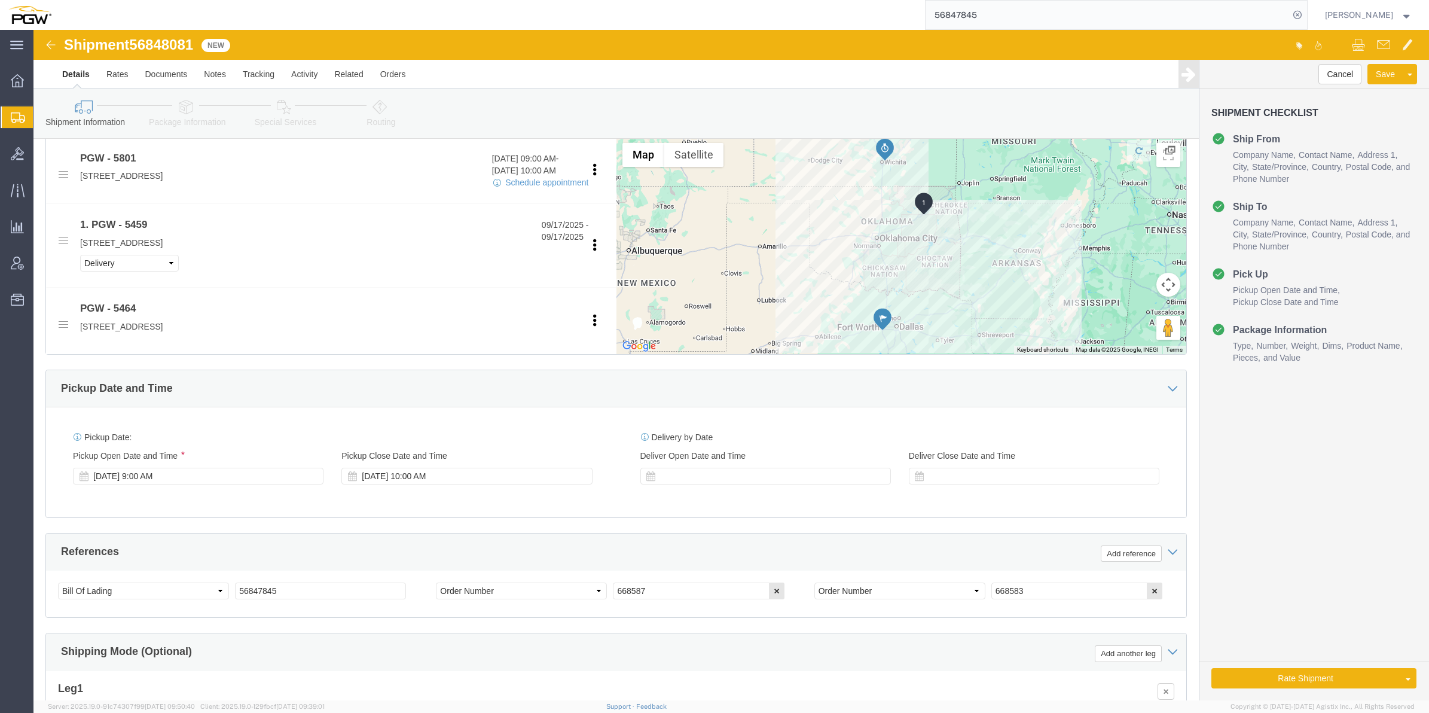
scroll to position [523, 0]
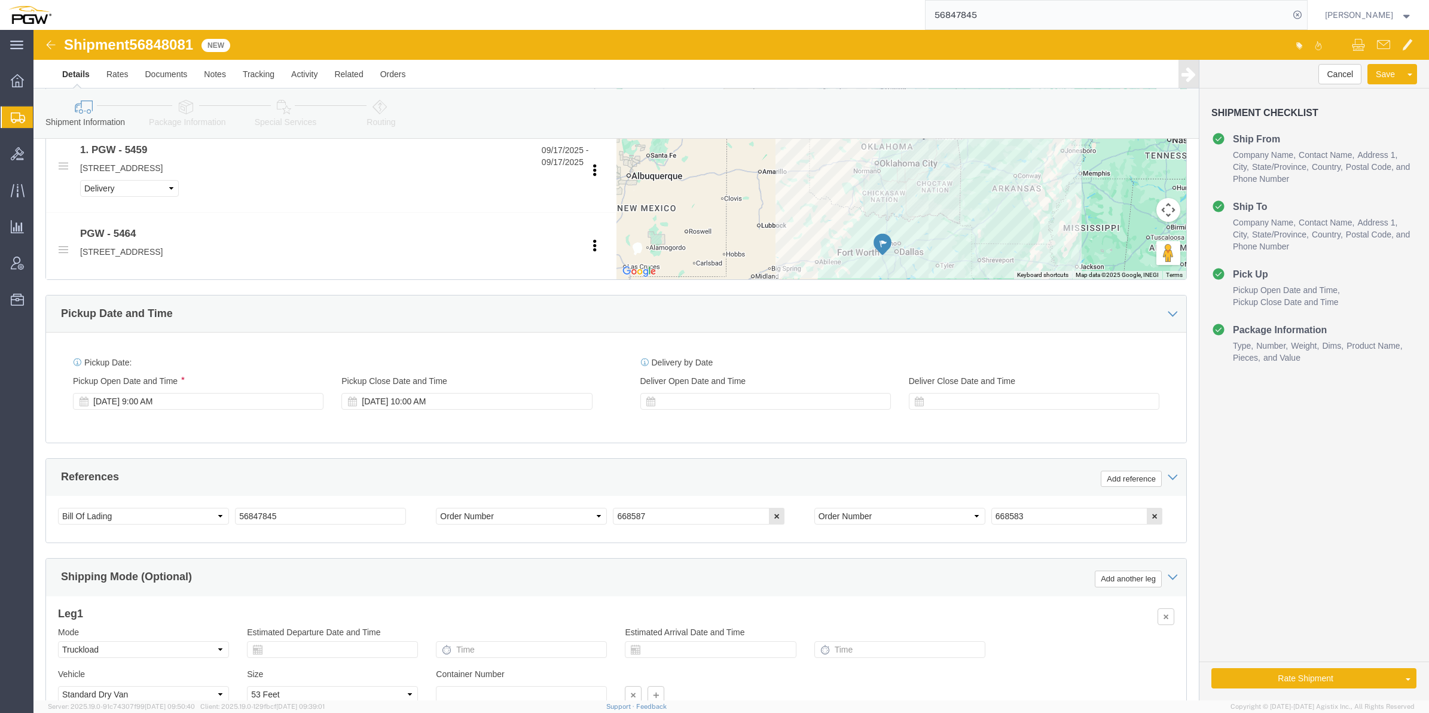
click icon
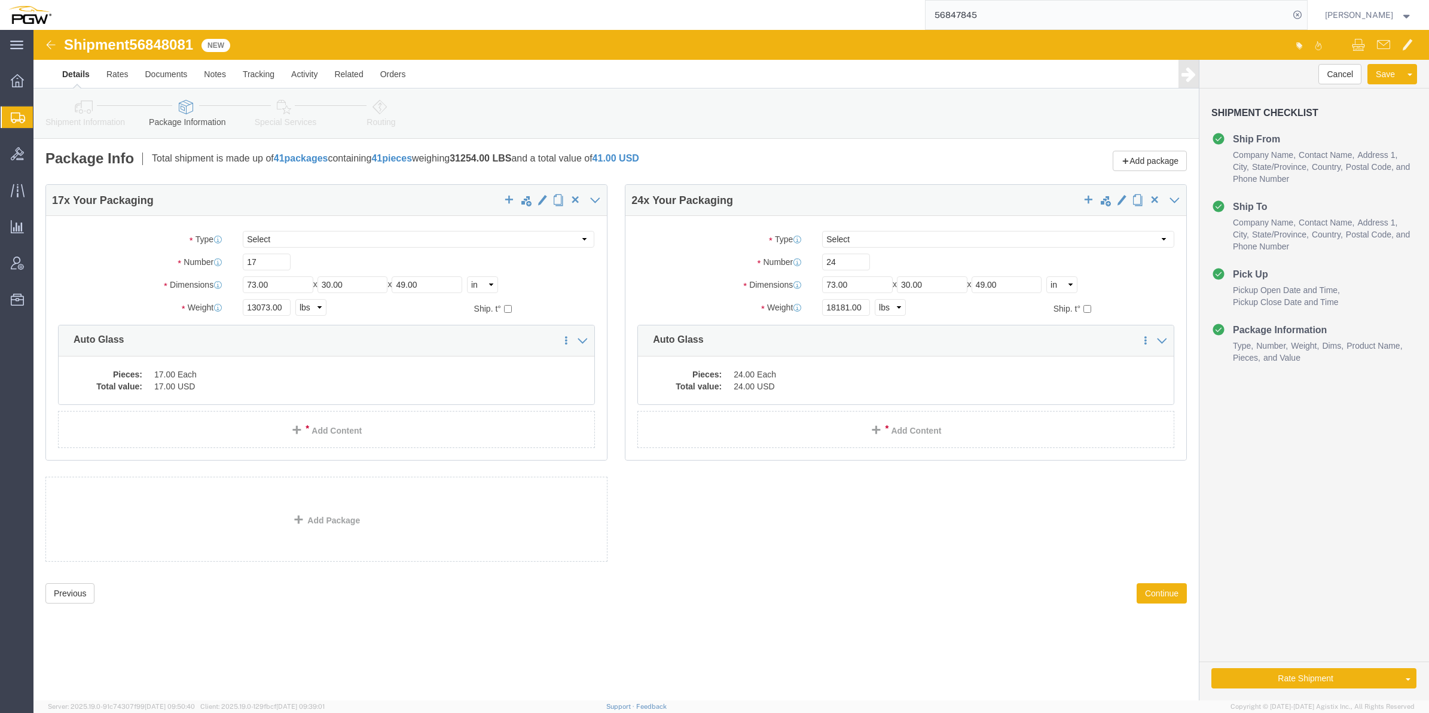
click icon
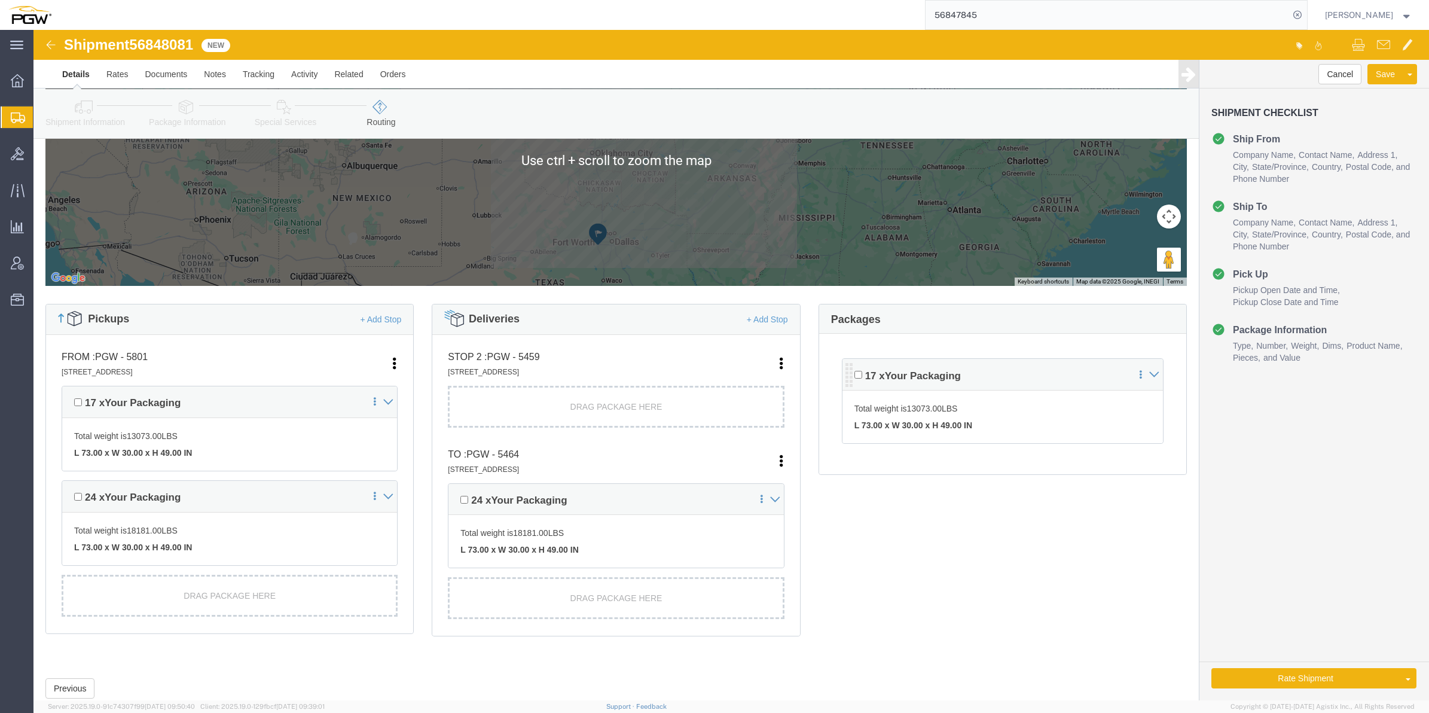
scroll to position [150, 0]
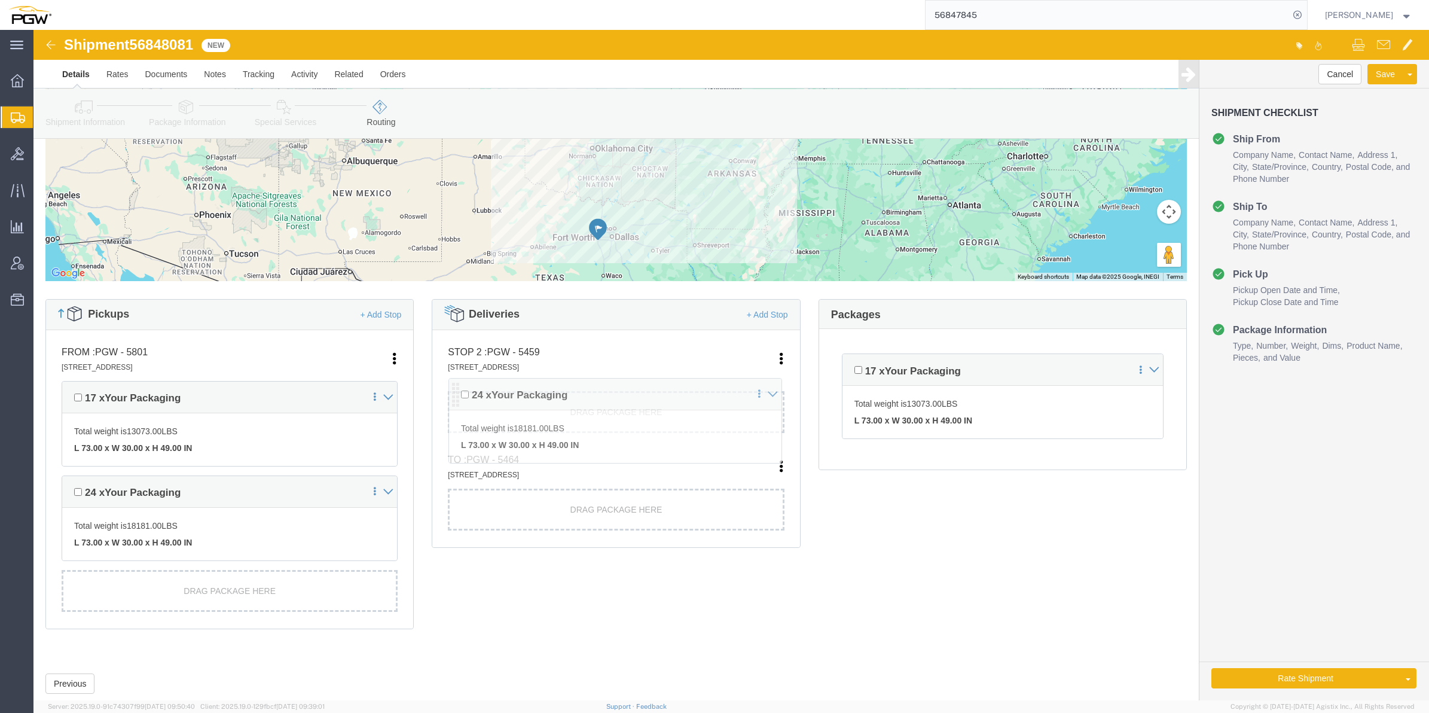
drag, startPoint x: 422, startPoint y: 464, endPoint x: 425, endPoint y: 363, distance: 101.1
click div "Pickups + Add Stop From : PGW - 5801 [STREET_ADDRESS] Edit Move to top Move to …"
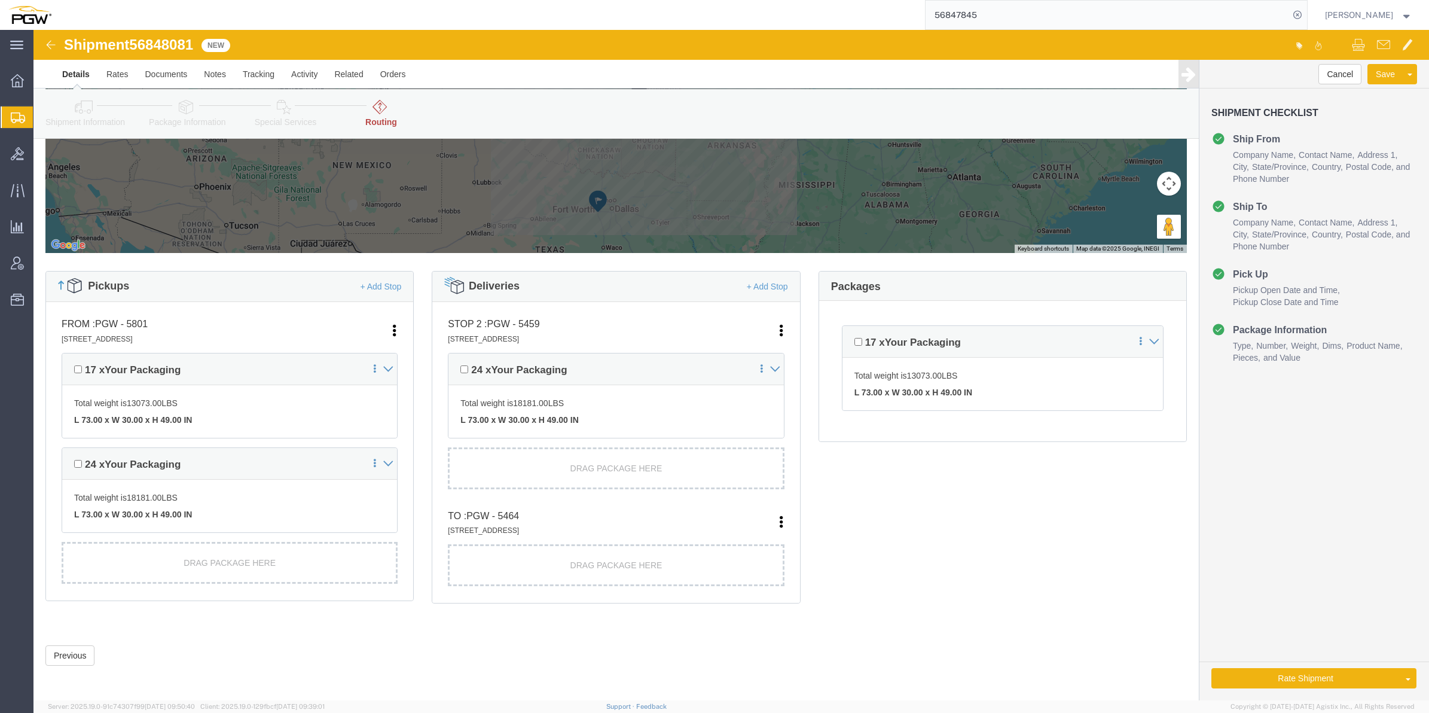
scroll to position [243, 0]
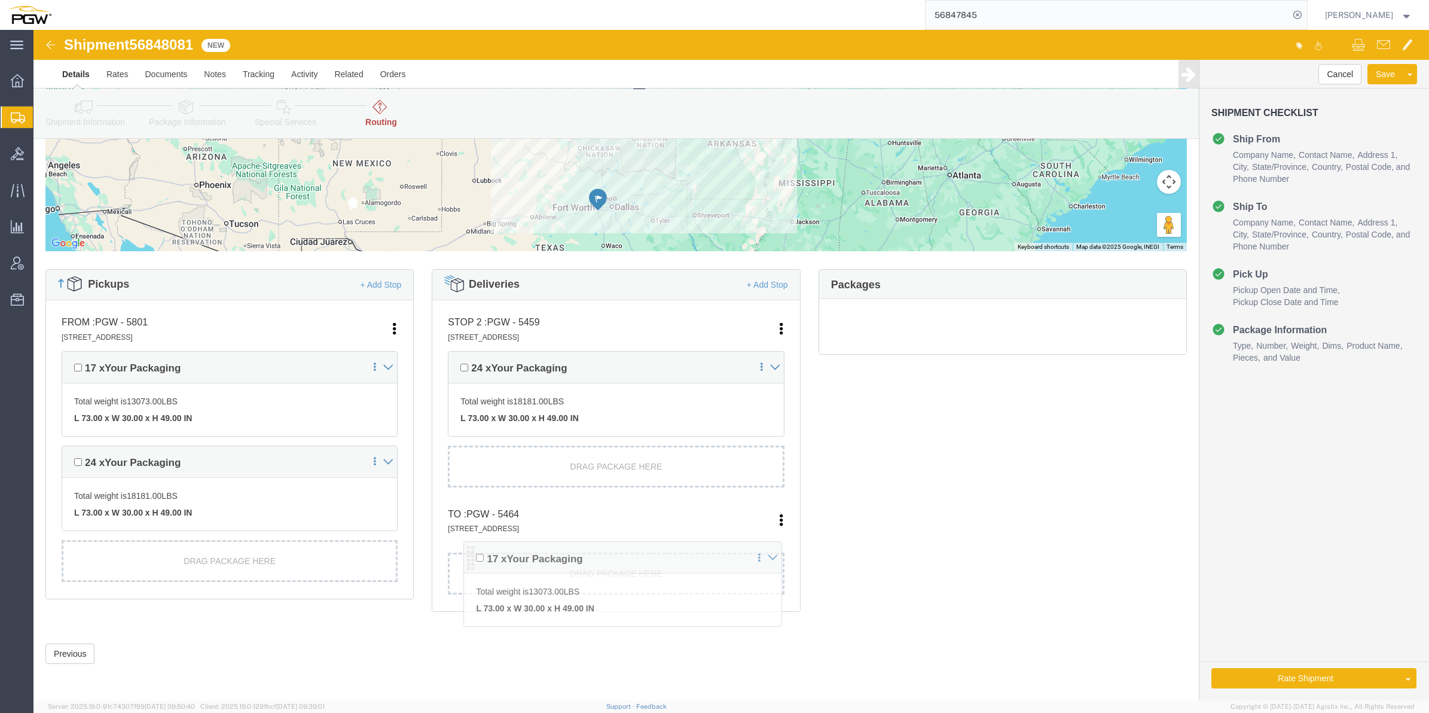
drag, startPoint x: 810, startPoint y: 311, endPoint x: 431, endPoint y: 527, distance: 435.8
click div "Pickups + Add Stop From : PGW - 5801 [STREET_ADDRESS] Edit Move to top Move to …"
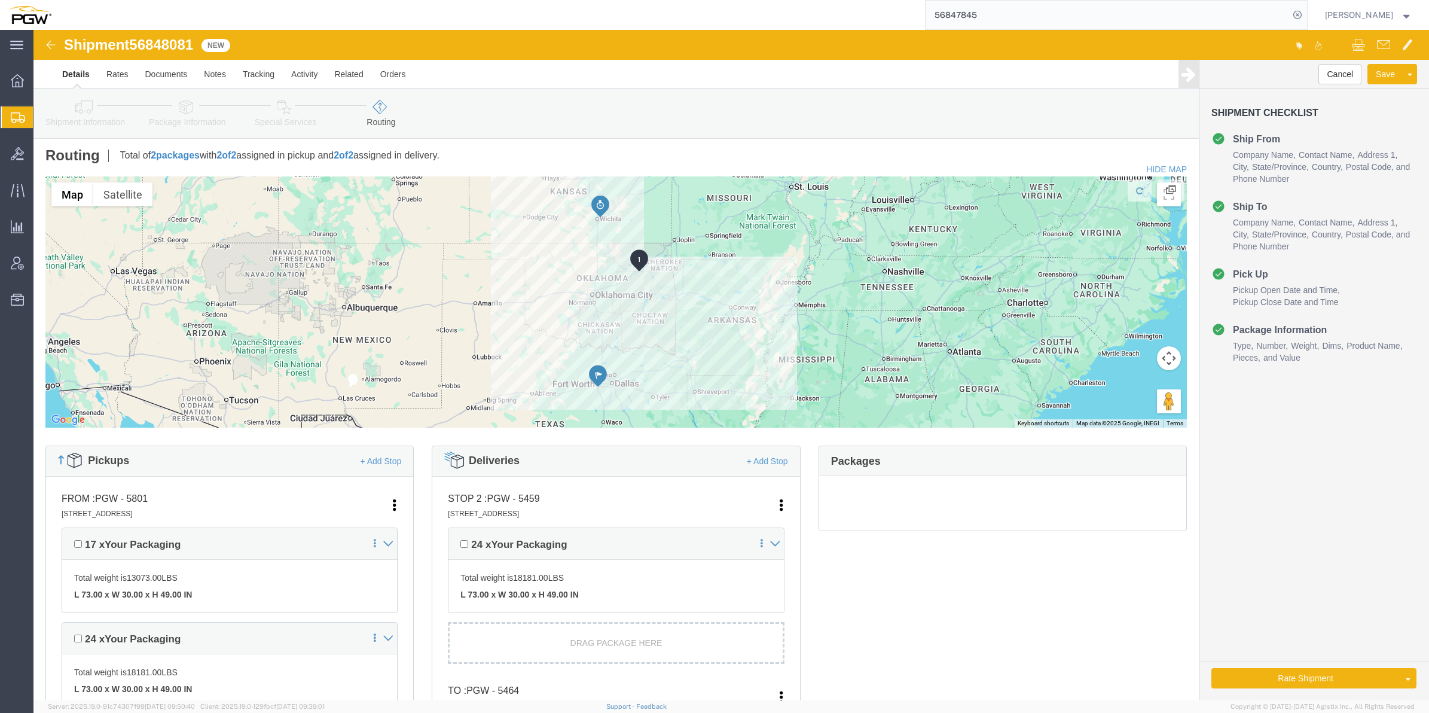
scroll to position [0, 0]
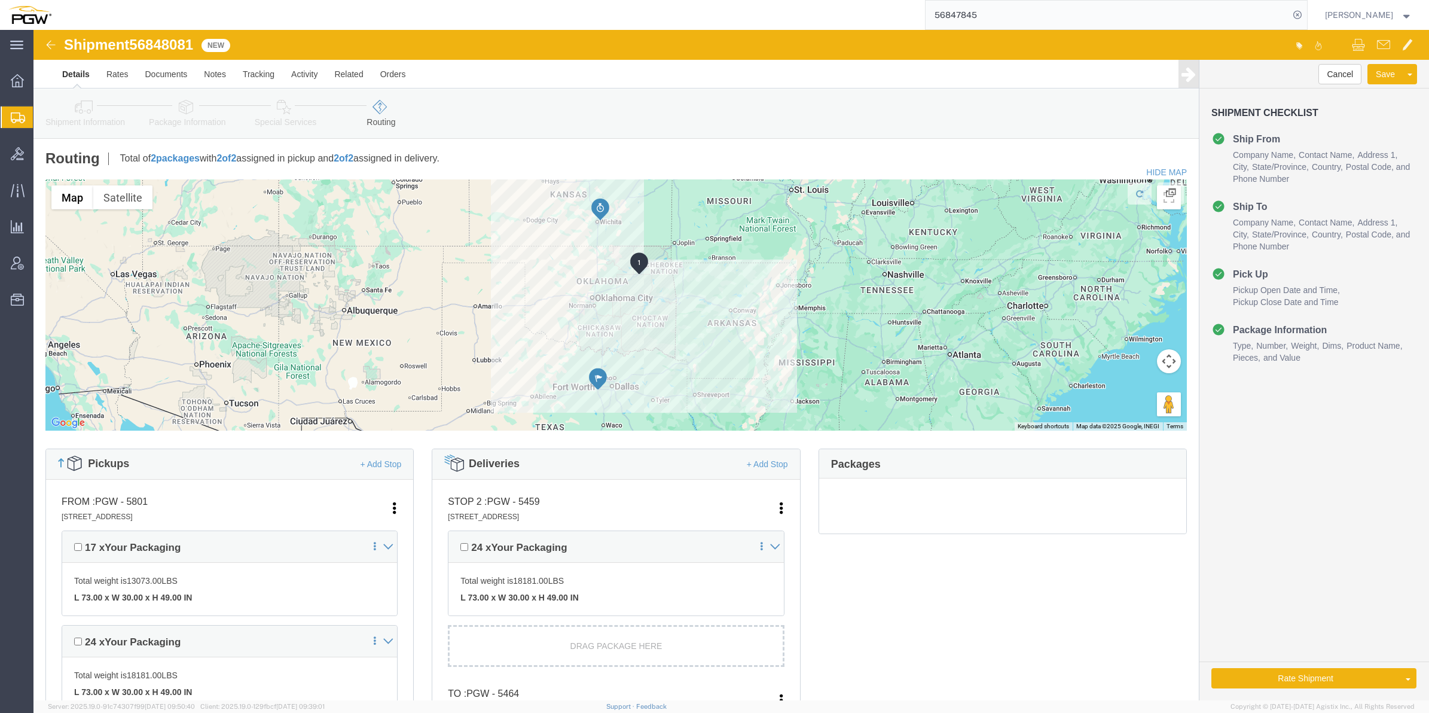
click icon
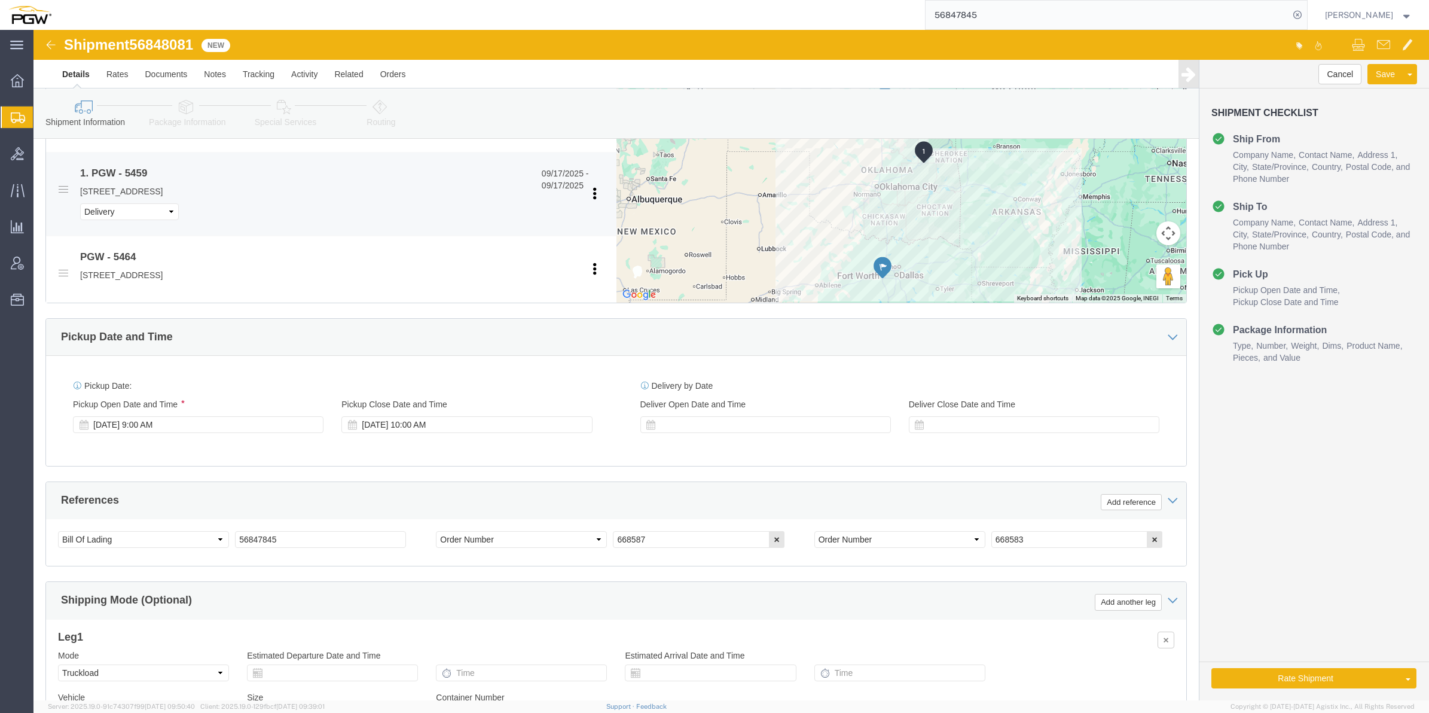
scroll to position [523, 0]
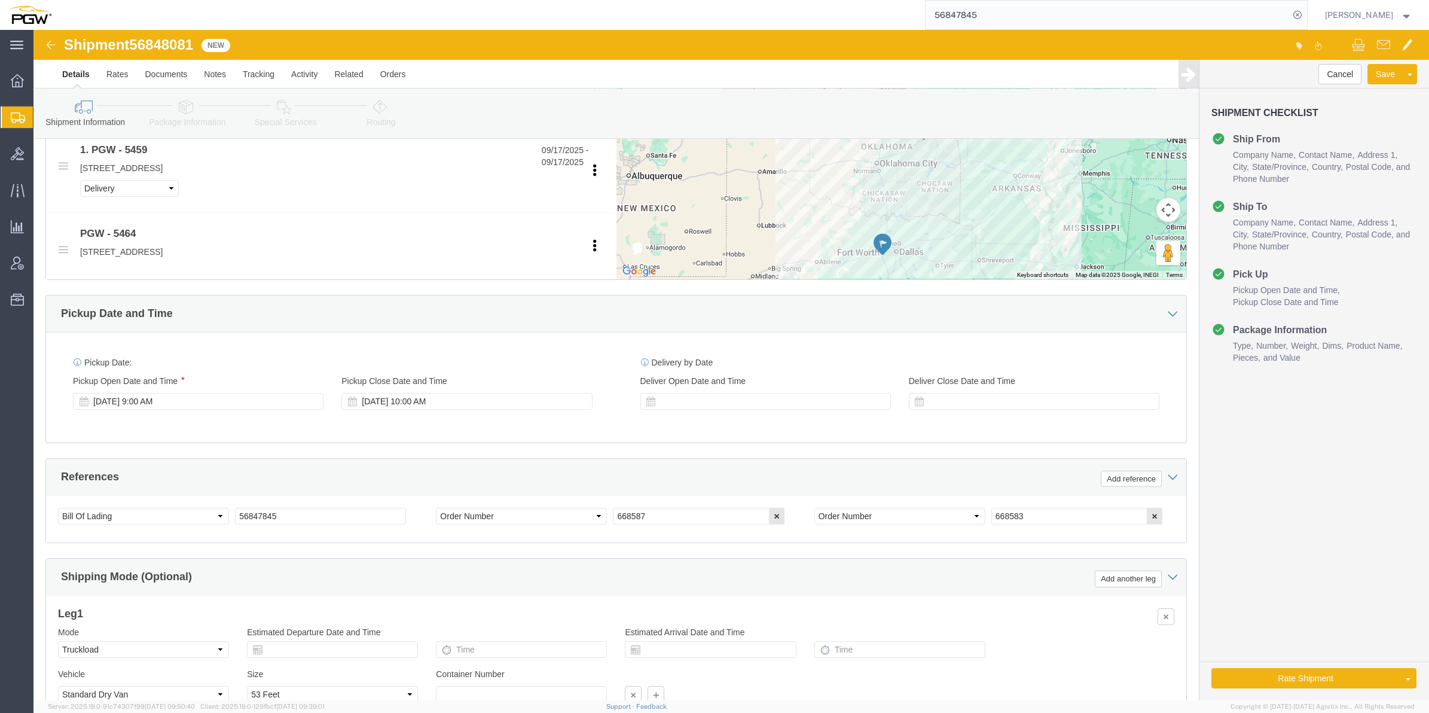
click span "56848081"
copy span "56848081"
drag, startPoint x: 257, startPoint y: 483, endPoint x: 200, endPoint y: 486, distance: 56.9
click input "56847845"
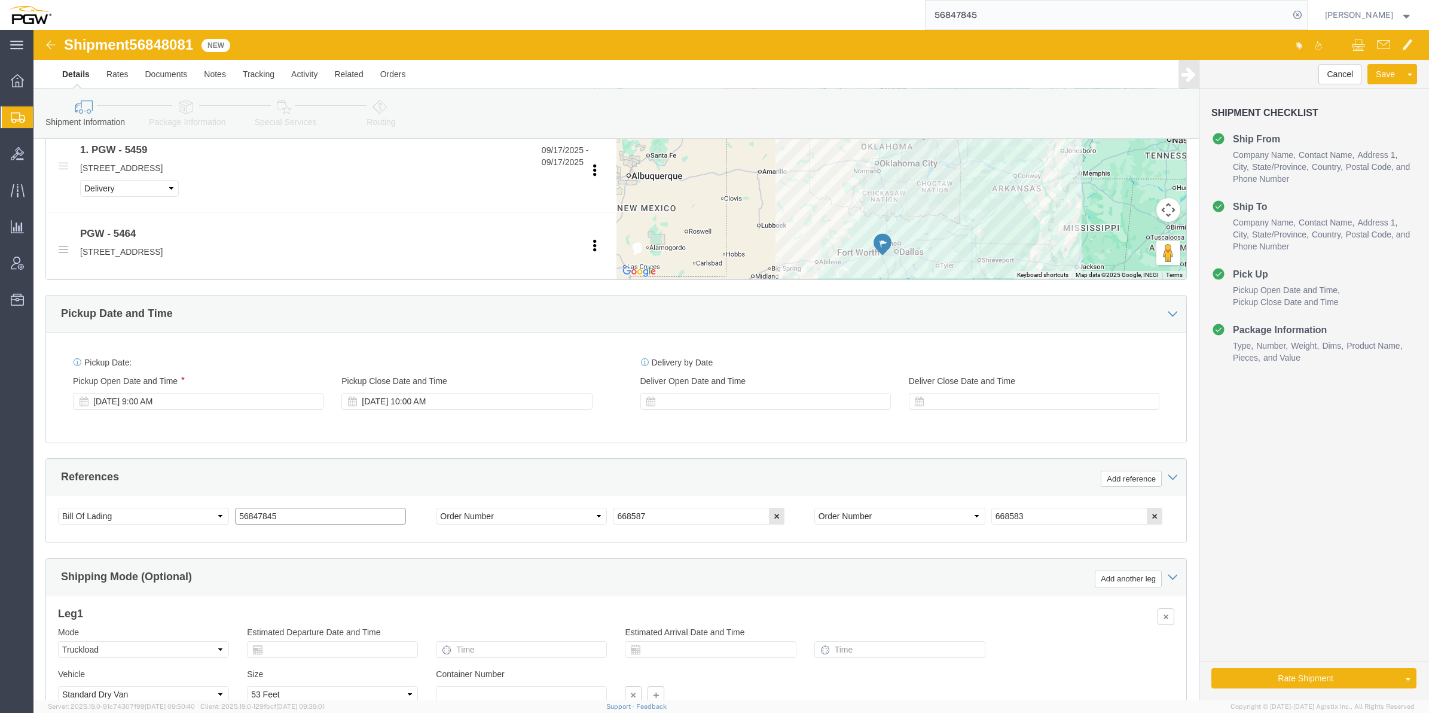
paste input "8081"
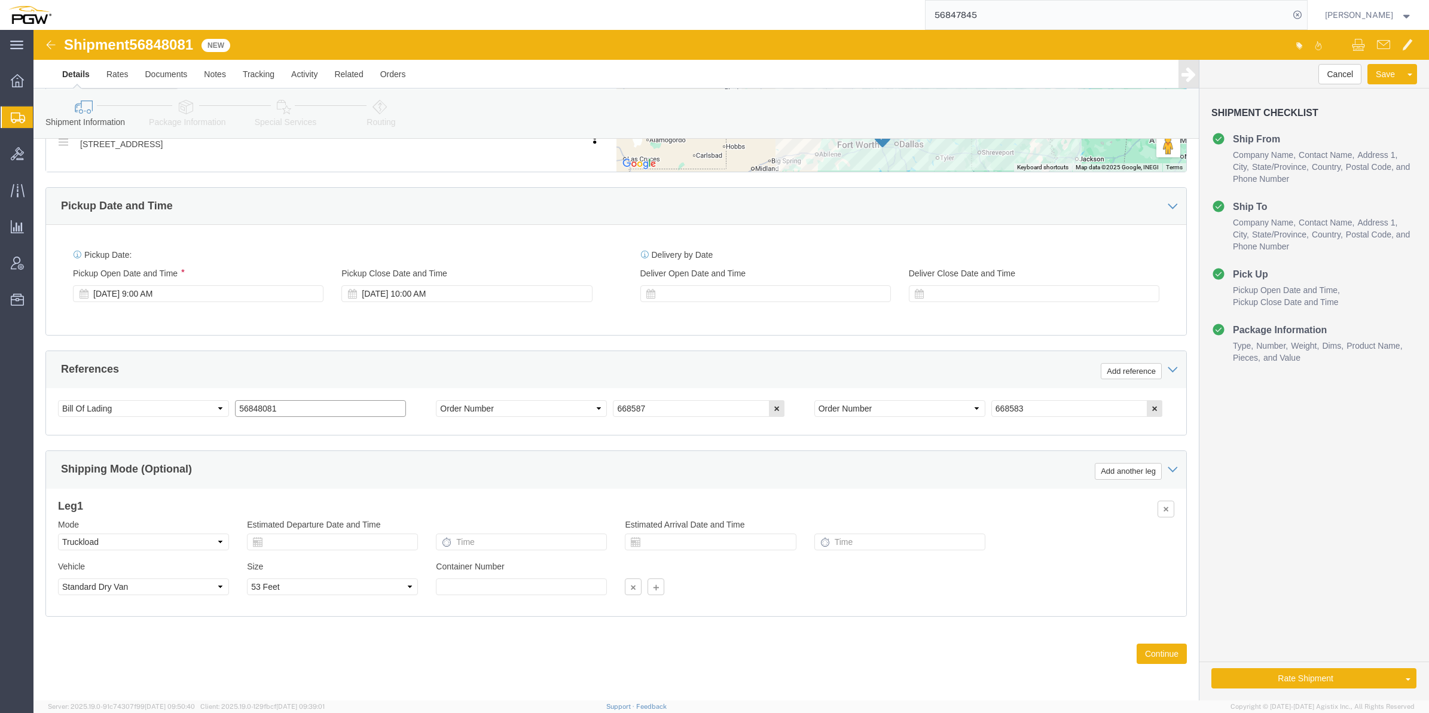
scroll to position [635, 0]
type input "56848081"
click link "Package Information"
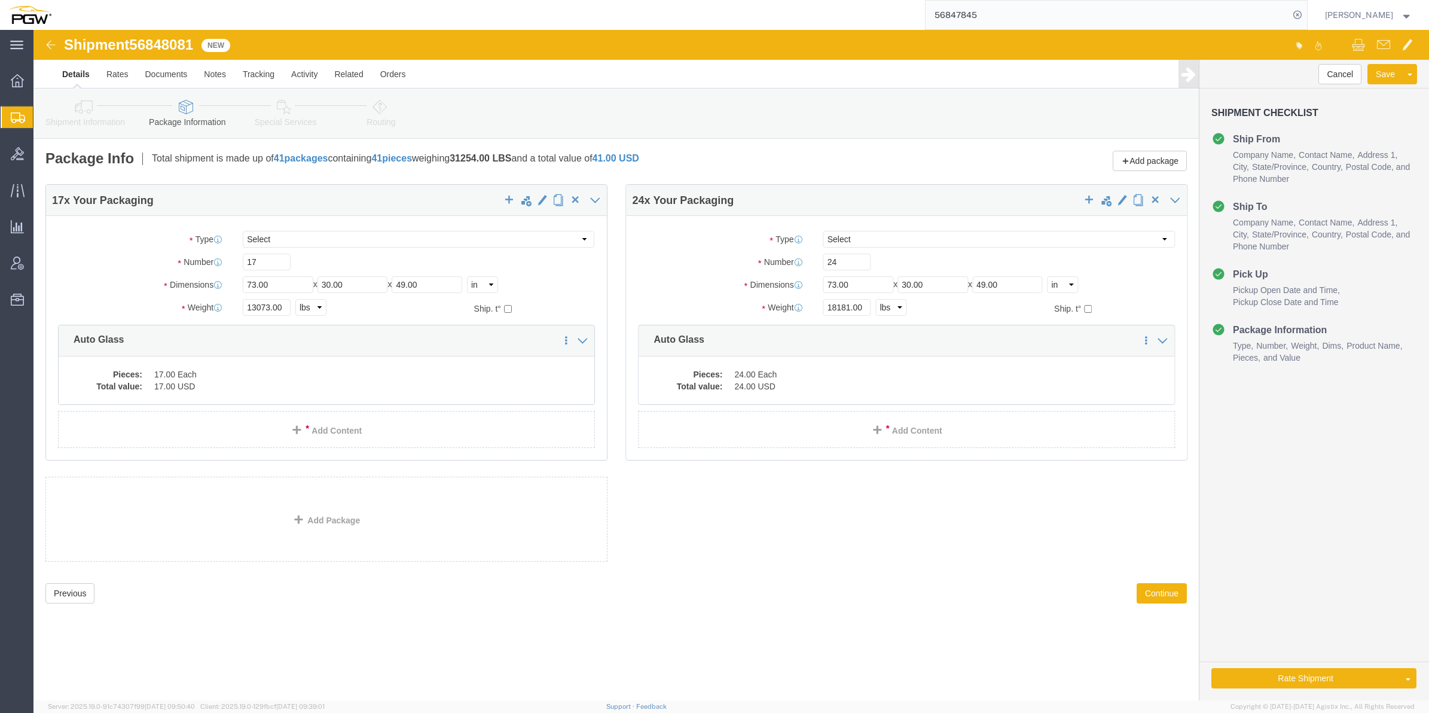
click link "Special Services"
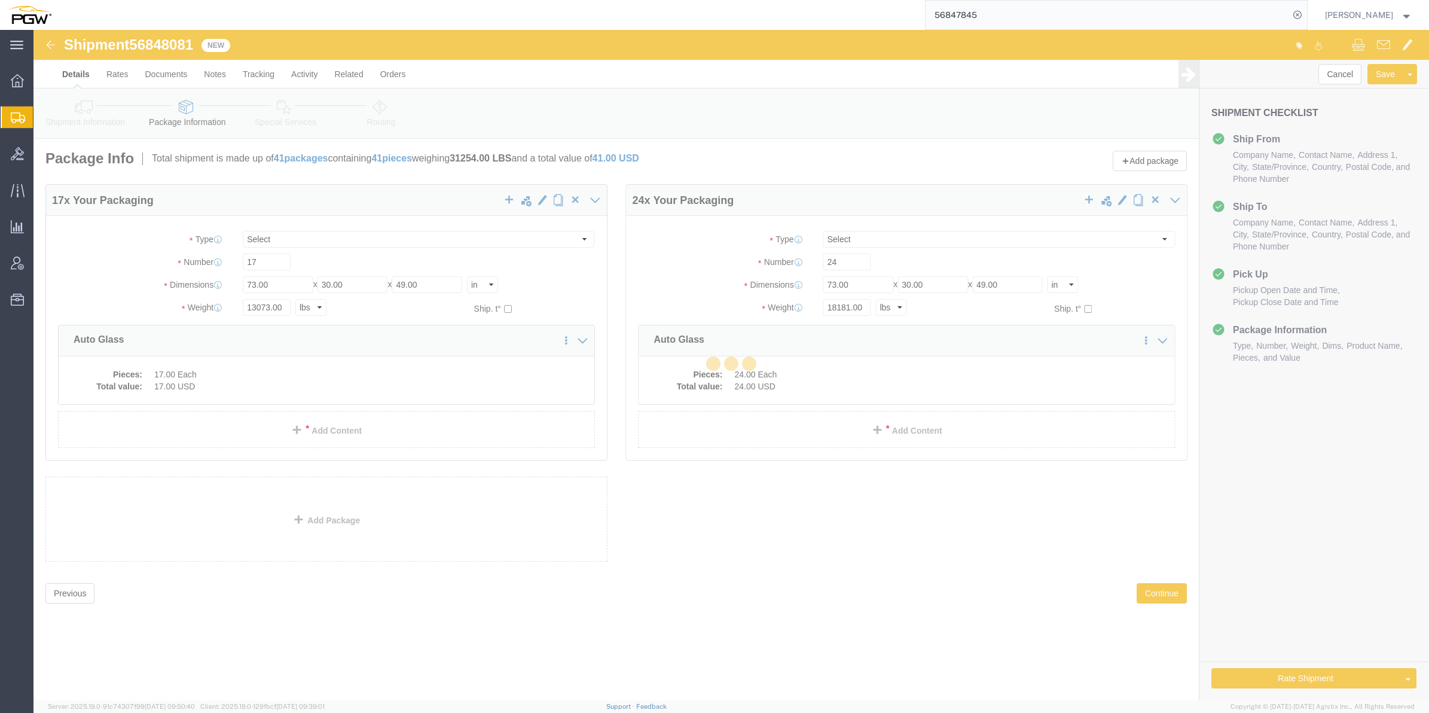
select select
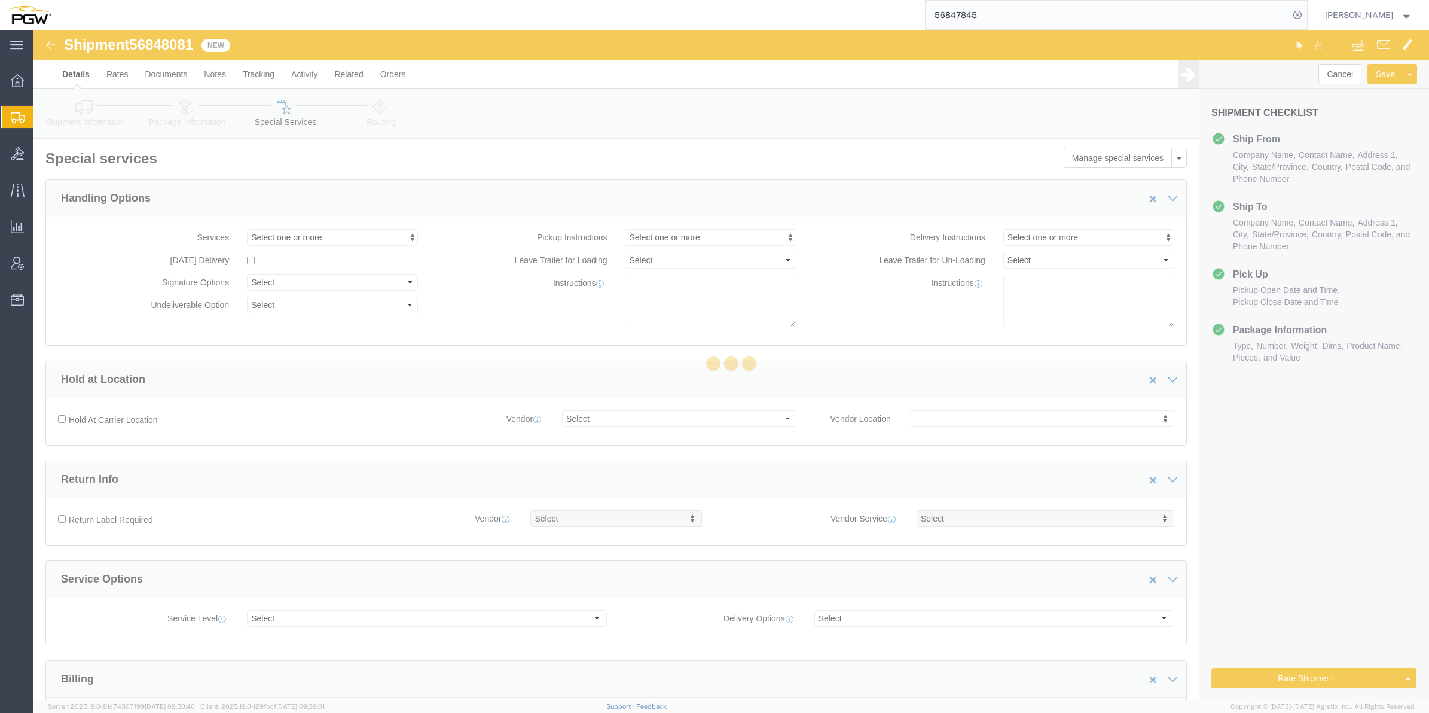
select select "COSTCENTER"
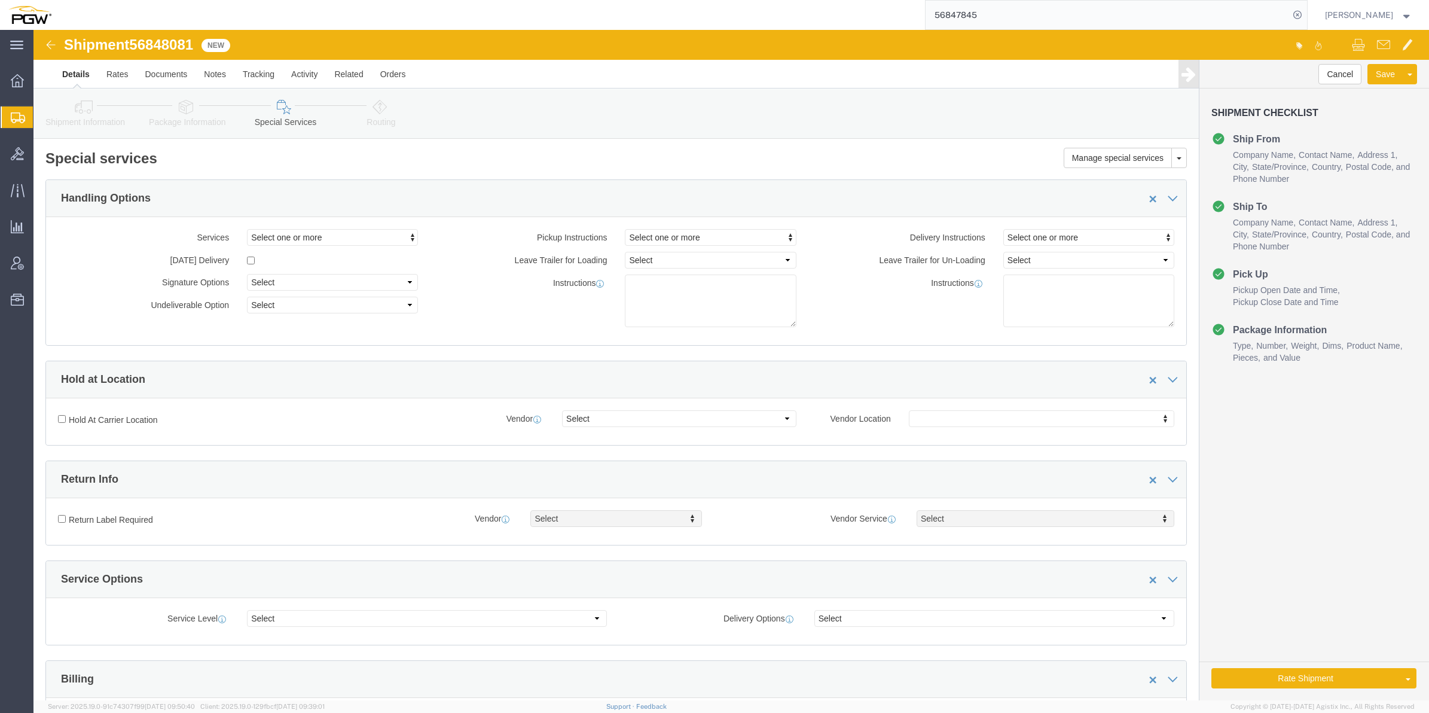
click link "Routing"
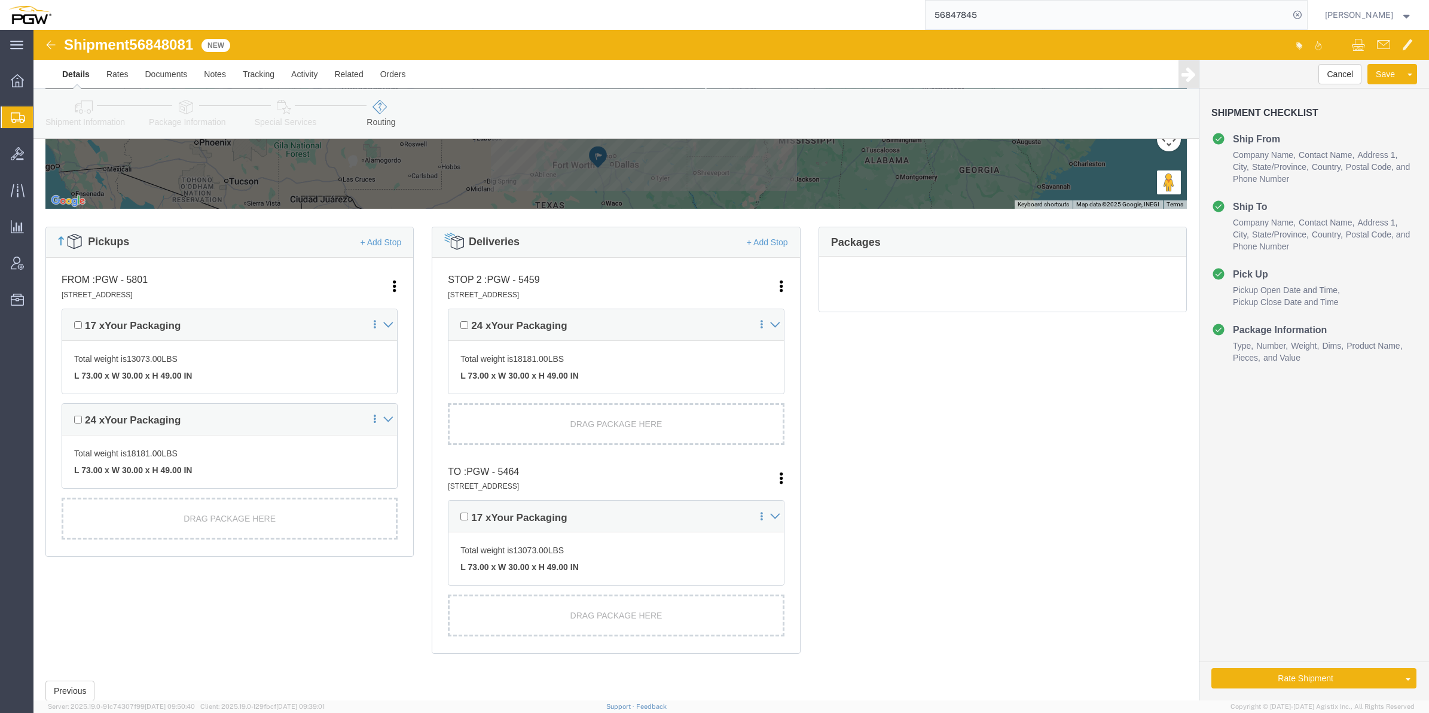
scroll to position [224, 0]
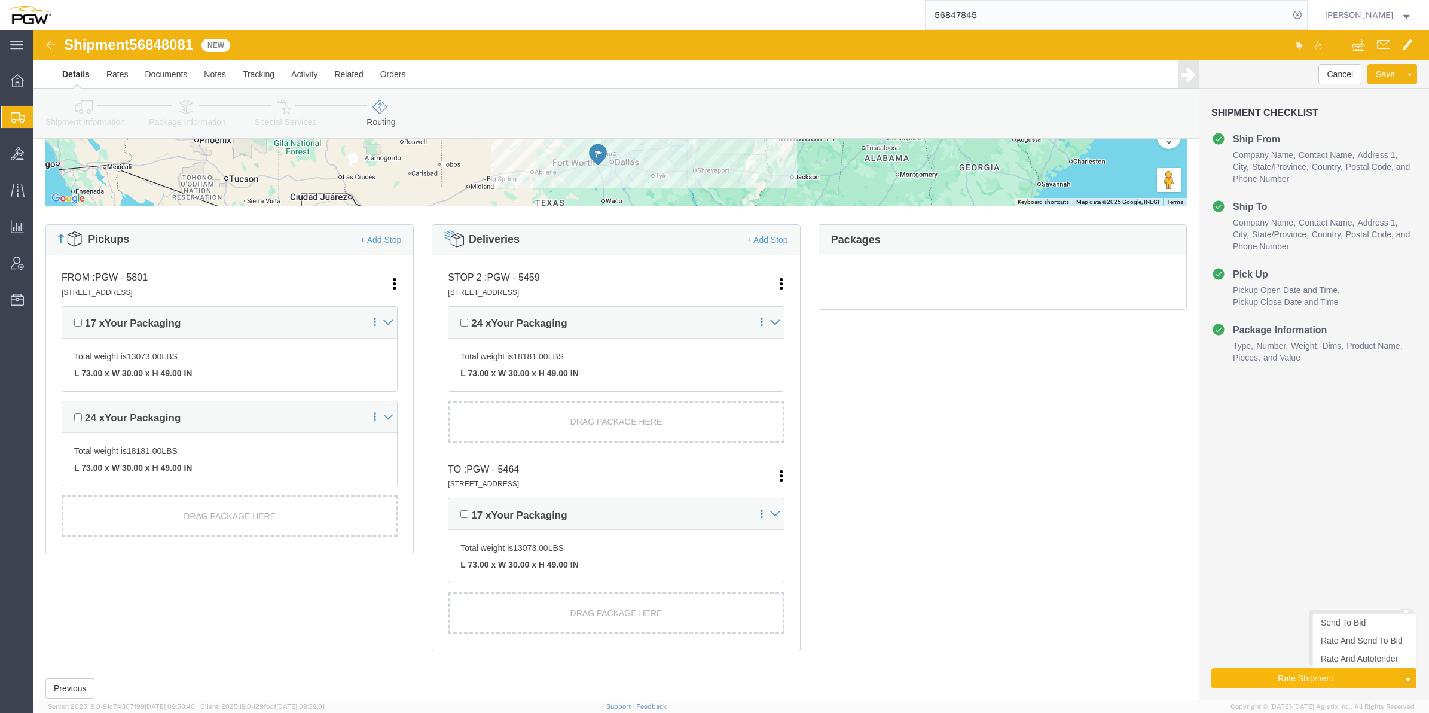
click button "Rate Shipment"
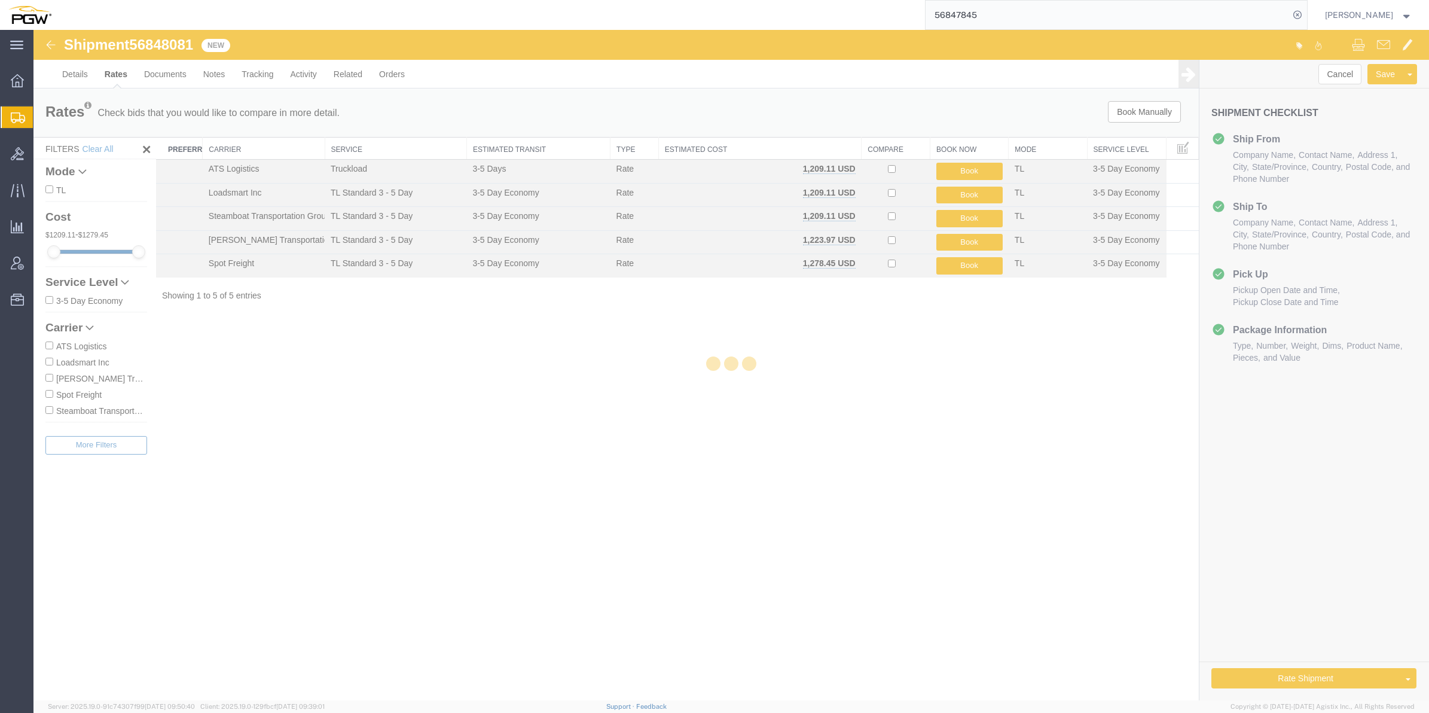
scroll to position [0, 0]
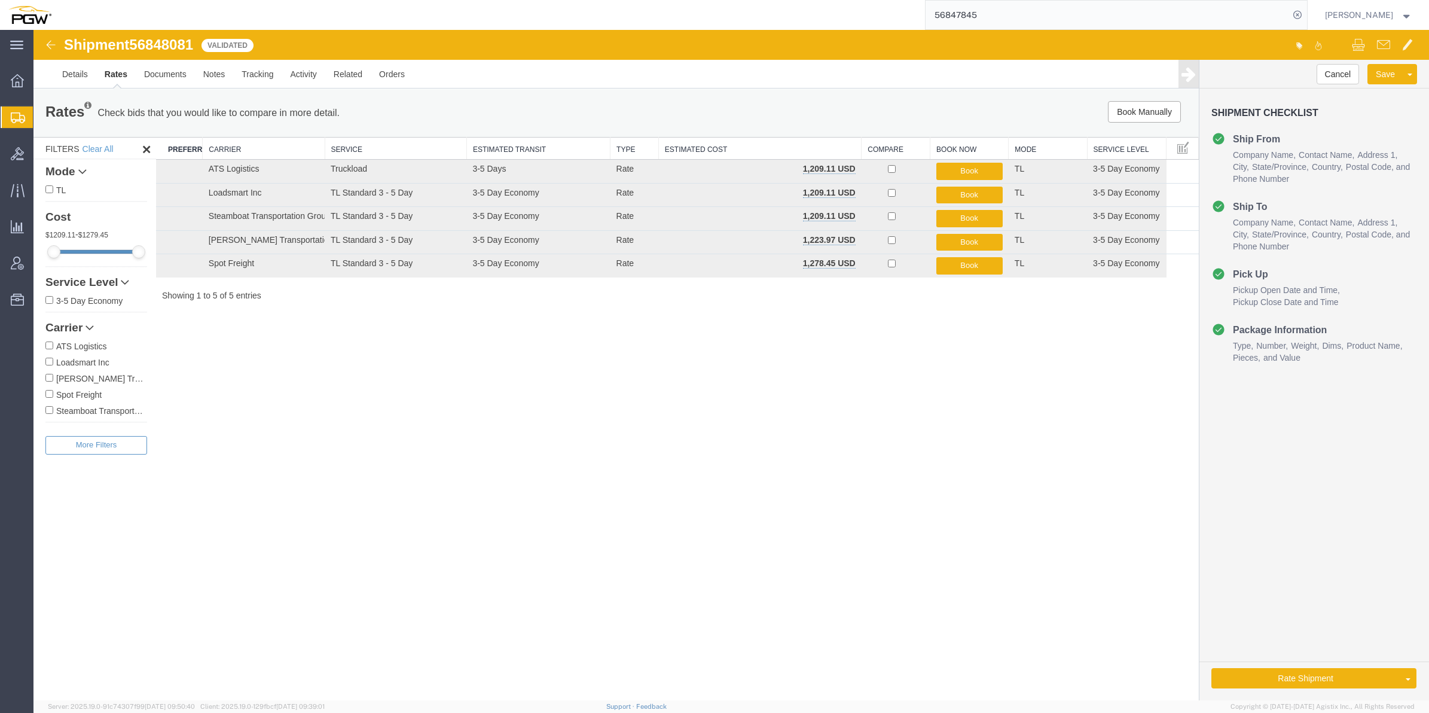
click at [172, 42] on span "56848081" at bounding box center [161, 44] width 64 height 16
copy span "56848081"
click at [952, 14] on input "56847845" at bounding box center [1108, 15] width 364 height 29
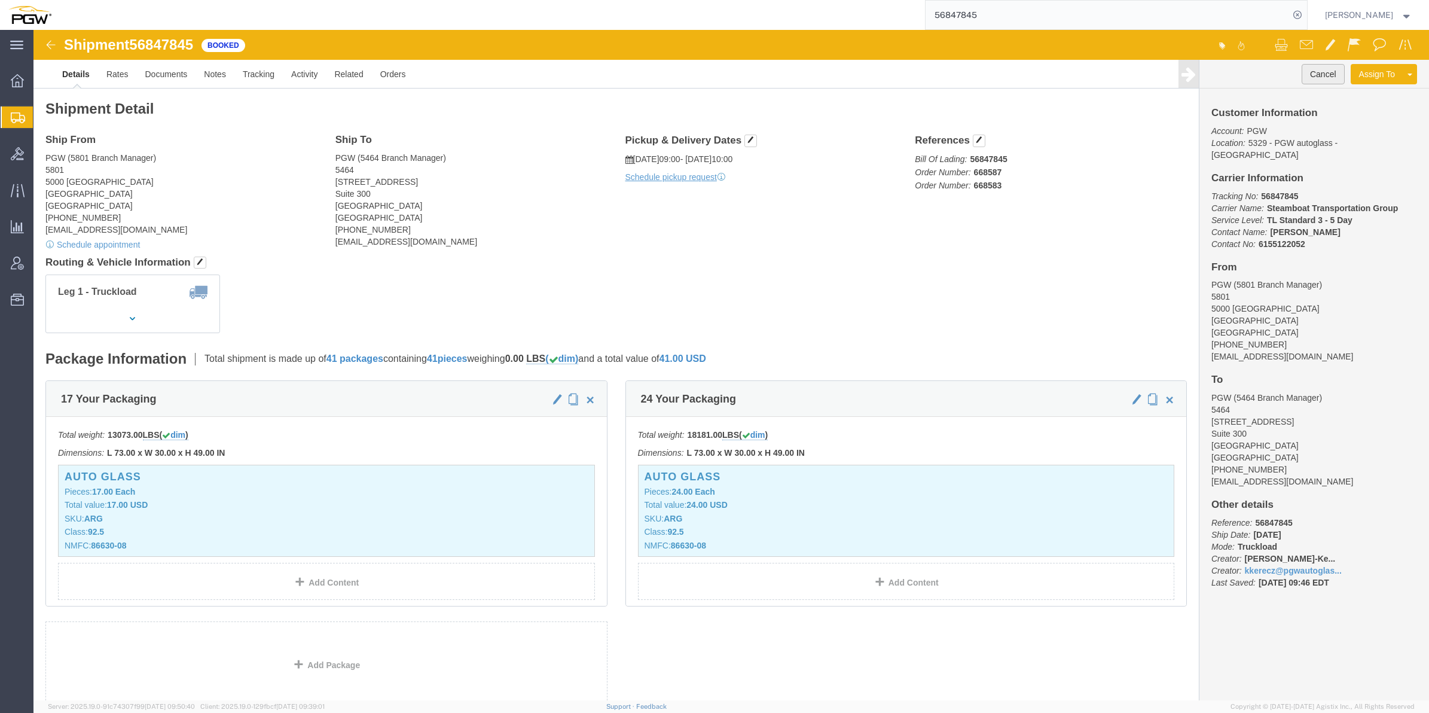
click button "Cancel"
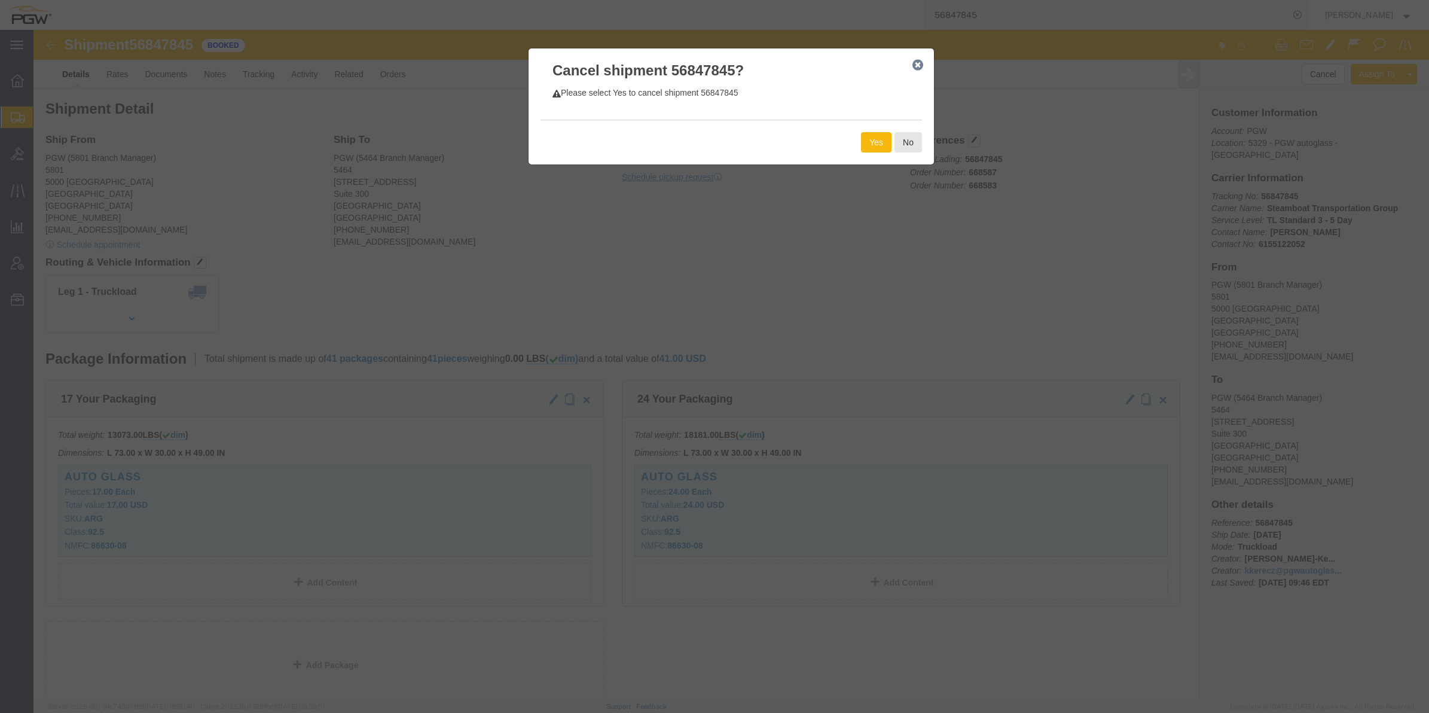
click button "Yes"
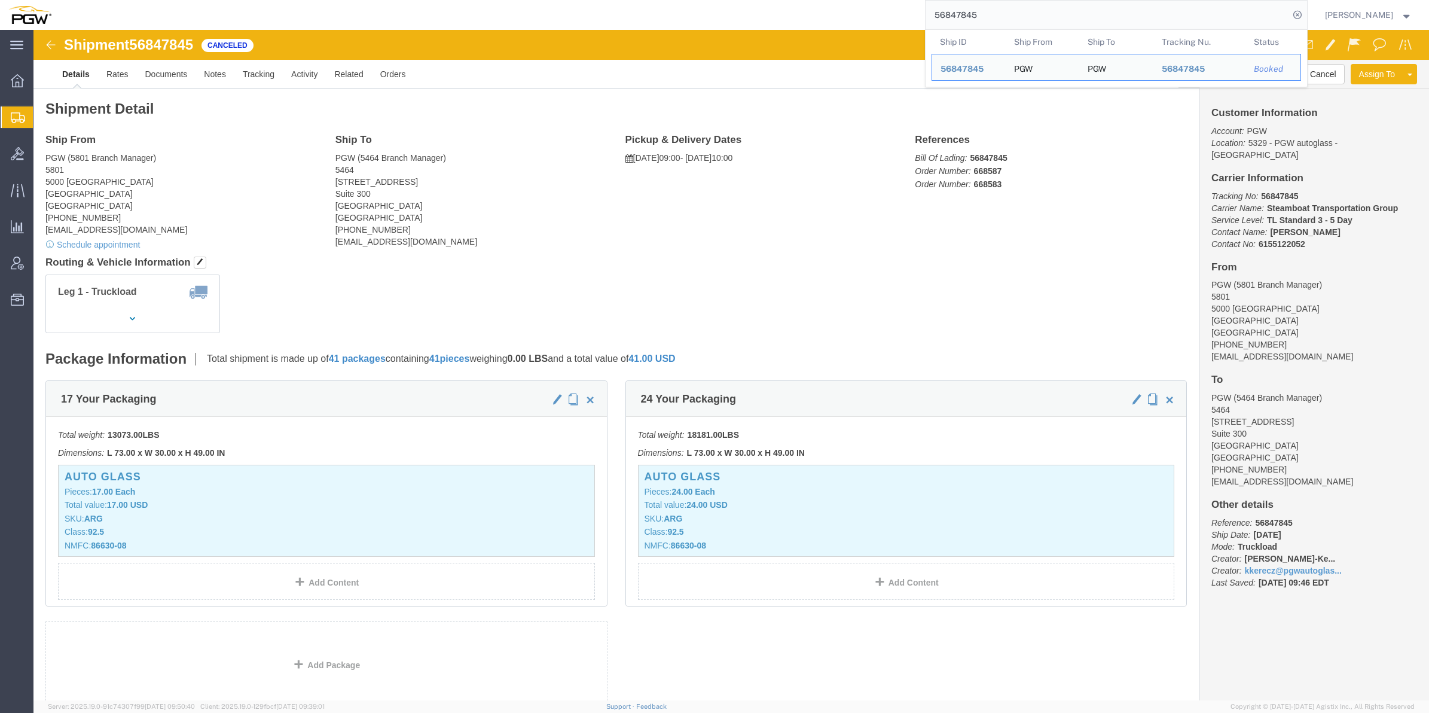
drag, startPoint x: 976, startPoint y: 18, endPoint x: 866, endPoint y: 27, distance: 110.4
click at [866, 27] on div "56847845 Ship ID Ship From Ship To Tracking Nu. Status Ship ID 56847845 Ship Fr…" at bounding box center [684, 15] width 1248 height 30
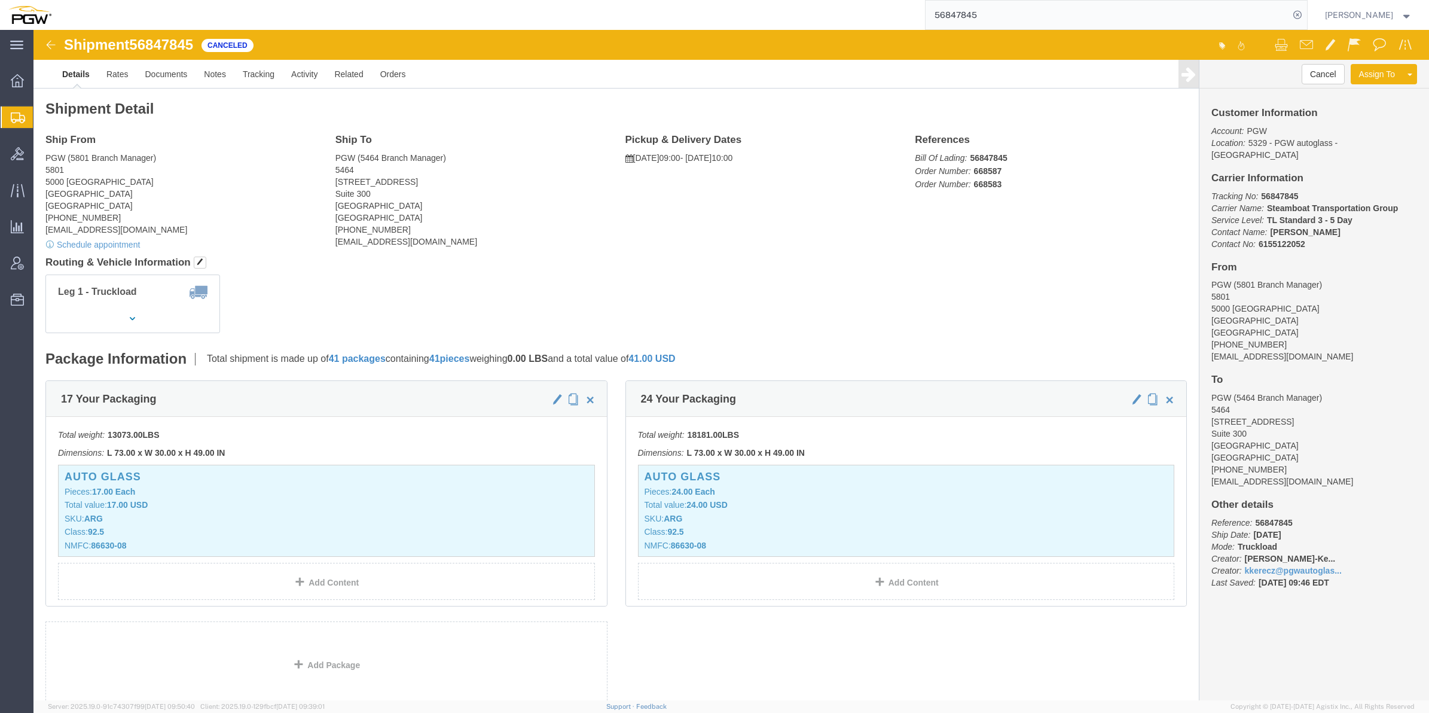
paste input "8081"
type input "56848081"
select select "62891"
select select "28771"
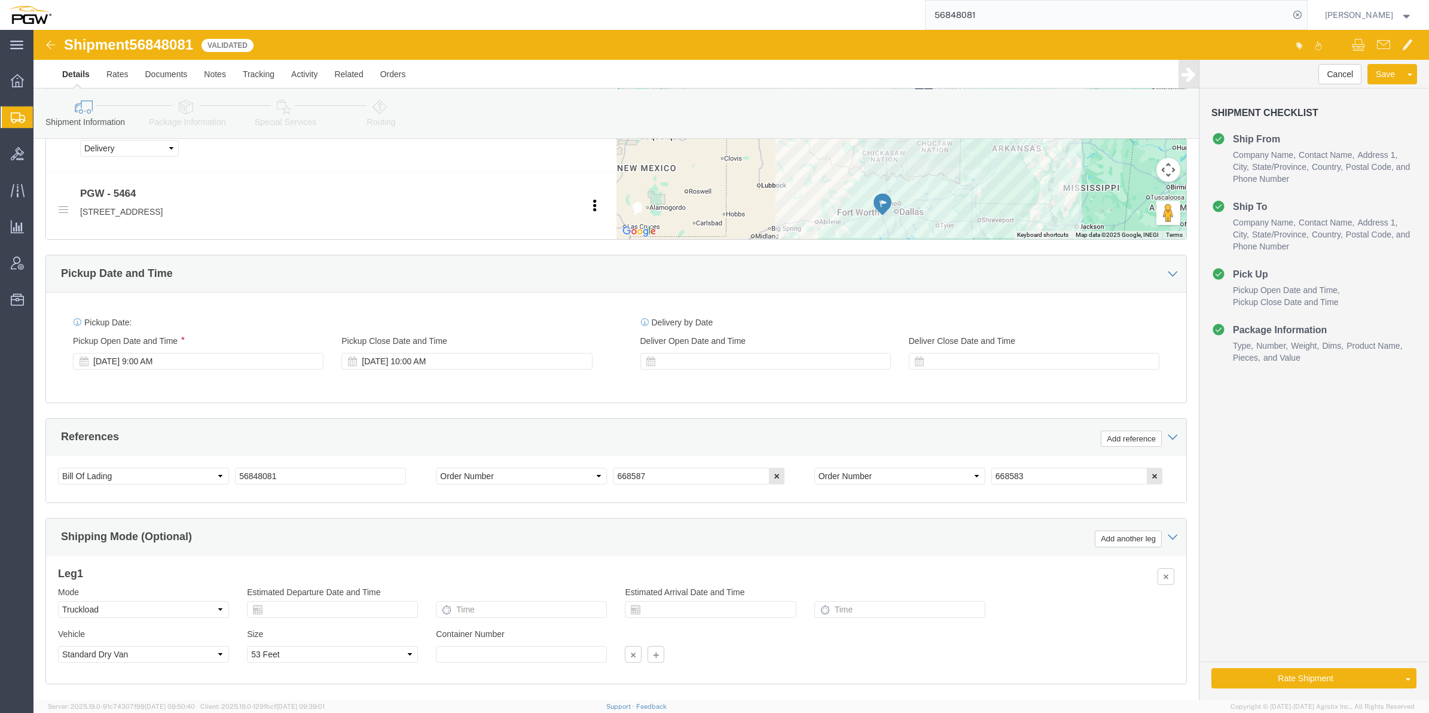
scroll to position [598, 0]
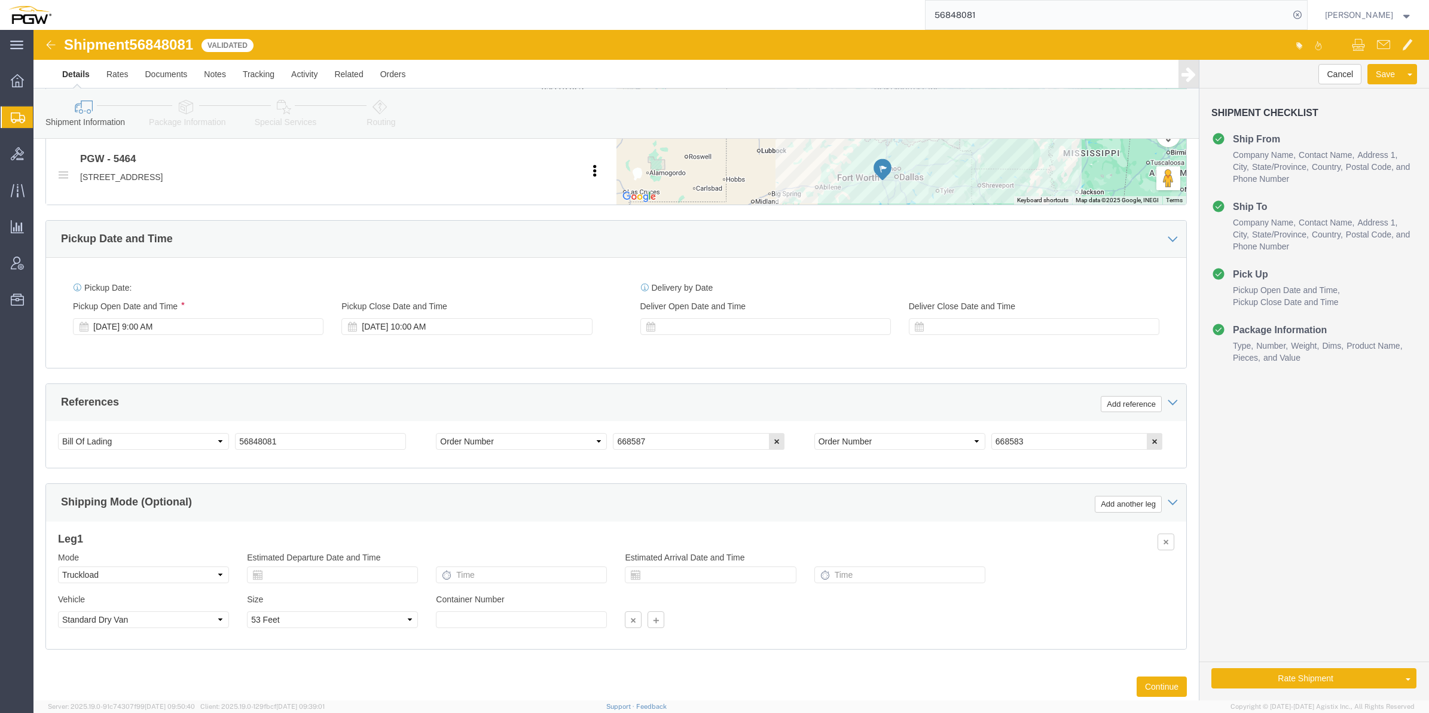
click link "Package Information"
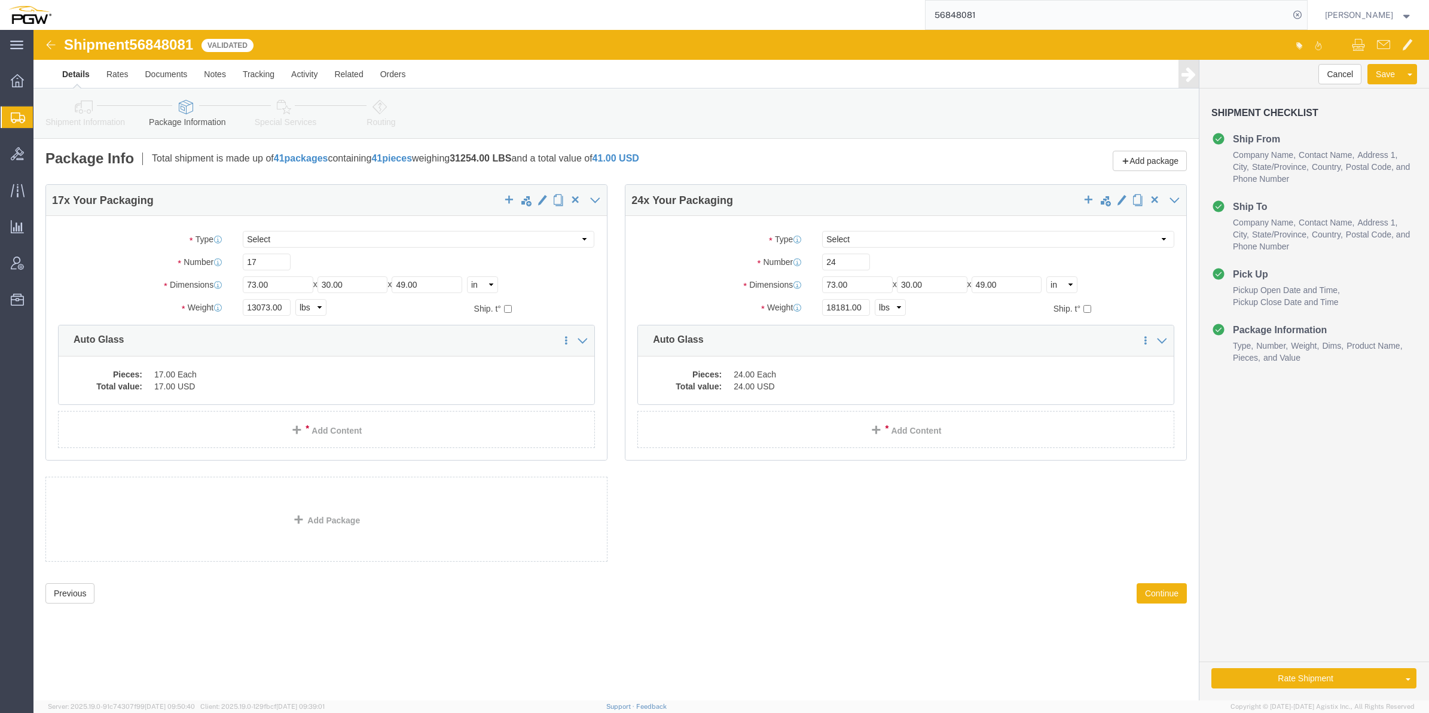
click div "Shipment Information Package Information Special Services Loading Routing"
click link "Special Services"
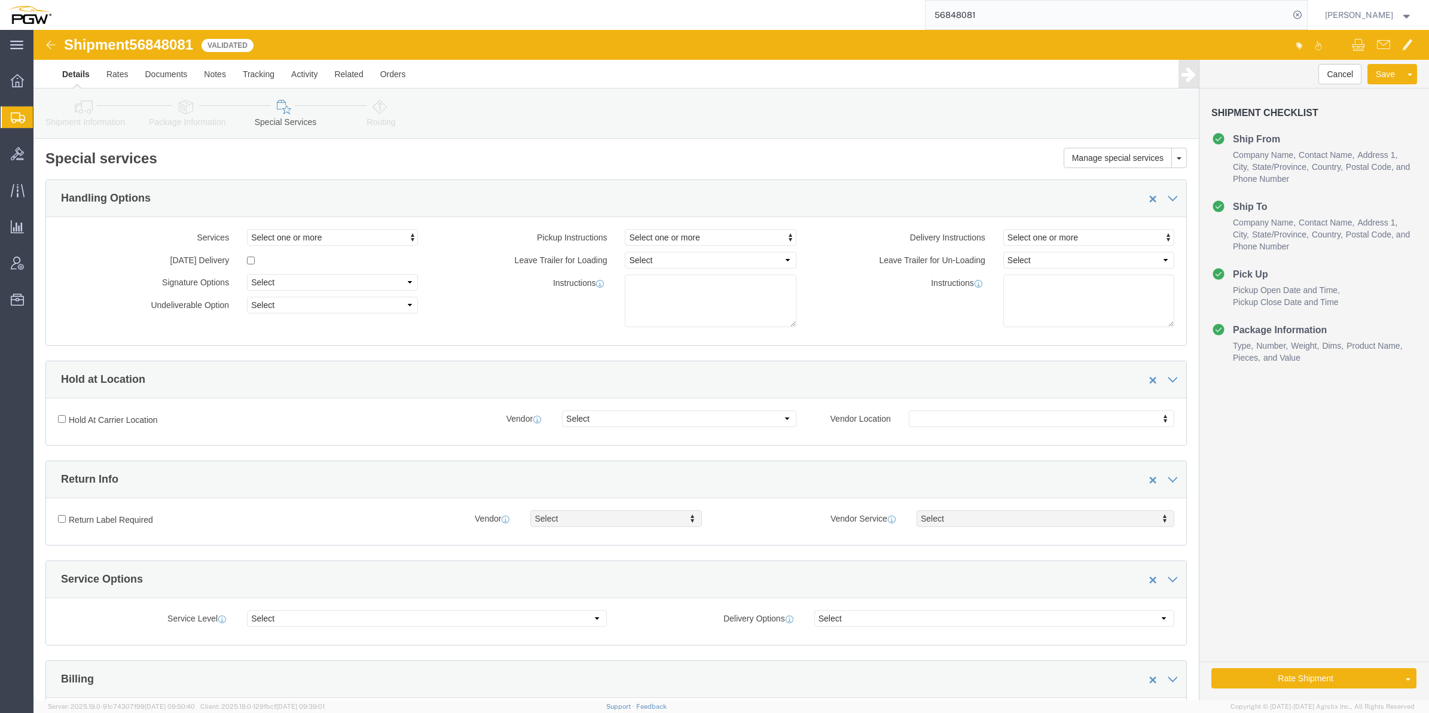
click link "Package Information"
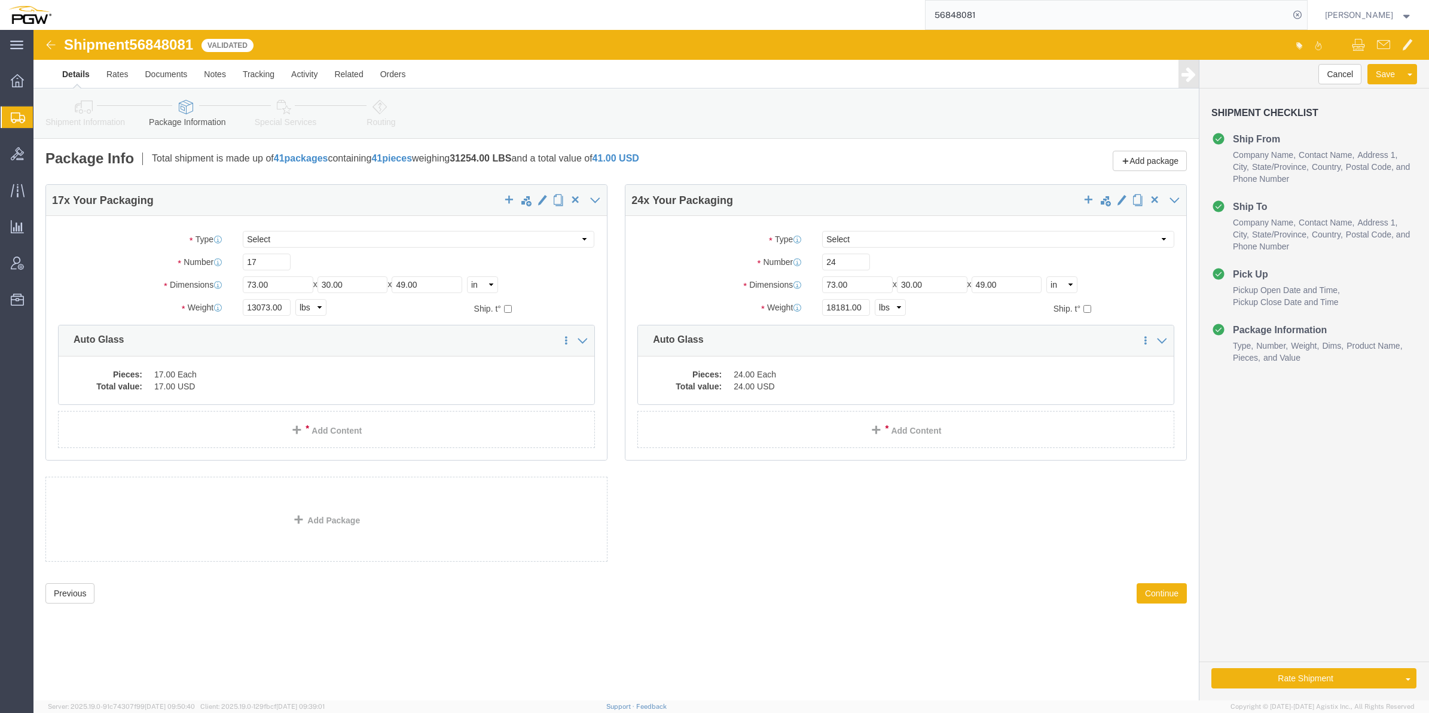
click icon
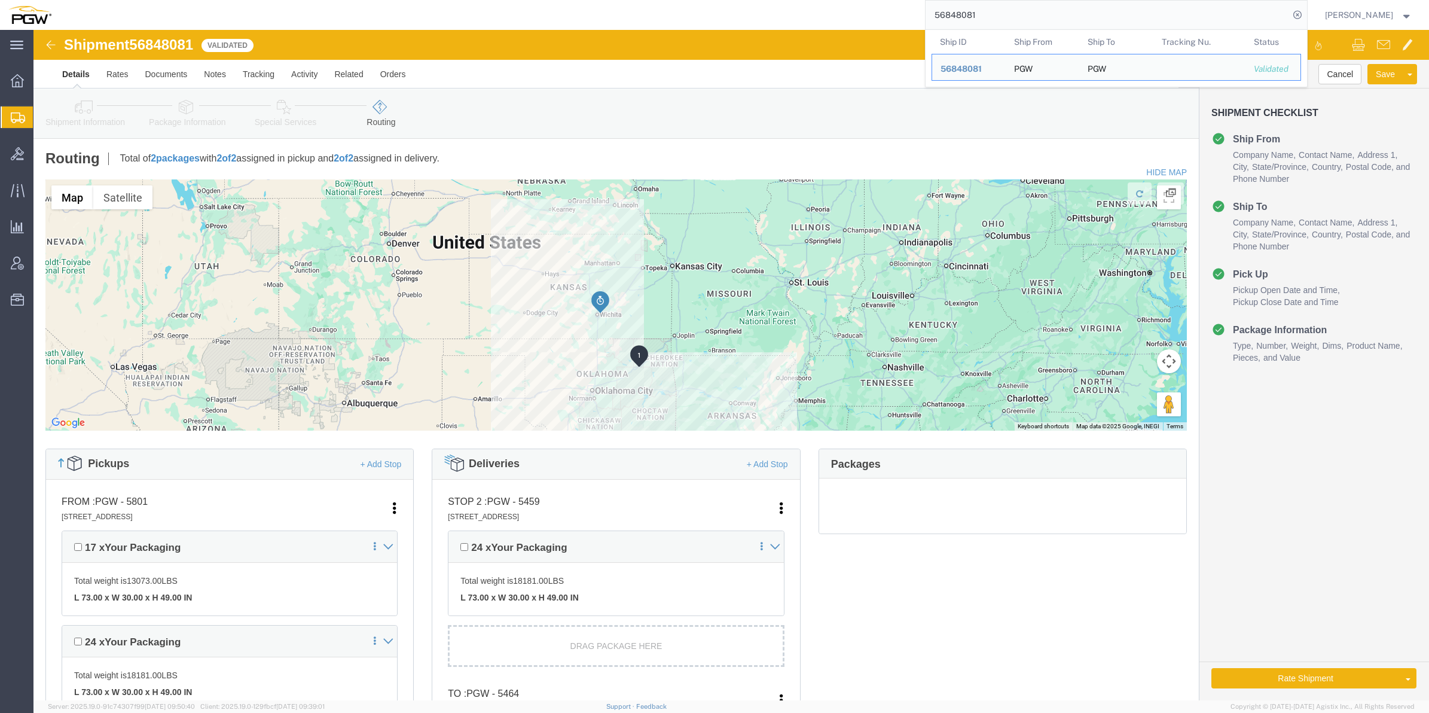
drag, startPoint x: 919, startPoint y: 17, endPoint x: 832, endPoint y: 20, distance: 86.2
click at [832, 20] on div "56848081 Ship ID Ship From Ship To Tracking Nu. Status Ship ID 56848081 Ship Fr…" at bounding box center [684, 15] width 1248 height 30
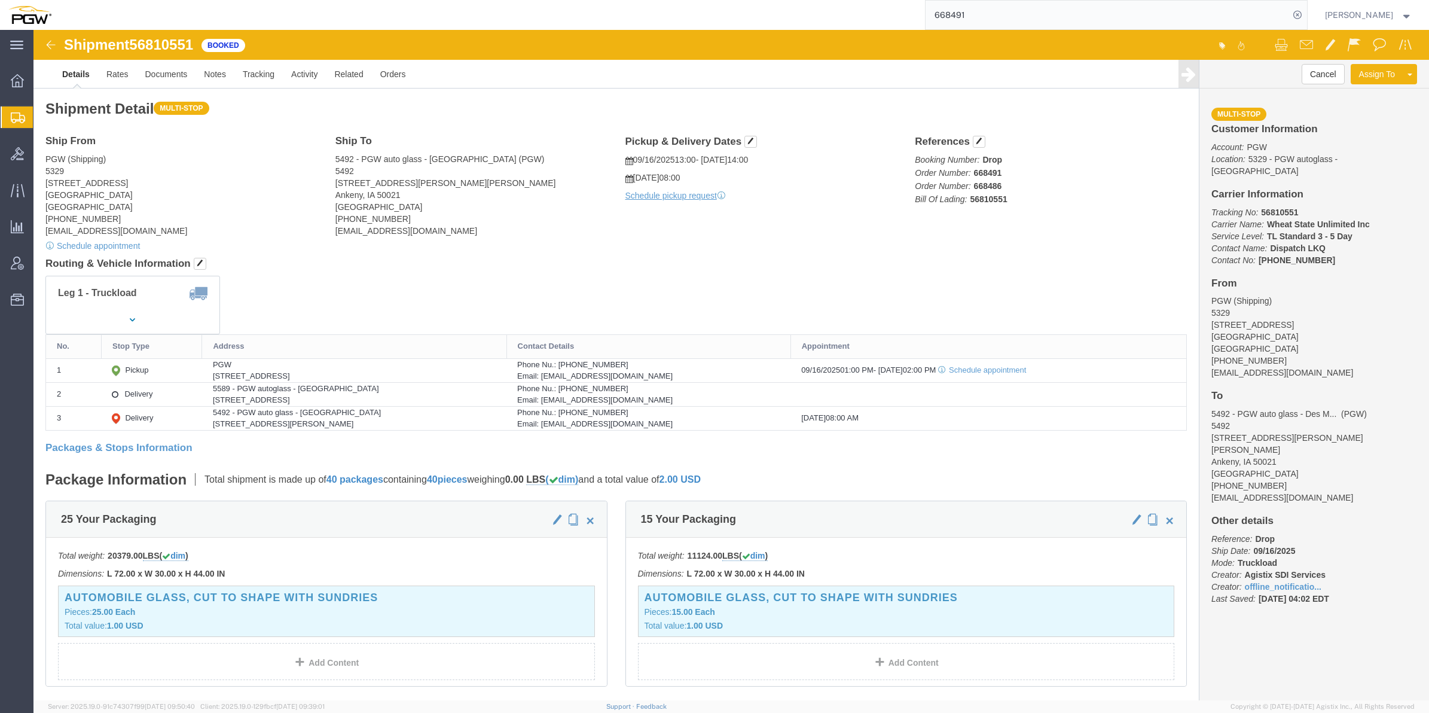
click b "Wheat State Unlimited Inc"
click b "Dispatch LKQ"
click b "Wheat State Unlimited Inc"
drag, startPoint x: 1271, startPoint y: 181, endPoint x: 1242, endPoint y: 183, distance: 30.0
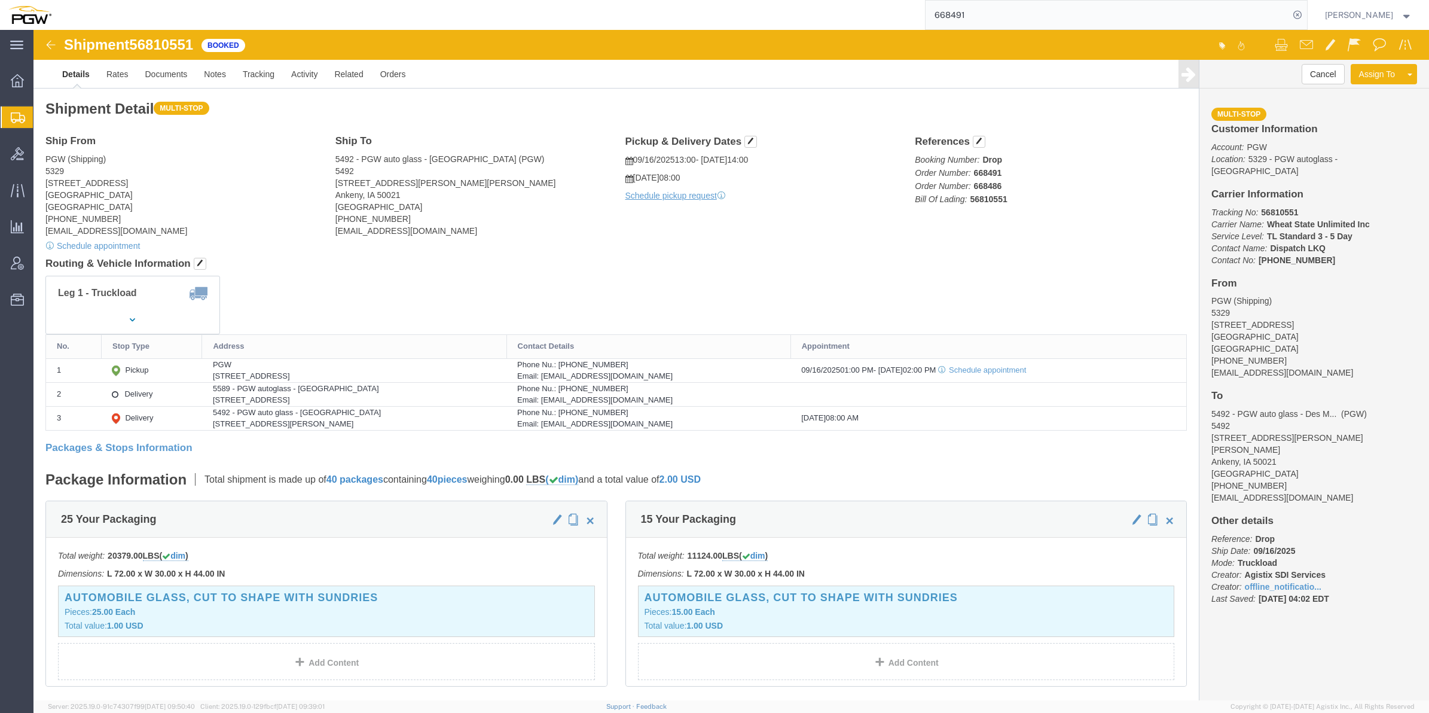
click b "Wheat State Unlimited Inc"
click b "56810551"
drag, startPoint x: 957, startPoint y: 169, endPoint x: 937, endPoint y: 174, distance: 21.5
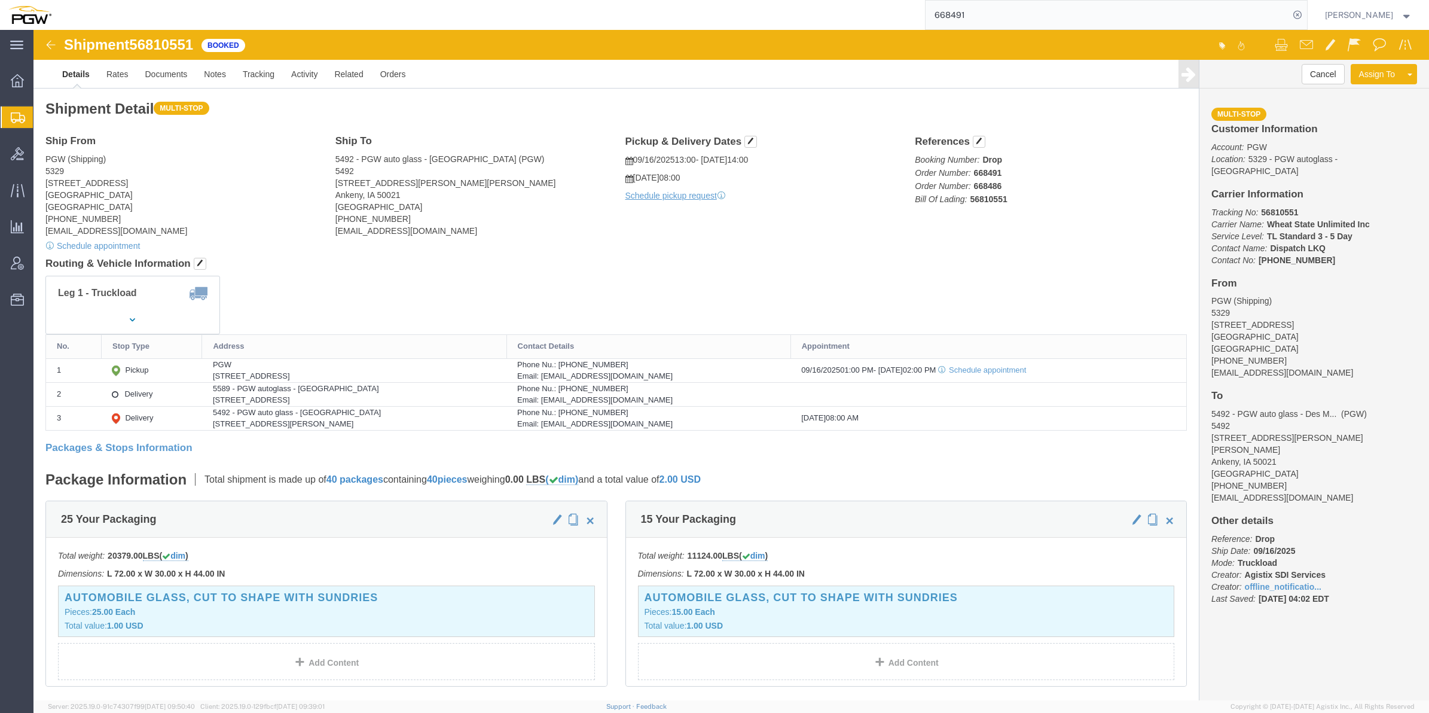
click b "56810551"
drag, startPoint x: 943, startPoint y: 169, endPoint x: 931, endPoint y: 168, distance: 12.0
click b "56810551"
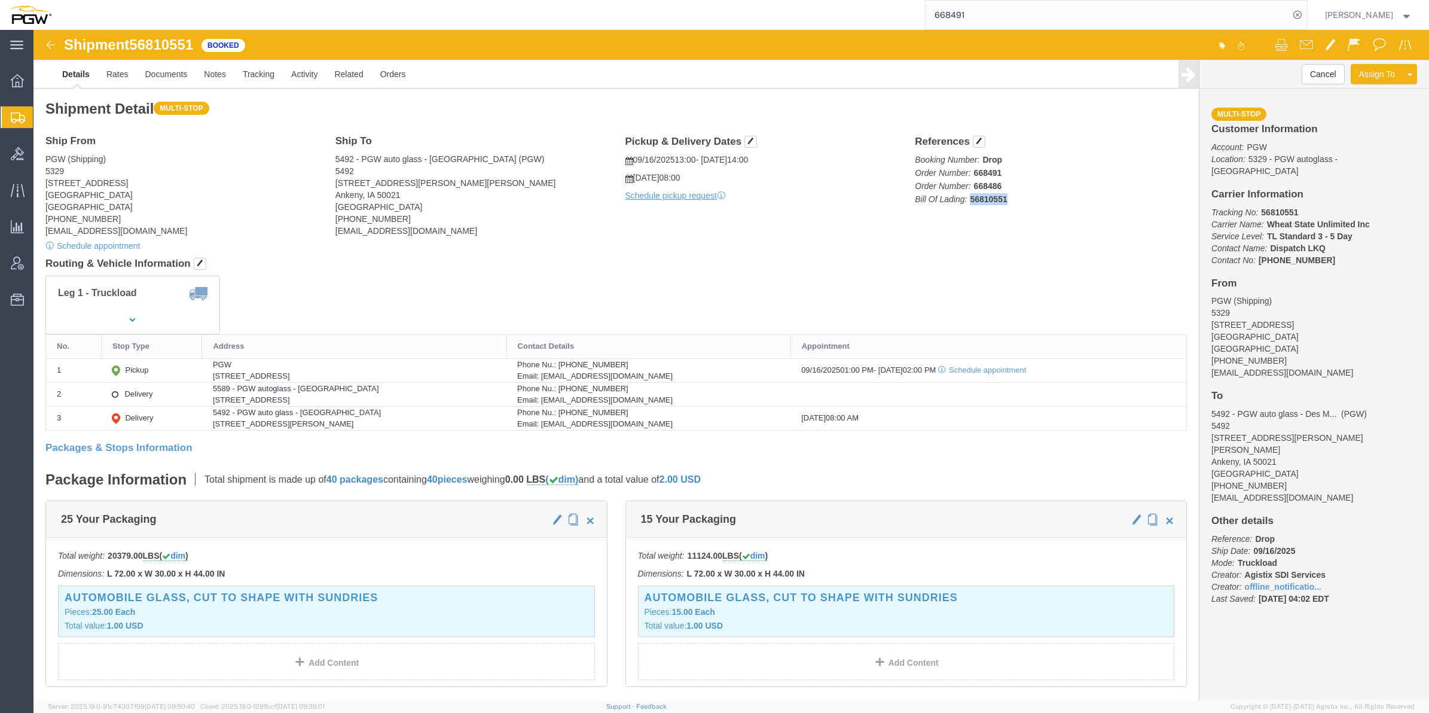
click b "56810551"
click link "Tracking"
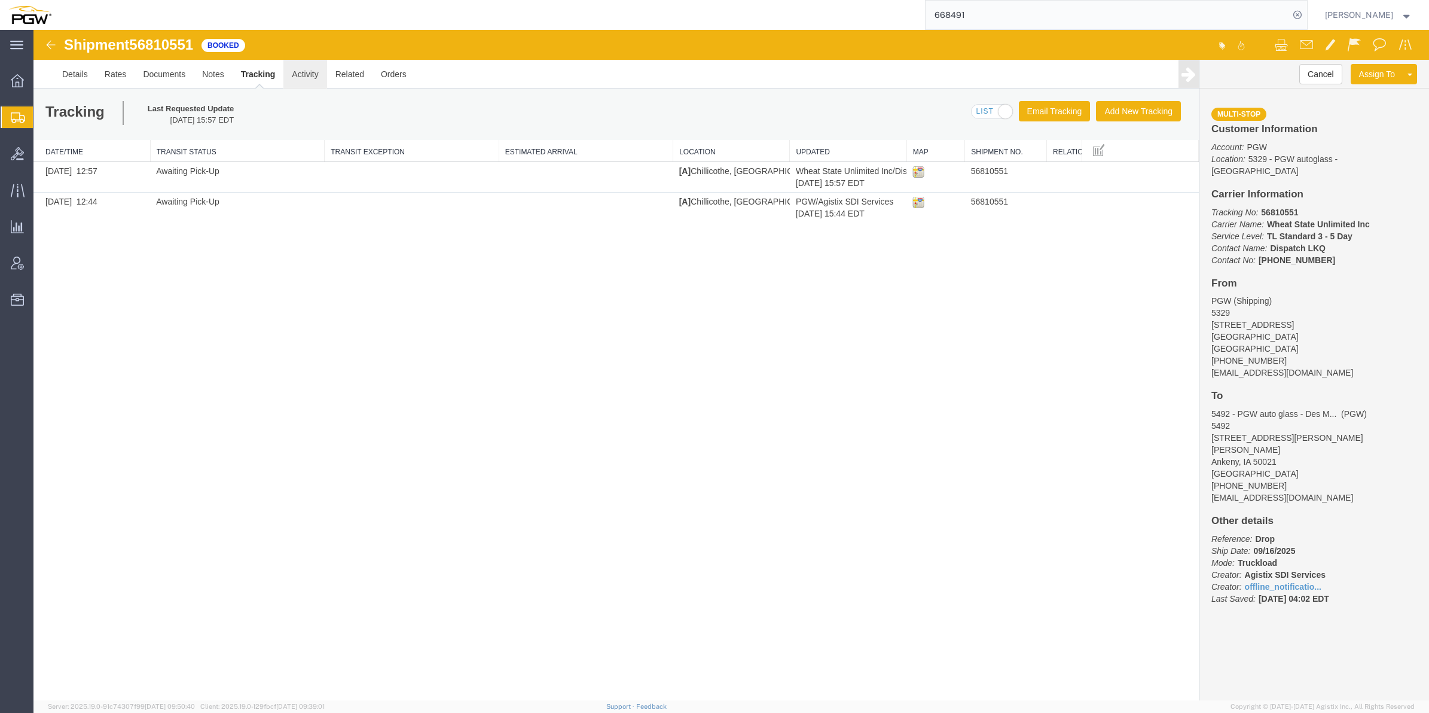
click at [318, 70] on link "Activity" at bounding box center [304, 74] width 43 height 29
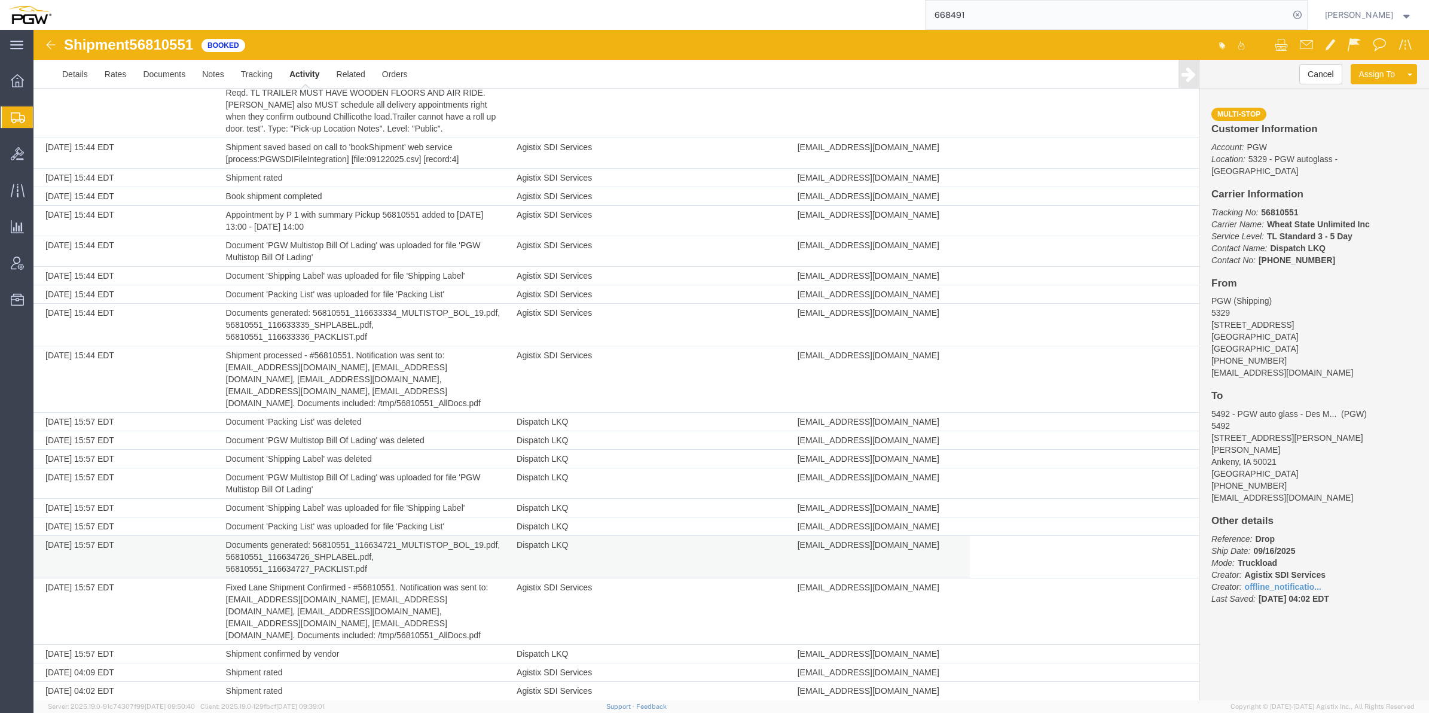
scroll to position [395, 0]
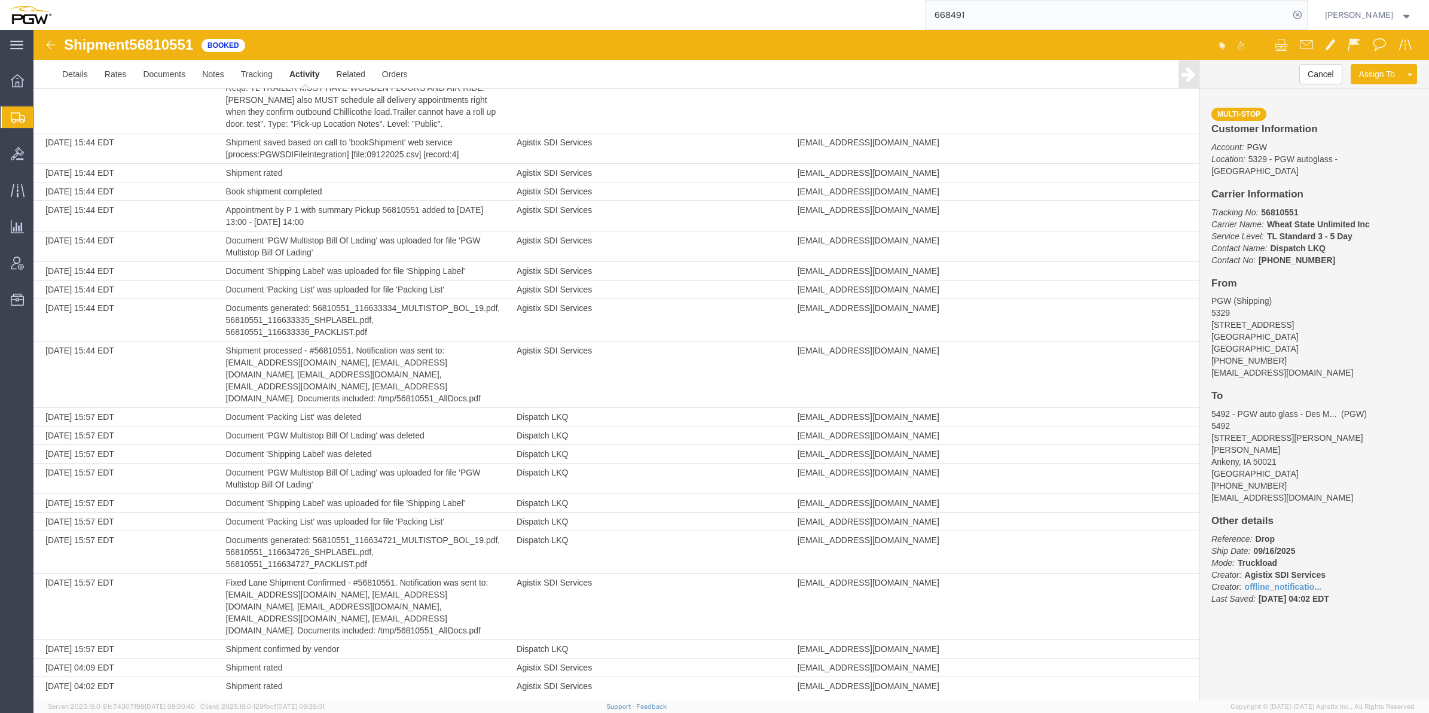
click at [48, 47] on img at bounding box center [51, 45] width 14 height 14
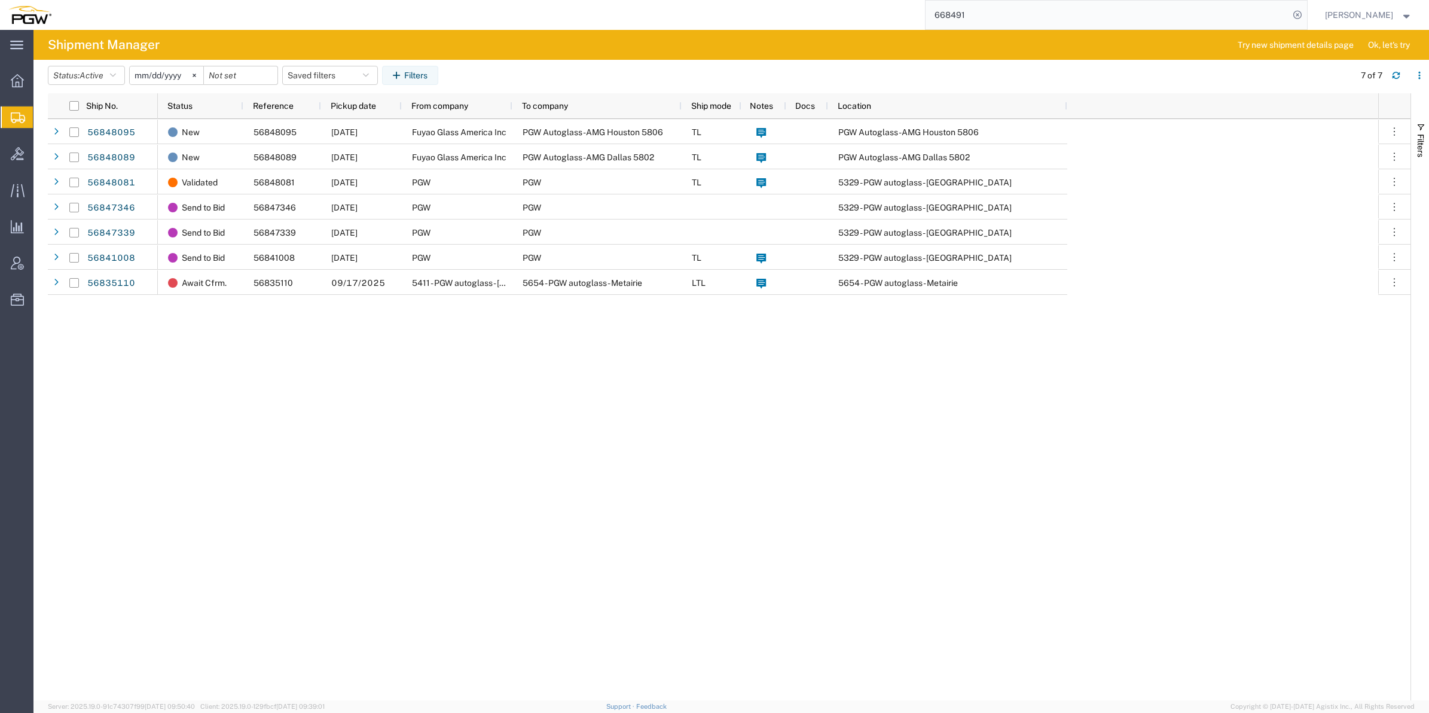
drag, startPoint x: 966, startPoint y: 14, endPoint x: 971, endPoint y: 19, distance: 6.8
click at [966, 14] on input "668491" at bounding box center [1108, 15] width 364 height 29
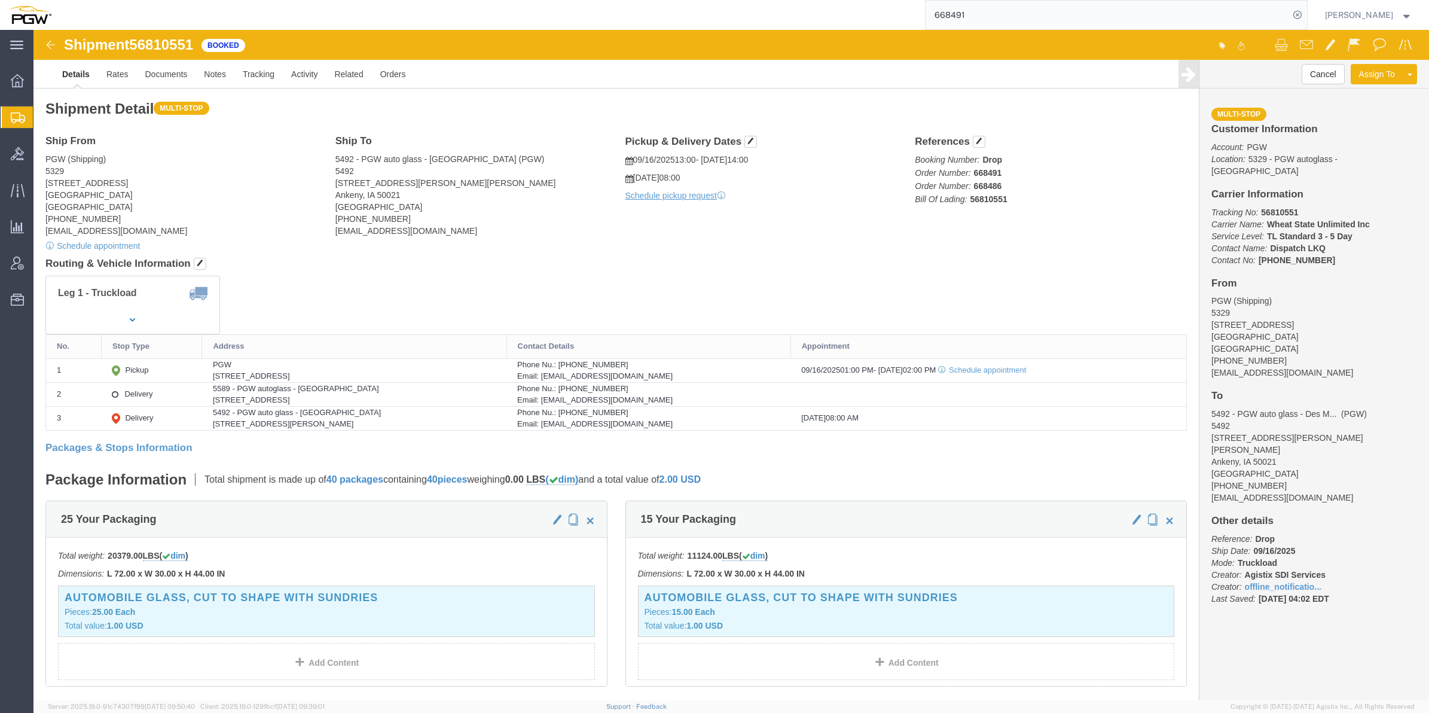
click div "Shipment 56810551 Booked Details Rates Documents Notes Tracking Activity Relate…"
click span "56810551"
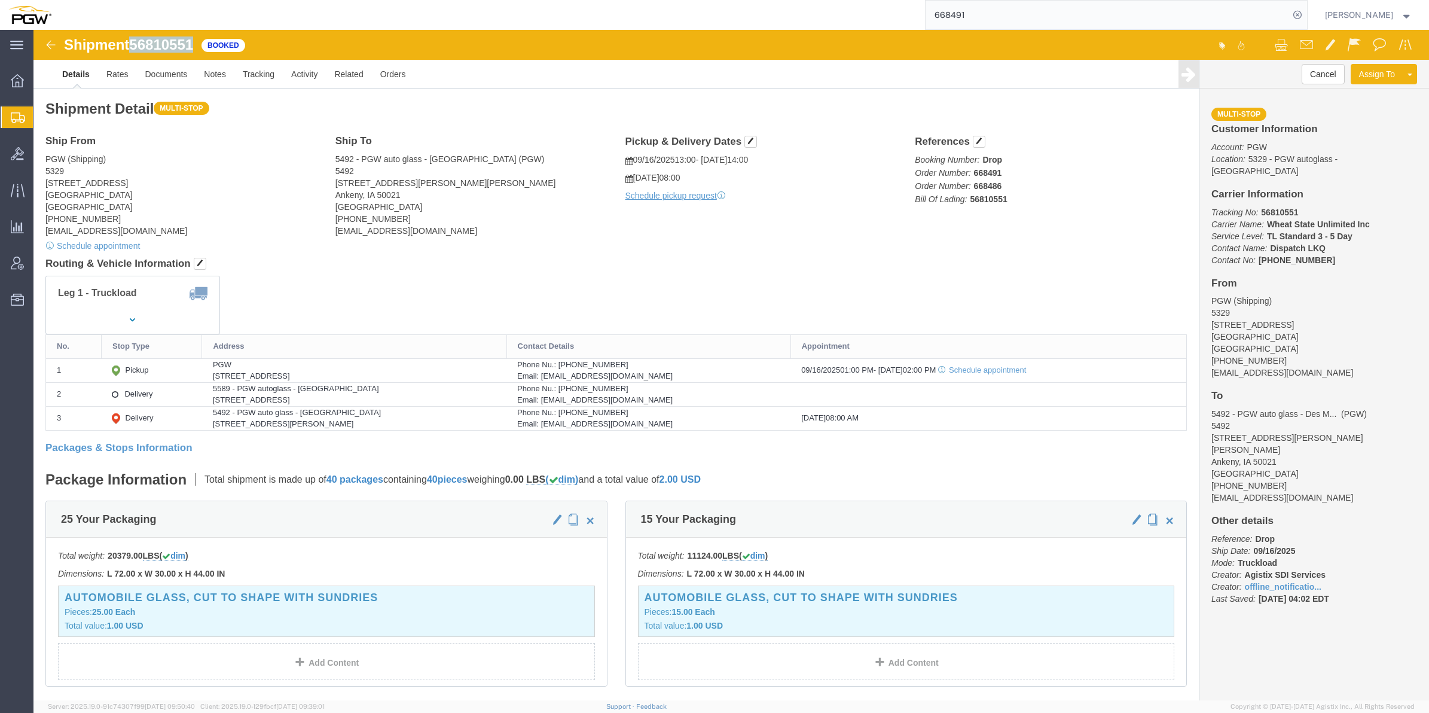
copy span "56810551"
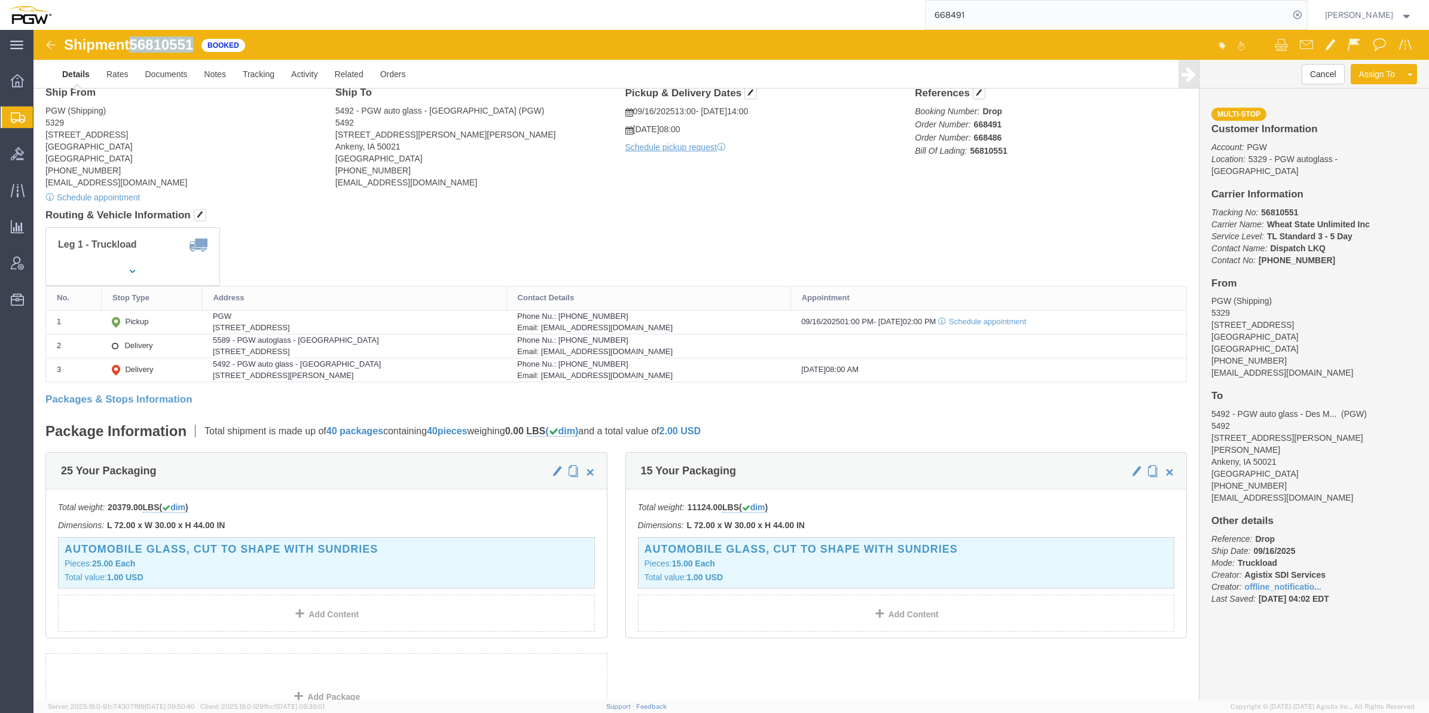
scroll to position [75, 0]
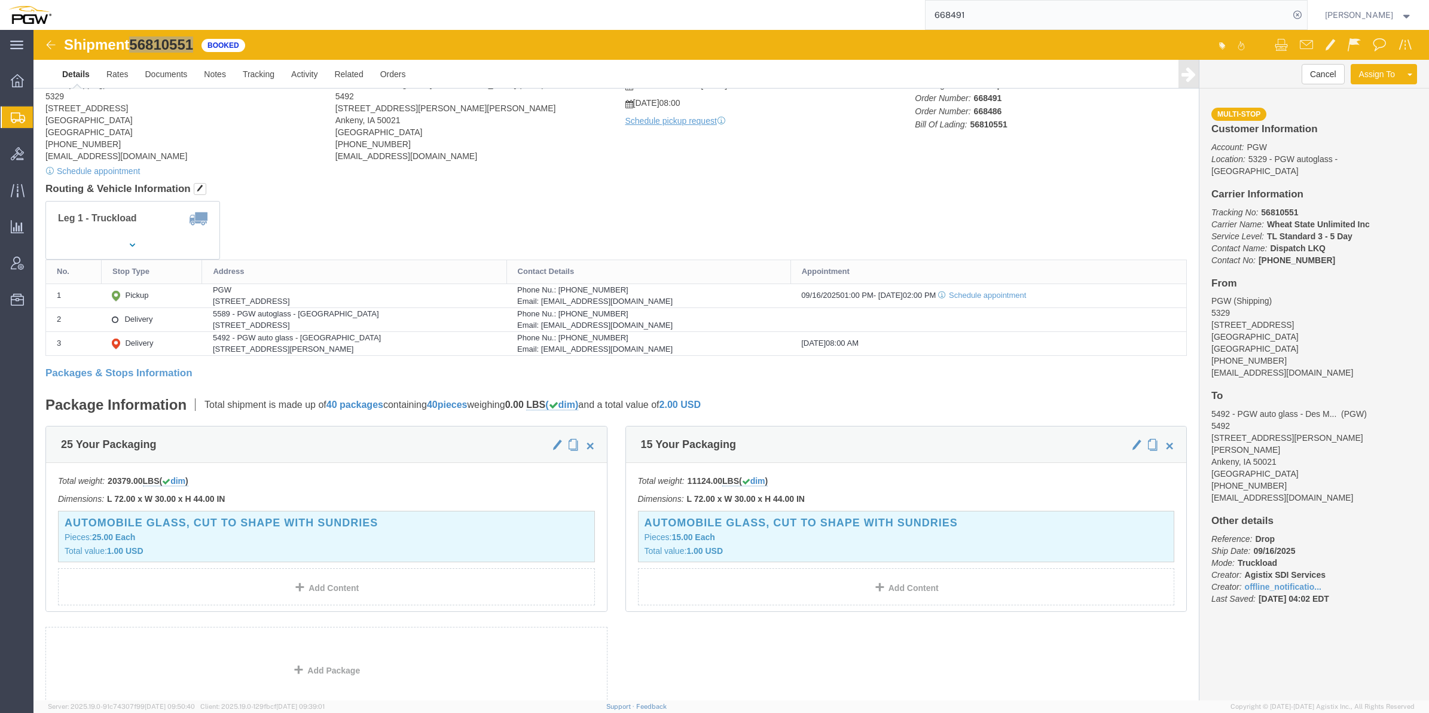
drag, startPoint x: 54, startPoint y: 117, endPoint x: 72, endPoint y: 117, distance: 18.5
click at [42, 117] on span "Shipments" at bounding box center [38, 117] width 10 height 24
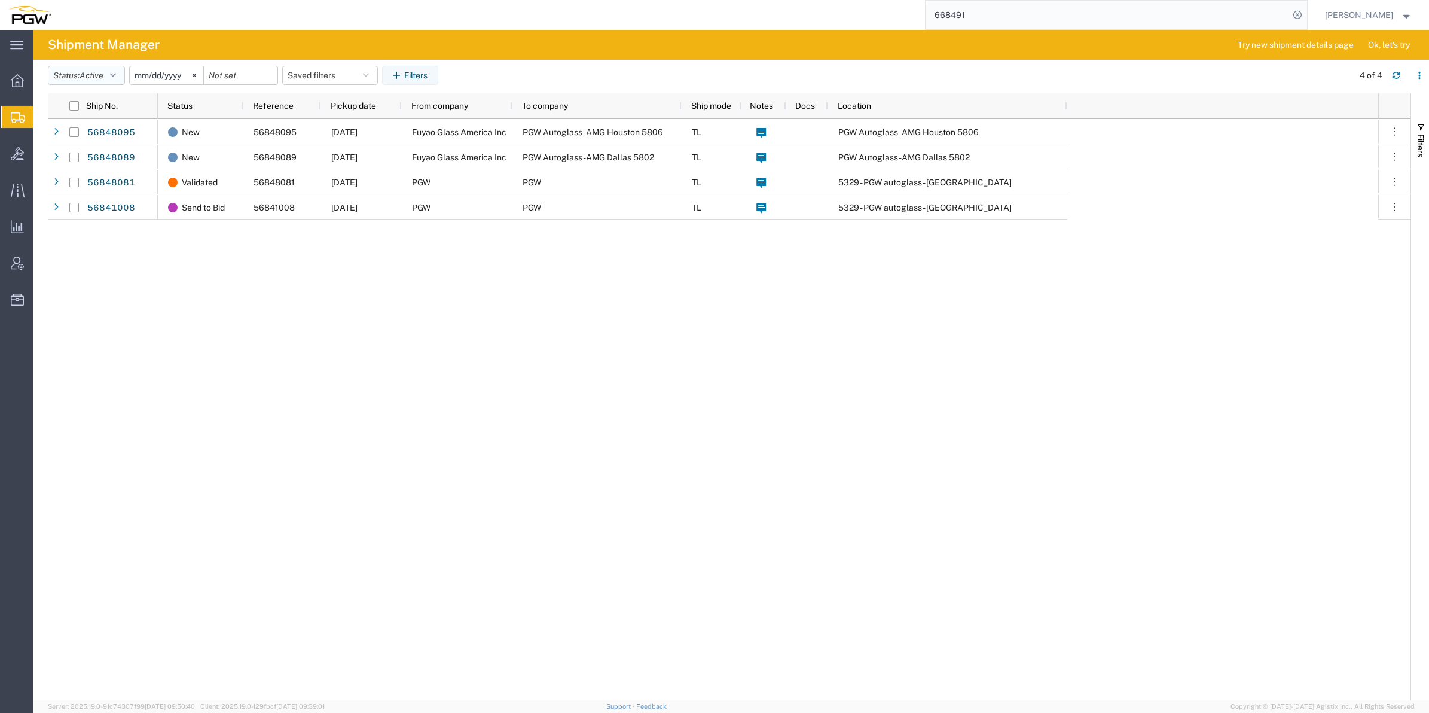
click at [121, 78] on button "Status: Active" at bounding box center [86, 75] width 77 height 19
click at [92, 179] on span "New" at bounding box center [117, 180] width 139 height 19
click at [41, 153] on span "Bids" at bounding box center [37, 154] width 8 height 24
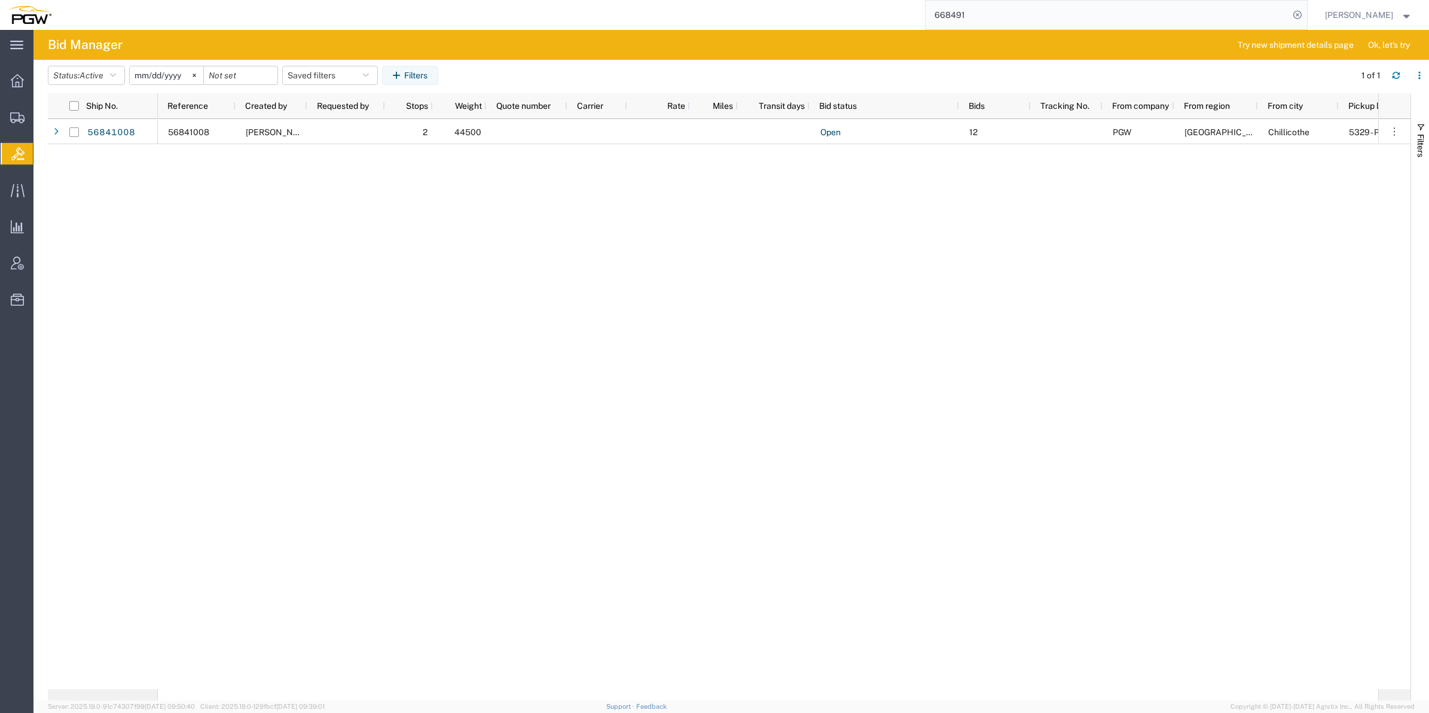
click at [710, 549] on div "56841008 [PERSON_NAME] 2 44500 Open 12 PGW [GEOGRAPHIC_DATA] Chillicothe 5329 -…" at bounding box center [768, 404] width 1221 height 570
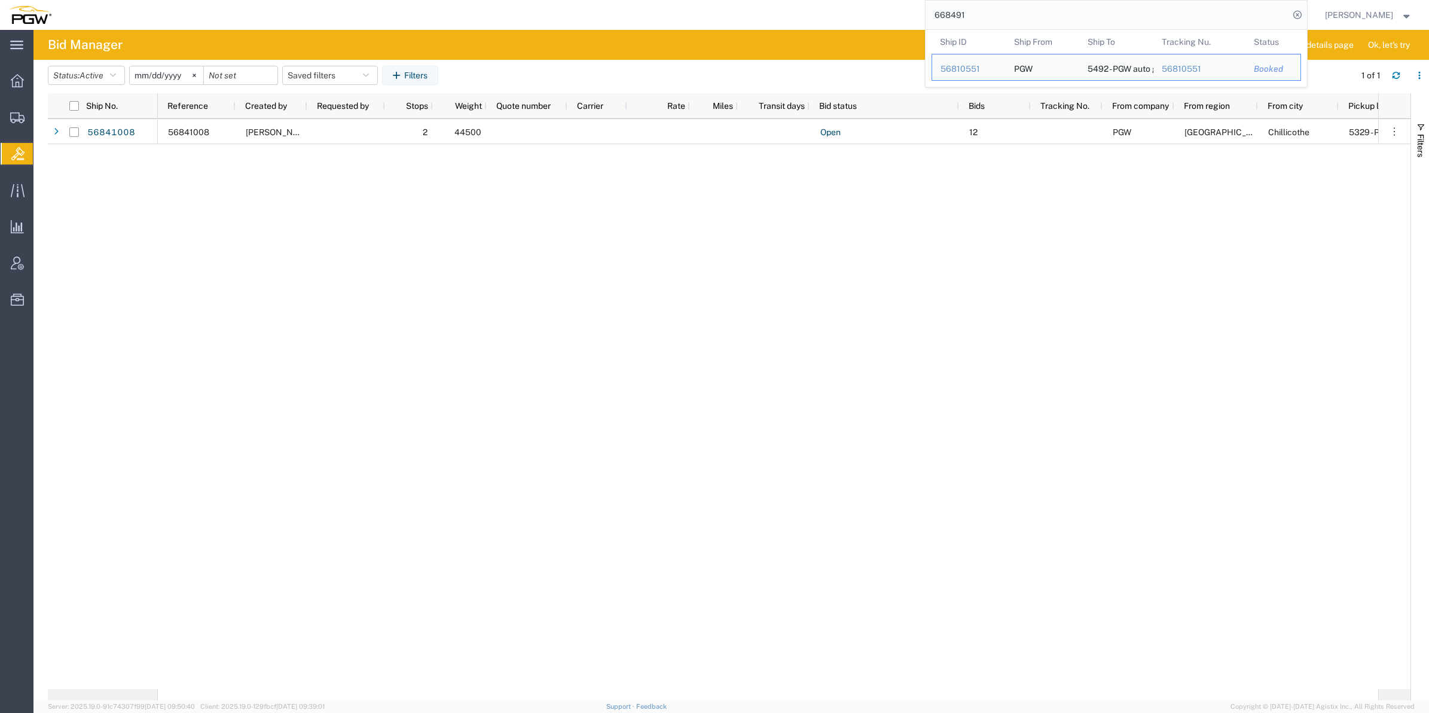
drag, startPoint x: 977, startPoint y: 14, endPoint x: 869, endPoint y: 13, distance: 107.7
click at [869, 13] on div "668491 Ship ID Ship From Ship To Tracking Nu. Status Ship ID 56810551 Ship From…" at bounding box center [684, 15] width 1248 height 30
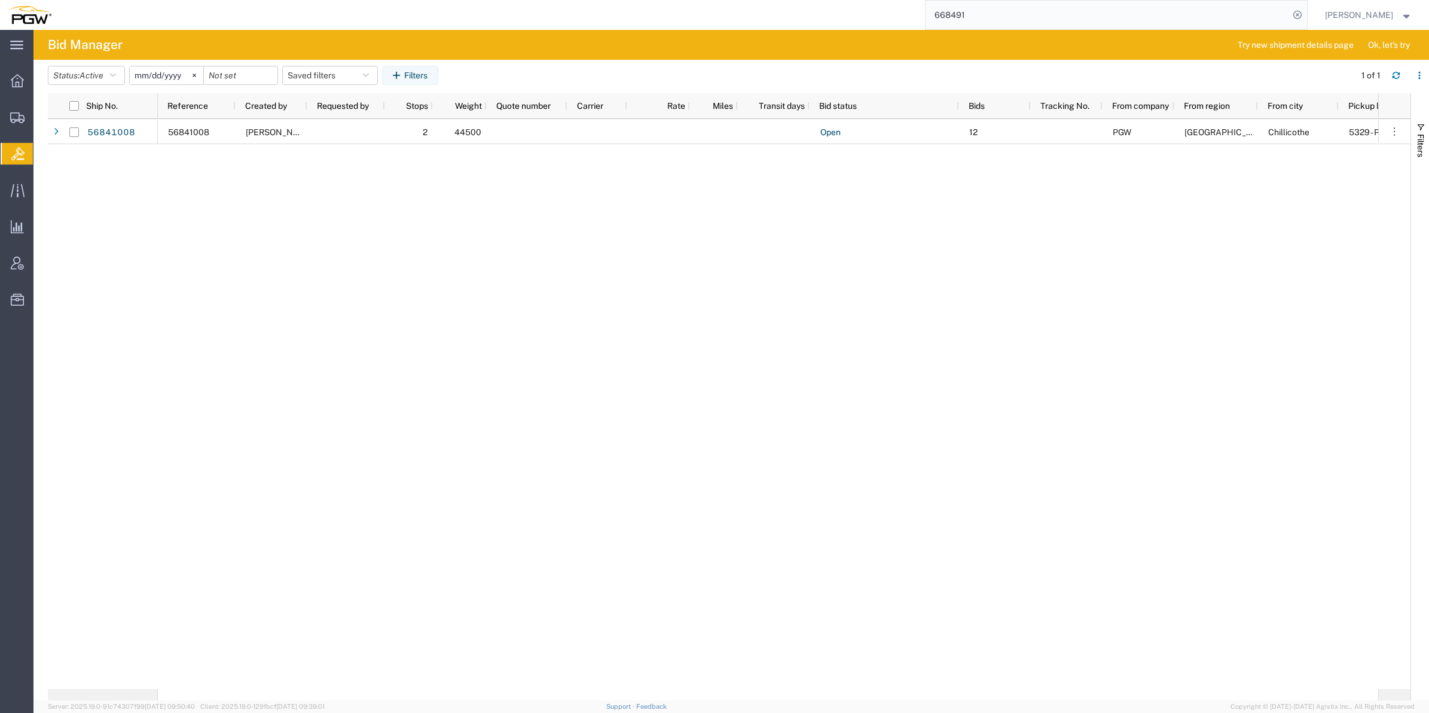
paste input "5684808"
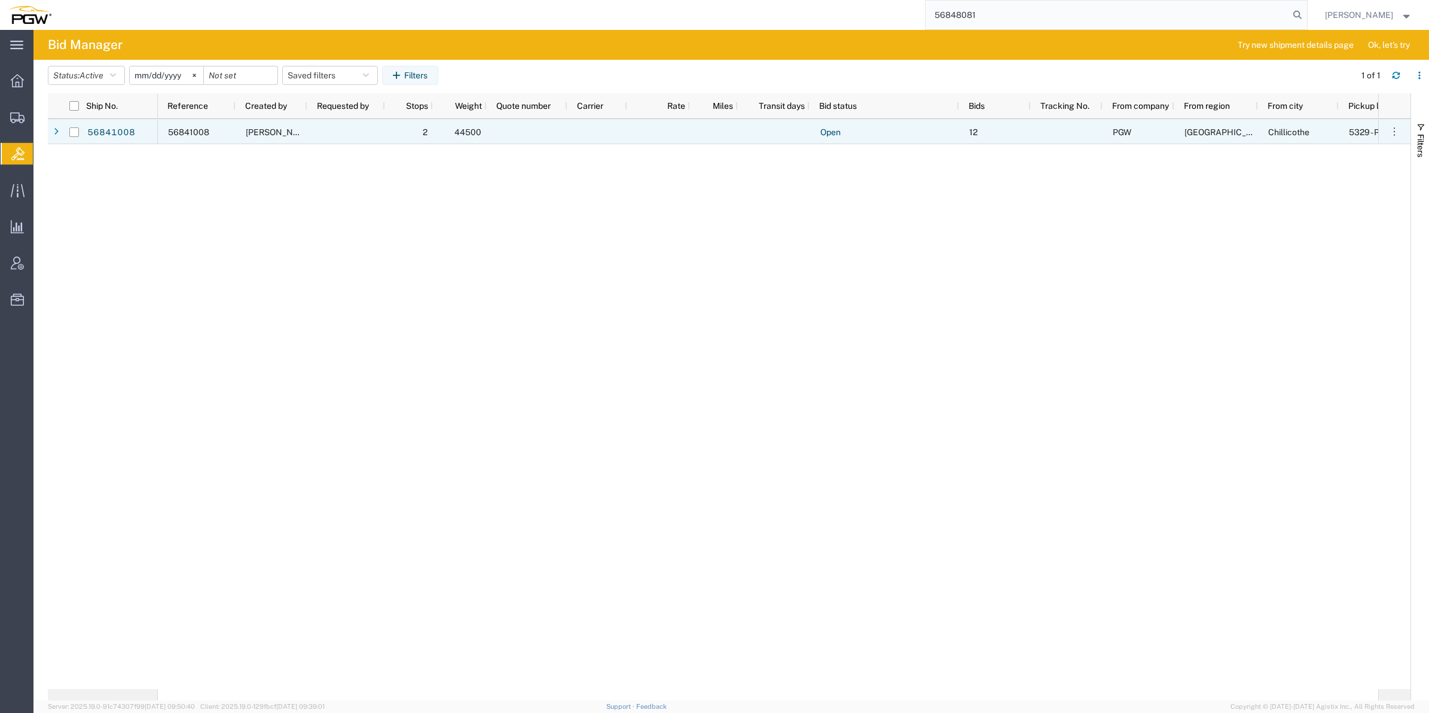
type input "56848081"
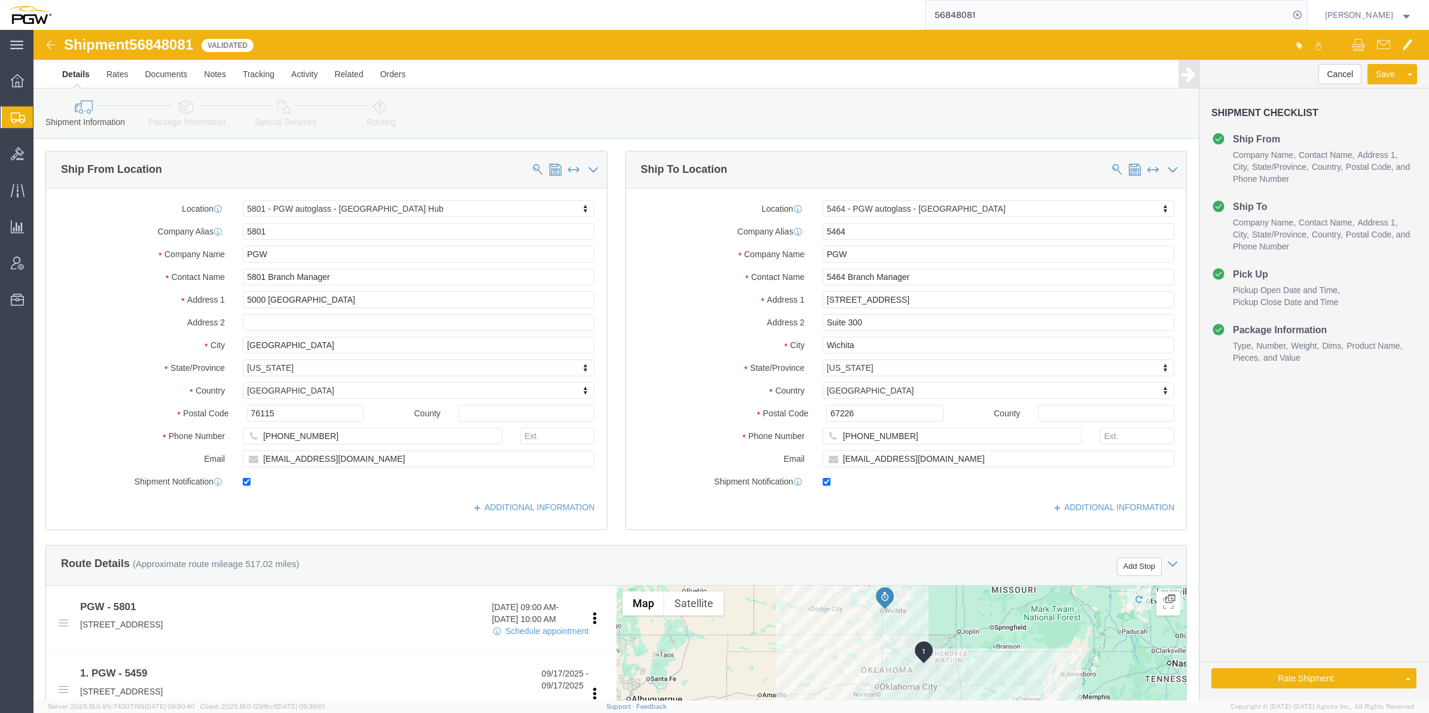
select select "62891"
select select "28771"
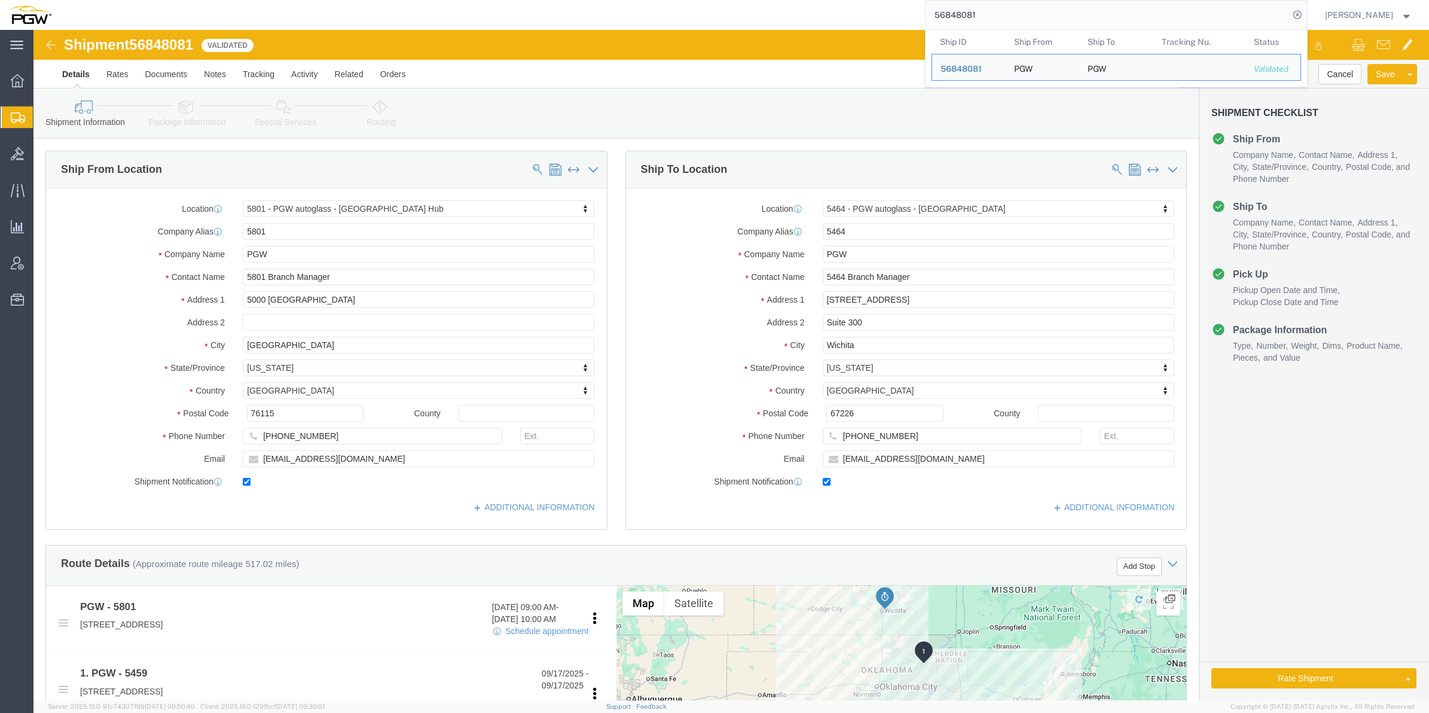
click div "Cancel Save Preview Assign To Clone Shipment Save As Template Shipment Checklis…"
